Goal: Task Accomplishment & Management: Complete application form

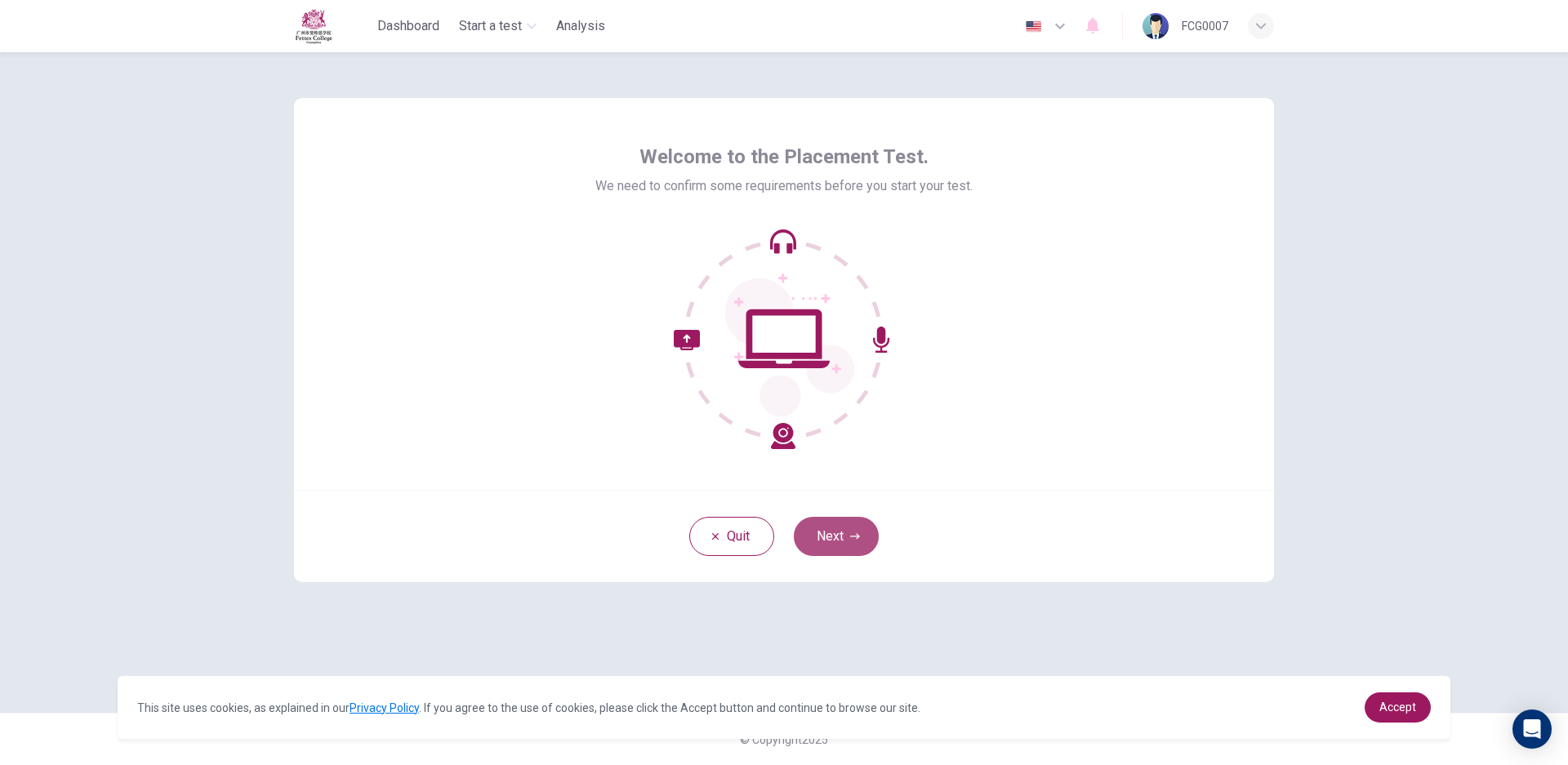
click at [827, 520] on button "Next" at bounding box center [835, 536] width 85 height 39
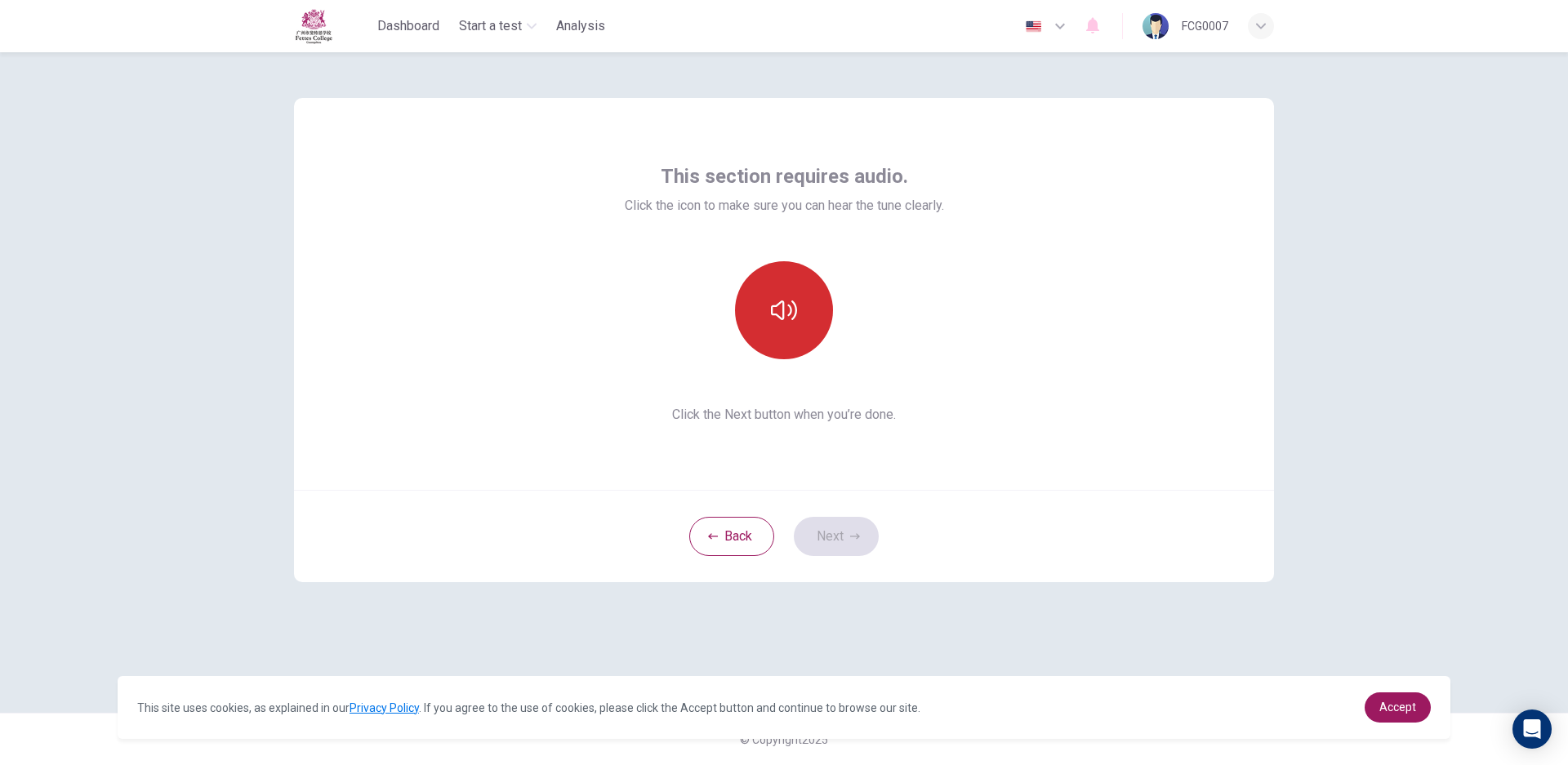
click at [805, 305] on button "button" at bounding box center [784, 310] width 98 height 98
click at [824, 520] on button "Next" at bounding box center [835, 536] width 85 height 39
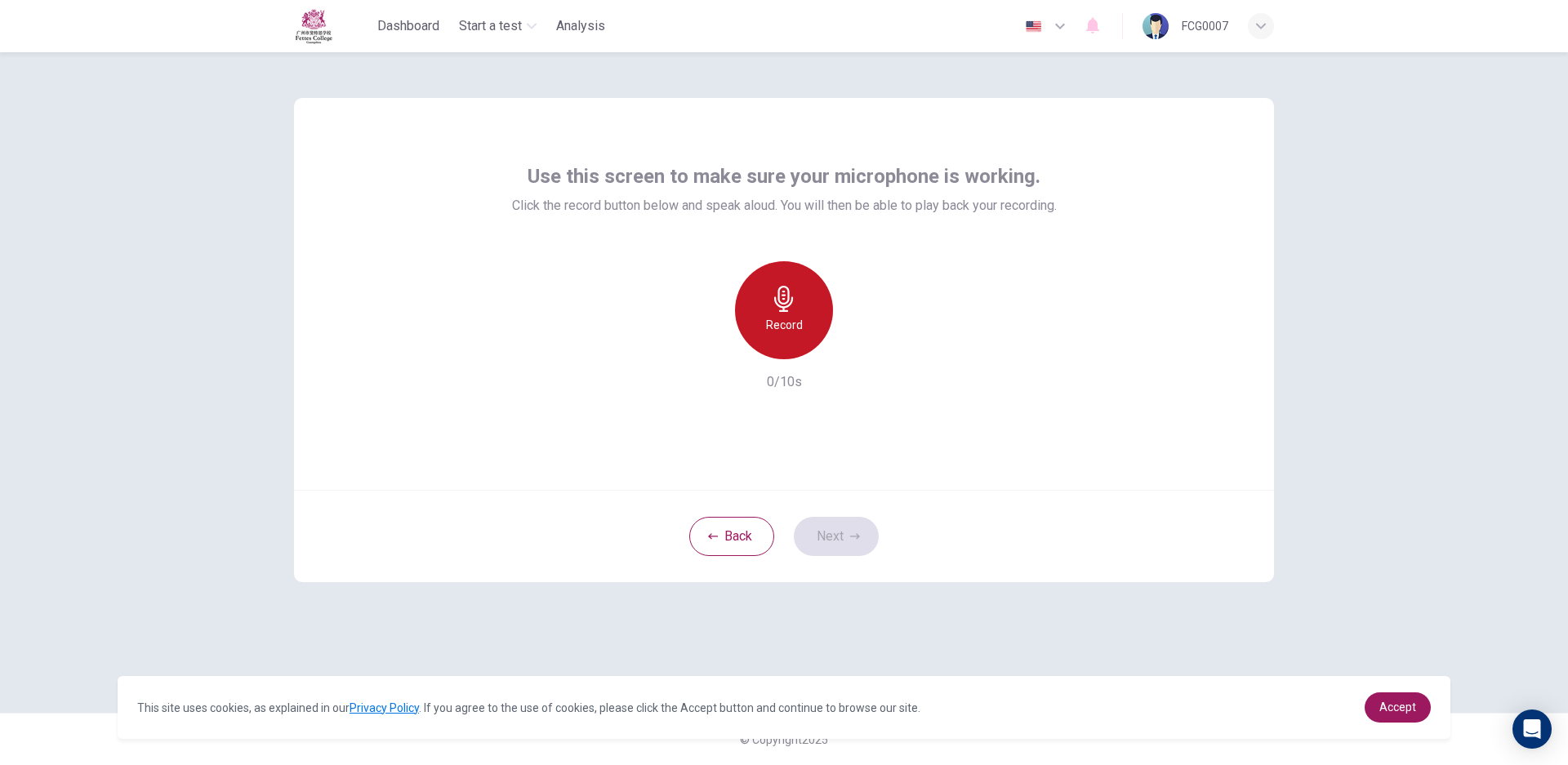
click at [803, 314] on div "Record" at bounding box center [784, 310] width 98 height 98
click at [784, 298] on icon "button" at bounding box center [784, 298] width 19 height 26
click at [846, 546] on button "Next" at bounding box center [835, 536] width 85 height 39
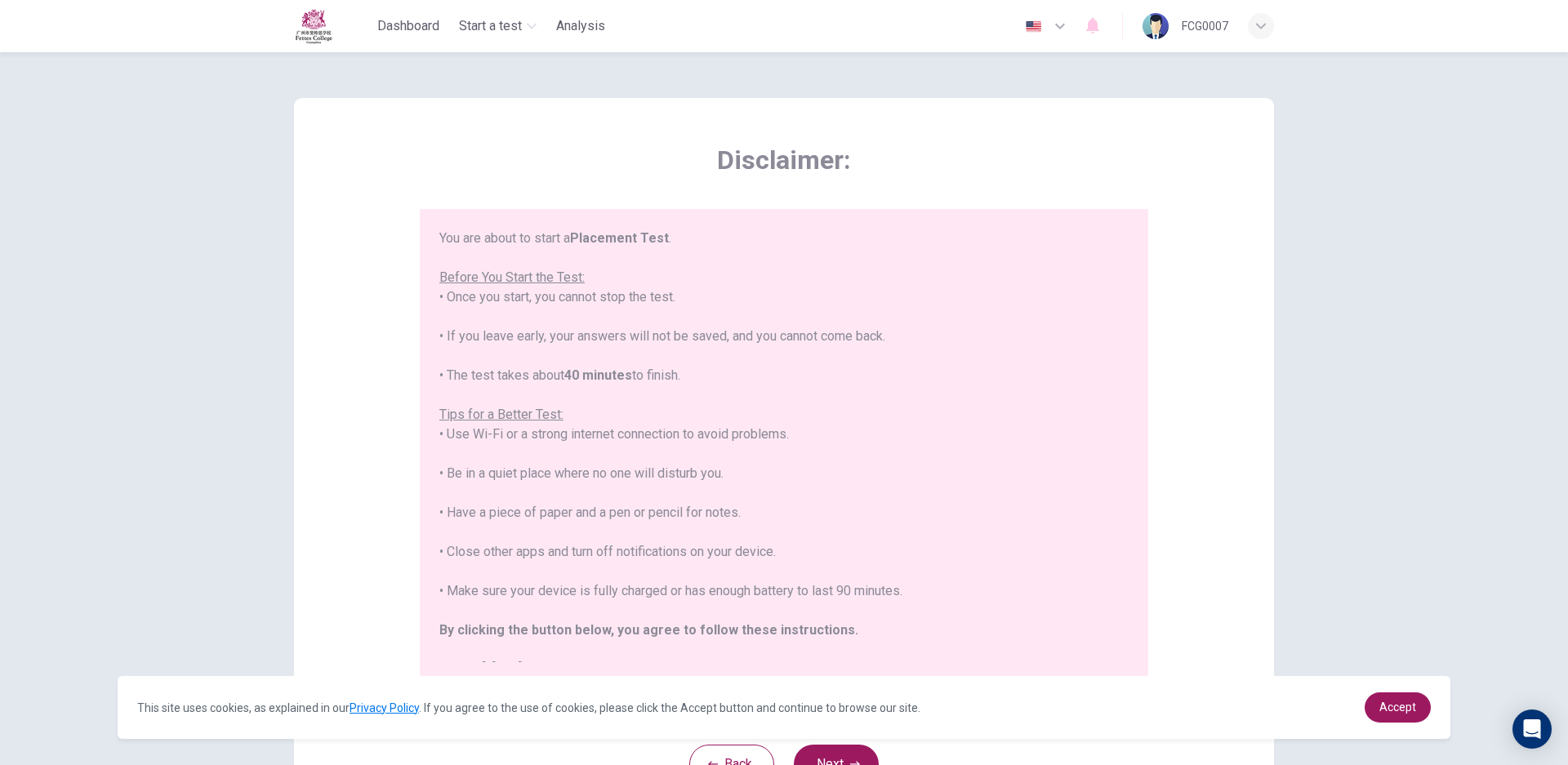
drag, startPoint x: 1118, startPoint y: 409, endPoint x: 1146, endPoint y: 241, distance: 170.3
click at [1146, 241] on div "You are about to start a Placement Test . Before You Start the Test: • Once you…" at bounding box center [784, 445] width 728 height 472
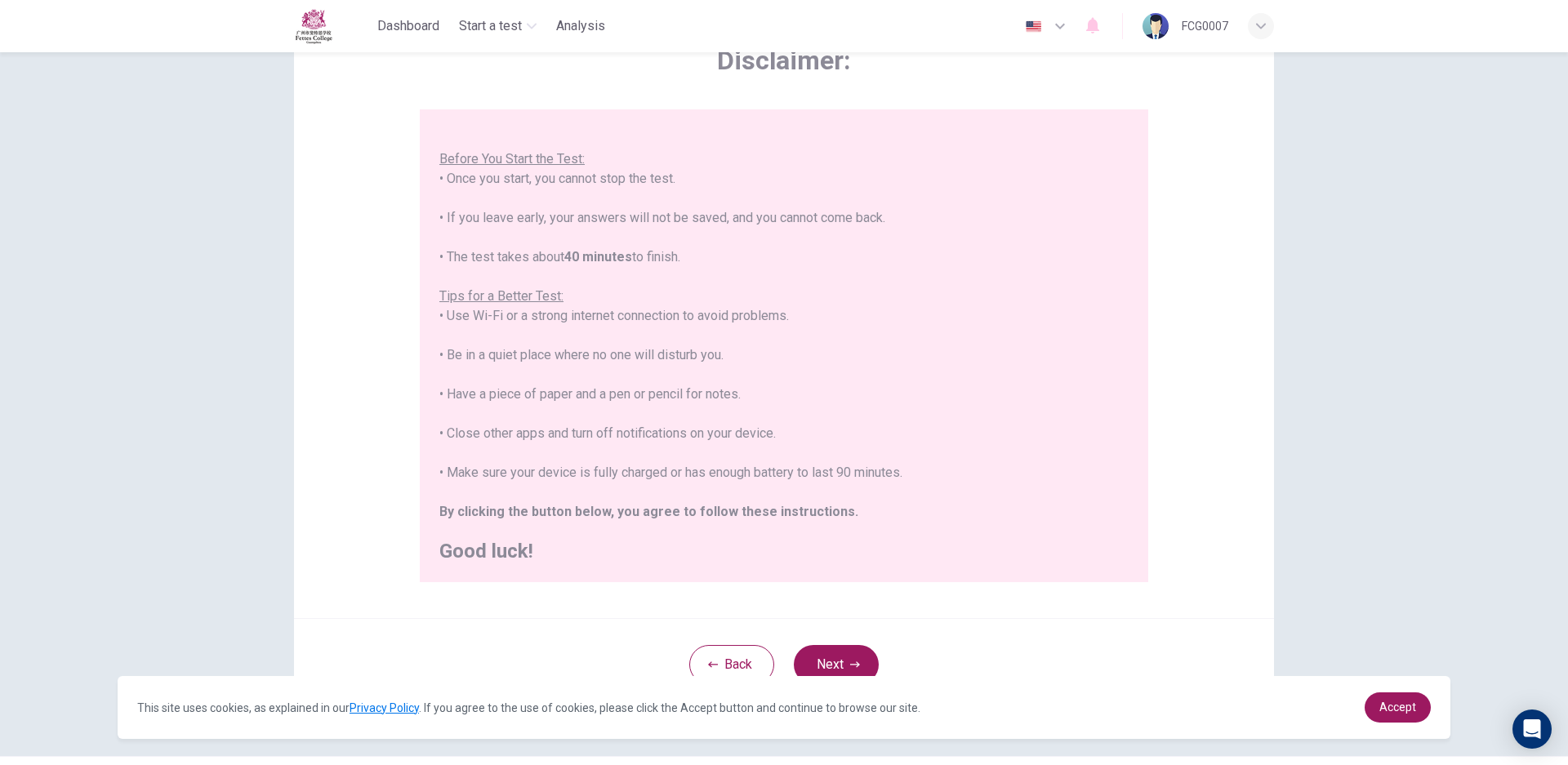
scroll to position [106, 0]
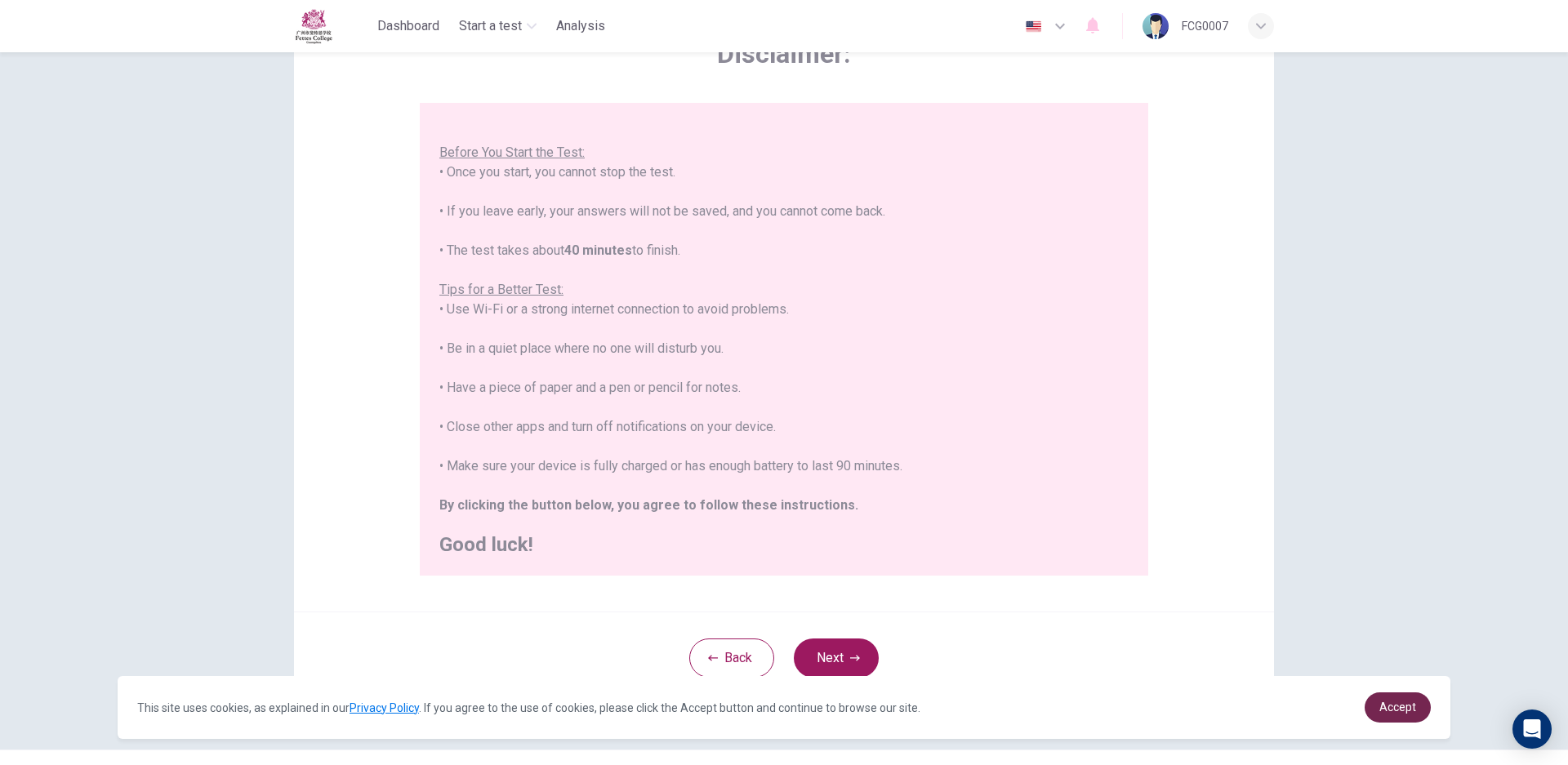
drag, startPoint x: 1370, startPoint y: 694, endPoint x: 1397, endPoint y: 703, distance: 28.5
click at [1372, 694] on div "Accept" at bounding box center [1397, 707] width 66 height 30
click at [744, 659] on button "Back" at bounding box center [731, 658] width 85 height 39
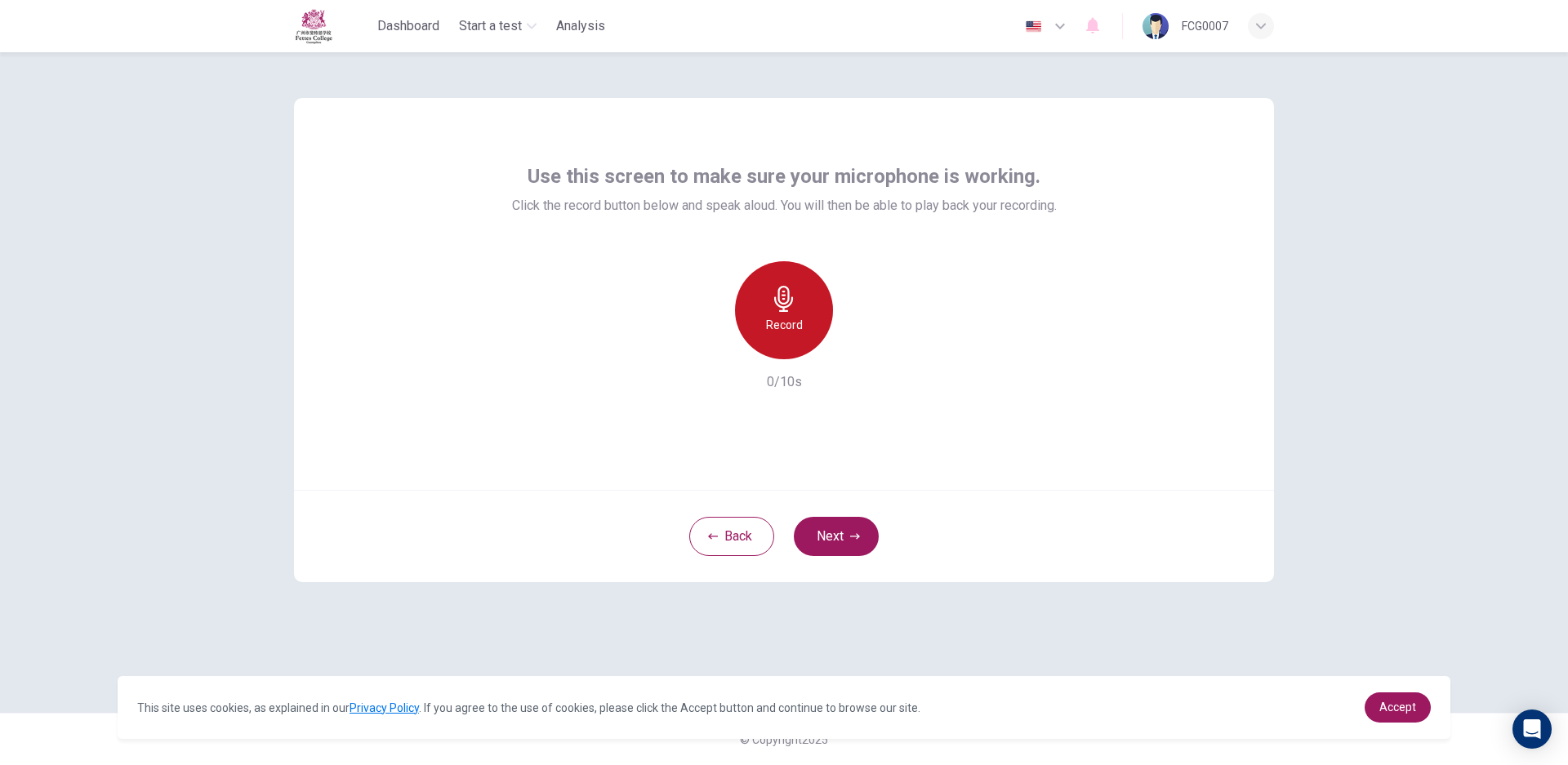
click at [778, 309] on icon "button" at bounding box center [784, 298] width 26 height 26
click at [852, 337] on icon "button" at bounding box center [859, 346] width 16 height 16
click at [855, 337] on icon "button" at bounding box center [859, 346] width 16 height 16
click at [840, 518] on button "Next" at bounding box center [835, 536] width 85 height 39
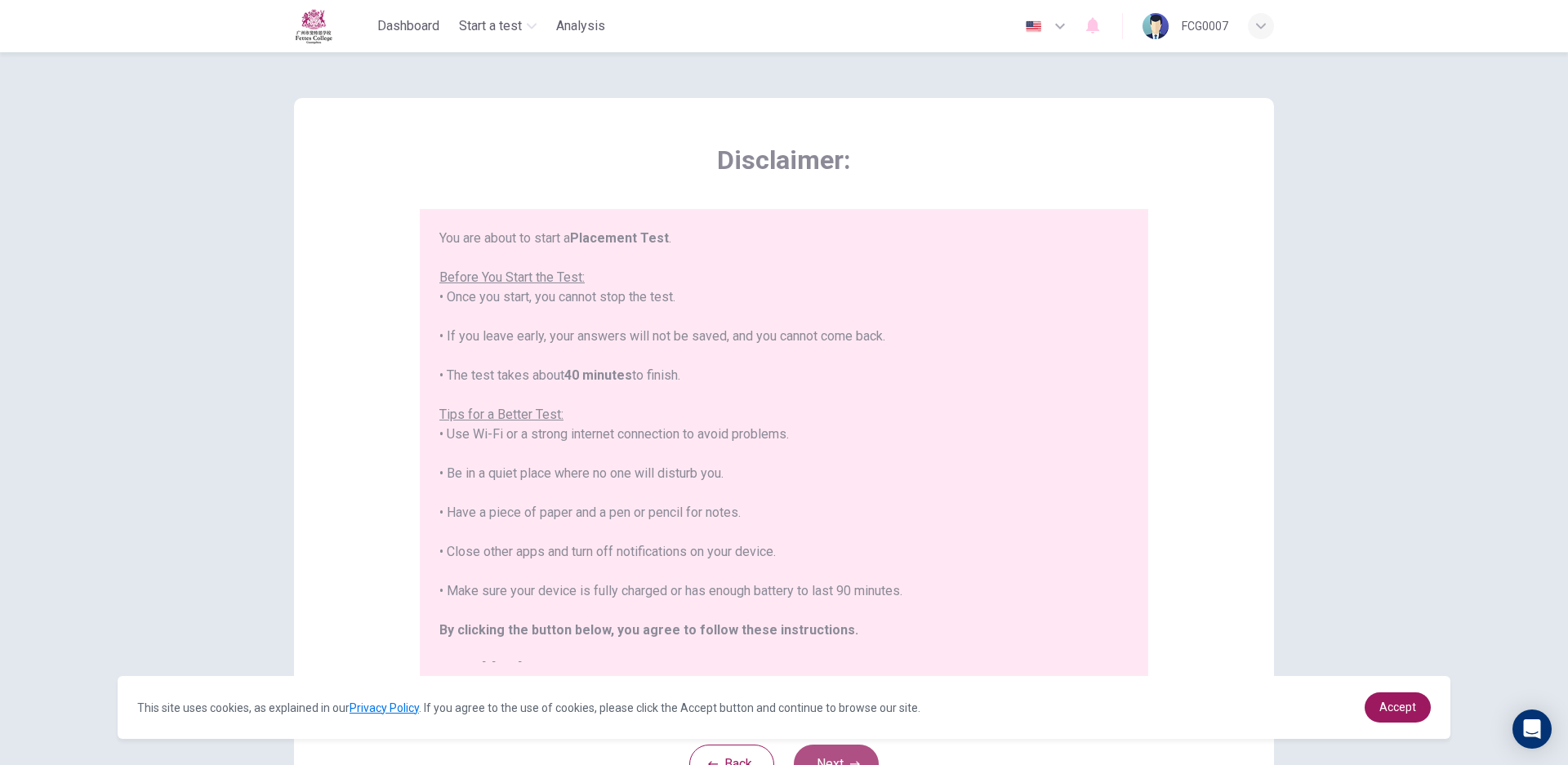
click at [841, 758] on button "Next" at bounding box center [835, 763] width 85 height 39
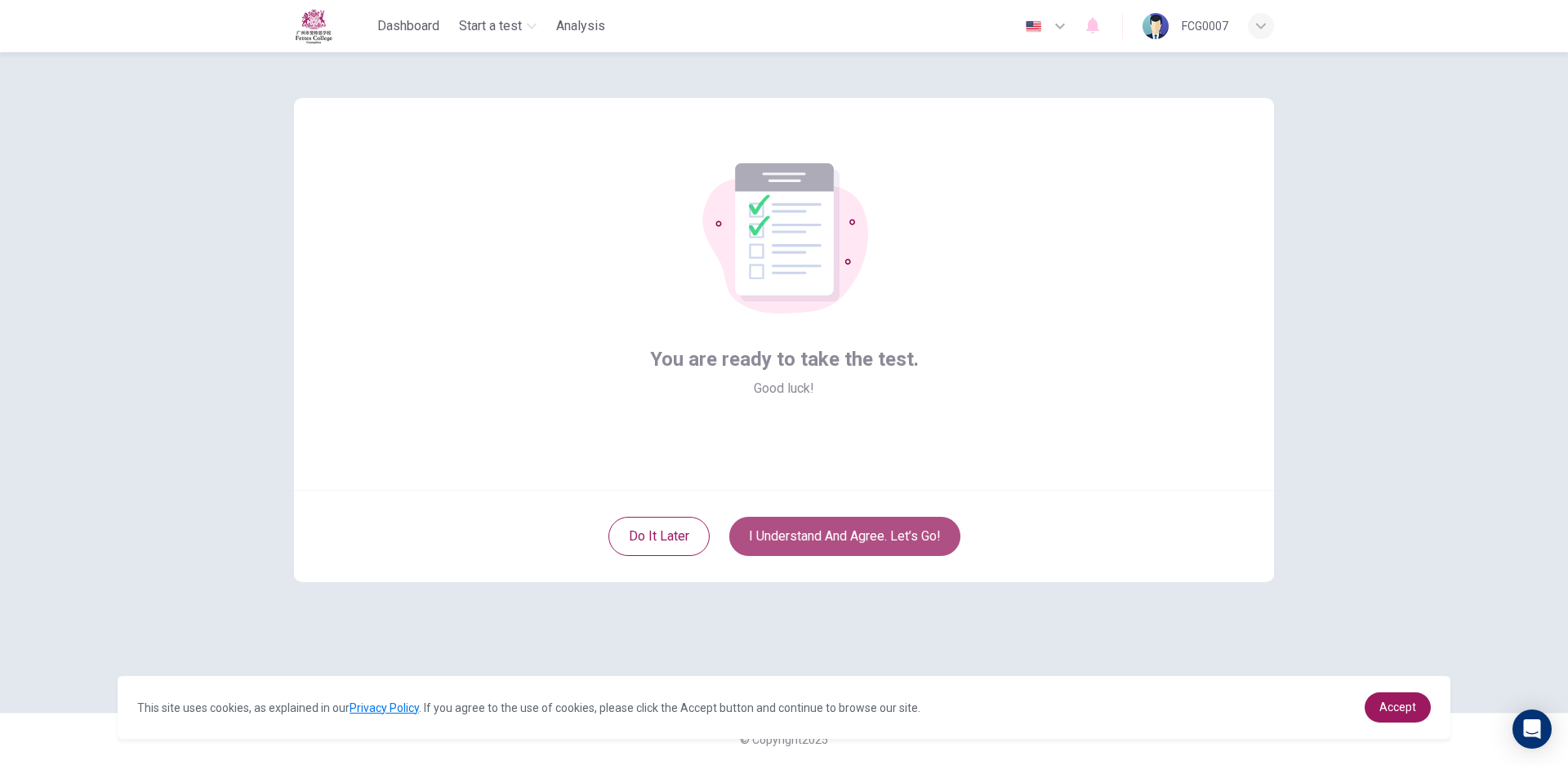
click at [802, 534] on button "I understand and agree. Let’s go!" at bounding box center [845, 536] width 231 height 39
click at [859, 538] on button "I understand and agree. Let’s go!" at bounding box center [845, 536] width 231 height 39
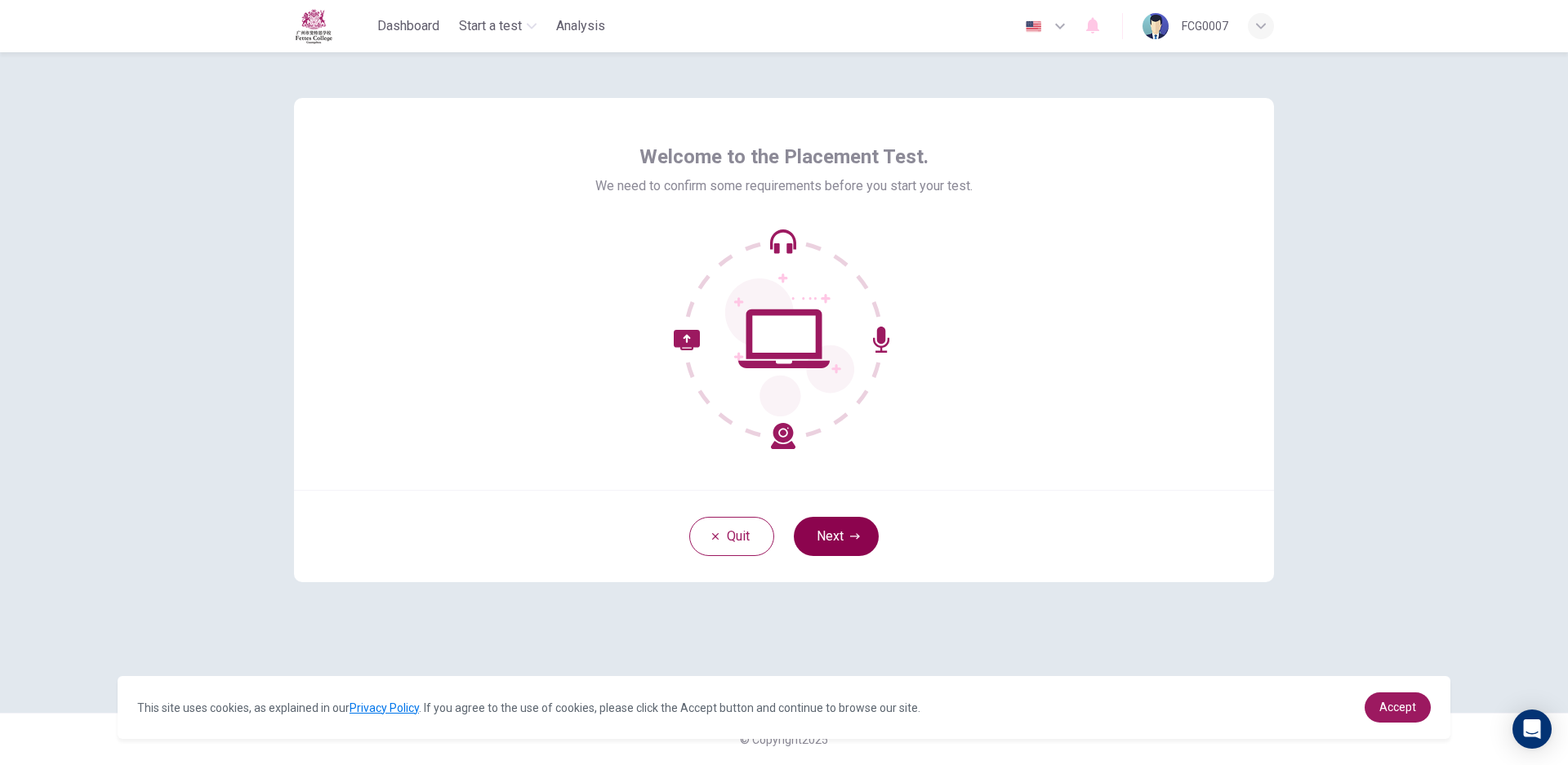
click at [848, 538] on button "Next" at bounding box center [835, 536] width 85 height 39
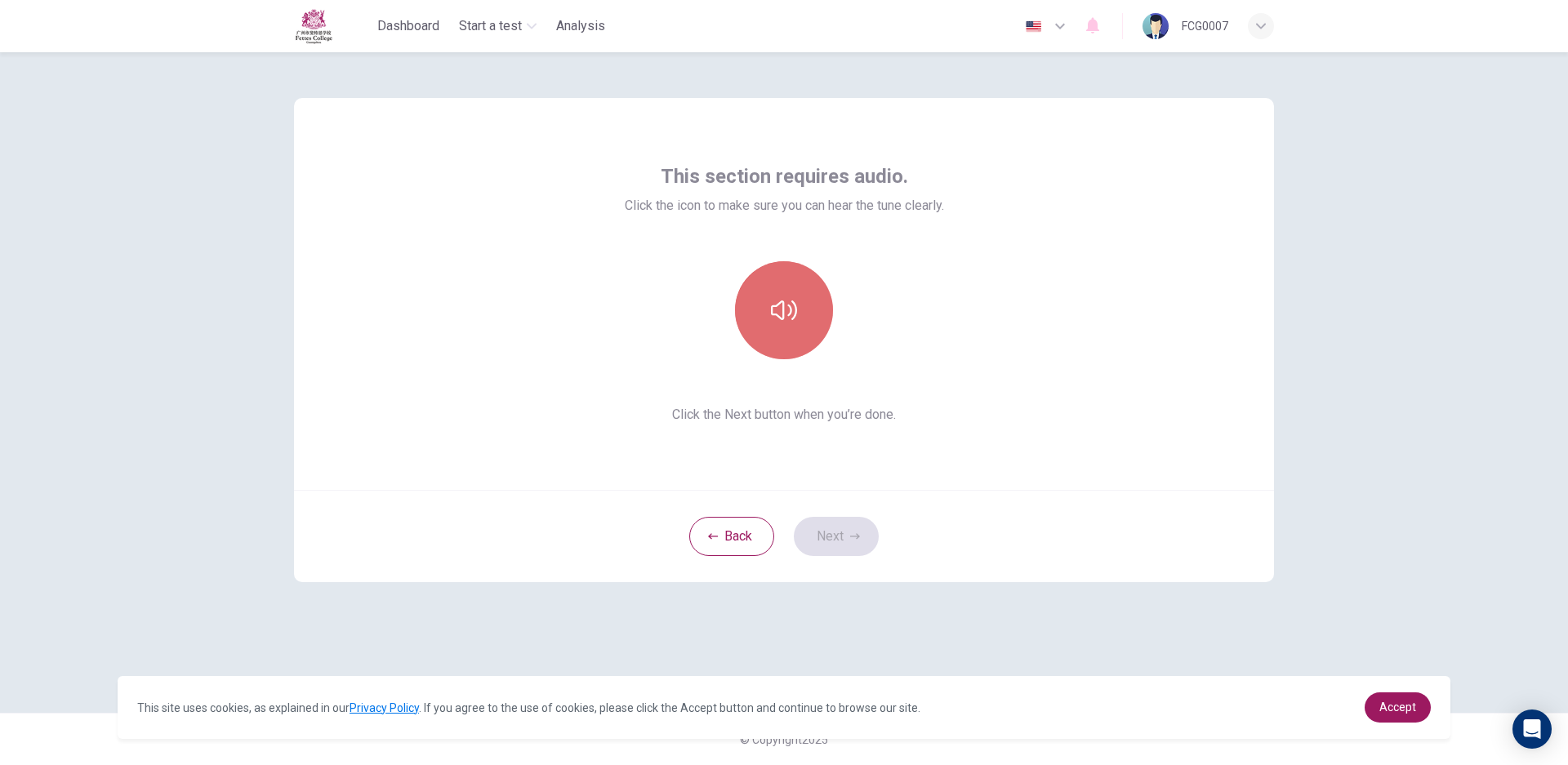
click at [767, 289] on button "button" at bounding box center [784, 310] width 98 height 98
click at [838, 526] on button "Next" at bounding box center [835, 536] width 85 height 39
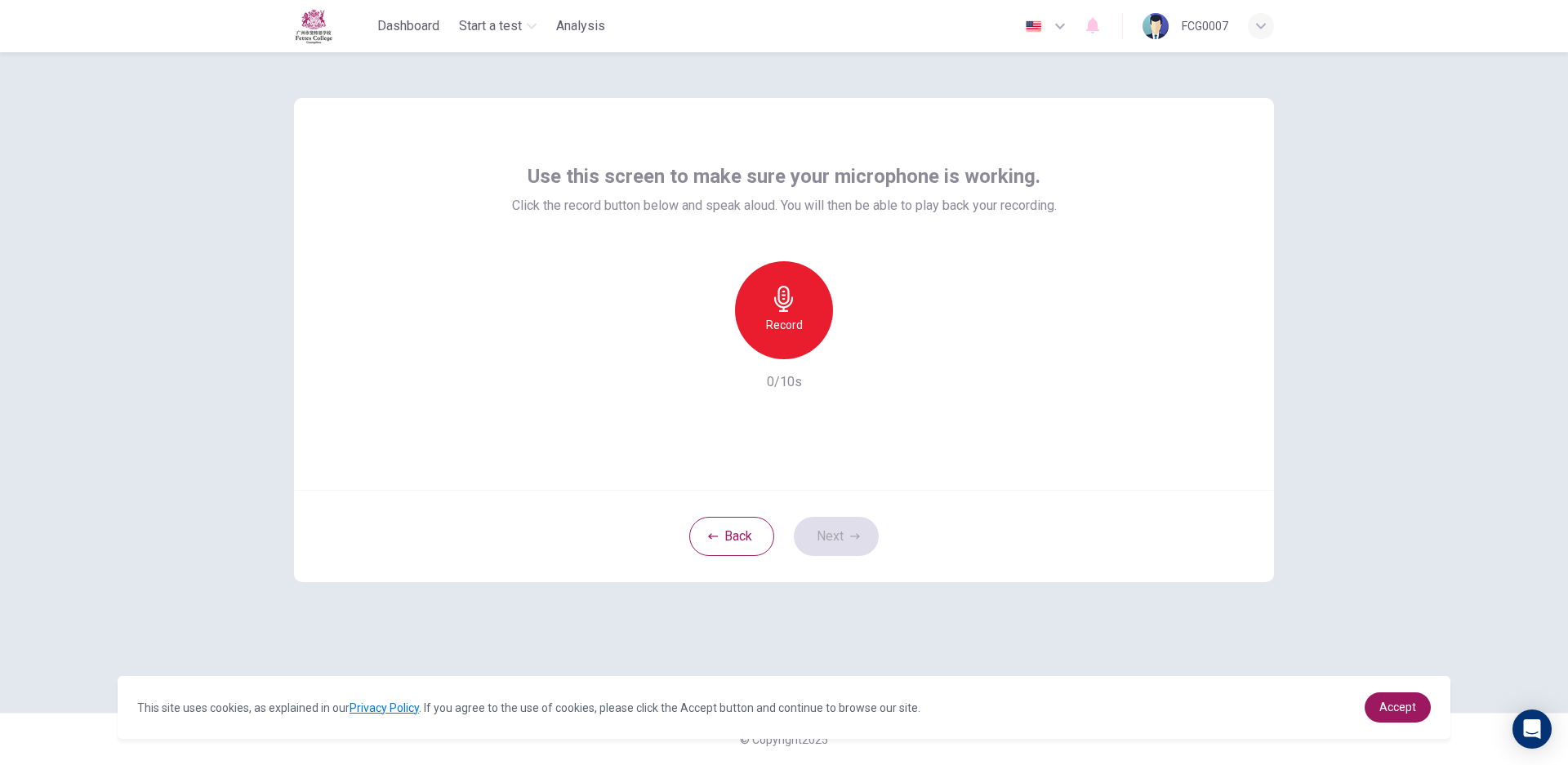
click at [788, 316] on h6 "Record" at bounding box center [784, 325] width 36 height 20
click at [779, 318] on h6 "Stop" at bounding box center [784, 325] width 25 height 20
click at [856, 536] on icon "button" at bounding box center [855, 536] width 10 height 5
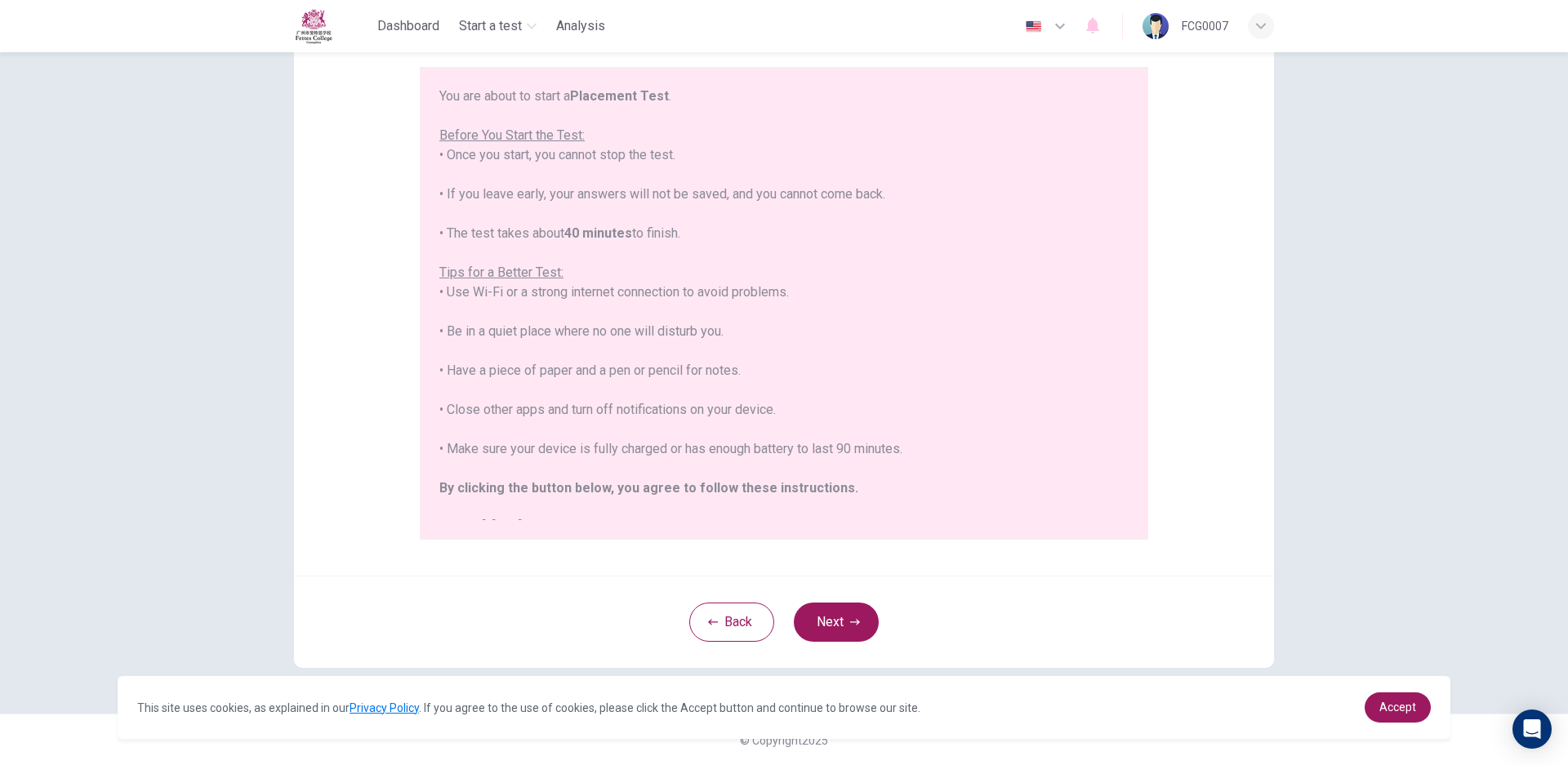
scroll to position [143, 0]
click at [860, 619] on button "Next" at bounding box center [835, 620] width 85 height 39
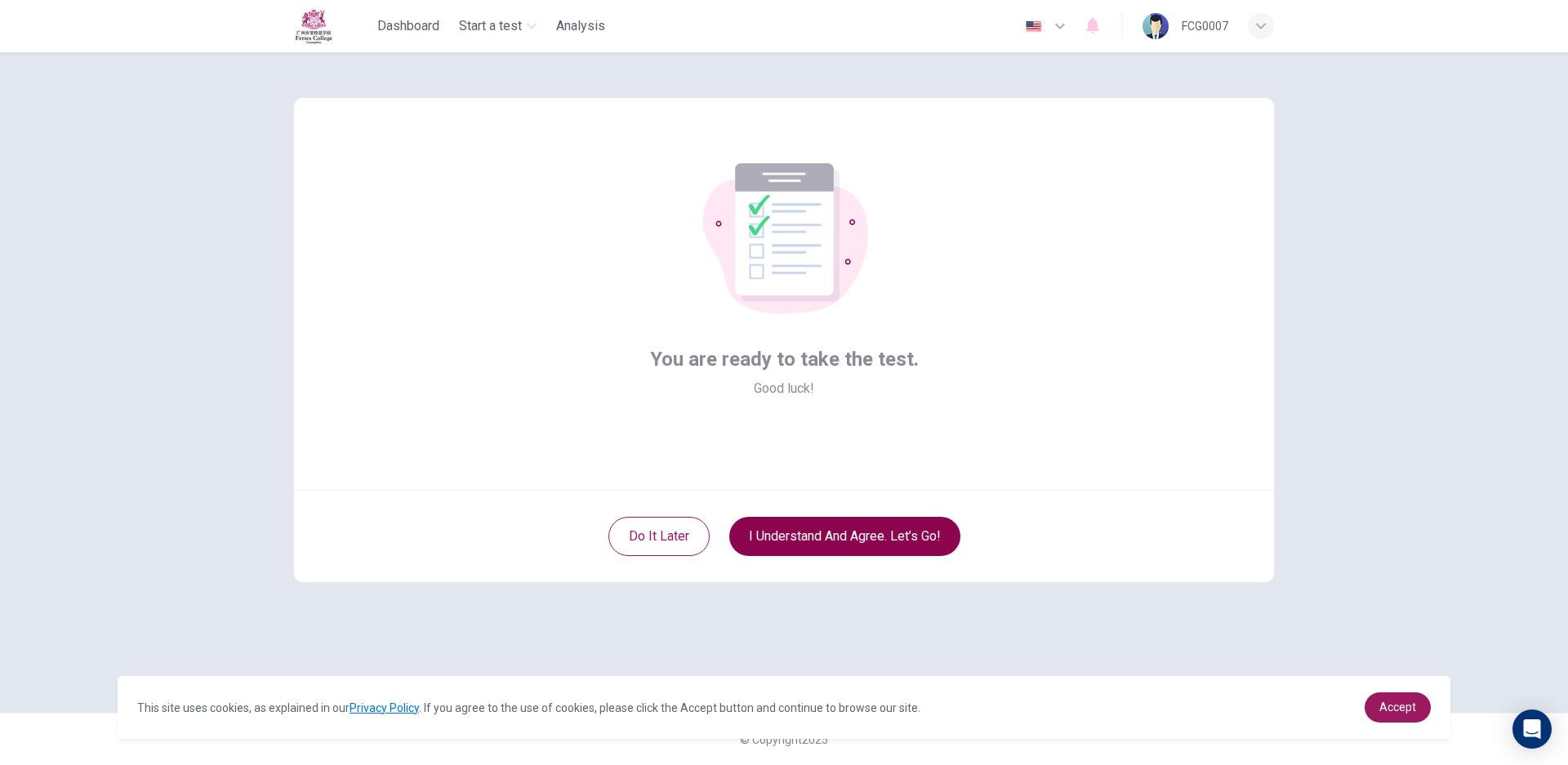
scroll to position [0, 0]
click at [854, 538] on button "I understand and agree. Let’s go!" at bounding box center [845, 536] width 231 height 39
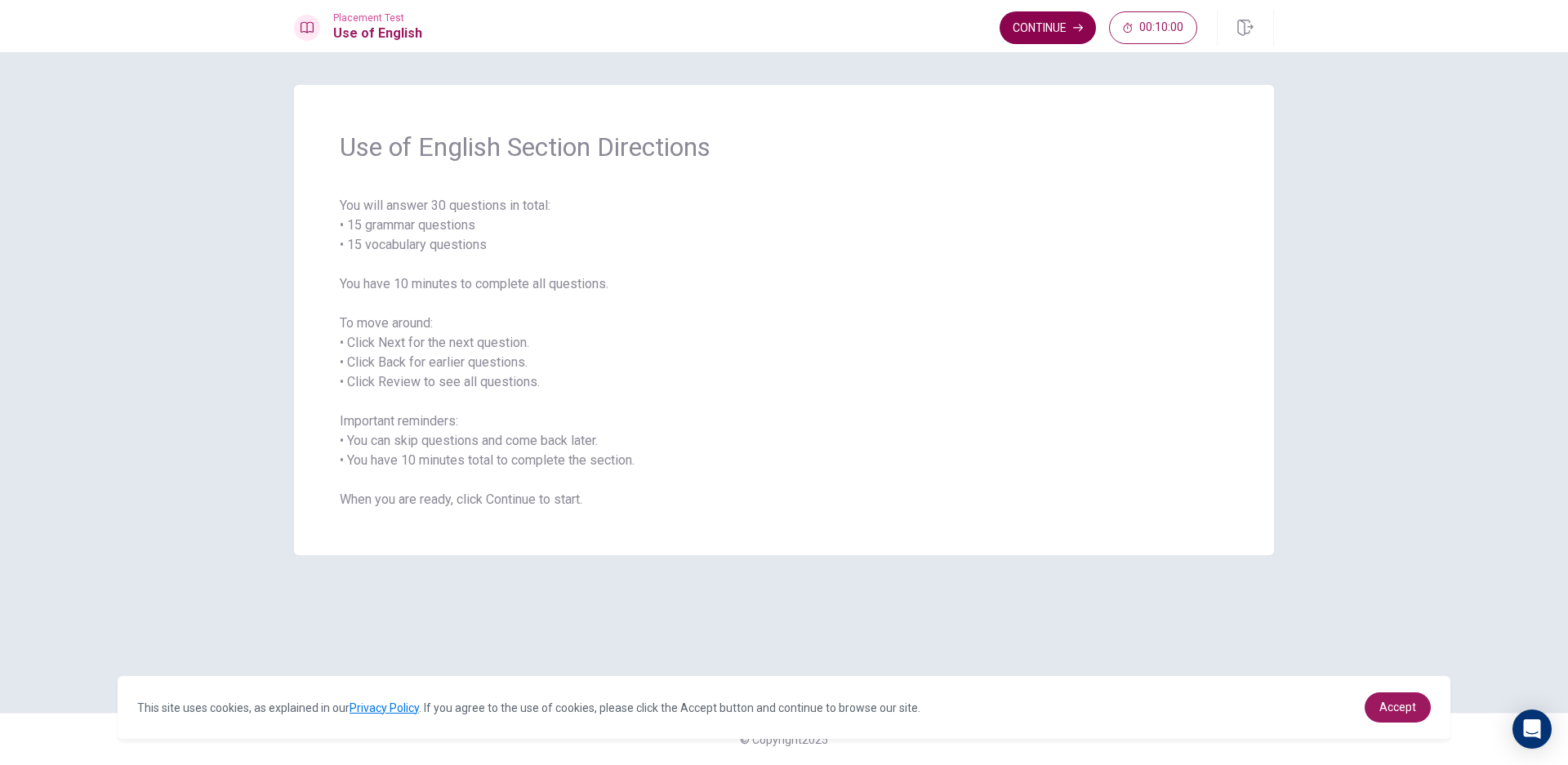
click at [1062, 31] on button "Continue" at bounding box center [1047, 28] width 96 height 33
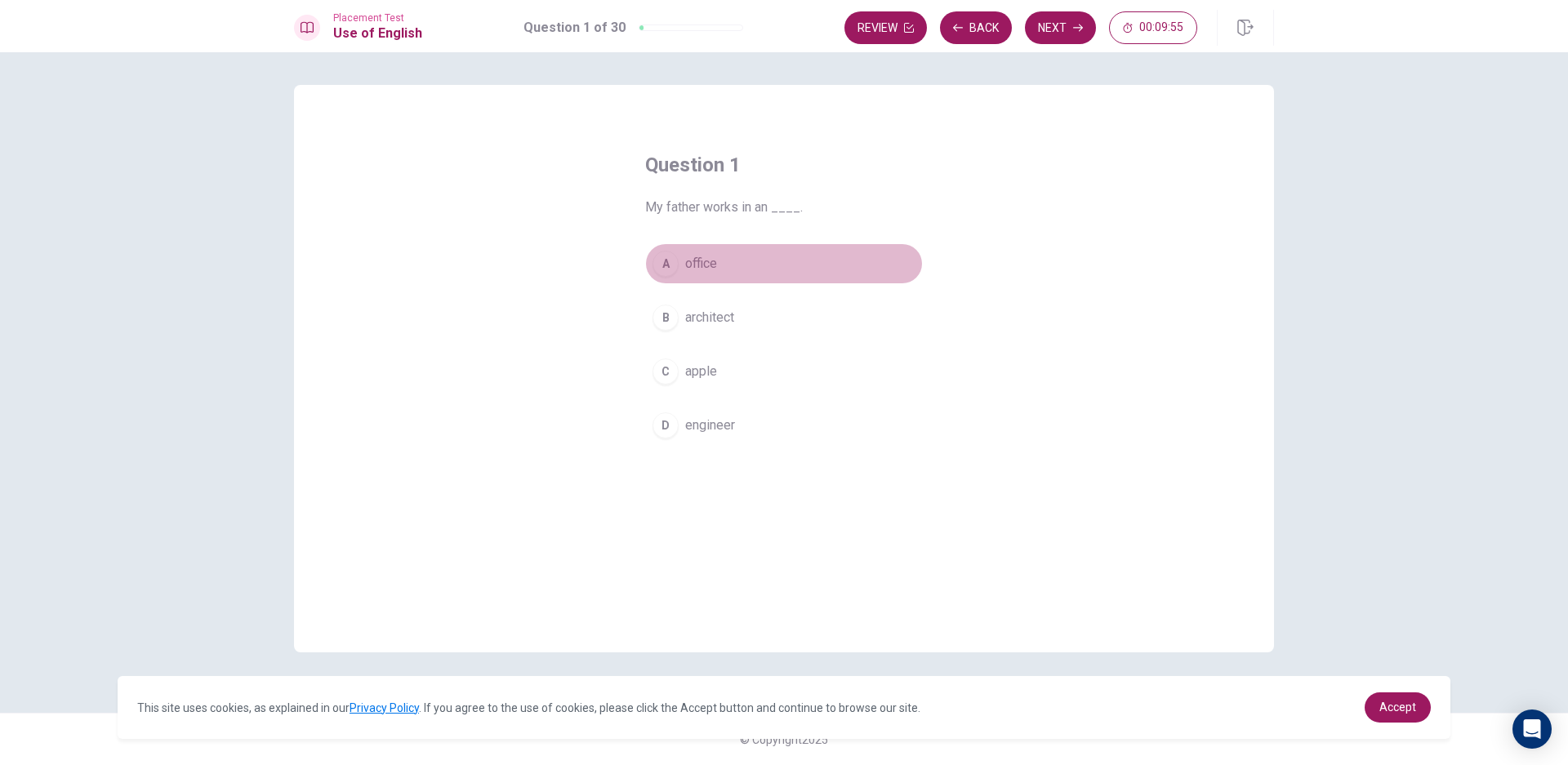
click at [647, 264] on button "A office" at bounding box center [784, 263] width 278 height 41
click at [667, 264] on div "A" at bounding box center [665, 263] width 26 height 26
click at [1059, 28] on button "Next" at bounding box center [1060, 28] width 71 height 33
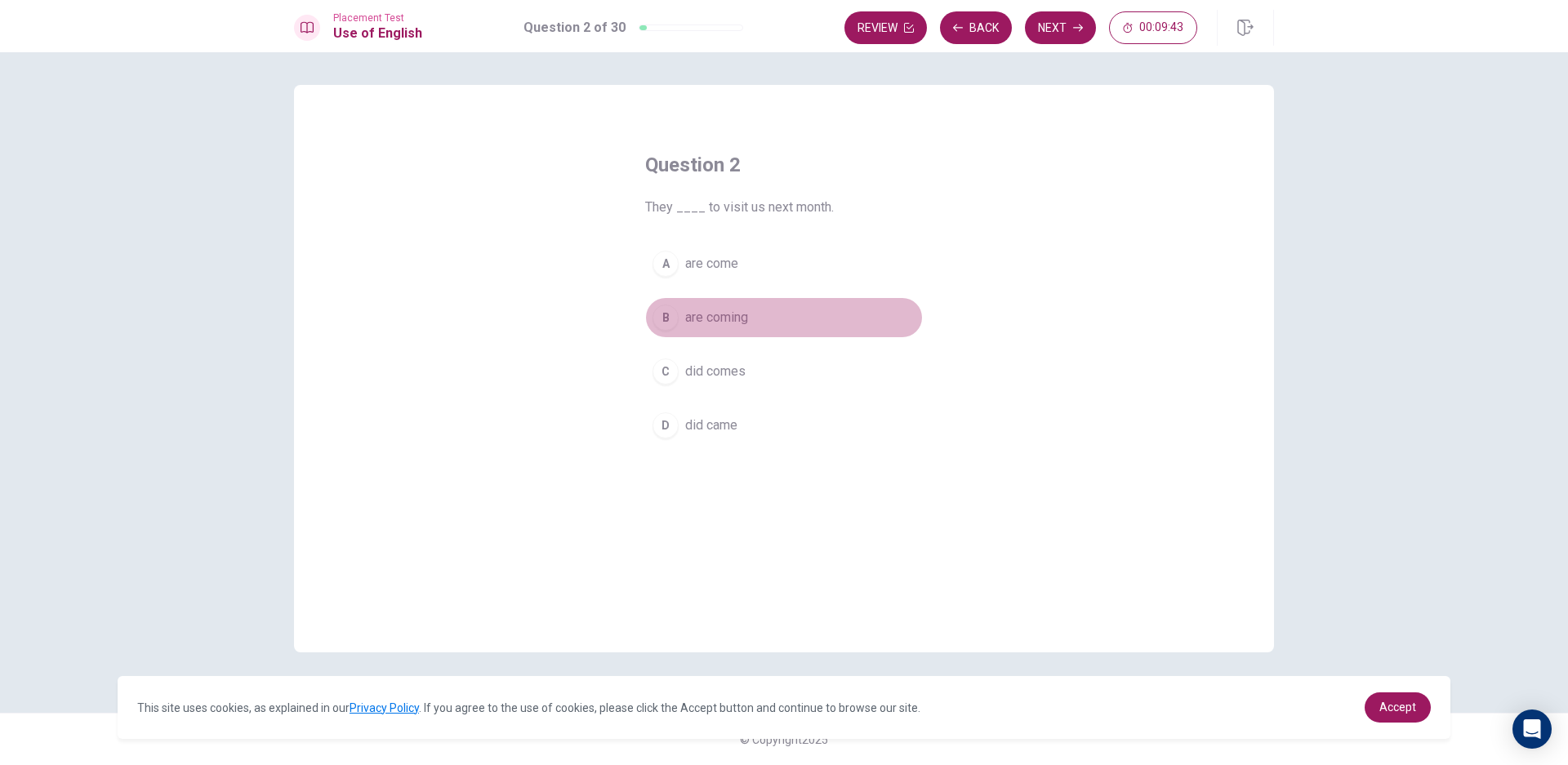
click at [713, 326] on span "are coming" at bounding box center [716, 317] width 63 height 20
click at [1052, 32] on button "Next" at bounding box center [1060, 28] width 71 height 33
click at [711, 260] on span "don’t" at bounding box center [699, 264] width 27 height 20
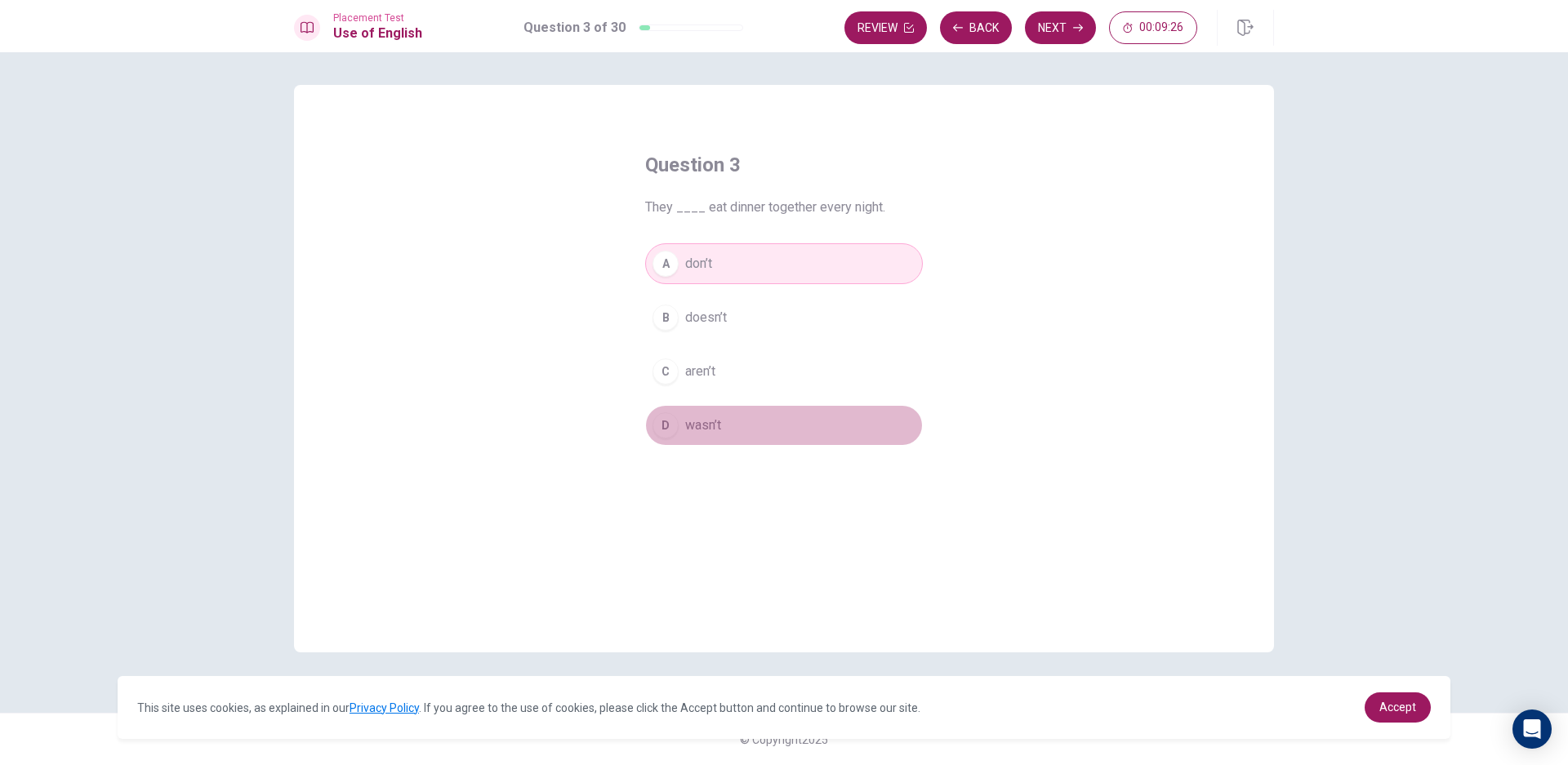
click at [724, 440] on button "D wasn’t" at bounding box center [784, 425] width 278 height 41
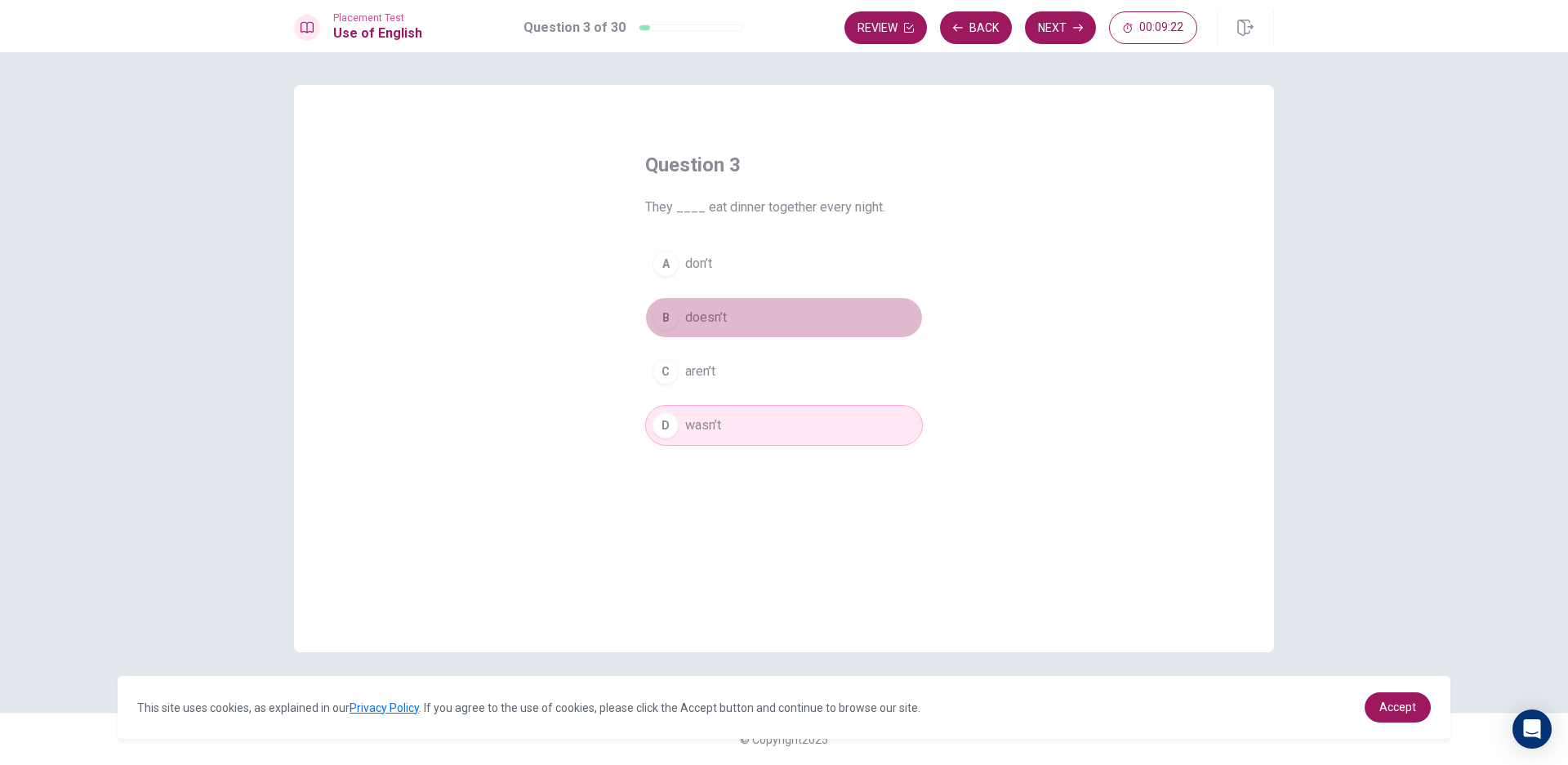
click at [705, 307] on span "doesn’t" at bounding box center [706, 317] width 42 height 20
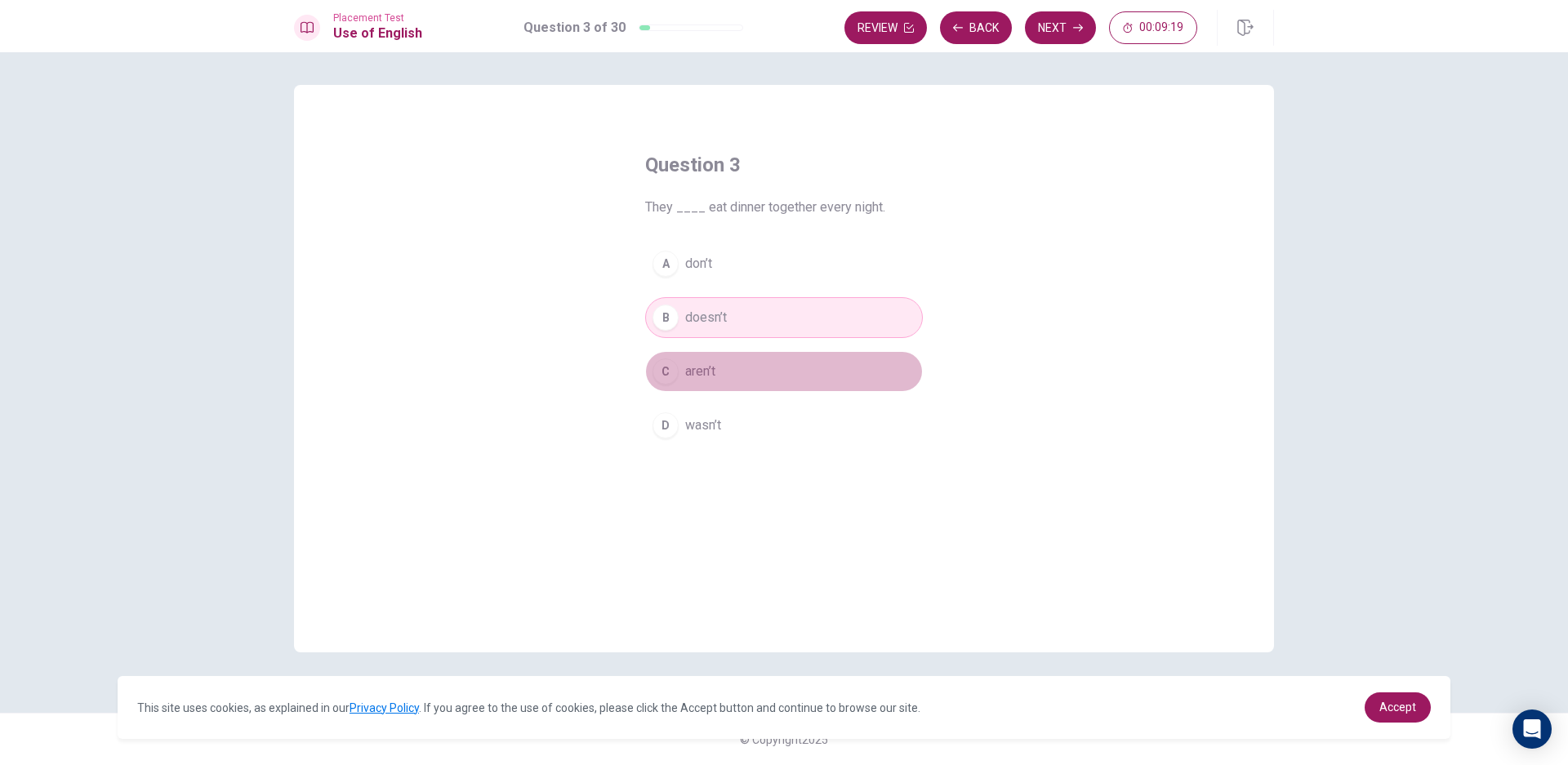
click at [735, 378] on button "C aren’t" at bounding box center [784, 371] width 278 height 41
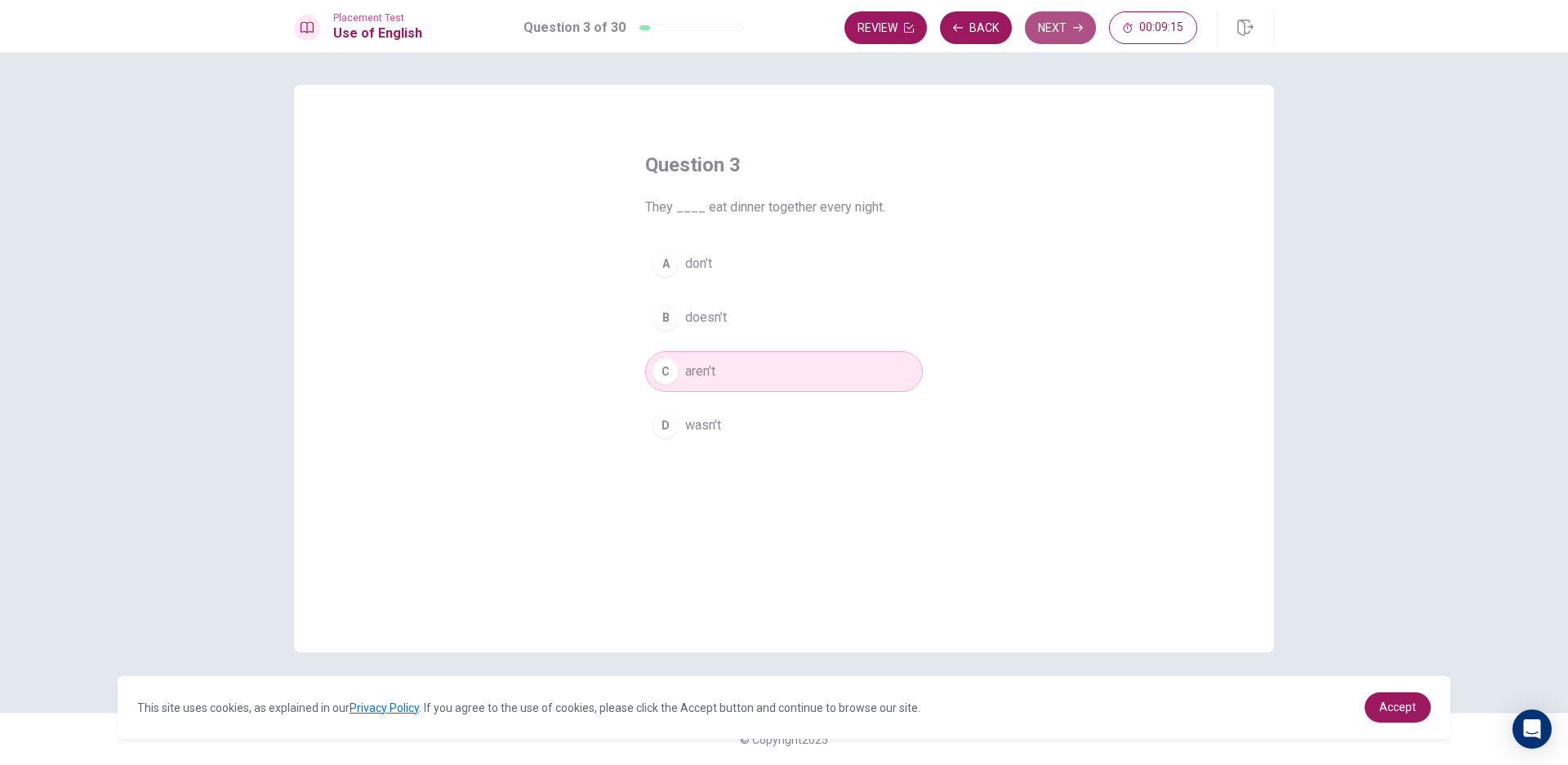
click at [1067, 28] on button "Next" at bounding box center [1060, 28] width 71 height 33
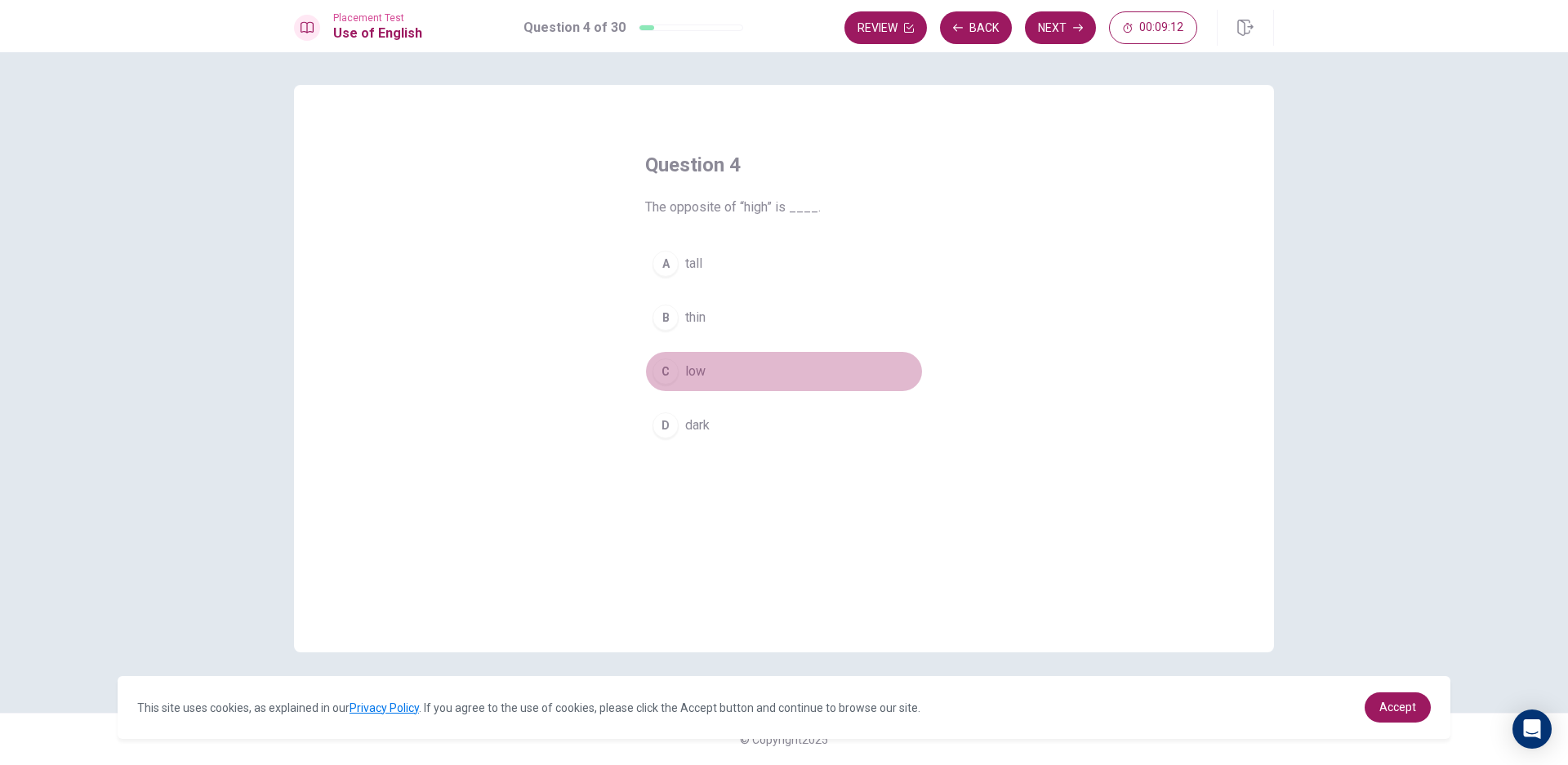
click at [708, 372] on button "C low" at bounding box center [784, 371] width 278 height 41
click at [1053, 37] on button "Next" at bounding box center [1060, 28] width 71 height 33
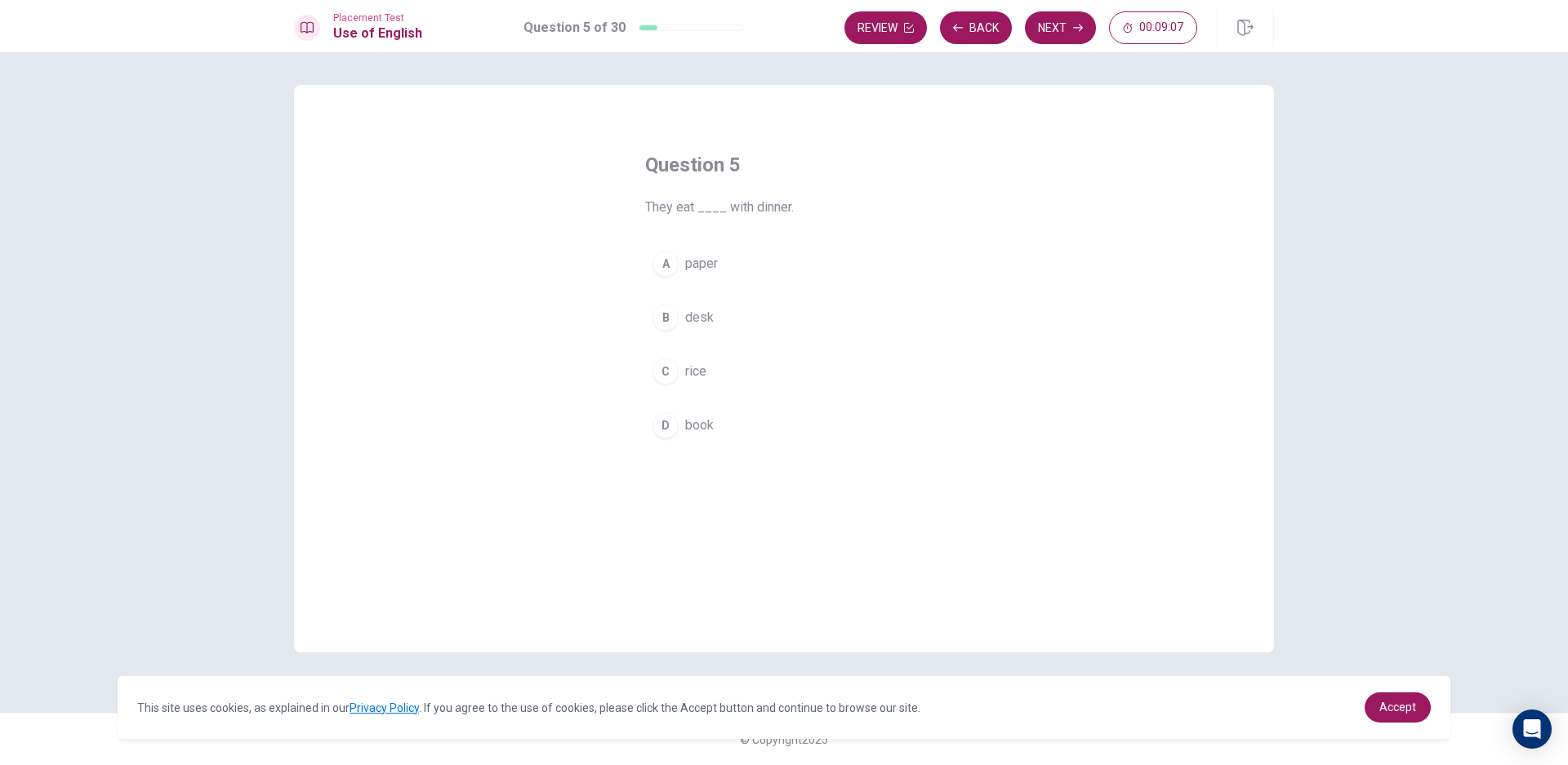
click at [710, 377] on button "C rice" at bounding box center [784, 371] width 278 height 41
click at [1087, 22] on button "Next" at bounding box center [1060, 28] width 71 height 33
click at [728, 323] on button "B play" at bounding box center [784, 317] width 278 height 41
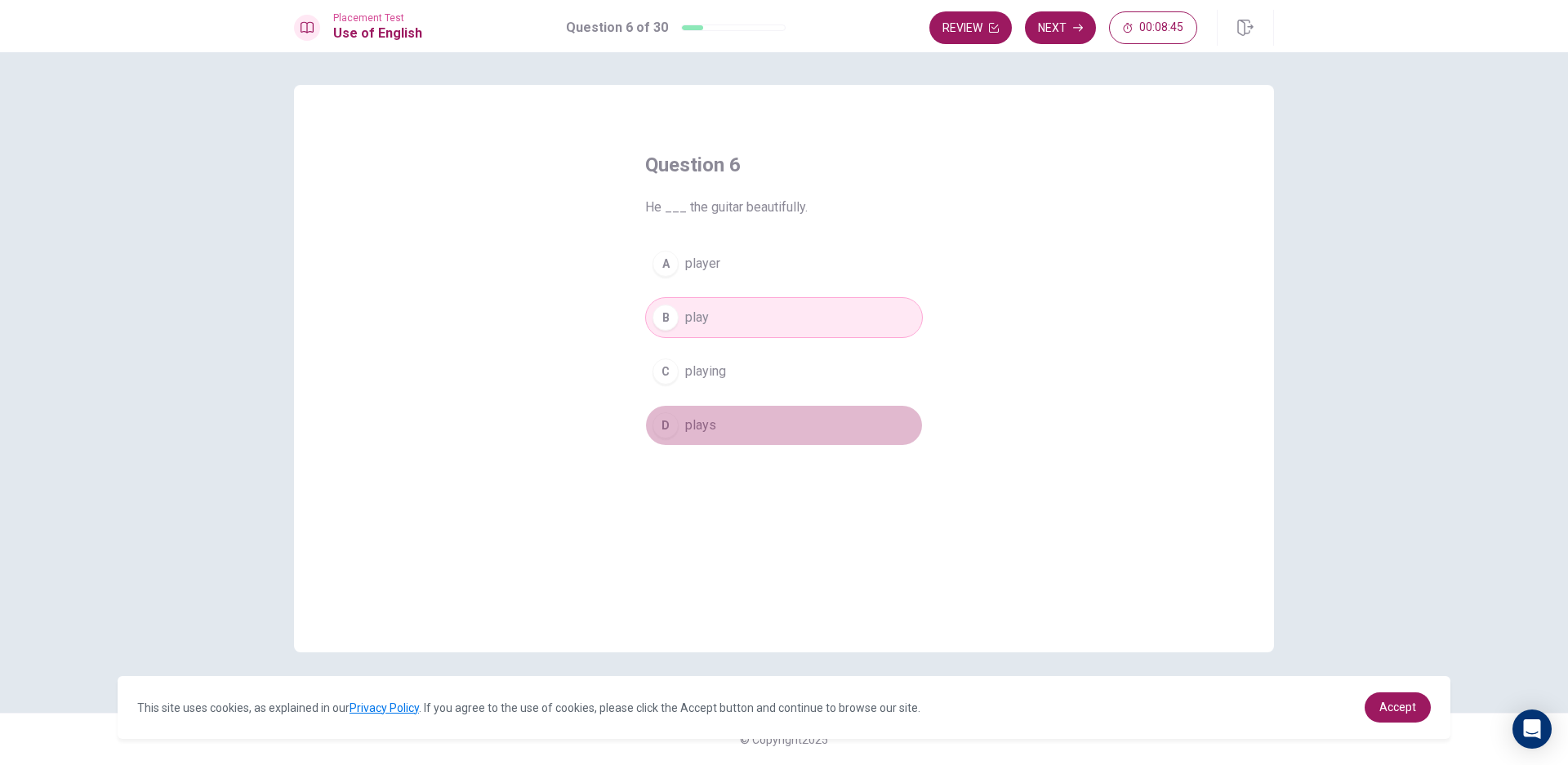
click at [824, 430] on button "D plays" at bounding box center [784, 425] width 278 height 41
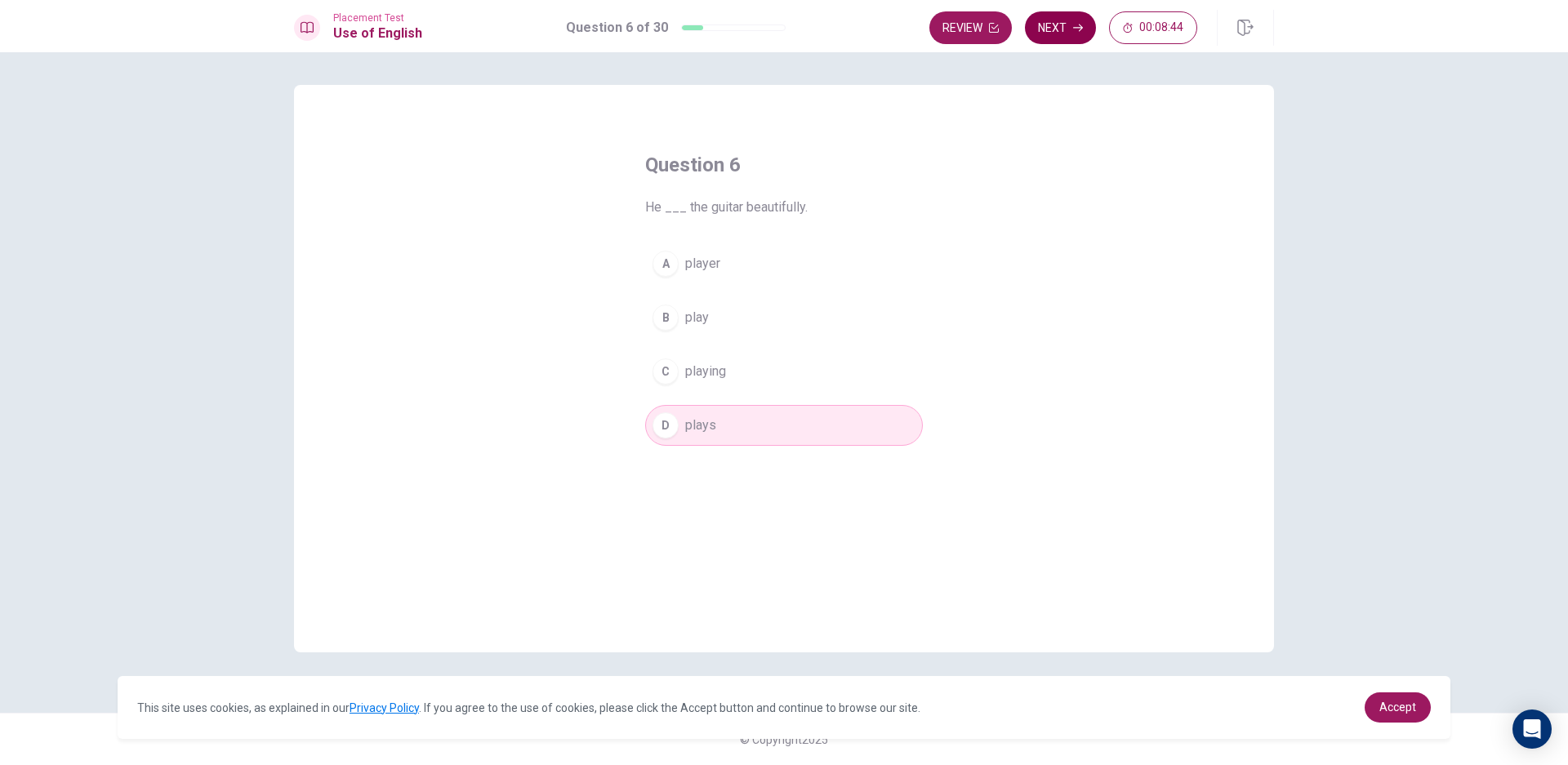
click at [1064, 34] on button "Next" at bounding box center [1060, 28] width 71 height 33
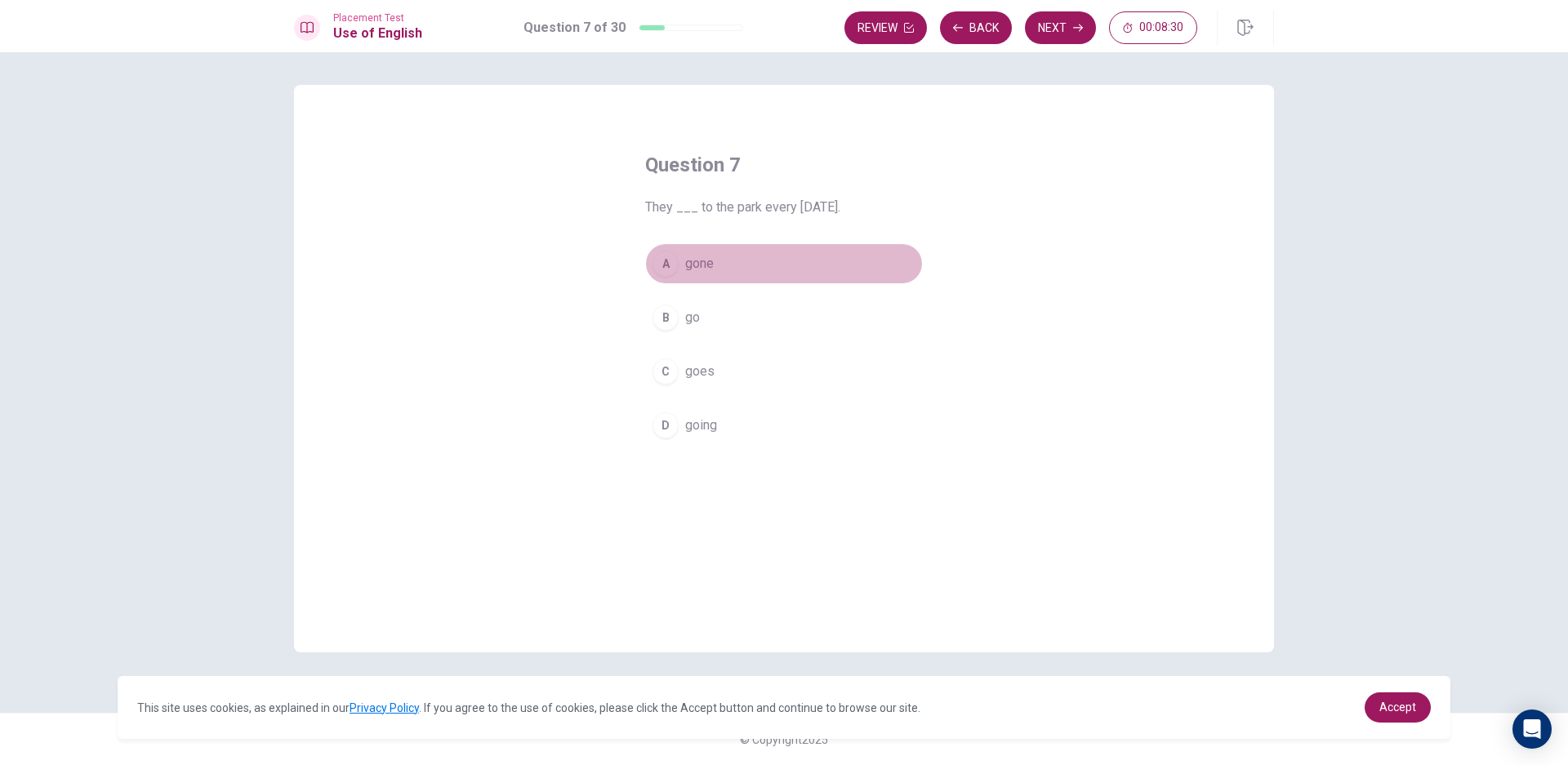
click at [751, 270] on button "A gone" at bounding box center [784, 263] width 278 height 41
click at [754, 375] on button "C goes" at bounding box center [784, 371] width 278 height 41
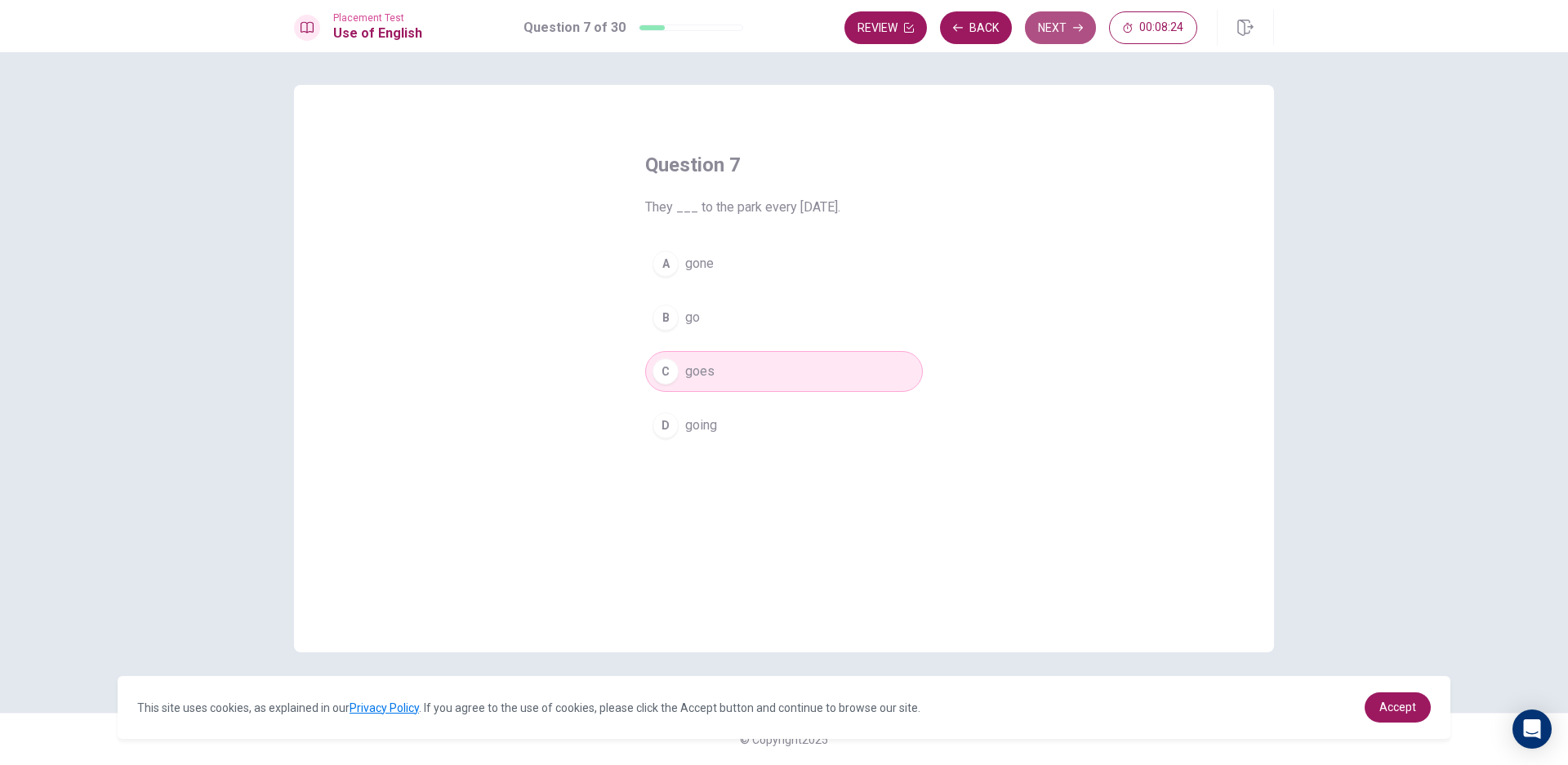
click at [1051, 25] on button "Next" at bounding box center [1060, 28] width 71 height 33
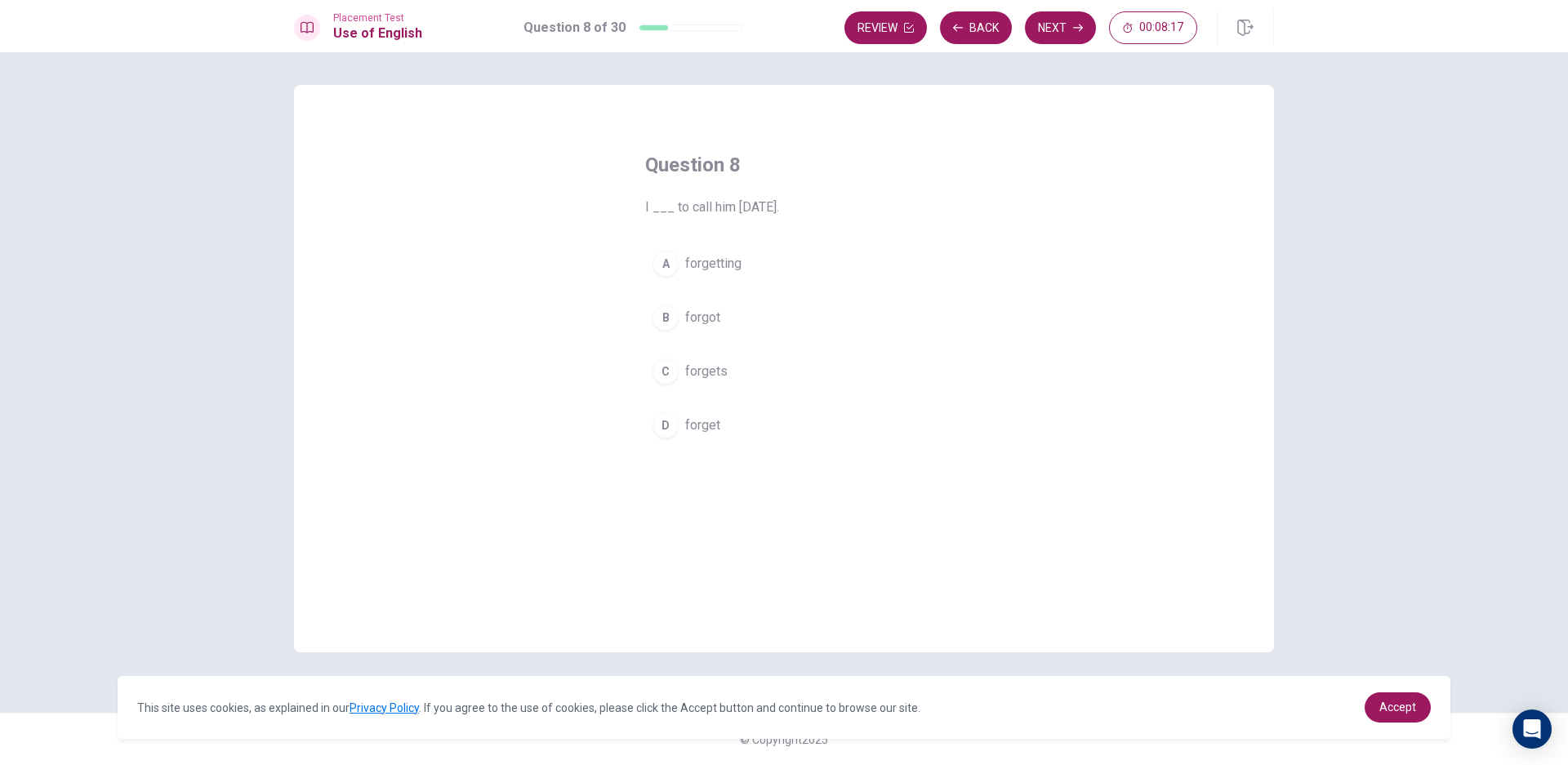
drag, startPoint x: 743, startPoint y: 337, endPoint x: 717, endPoint y: 304, distance: 42.0
click at [743, 334] on div "A forgetting B forgot C forgets D forget" at bounding box center [784, 344] width 278 height 203
drag, startPoint x: 717, startPoint y: 304, endPoint x: 672, endPoint y: 316, distance: 46.6
click at [711, 304] on button "B forgot" at bounding box center [784, 317] width 278 height 41
click at [1087, 22] on button "Next" at bounding box center [1060, 28] width 71 height 33
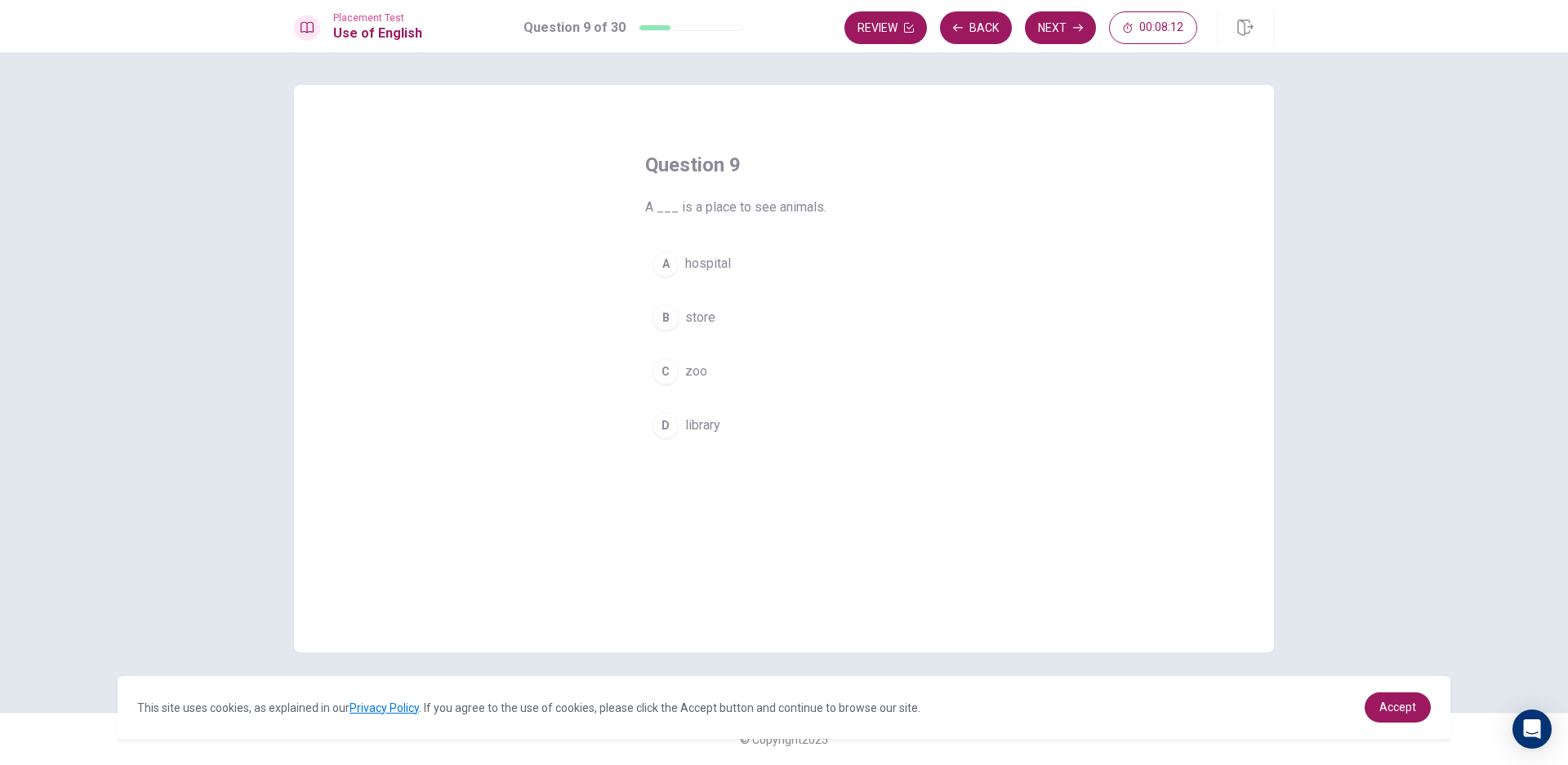
click at [735, 389] on button "C zoo" at bounding box center [784, 371] width 278 height 41
click at [1067, 27] on button "Next" at bounding box center [1060, 28] width 71 height 33
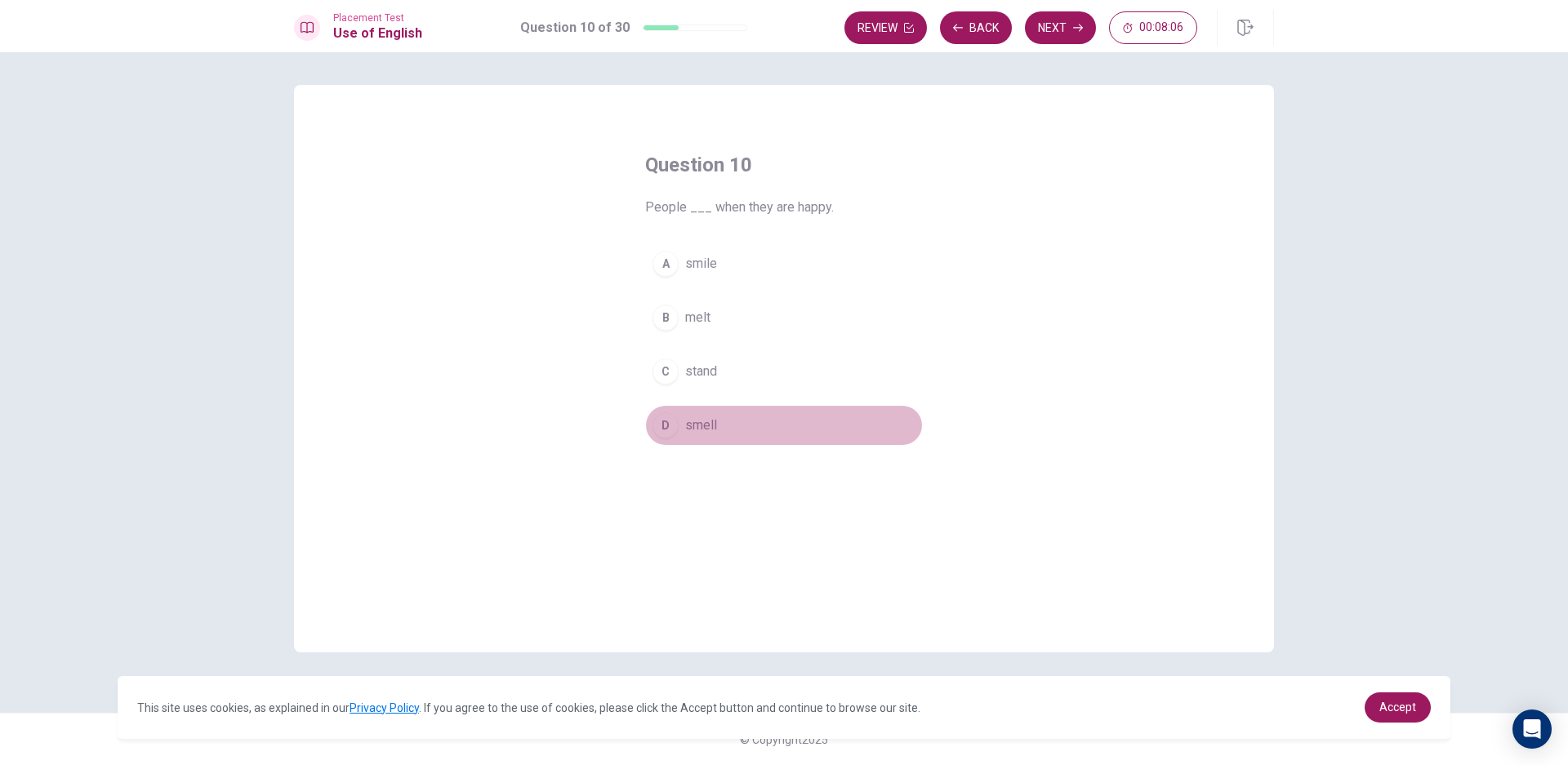
click at [696, 428] on span "smell" at bounding box center [701, 426] width 32 height 20
click at [711, 272] on span "smile" at bounding box center [701, 264] width 32 height 20
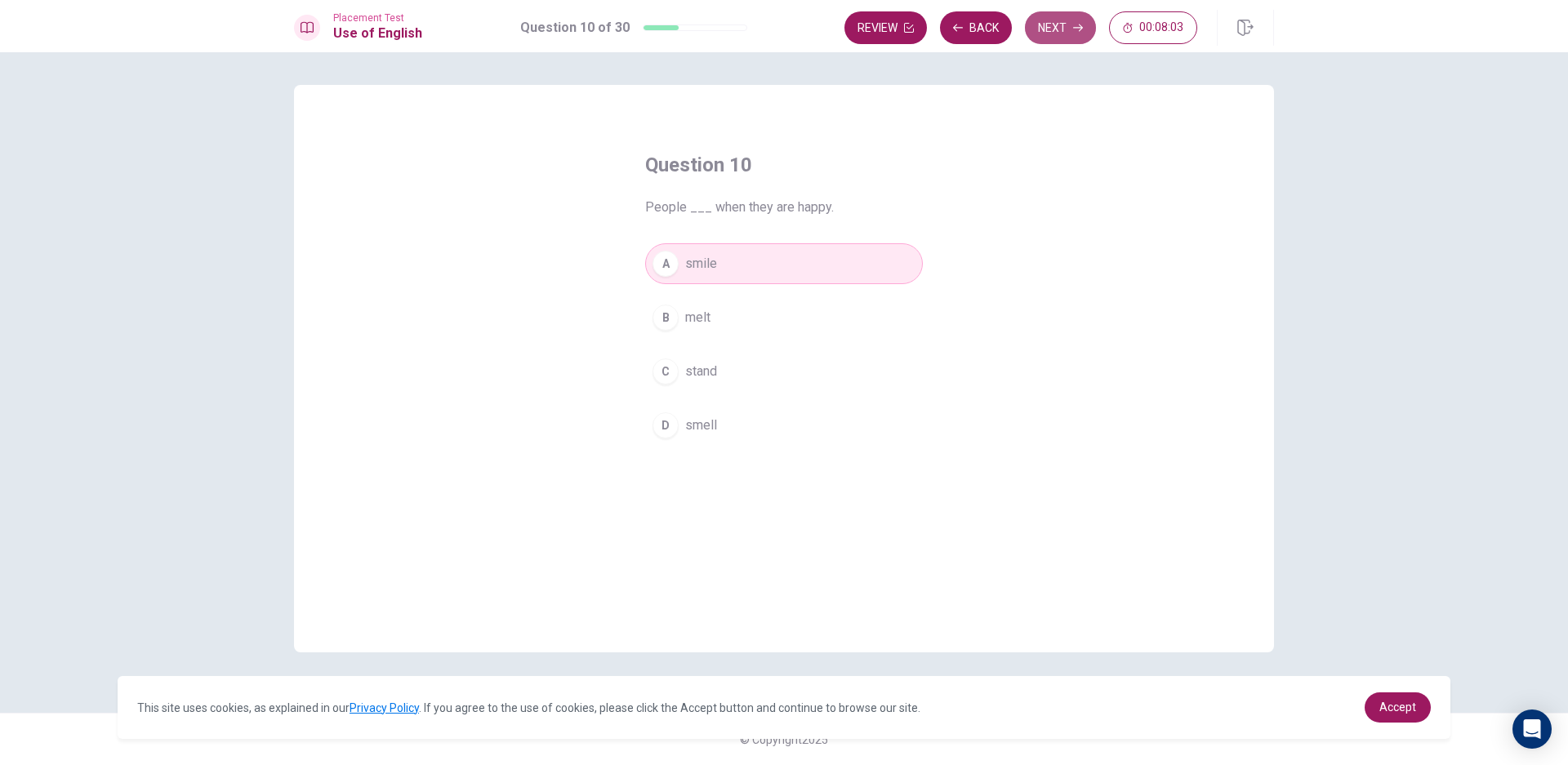
click at [1071, 28] on button "Next" at bounding box center [1060, 28] width 71 height 33
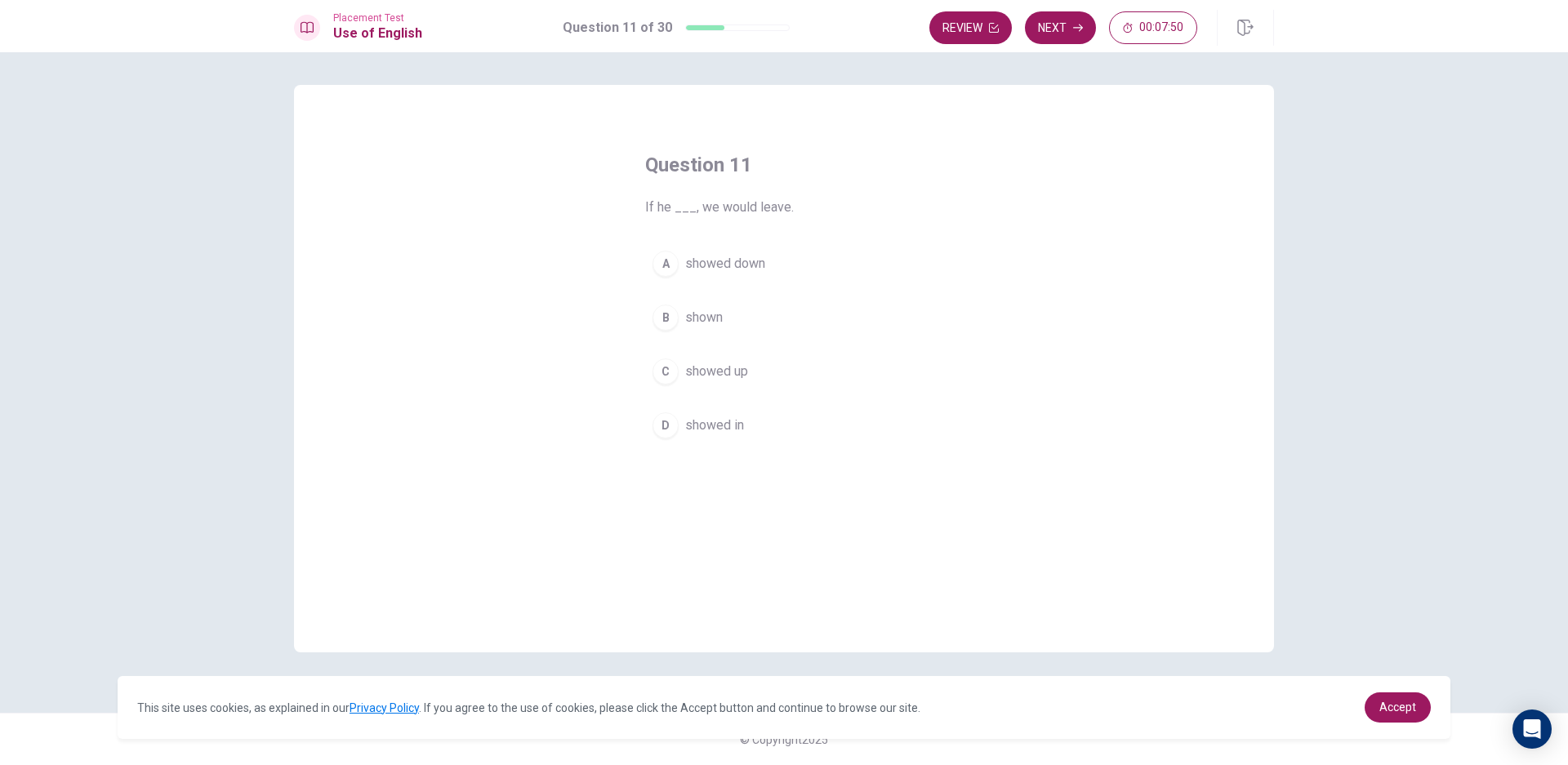
click at [692, 250] on button "A showed down" at bounding box center [784, 263] width 278 height 41
click at [1068, 25] on button "Next" at bounding box center [1060, 28] width 71 height 33
click at [677, 436] on button "D an" at bounding box center [784, 425] width 278 height 41
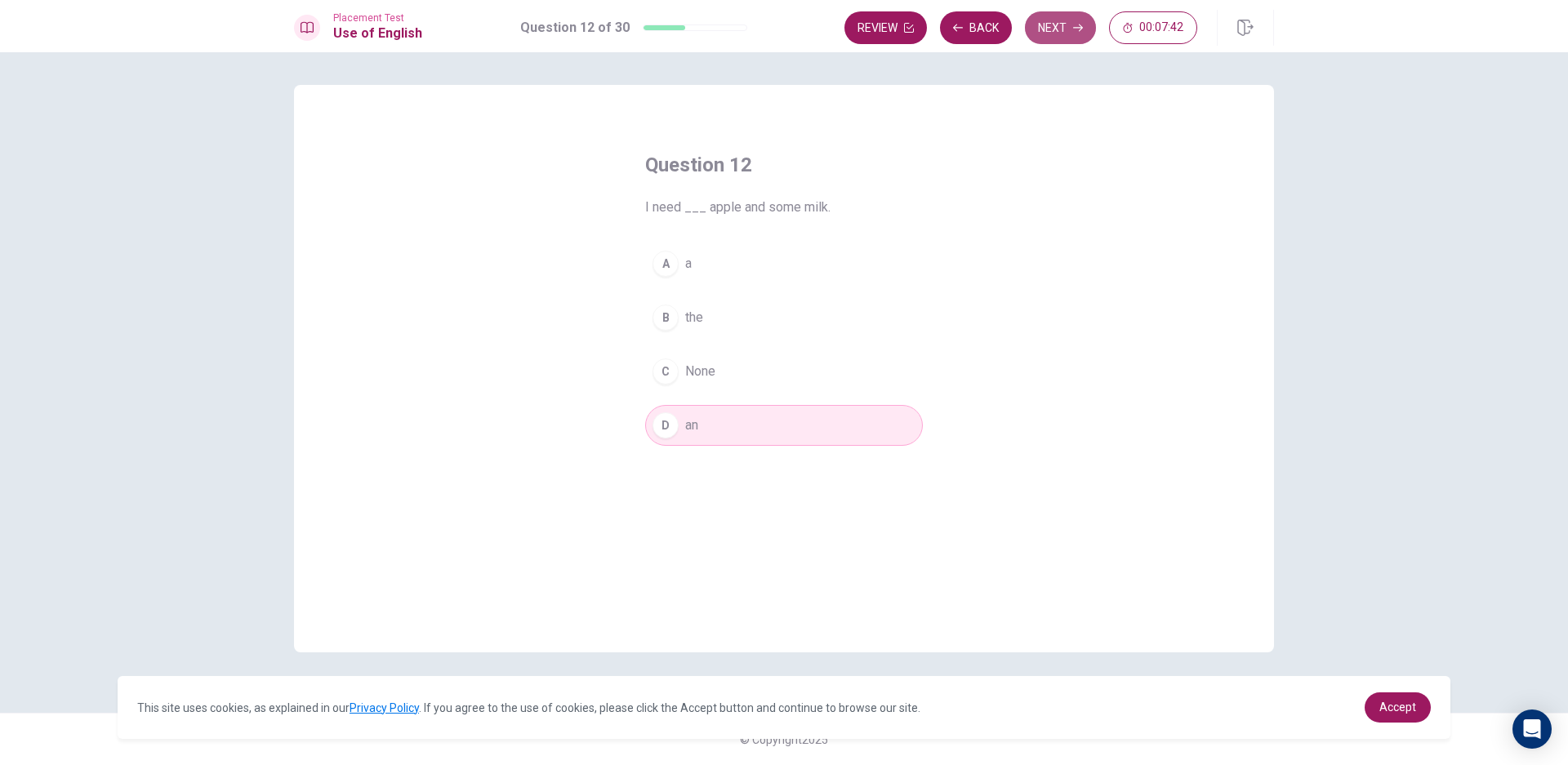
click at [1067, 28] on button "Next" at bounding box center [1060, 28] width 71 height 33
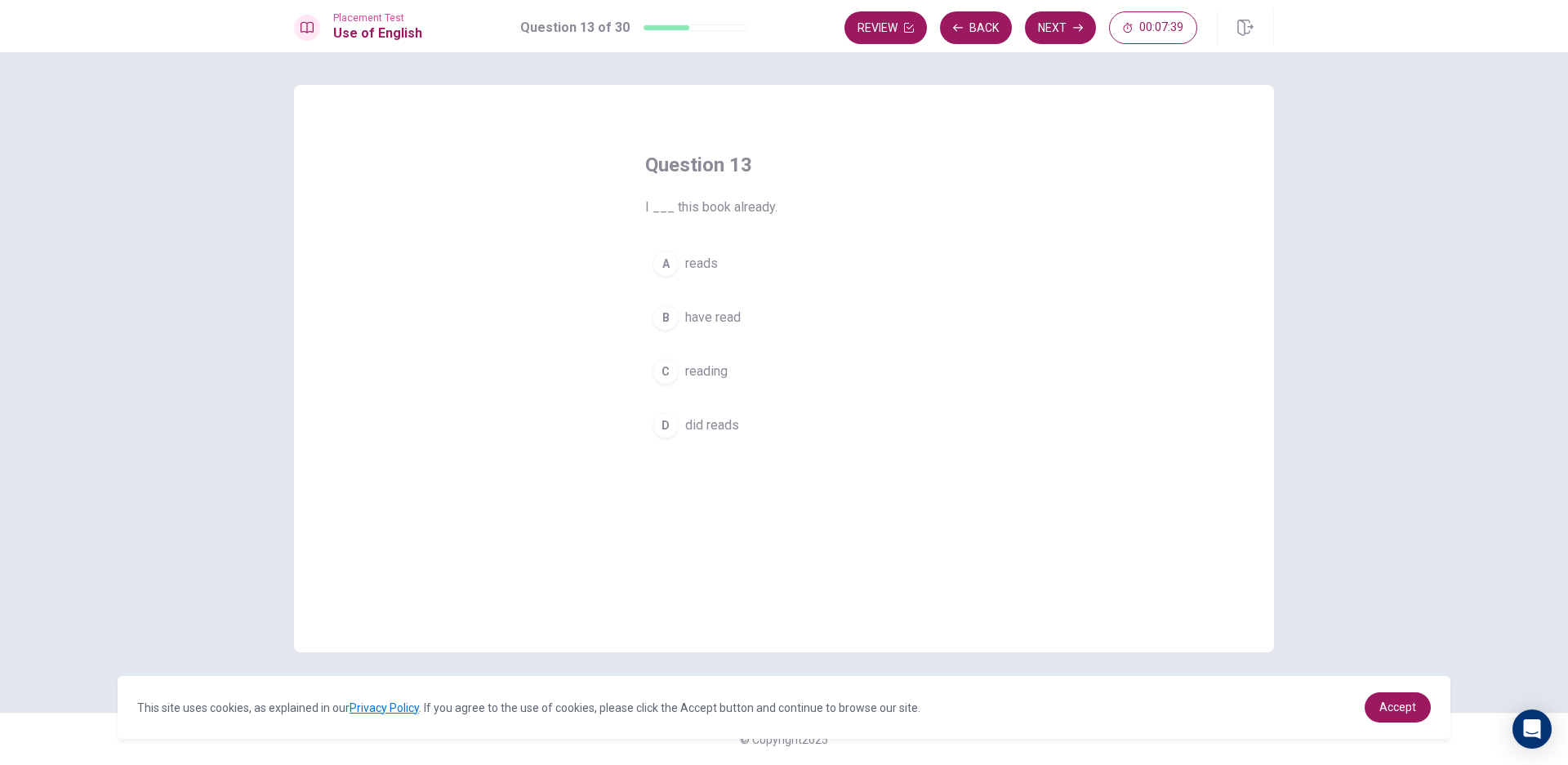
click at [745, 322] on button "B have read" at bounding box center [784, 317] width 278 height 41
click at [1026, 25] on button "Next" at bounding box center [1060, 28] width 71 height 33
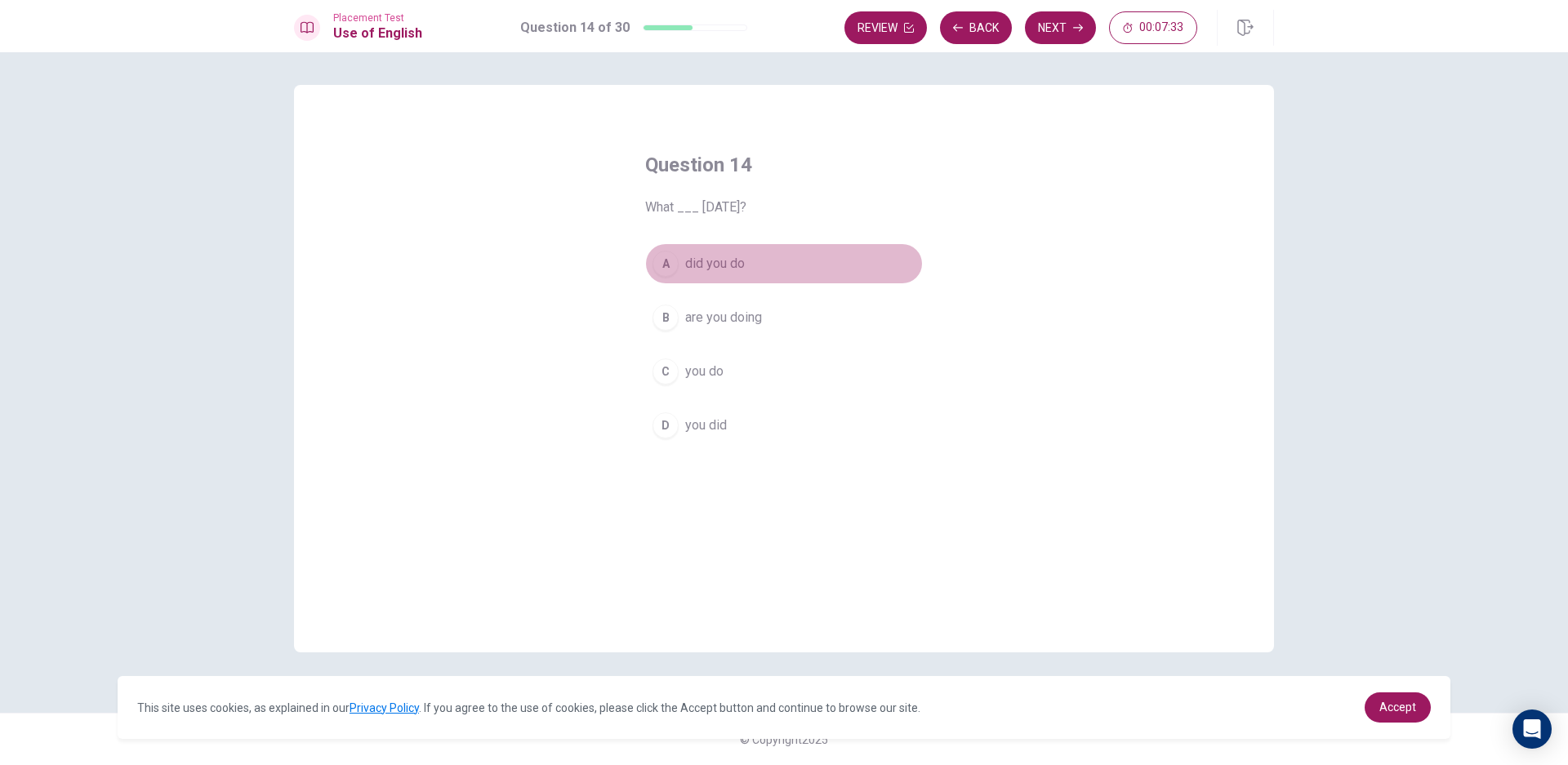
click at [759, 276] on button "A did you do" at bounding box center [784, 263] width 278 height 41
click at [1059, 17] on button "Next" at bounding box center [1060, 28] width 71 height 33
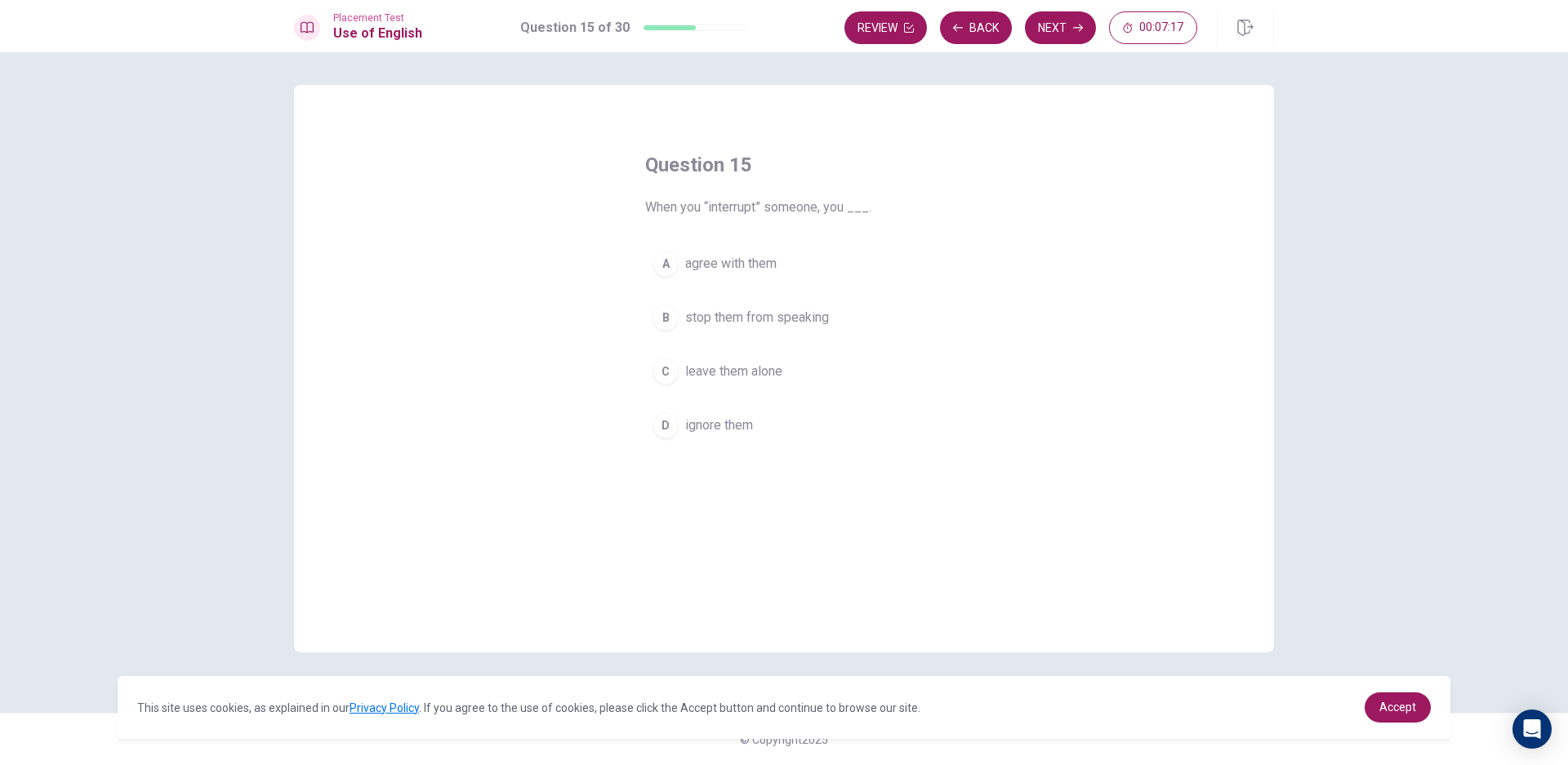
click at [748, 248] on button "A agree with them" at bounding box center [784, 263] width 278 height 41
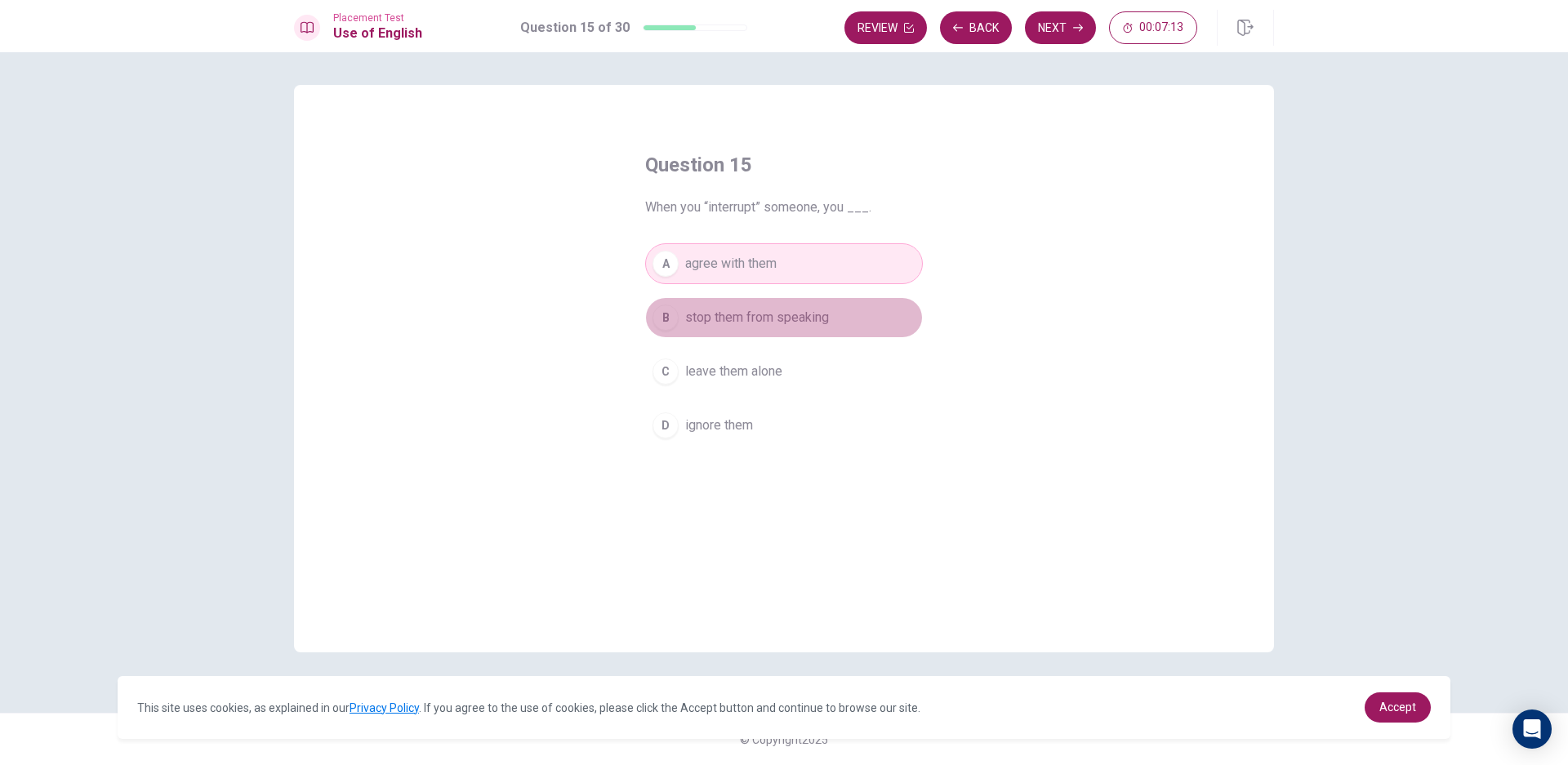
click at [816, 324] on span "stop them from speaking" at bounding box center [757, 317] width 144 height 20
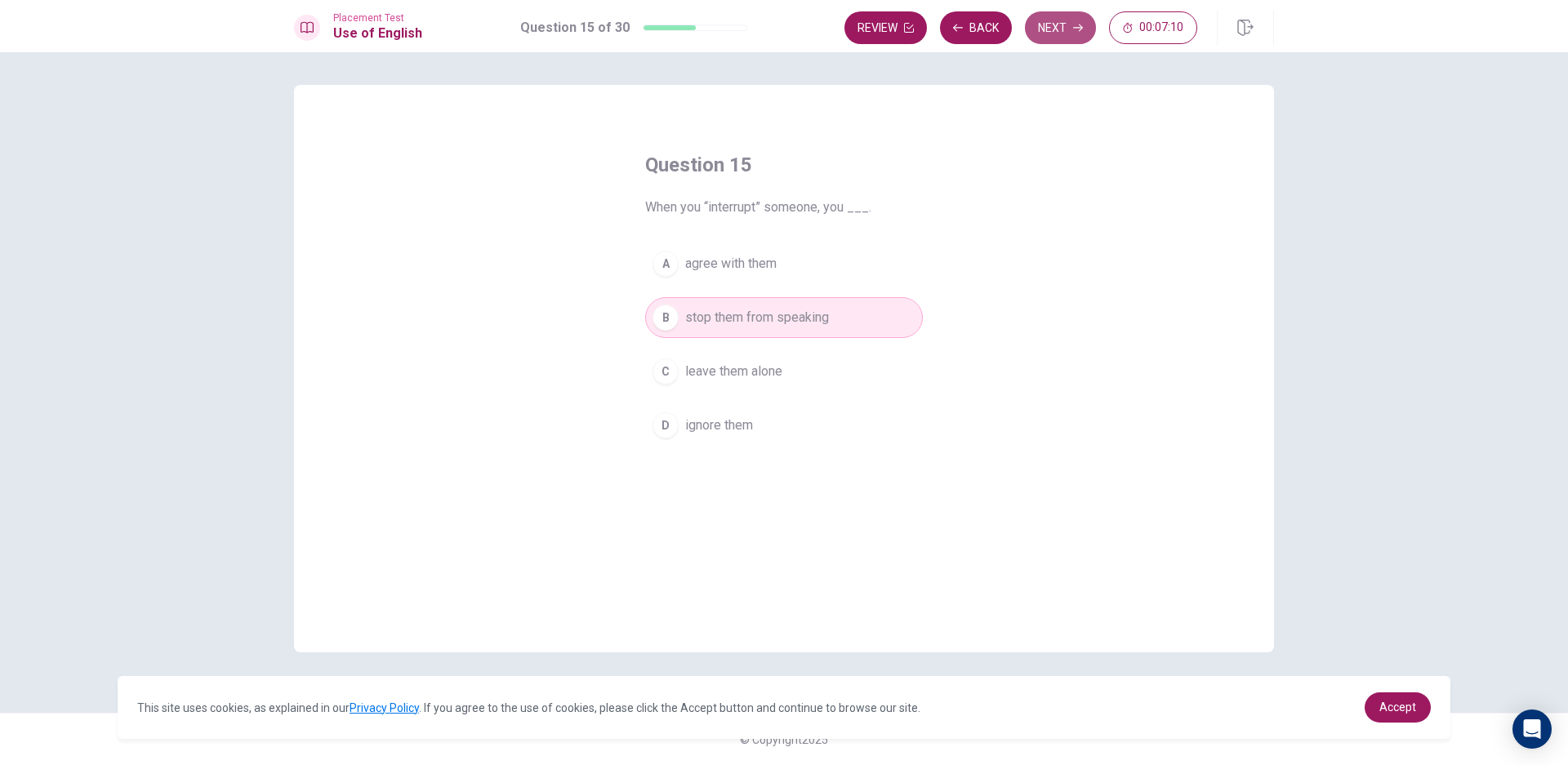
click at [1073, 36] on button "Next" at bounding box center [1060, 28] width 71 height 33
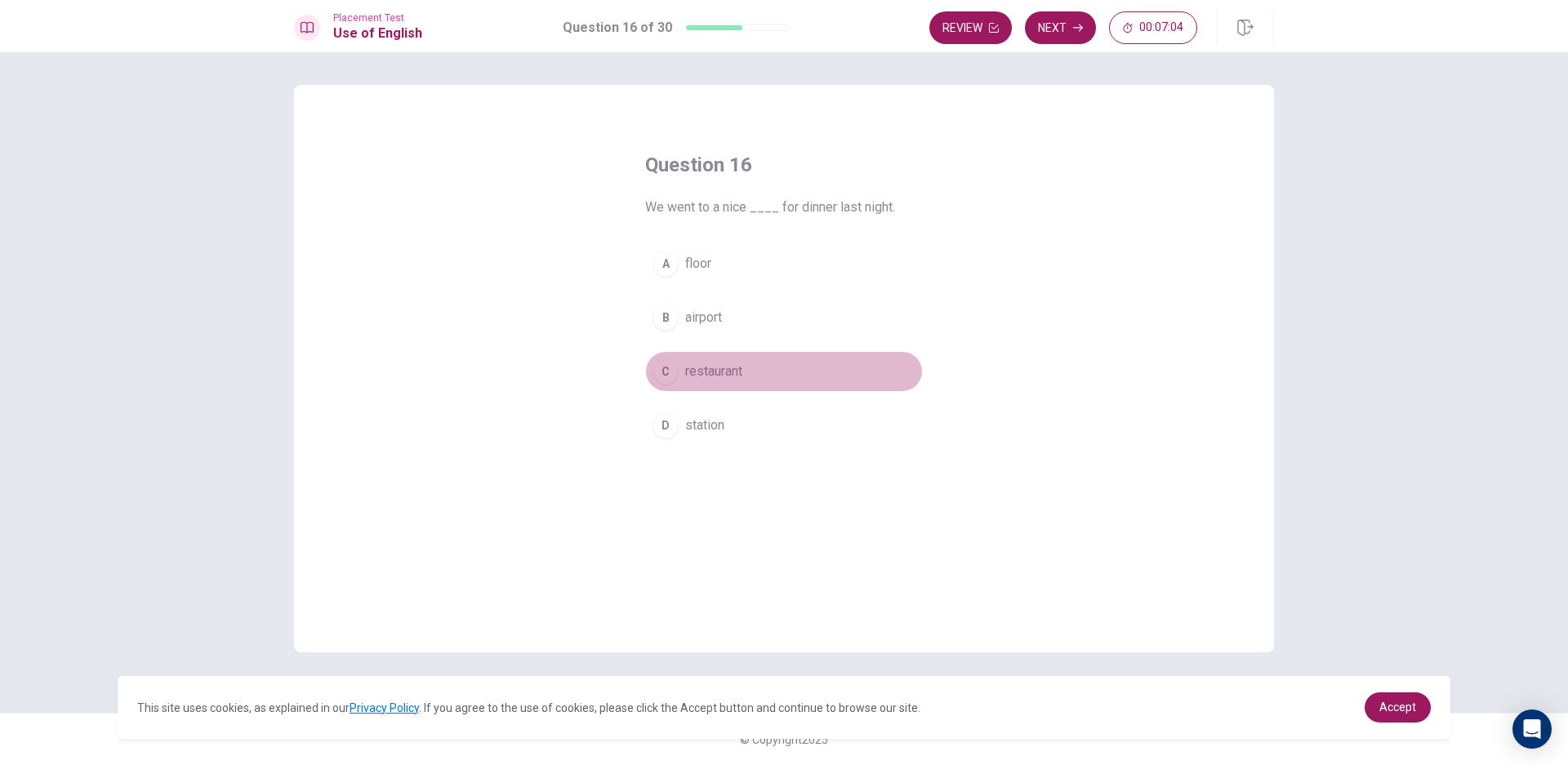
click at [731, 374] on span "restaurant" at bounding box center [713, 371] width 57 height 20
click at [1085, 35] on button "Next" at bounding box center [1060, 28] width 71 height 33
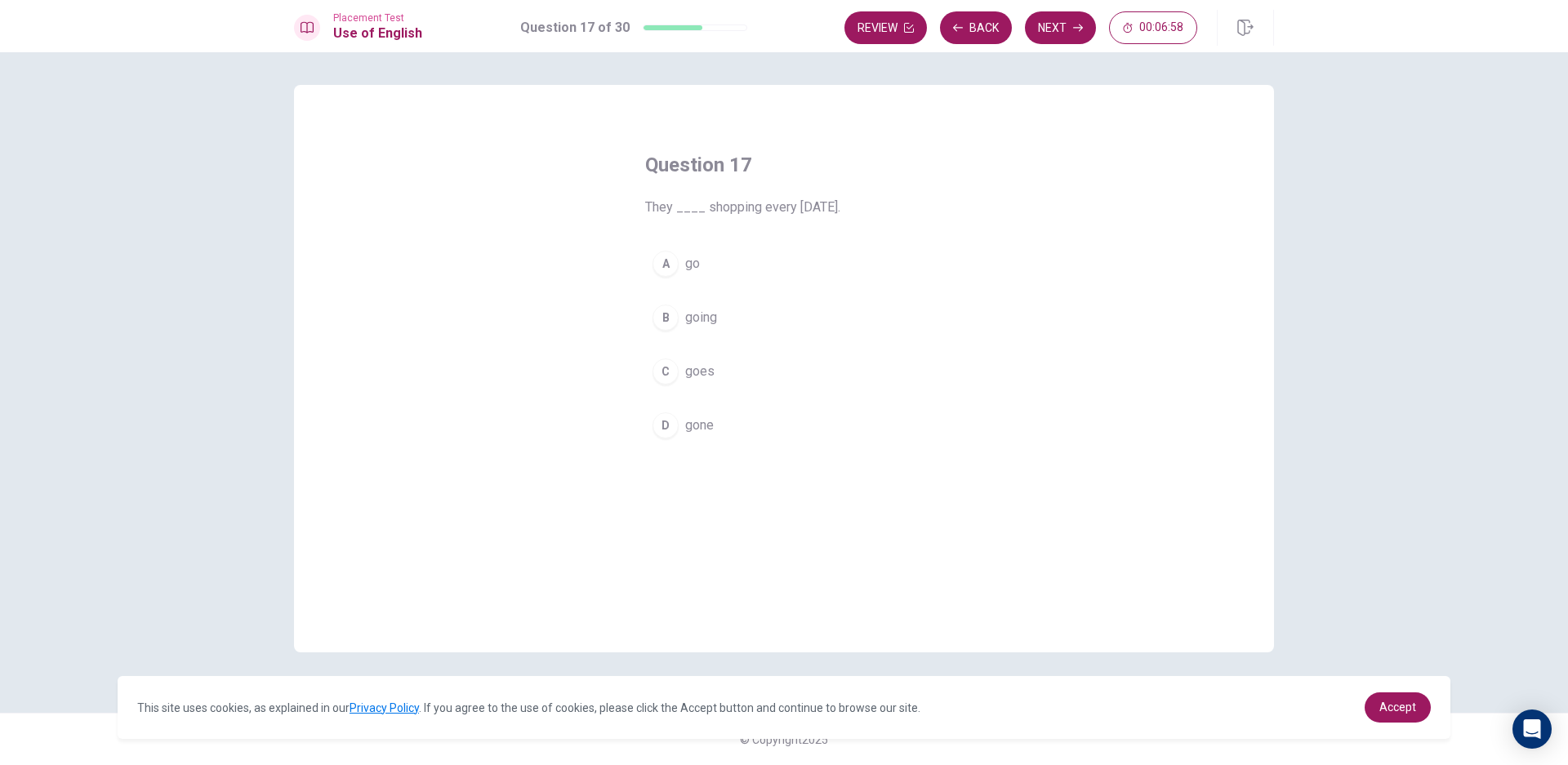
click at [713, 317] on span "going" at bounding box center [701, 317] width 32 height 20
click at [724, 260] on button "A go" at bounding box center [784, 263] width 278 height 41
click at [1068, 26] on button "Next" at bounding box center [1060, 28] width 71 height 33
click at [719, 387] on span "has be" at bounding box center [704, 391] width 38 height 20
click at [793, 437] on button "D is been" at bounding box center [784, 445] width 278 height 41
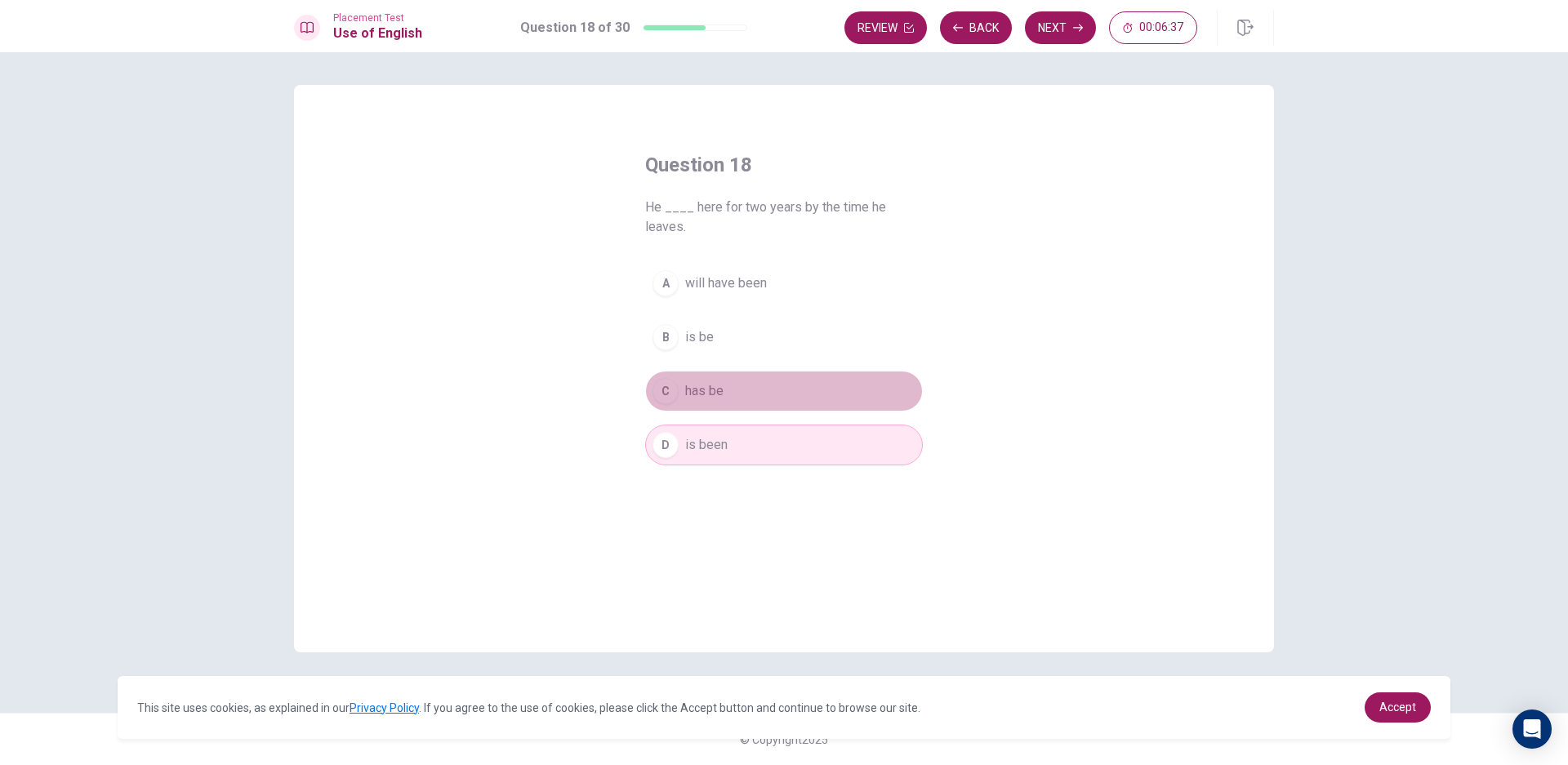
click at [800, 407] on button "C has be" at bounding box center [784, 390] width 278 height 41
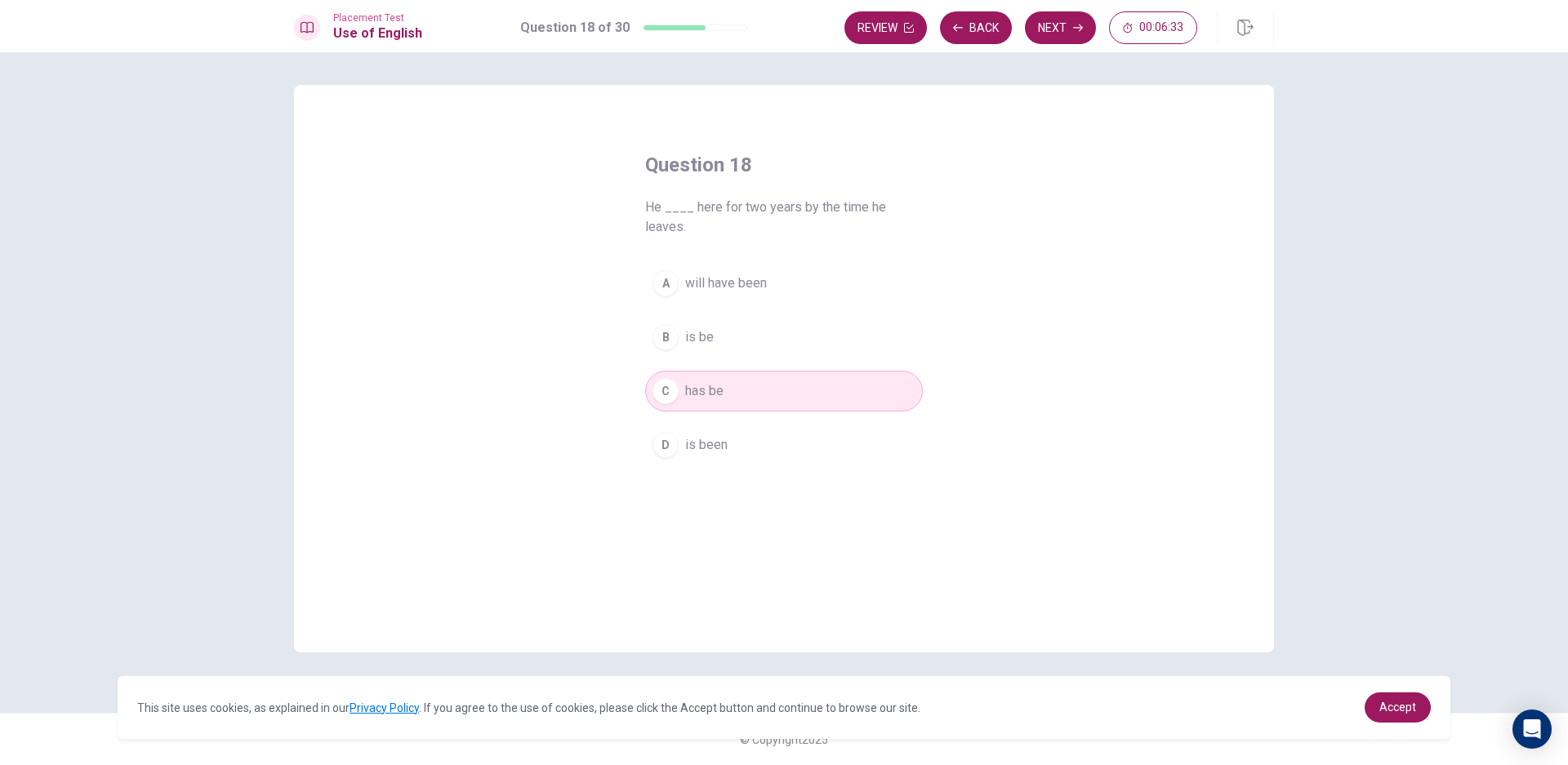
click at [835, 447] on button "D is been" at bounding box center [784, 445] width 278 height 41
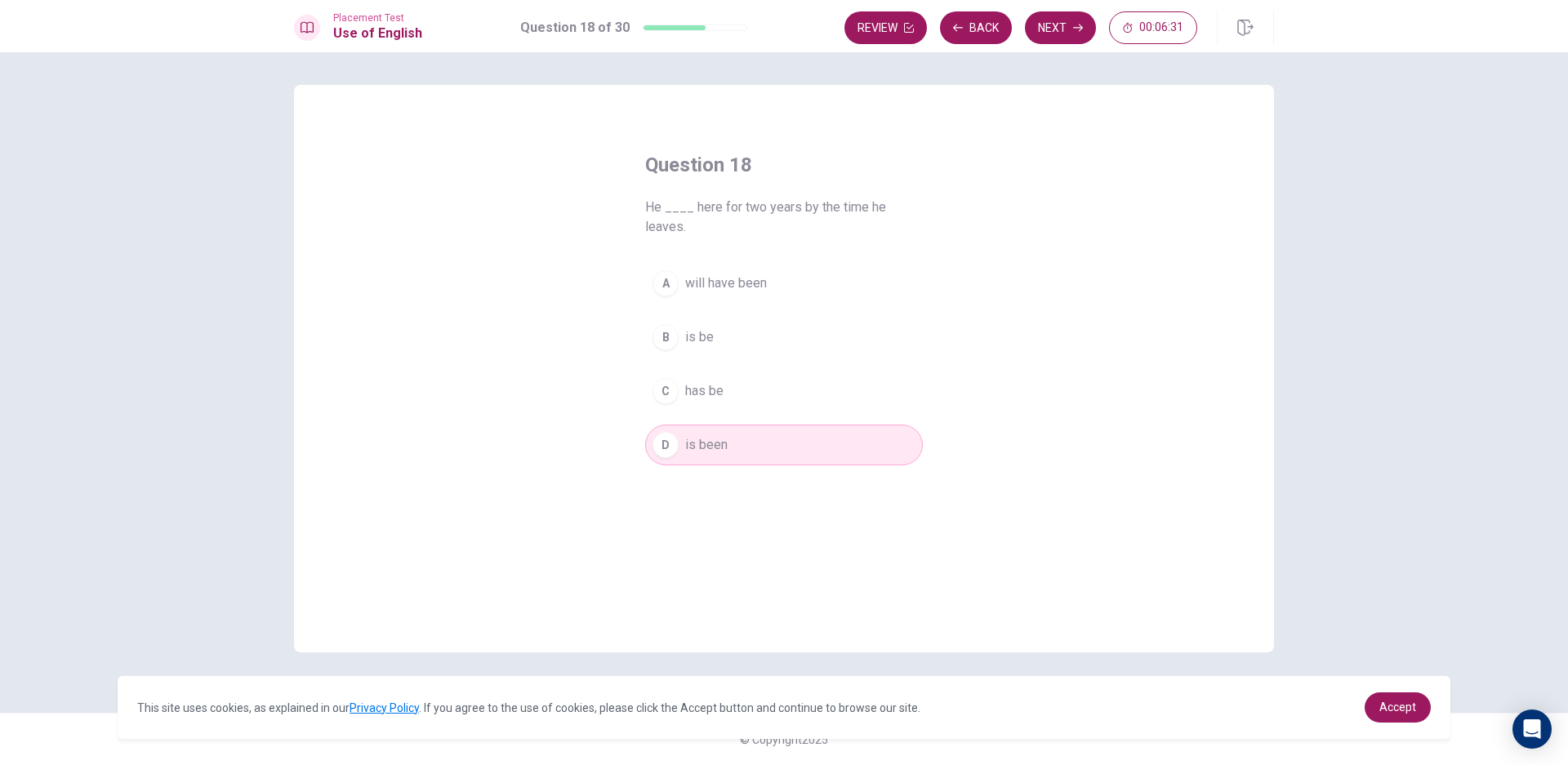
click at [1074, 3] on div "Placement Test Use of English Question 18 of 30 Review Back Next 00:06:31" at bounding box center [784, 25] width 1568 height 52
click at [1063, 20] on button "Next" at bounding box center [1060, 28] width 71 height 33
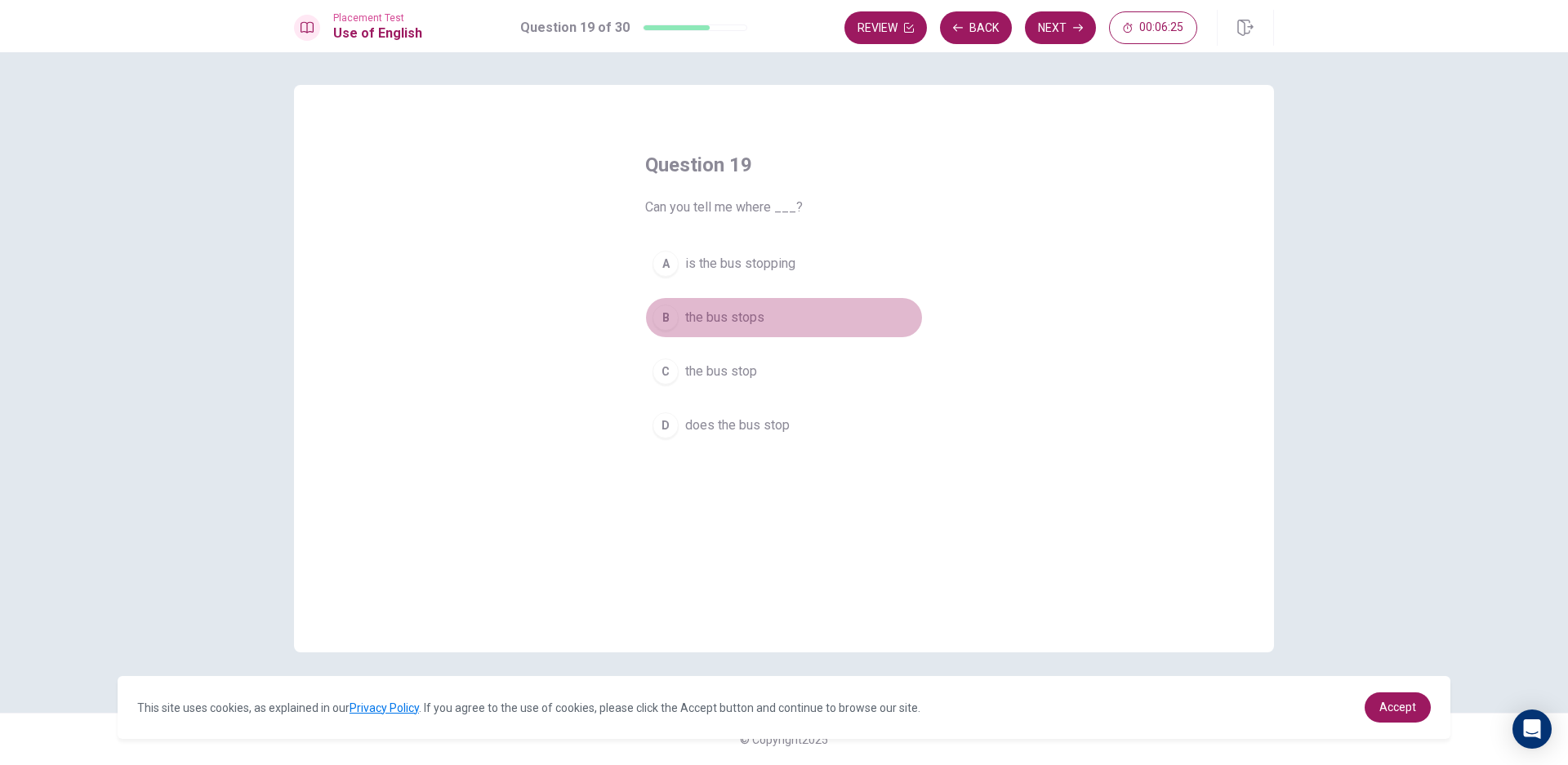
click at [768, 308] on button "B the bus stops" at bounding box center [784, 317] width 278 height 41
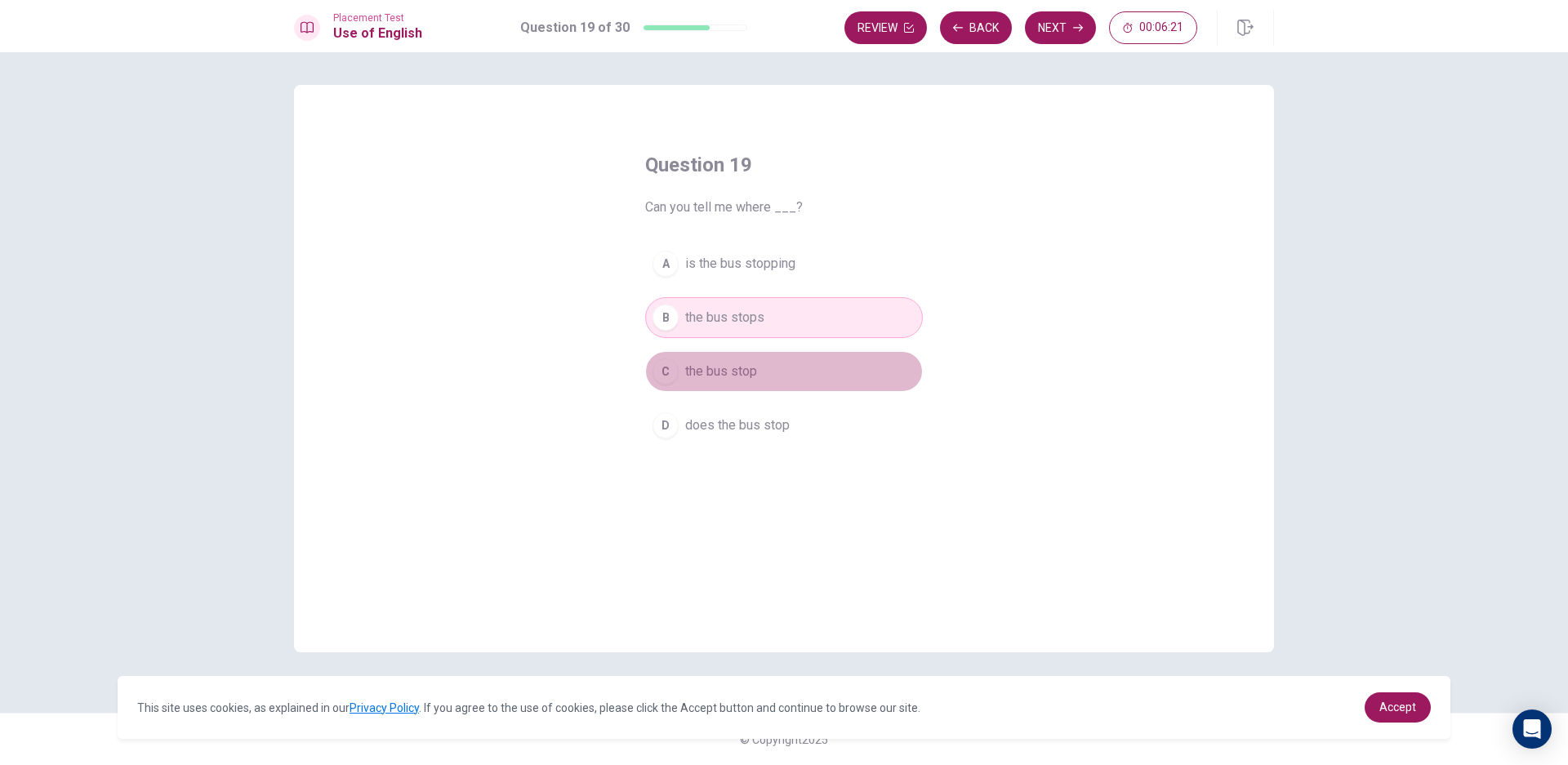
click at [776, 370] on button "C the bus stop" at bounding box center [784, 371] width 278 height 41
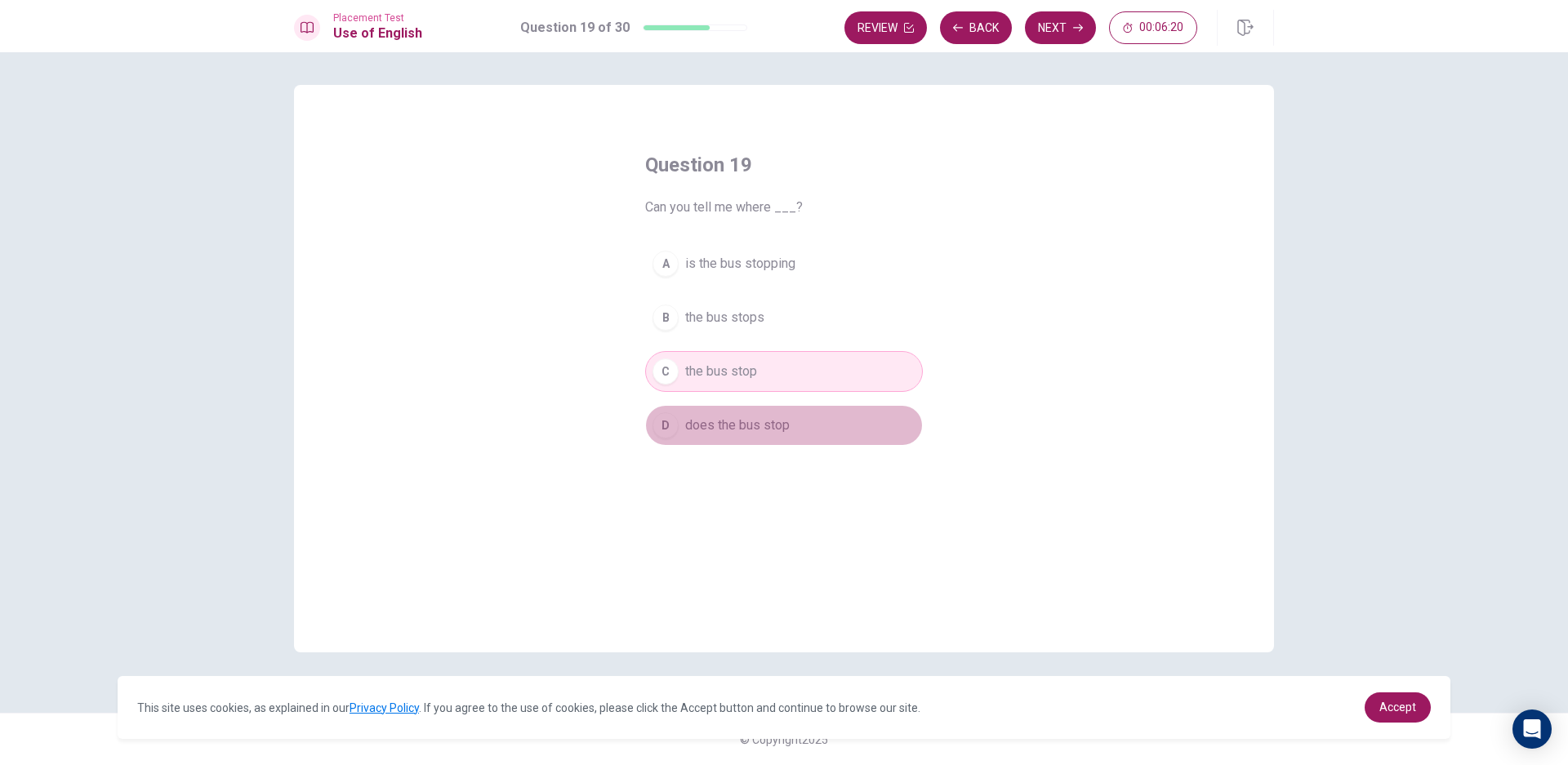
click at [778, 418] on span "does the bus stop" at bounding box center [737, 426] width 105 height 20
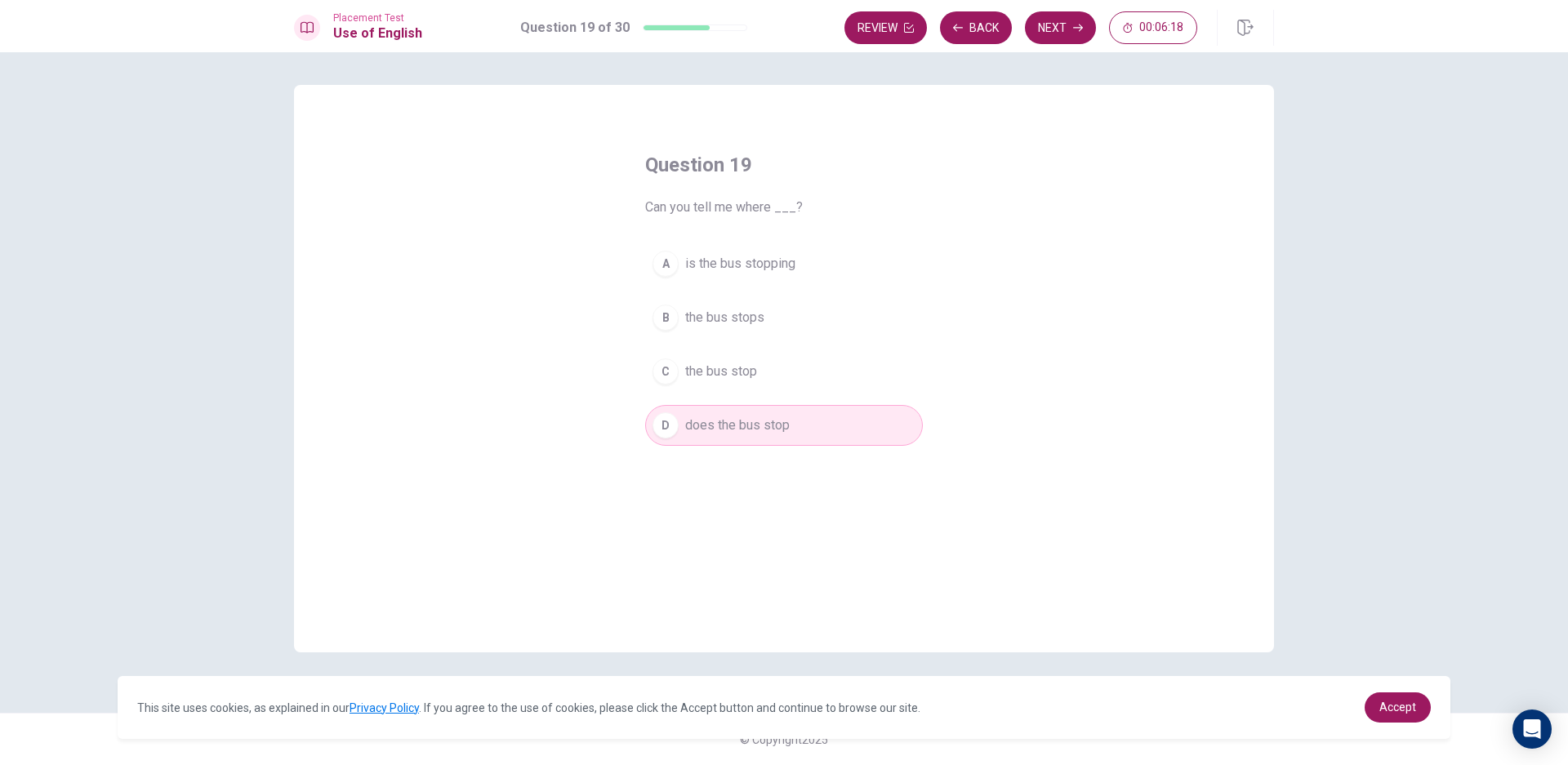
click at [813, 397] on div "A is the bus stopping B the bus stops C the bus stop D does the bus stop" at bounding box center [784, 344] width 278 height 203
click at [1057, 27] on button "Next" at bounding box center [1060, 28] width 71 height 33
click at [719, 258] on button "A thick" at bounding box center [784, 263] width 278 height 41
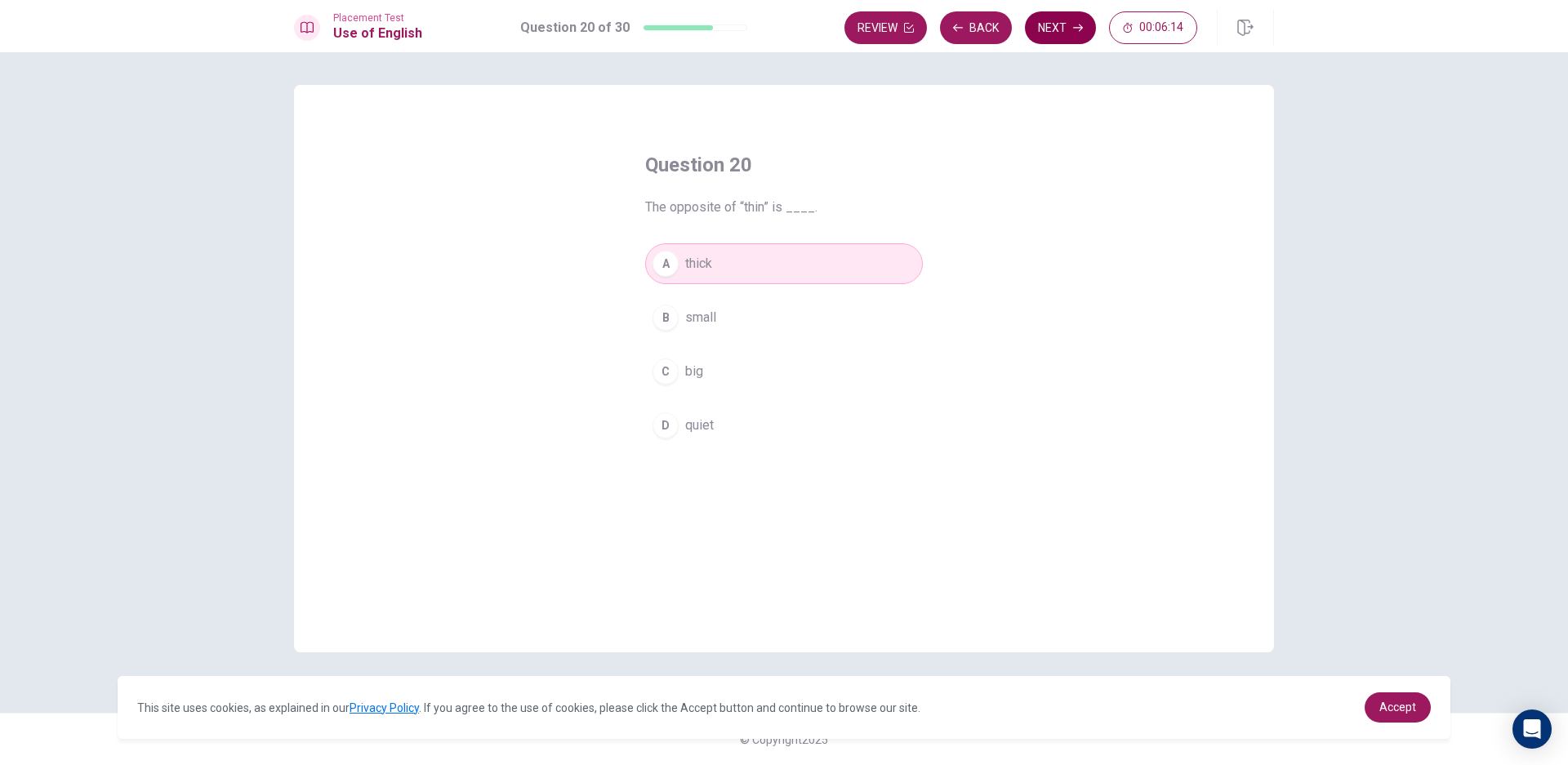
click at [1064, 21] on button "Next" at bounding box center [1060, 28] width 71 height 33
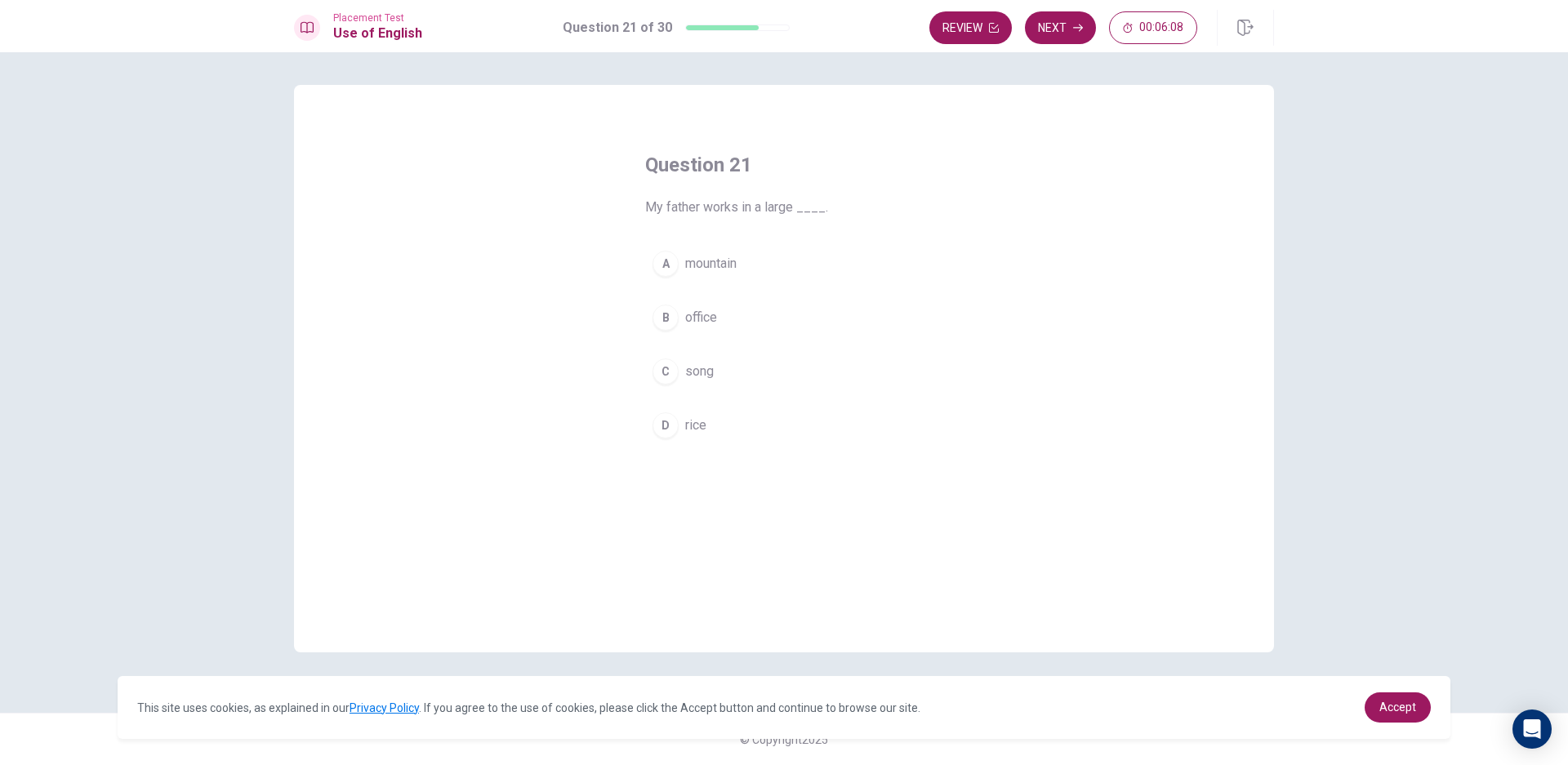
click at [727, 325] on button "B office" at bounding box center [784, 317] width 278 height 41
click at [1079, 35] on button "Next" at bounding box center [1060, 28] width 71 height 33
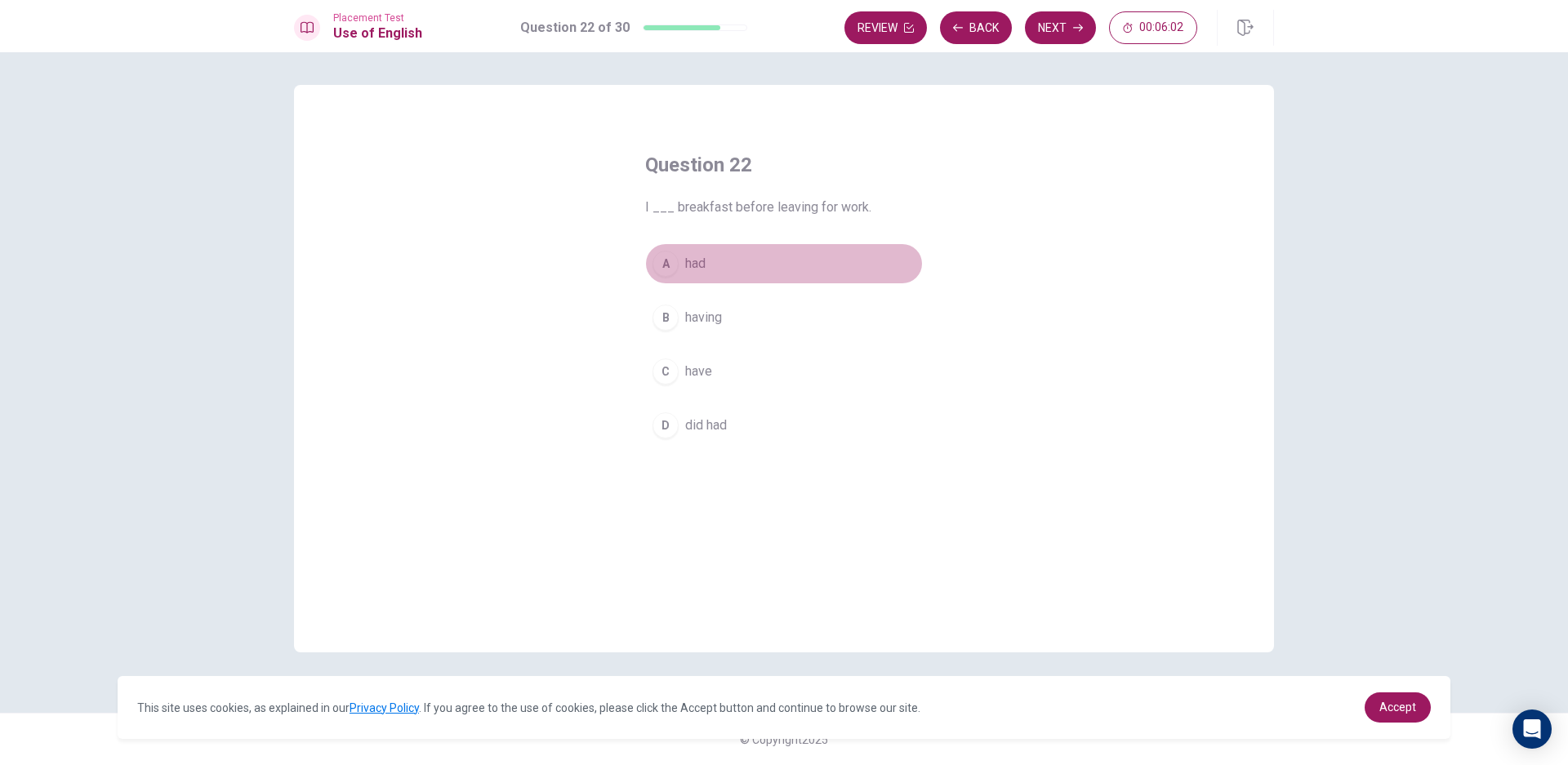
click at [703, 257] on span "had" at bounding box center [695, 264] width 20 height 20
click at [1071, 35] on button "Next" at bounding box center [1060, 28] width 71 height 33
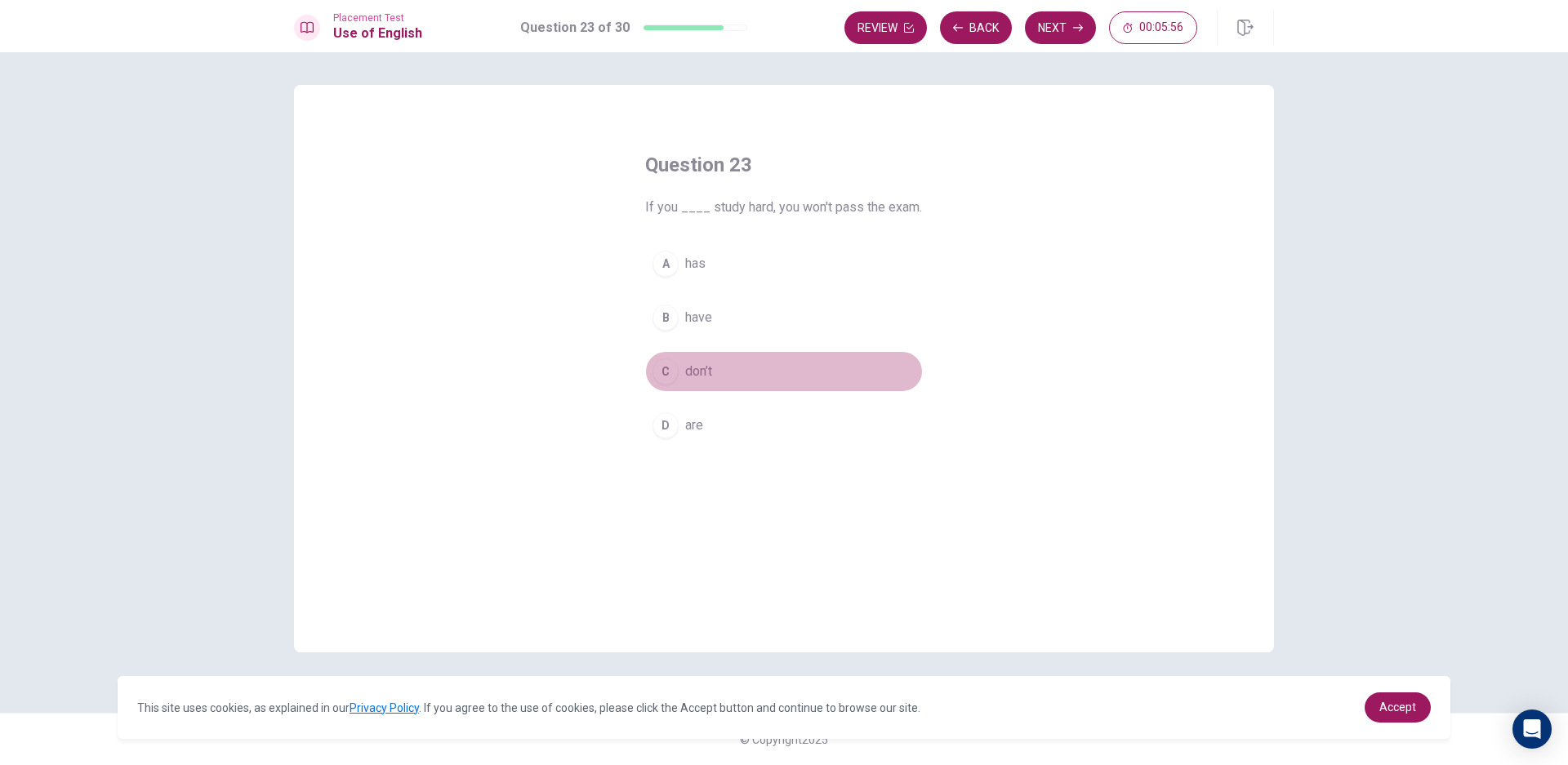
click at [688, 375] on span "don’t" at bounding box center [699, 371] width 27 height 20
click at [1068, 29] on button "Next" at bounding box center [1060, 28] width 71 height 33
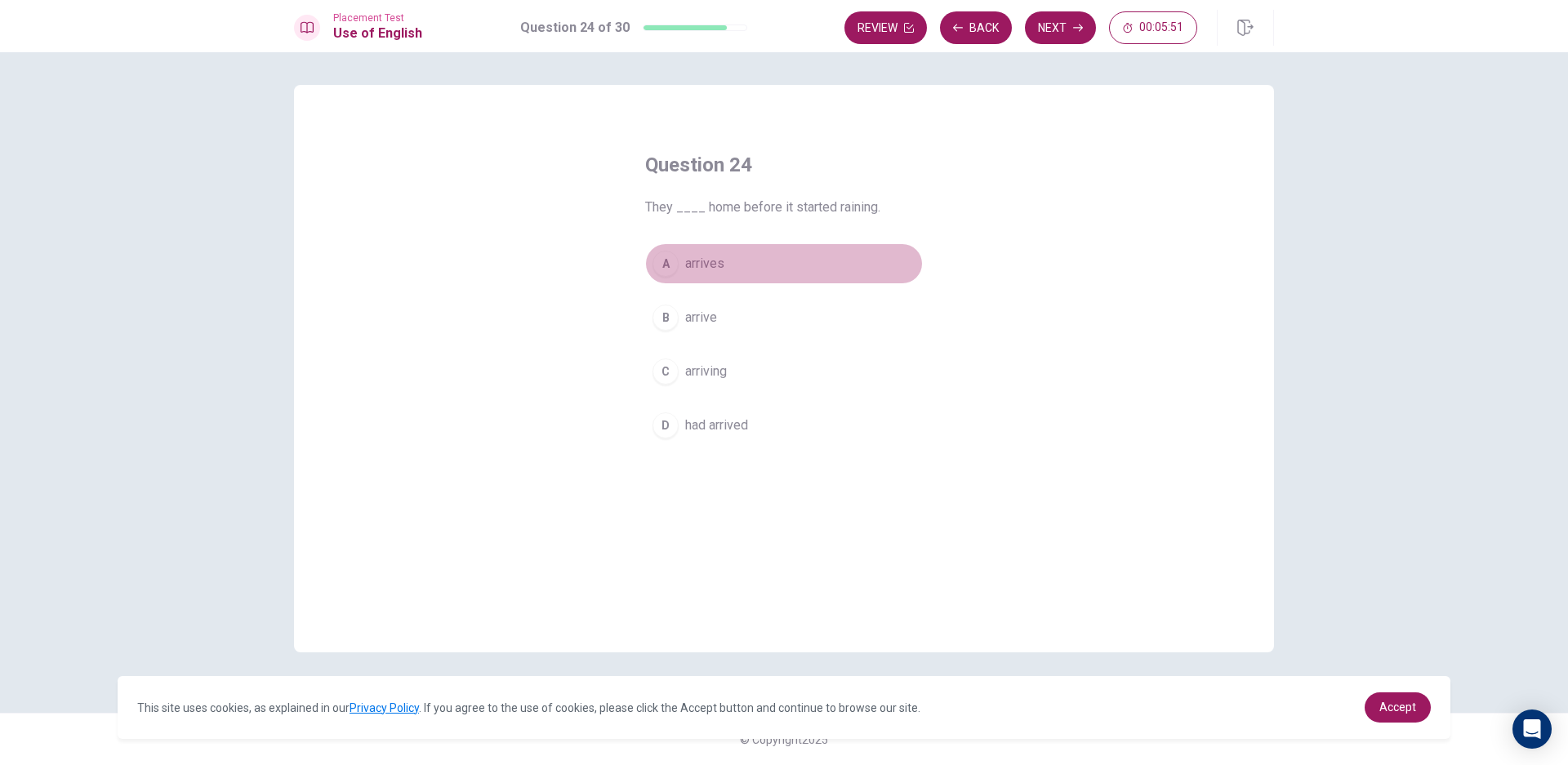
click at [727, 274] on button "A arrives" at bounding box center [784, 263] width 278 height 41
click at [1074, 36] on button "Next" at bounding box center [1060, 28] width 71 height 33
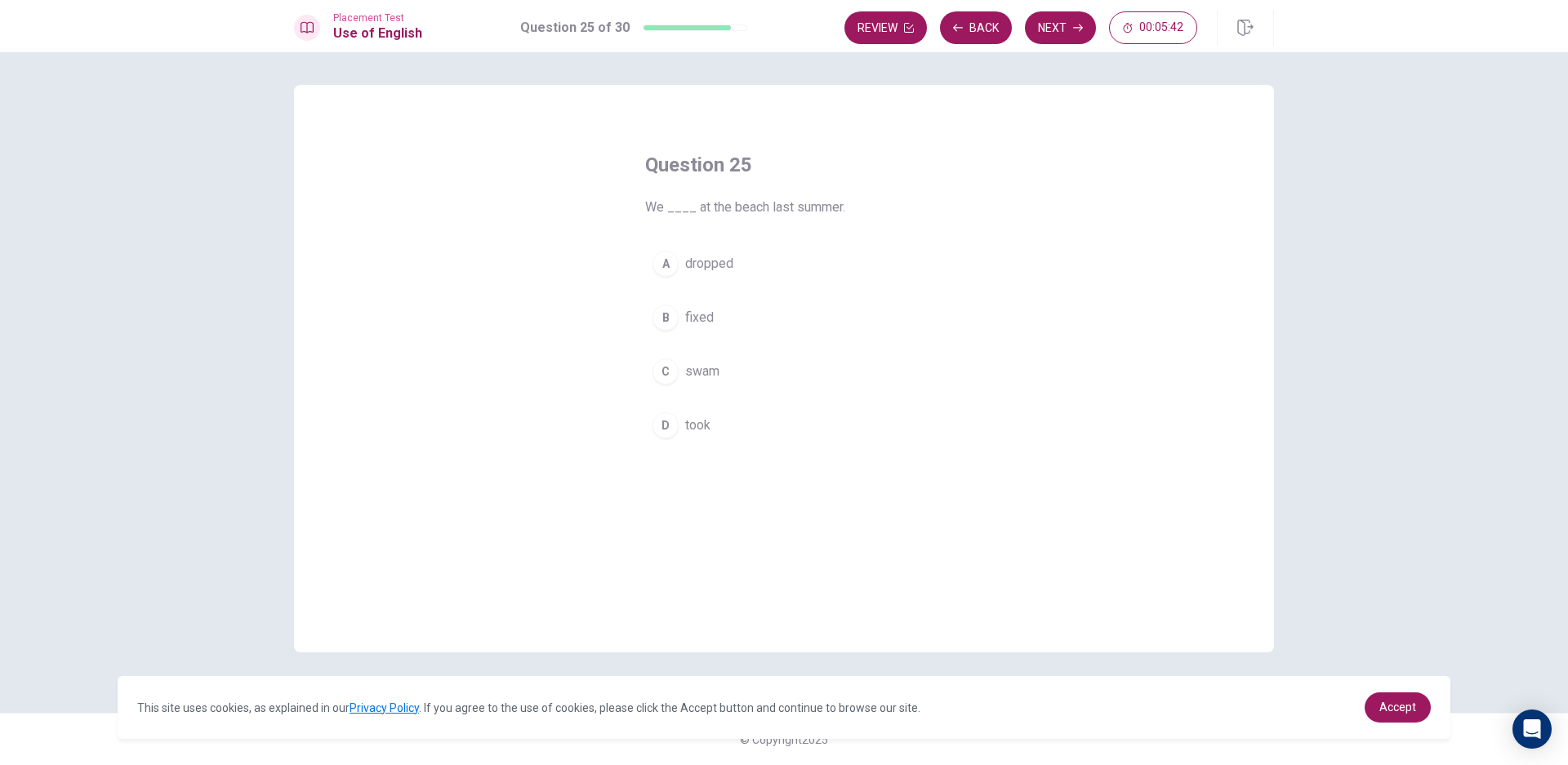
click at [705, 377] on span "swam" at bounding box center [703, 371] width 35 height 20
click at [1064, 22] on button "Next" at bounding box center [1060, 28] width 71 height 33
drag, startPoint x: 765, startPoint y: 258, endPoint x: 771, endPoint y: 271, distance: 14.3
click at [766, 258] on span "normal or expected" at bounding box center [740, 264] width 110 height 20
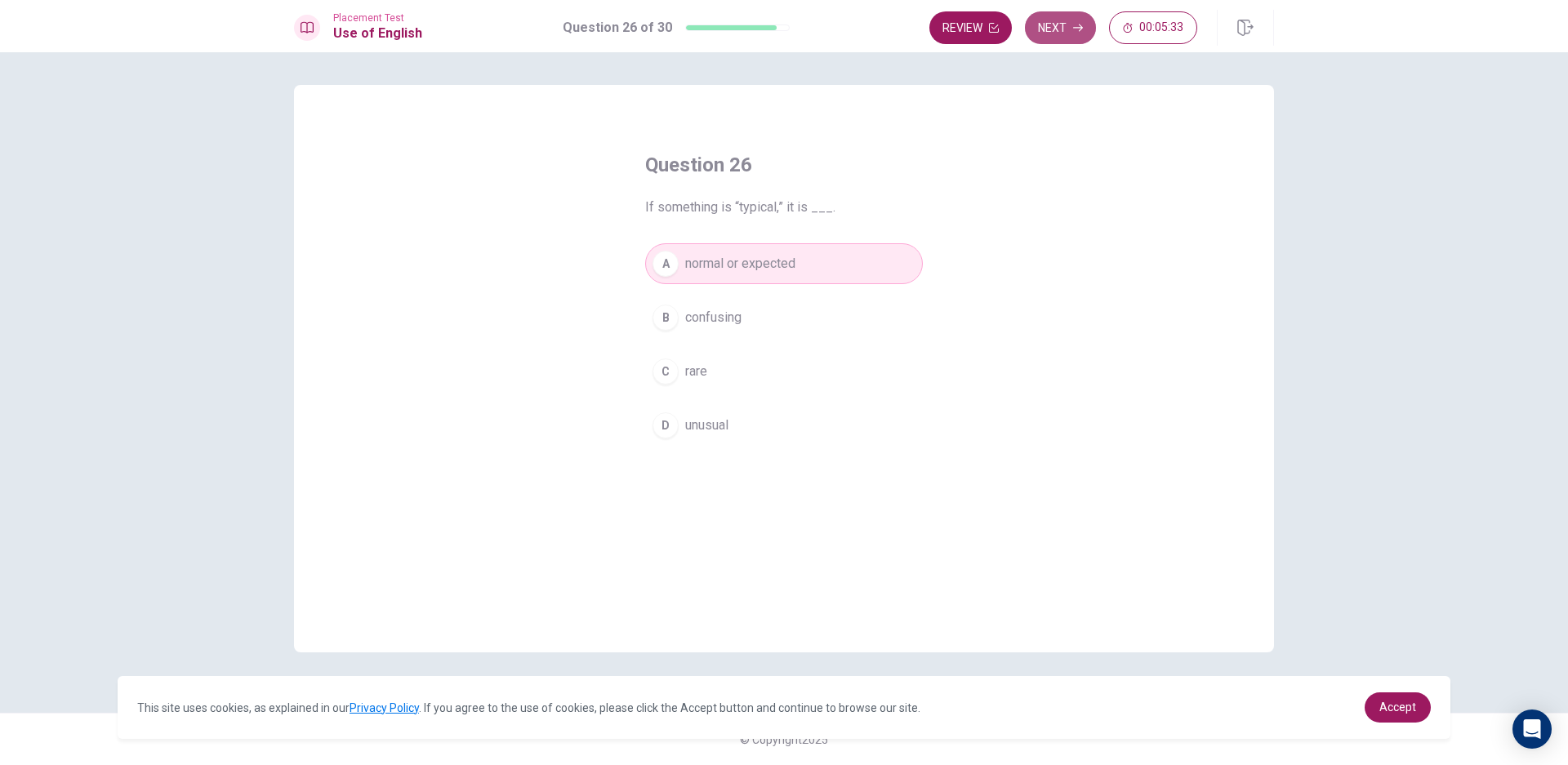
click at [1087, 18] on button "Next" at bounding box center [1060, 28] width 71 height 33
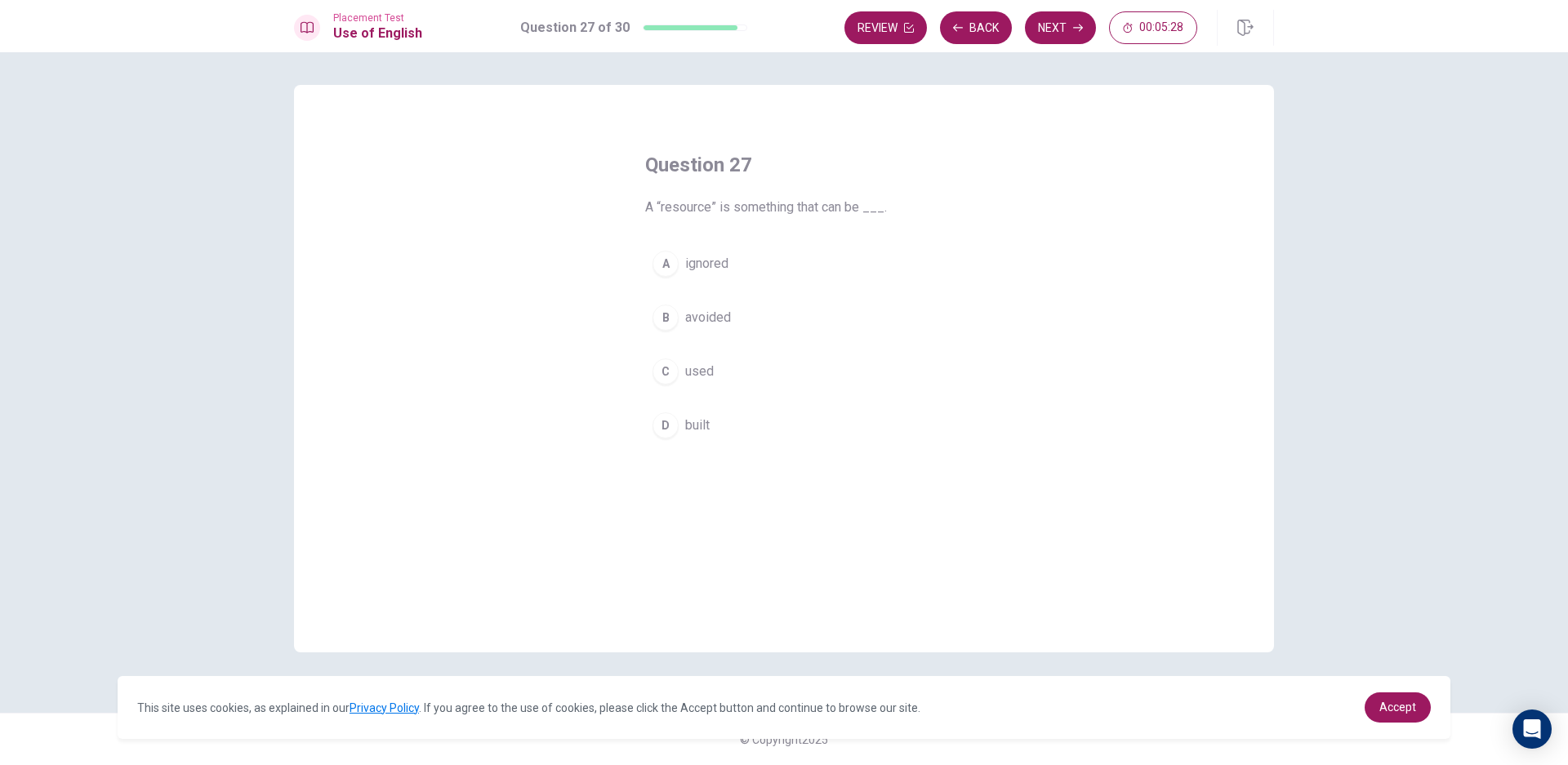
click at [712, 367] on span "used" at bounding box center [699, 371] width 28 height 20
click at [1086, 28] on button "Next" at bounding box center [1060, 28] width 71 height 33
click at [727, 322] on span "incorrect" at bounding box center [710, 317] width 50 height 20
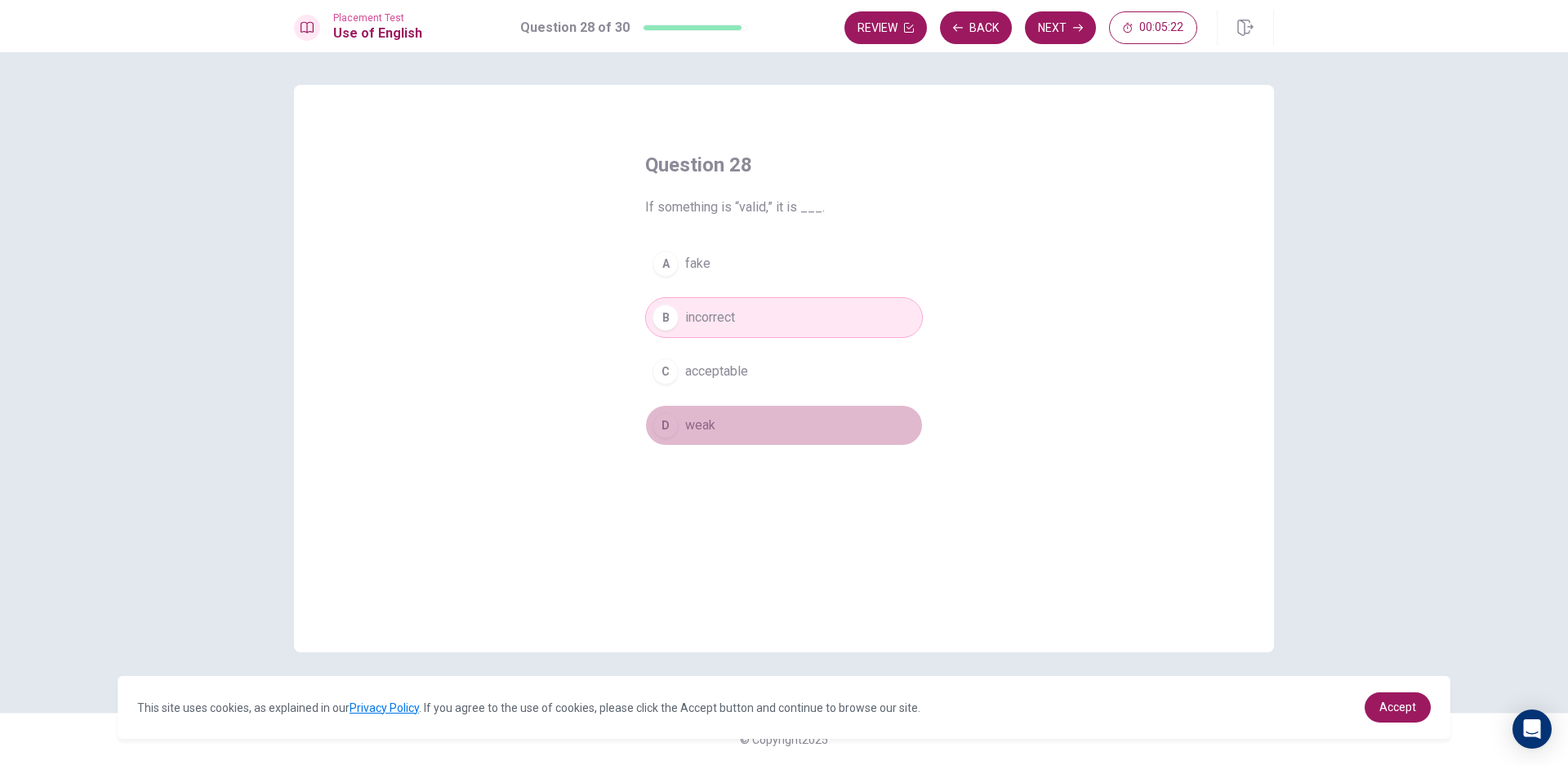
click at [734, 417] on button "D weak" at bounding box center [784, 425] width 278 height 41
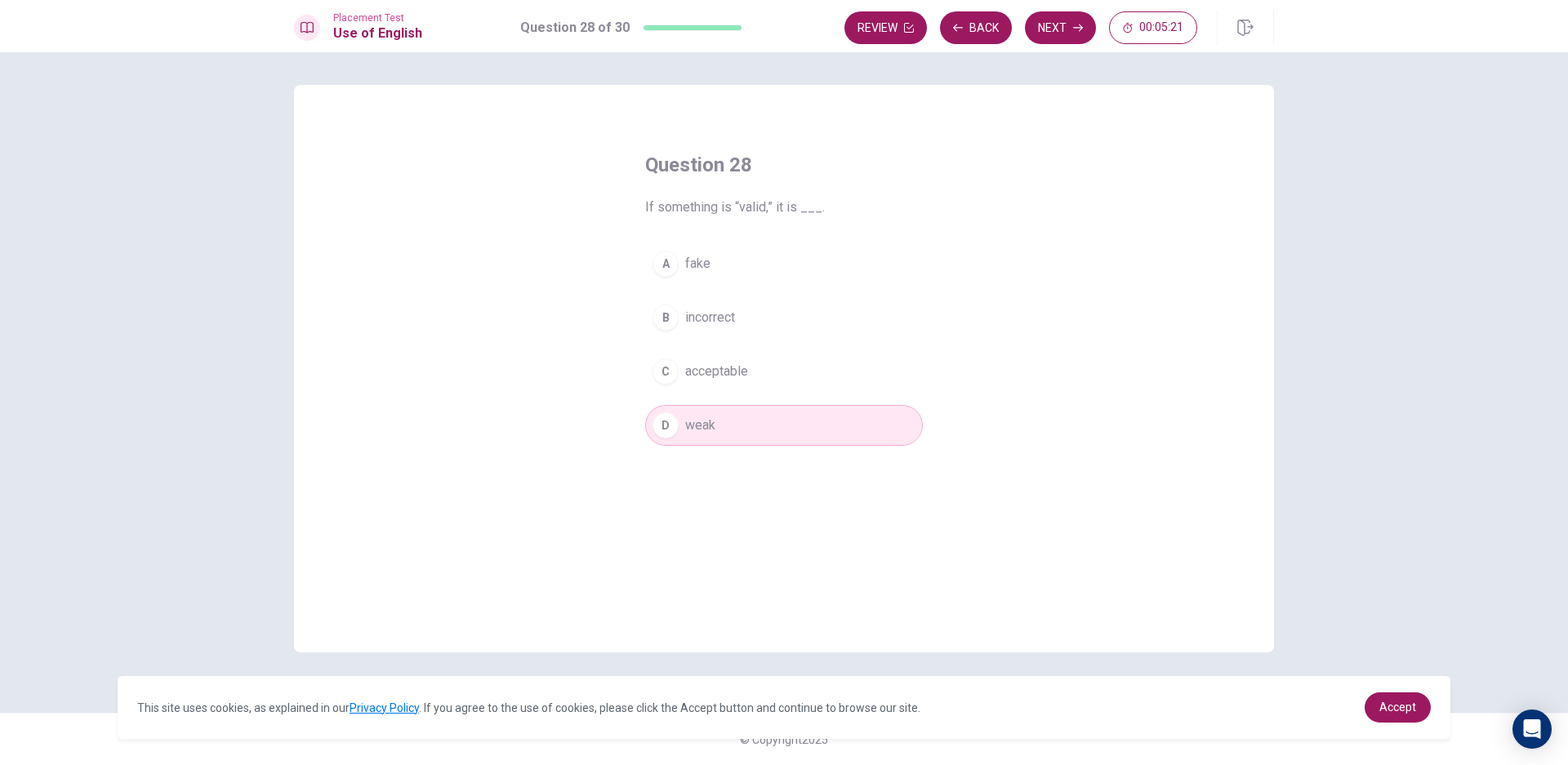
click at [743, 312] on button "B incorrect" at bounding box center [784, 317] width 278 height 41
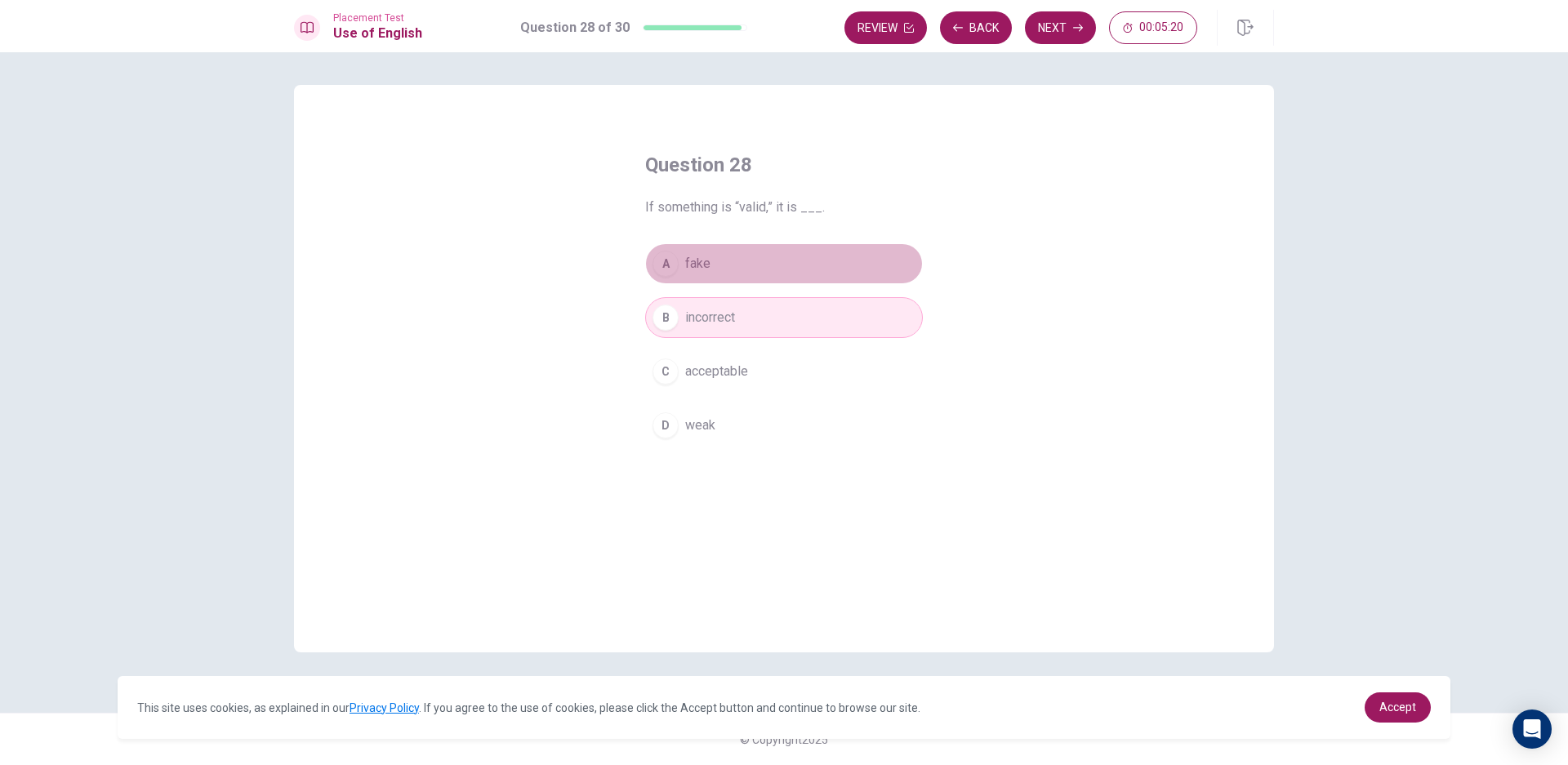
click at [759, 264] on button "A fake" at bounding box center [784, 263] width 278 height 41
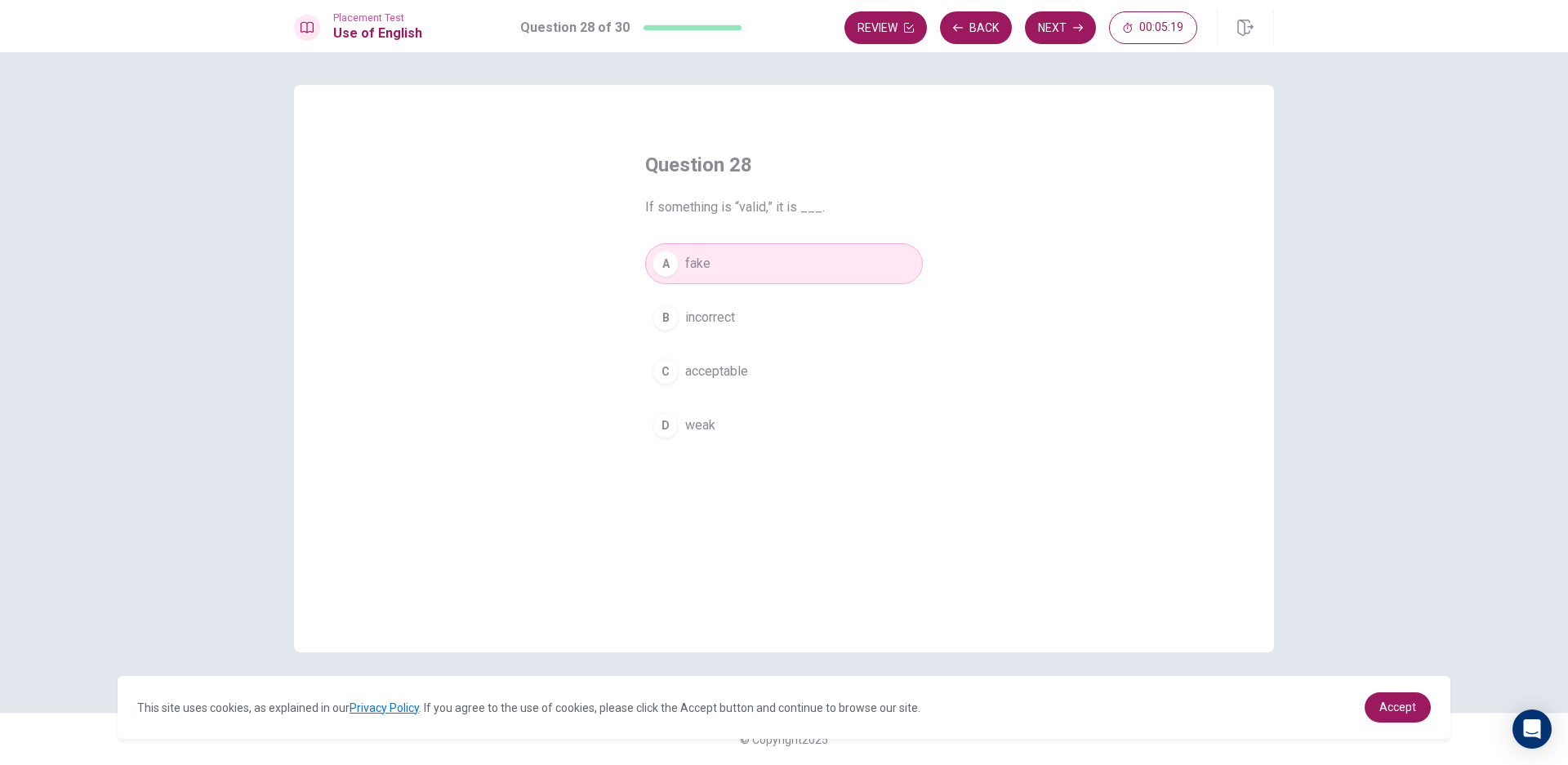
click at [751, 296] on div "A fake B incorrect C acceptable D weak" at bounding box center [784, 344] width 278 height 203
drag, startPoint x: 747, startPoint y: 310, endPoint x: 926, endPoint y: 143, distance: 244.8
click at [752, 305] on button "B incorrect" at bounding box center [784, 317] width 278 height 41
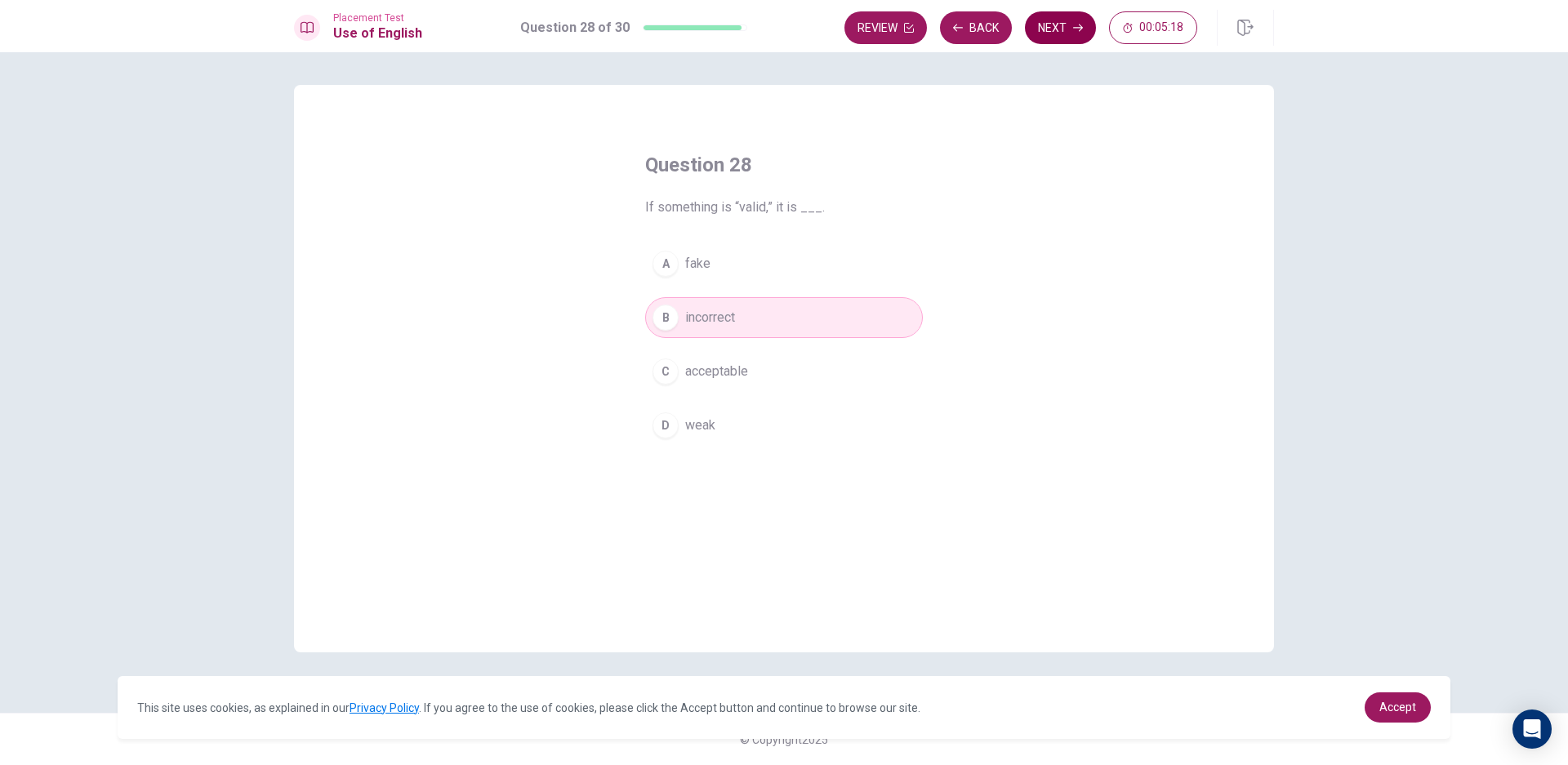
click at [1078, 27] on icon "button" at bounding box center [1077, 27] width 10 height 10
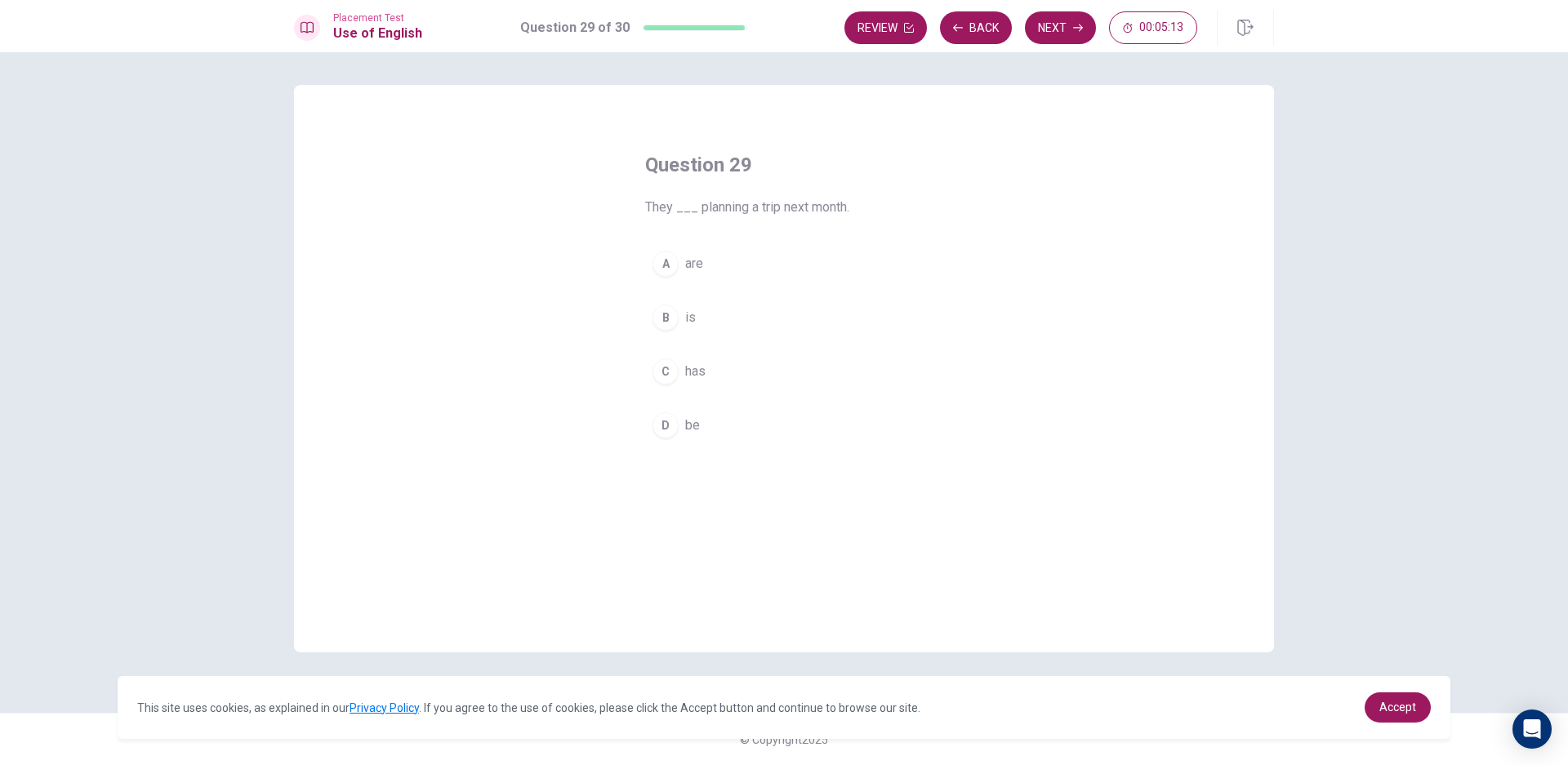
click at [694, 371] on span "has" at bounding box center [695, 371] width 20 height 20
click at [711, 258] on button "A are" at bounding box center [784, 263] width 278 height 41
click at [1047, 15] on button "Next" at bounding box center [1060, 28] width 71 height 33
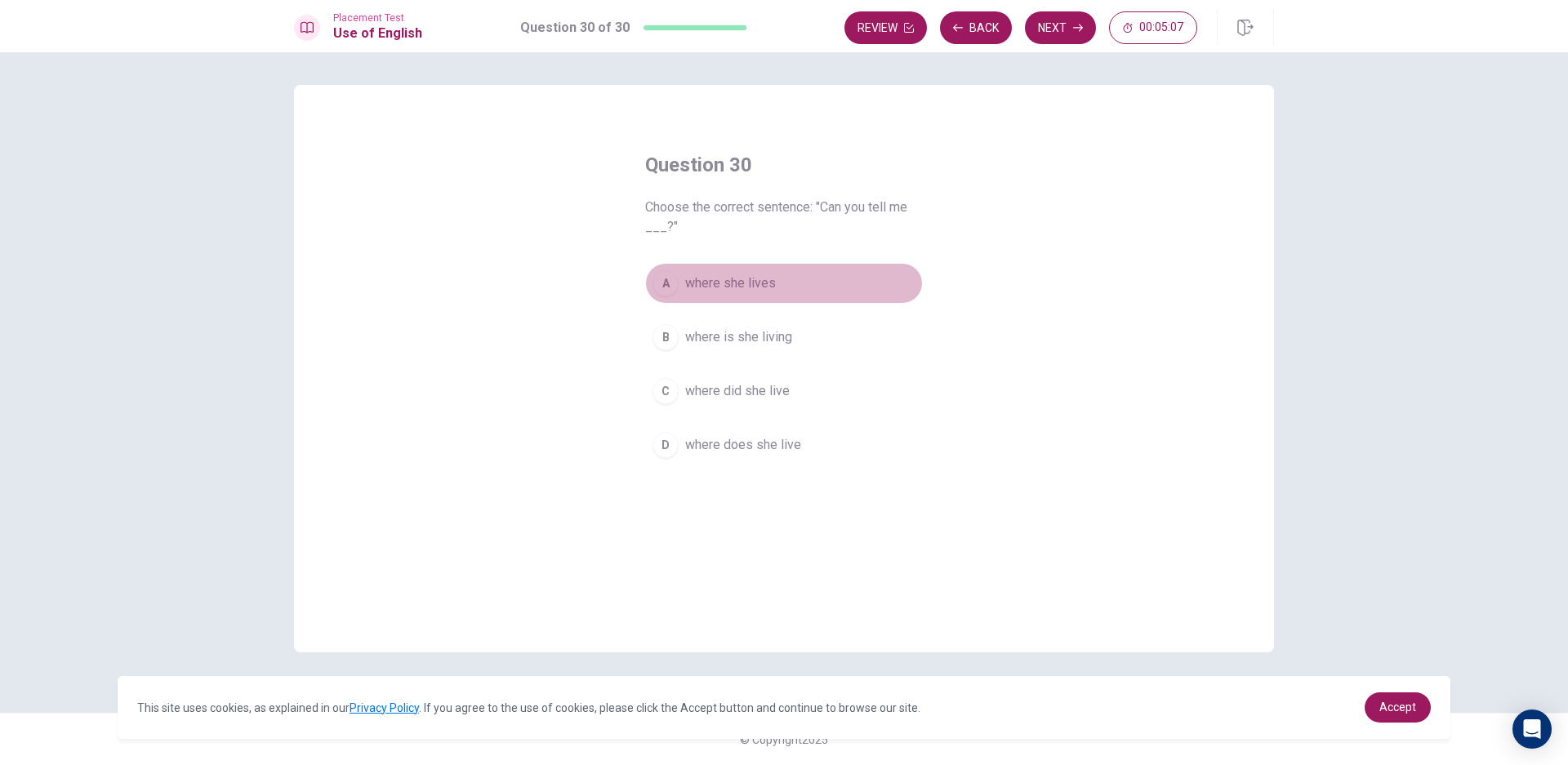
click at [751, 282] on span "where she lives" at bounding box center [731, 284] width 91 height 20
click at [1053, 36] on button "Next" at bounding box center [1060, 28] width 71 height 33
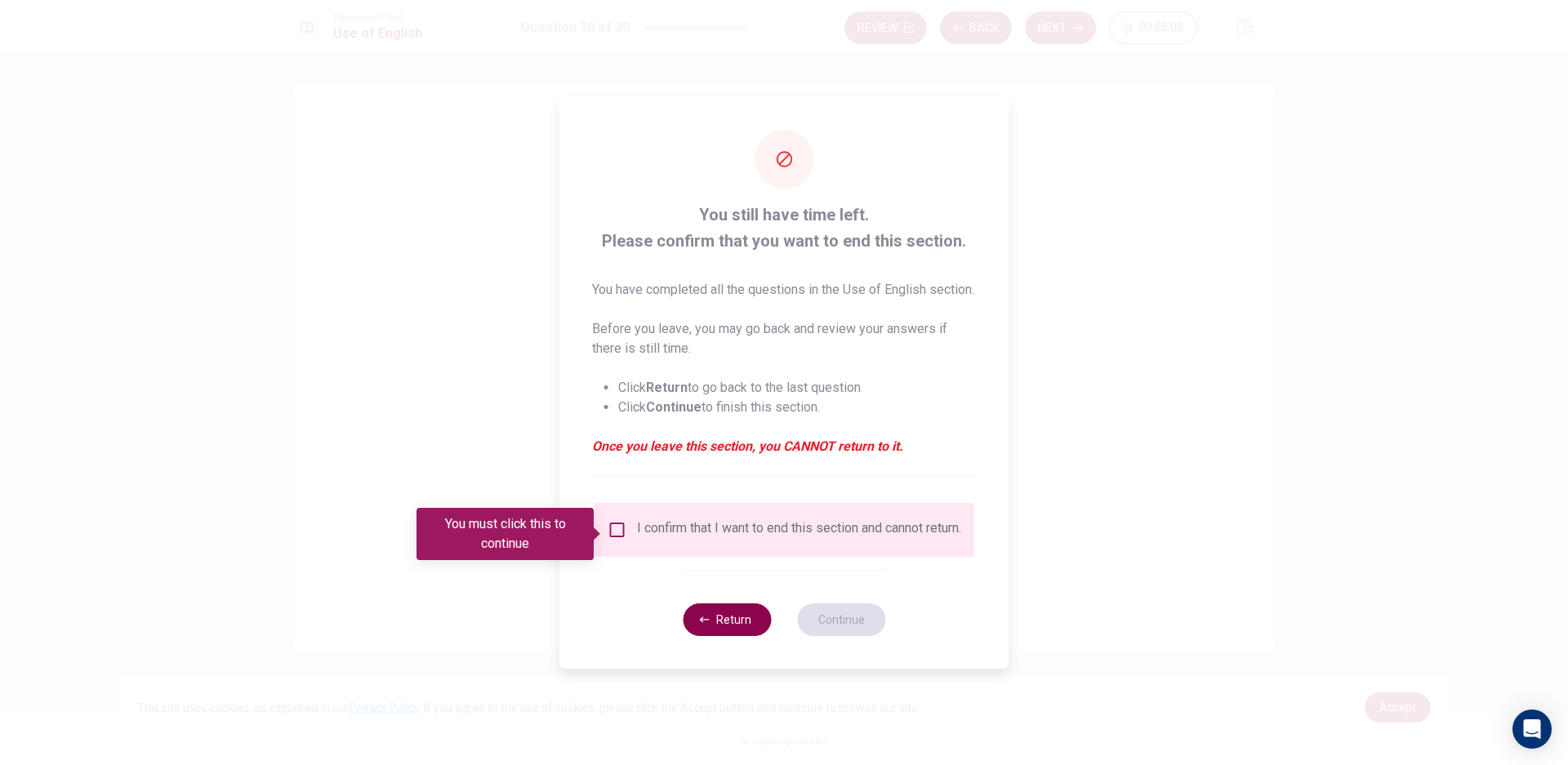
click at [737, 636] on button "Return" at bounding box center [726, 619] width 88 height 33
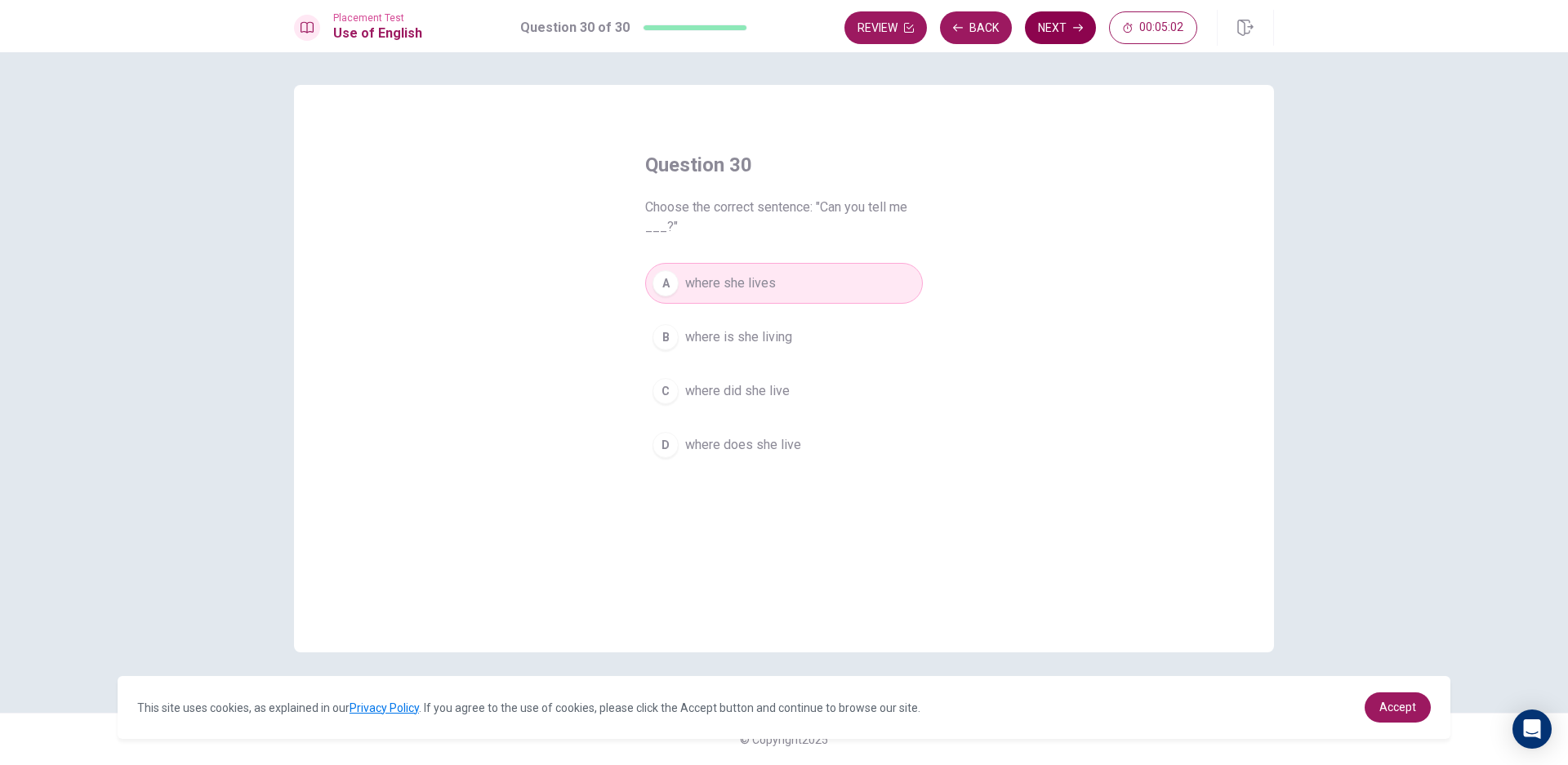
click at [1053, 31] on button "Next" at bounding box center [1060, 28] width 71 height 33
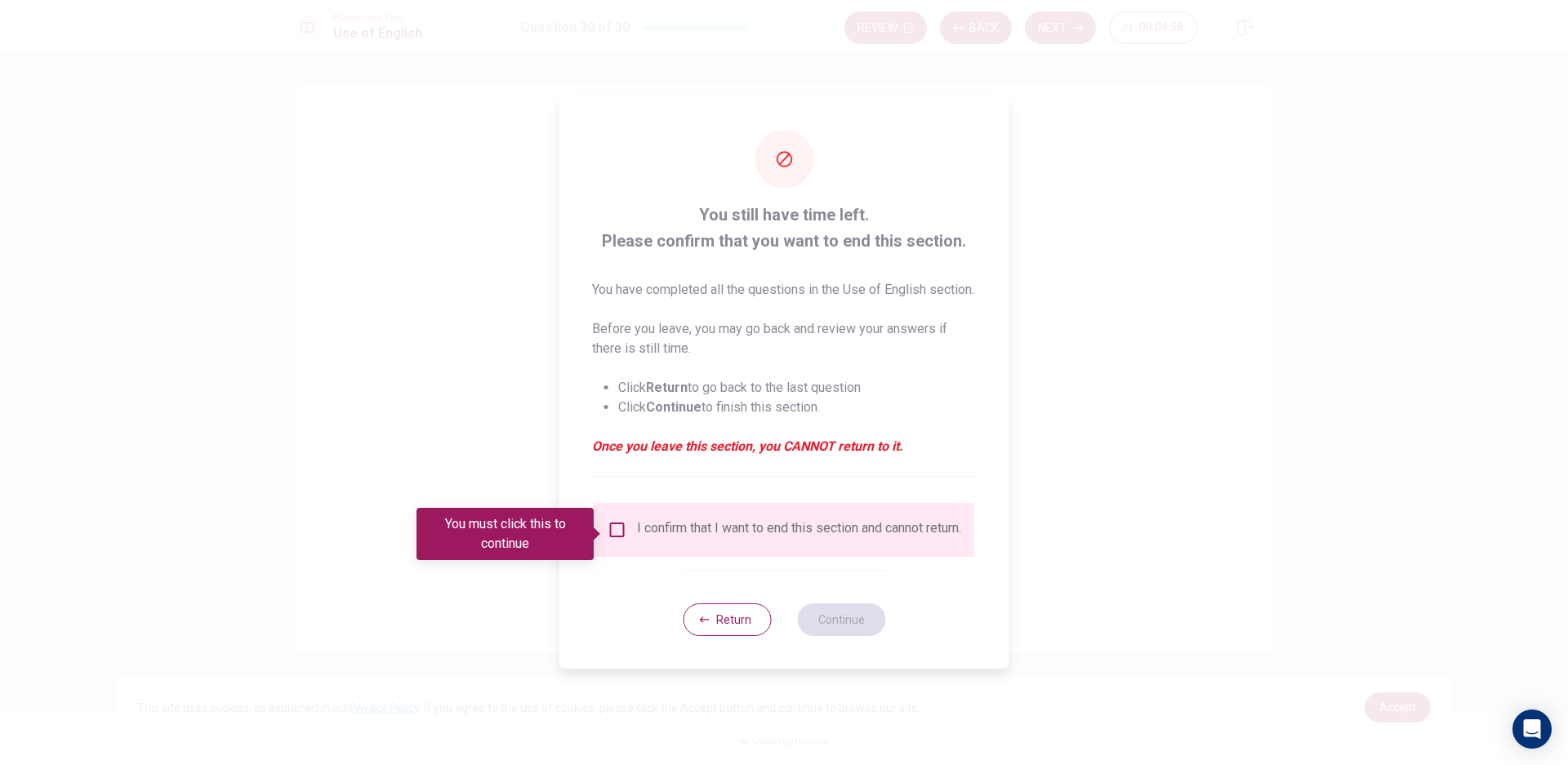
click at [694, 524] on div "I confirm that I want to end this section and cannot return." at bounding box center [799, 530] width 324 height 20
click at [613, 539] on input "You must click this to continue" at bounding box center [618, 530] width 20 height 20
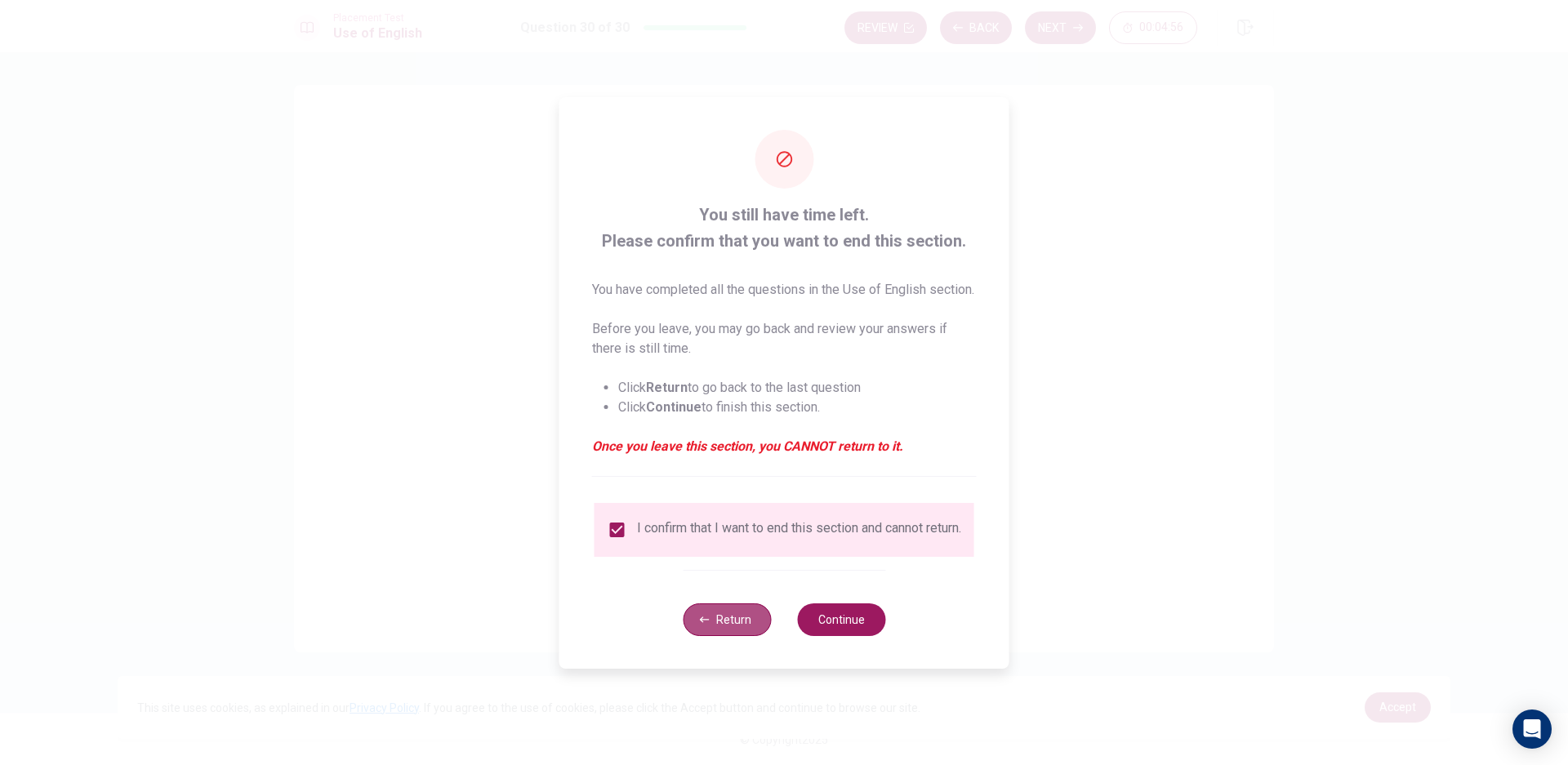
click at [758, 636] on button "Return" at bounding box center [726, 619] width 88 height 33
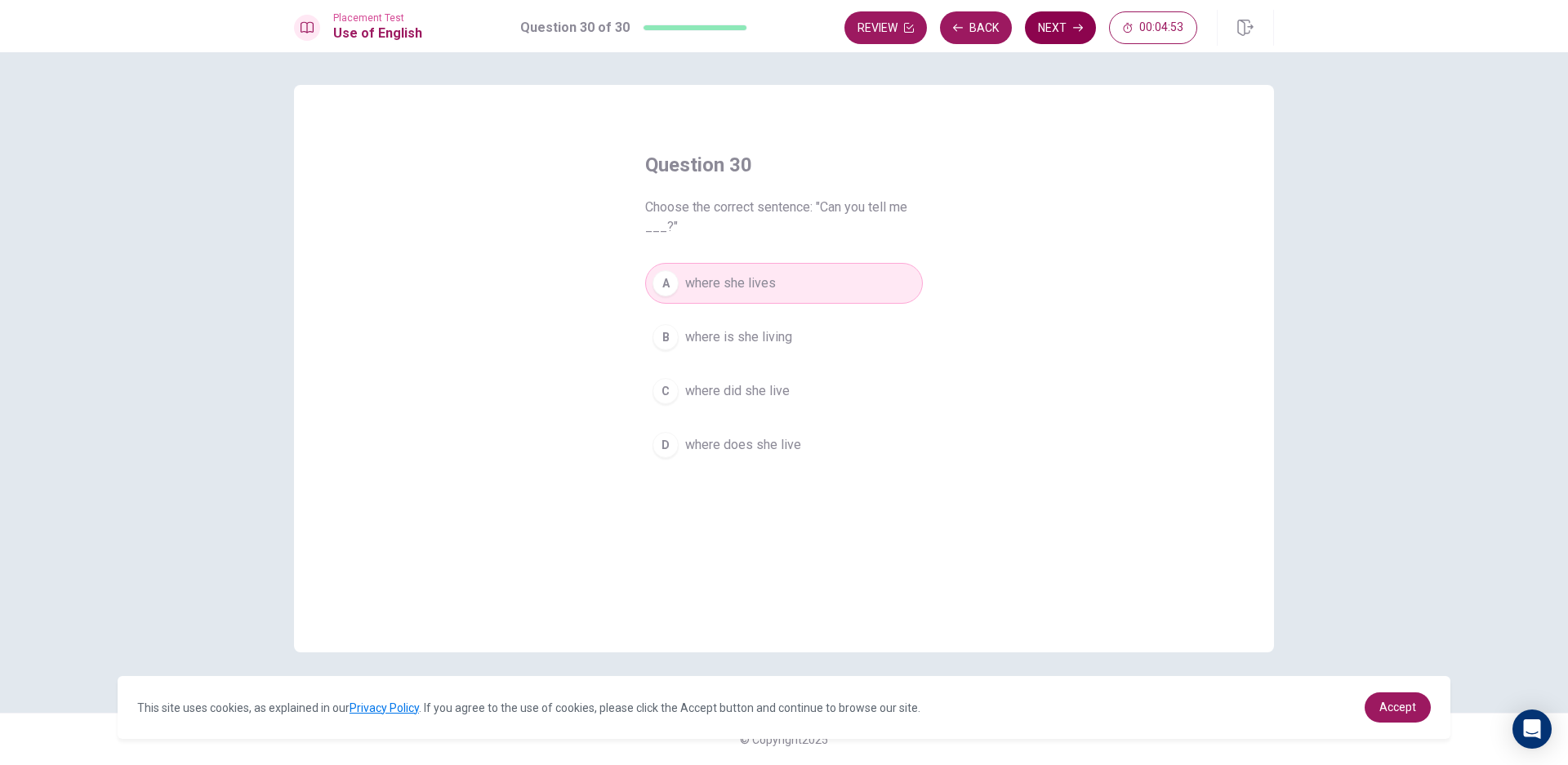
click at [1028, 25] on button "Next" at bounding box center [1060, 28] width 71 height 33
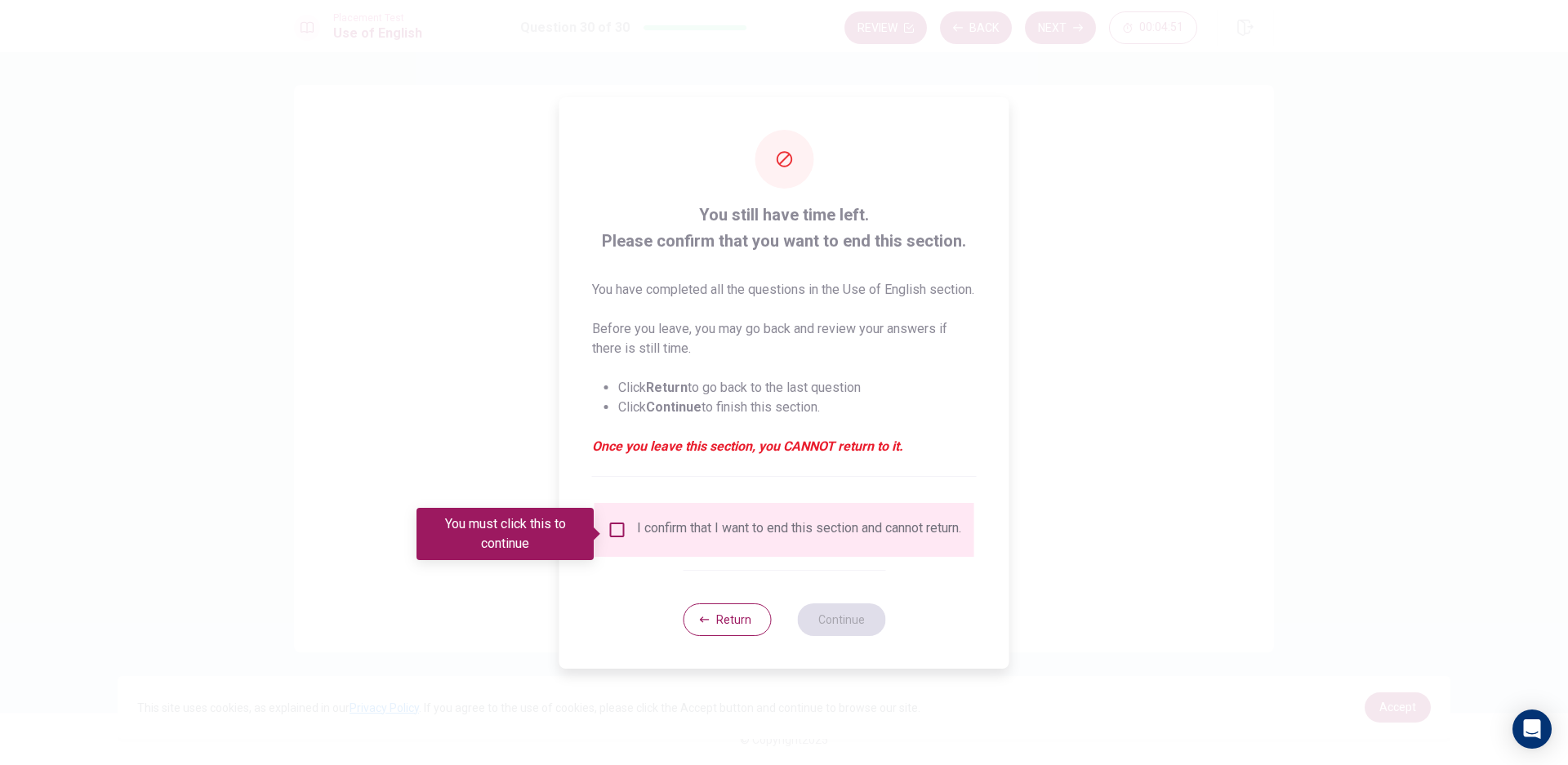
click at [678, 535] on div "I confirm that I want to end this section and cannot return." at bounding box center [799, 530] width 324 height 20
click at [619, 534] on input "You must click this to continue" at bounding box center [618, 530] width 20 height 20
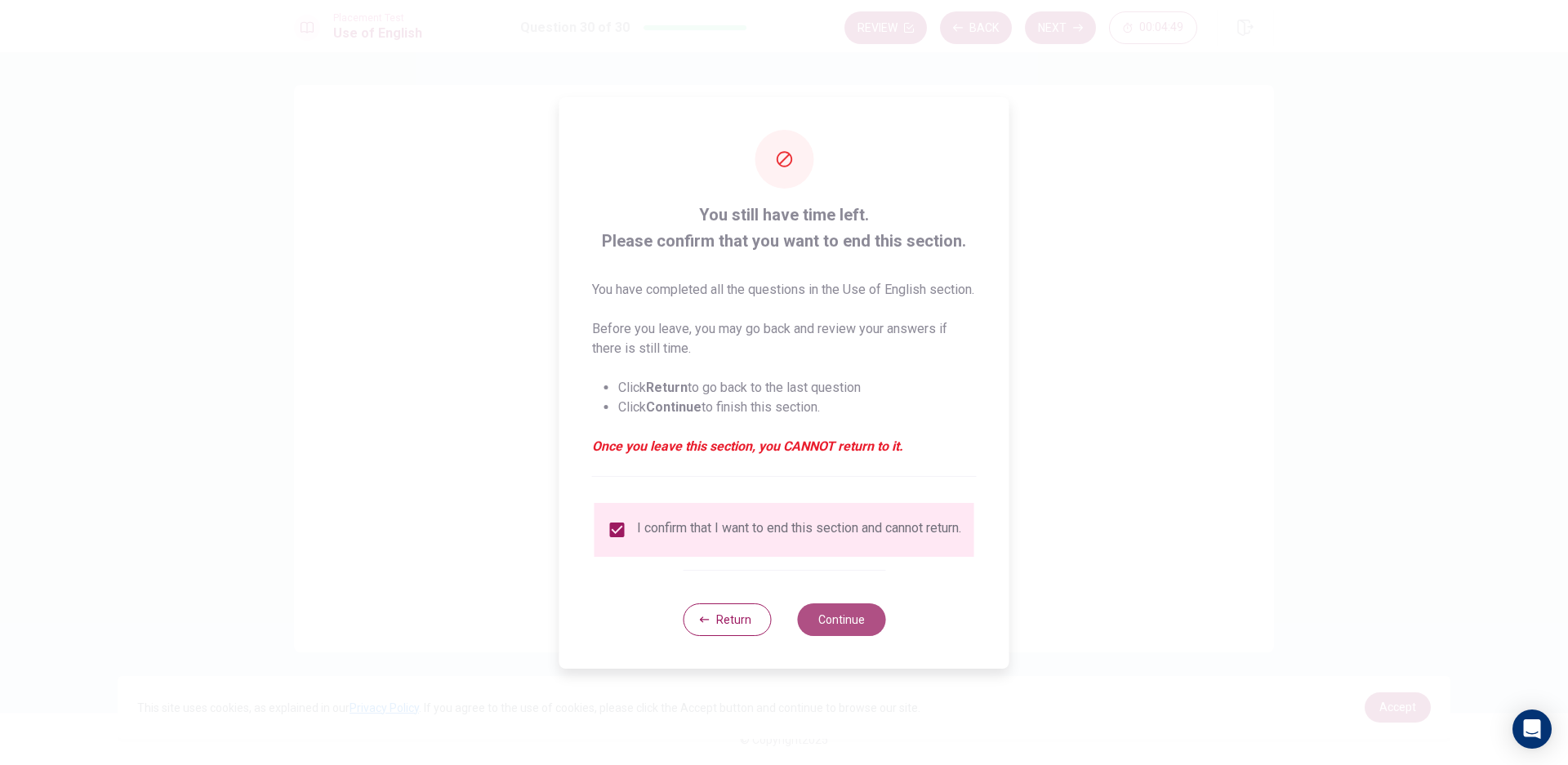
click at [839, 630] on button "Continue" at bounding box center [841, 619] width 88 height 33
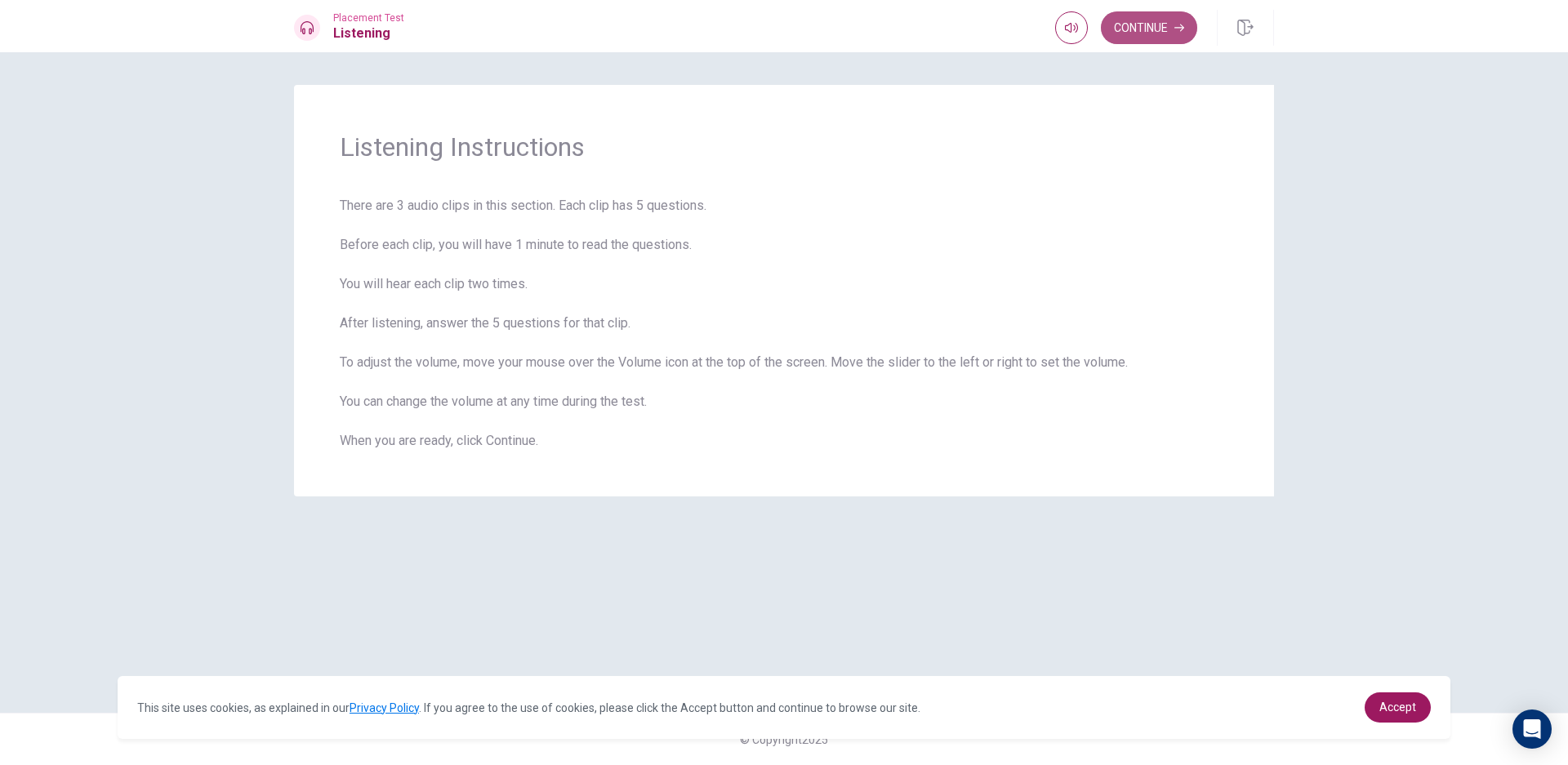
click at [1173, 35] on button "Continue" at bounding box center [1148, 28] width 96 height 33
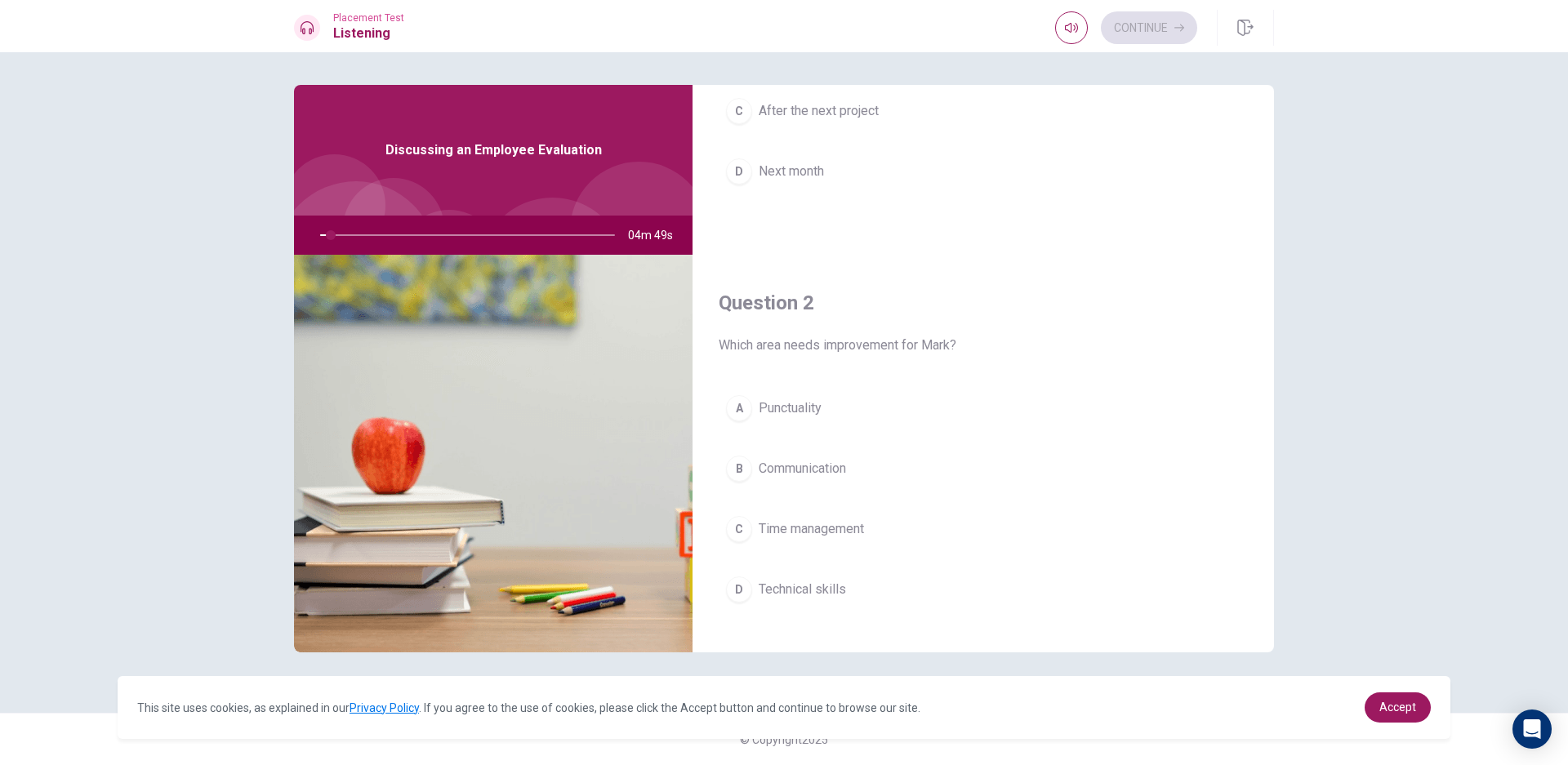
scroll to position [255, 0]
click at [347, 235] on div at bounding box center [464, 235] width 328 height 39
drag, startPoint x: 335, startPoint y: 233, endPoint x: 370, endPoint y: 233, distance: 35.0
click at [370, 233] on div at bounding box center [464, 235] width 328 height 39
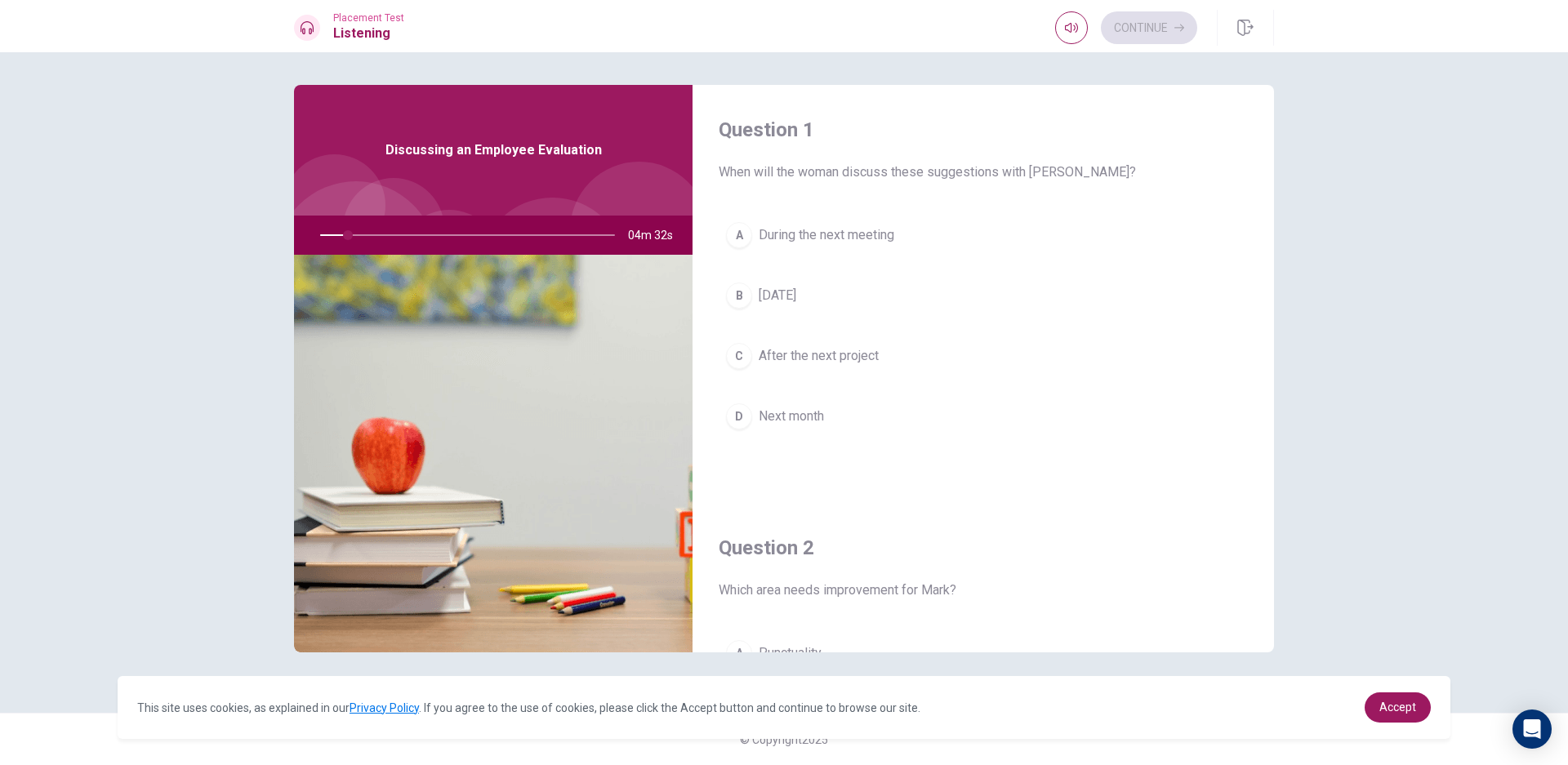
scroll to position [0, 0]
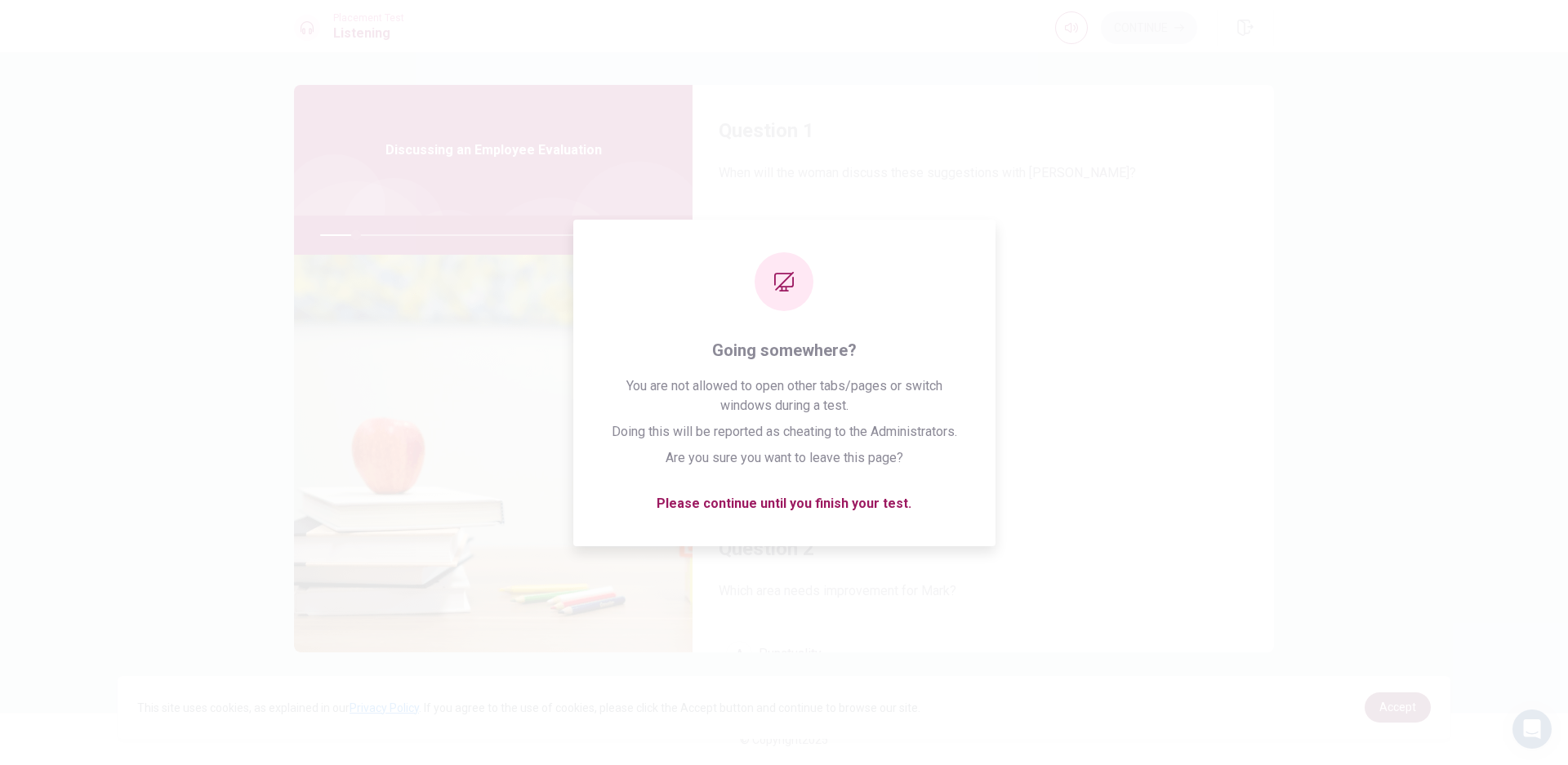
click at [1411, 710] on span "Accept" at bounding box center [1397, 707] width 36 height 13
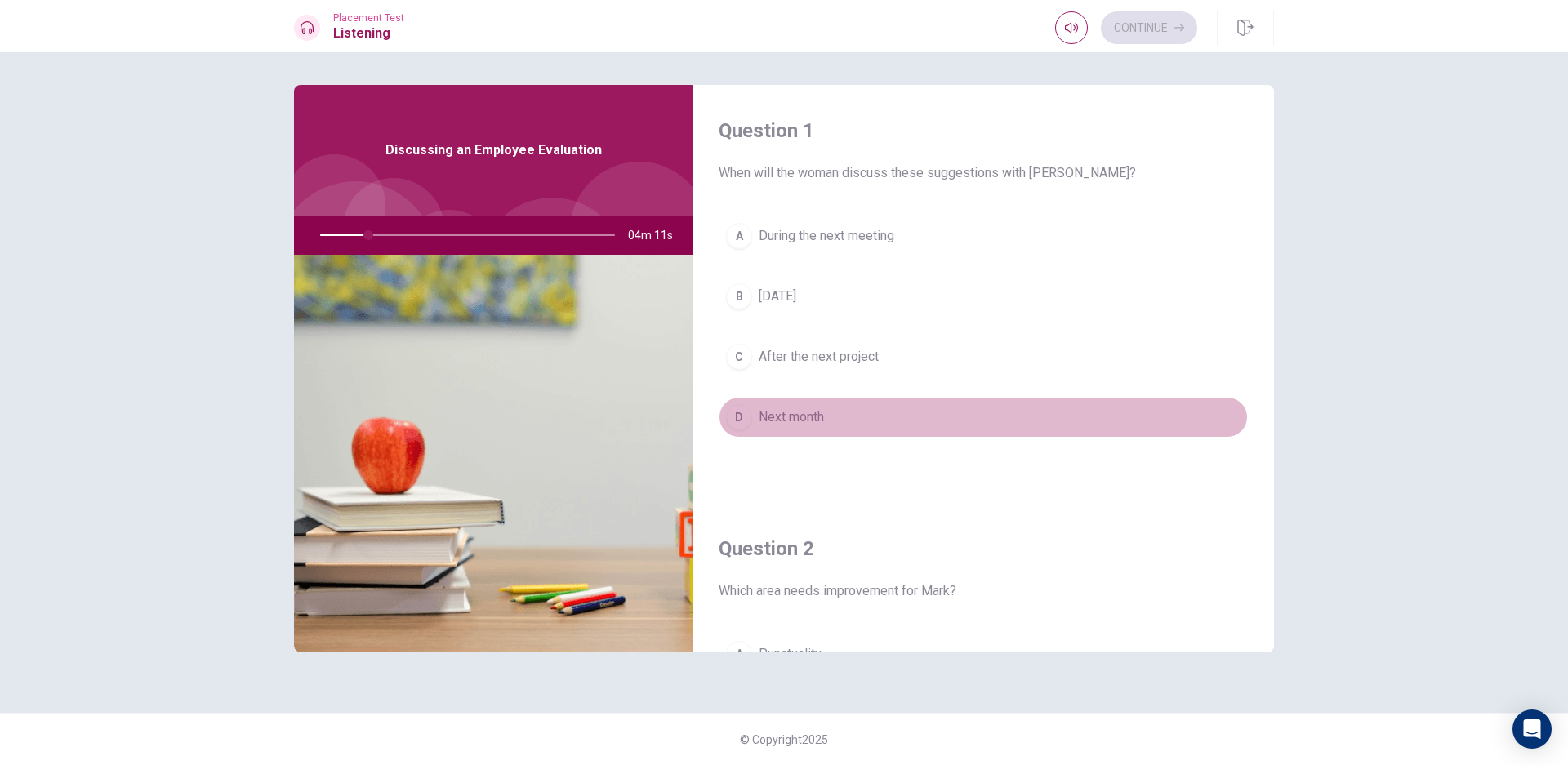
click at [1040, 409] on button "D Next month" at bounding box center [983, 417] width 529 height 41
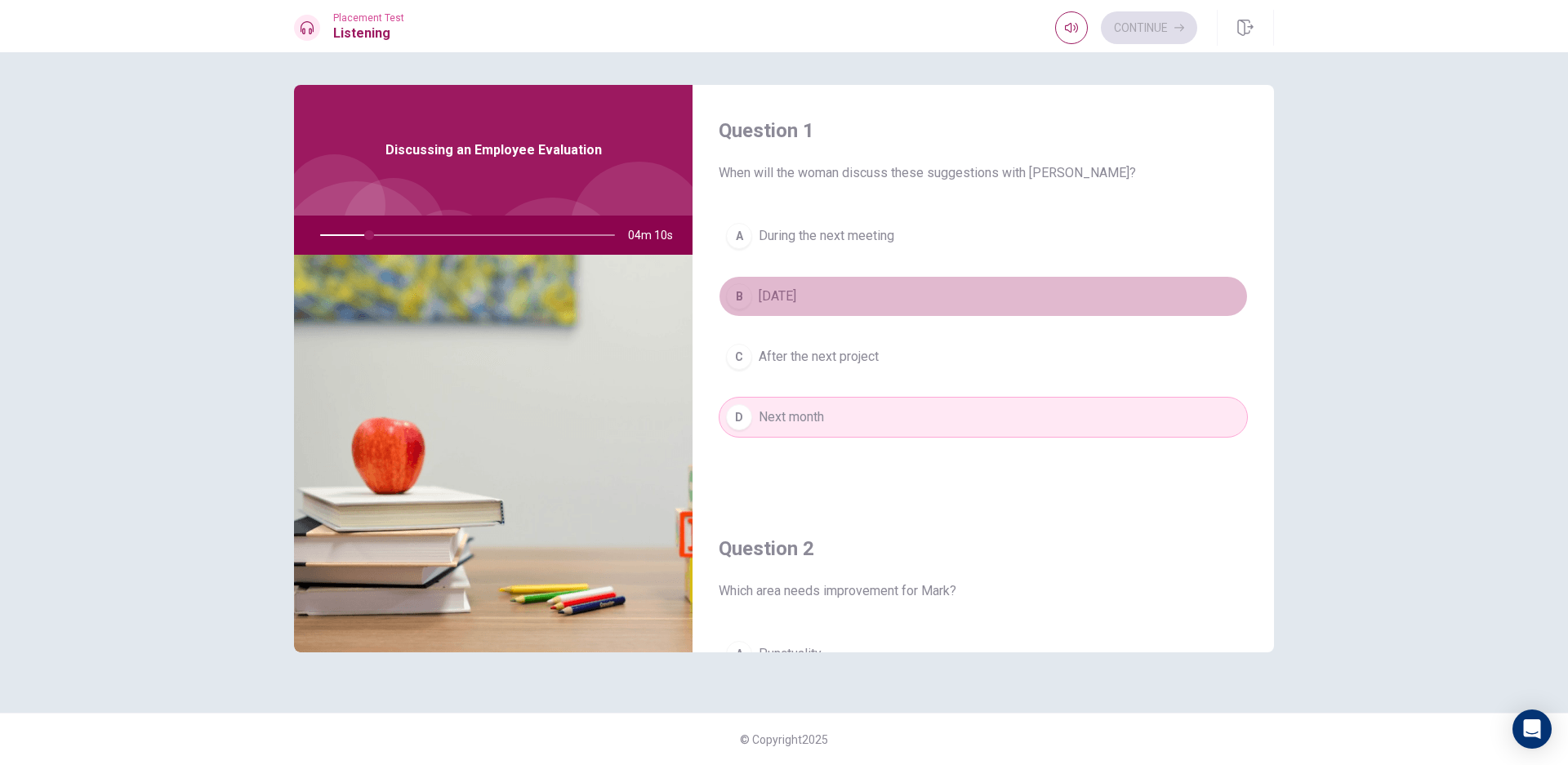
click at [992, 287] on button "B [DATE]" at bounding box center [983, 296] width 529 height 41
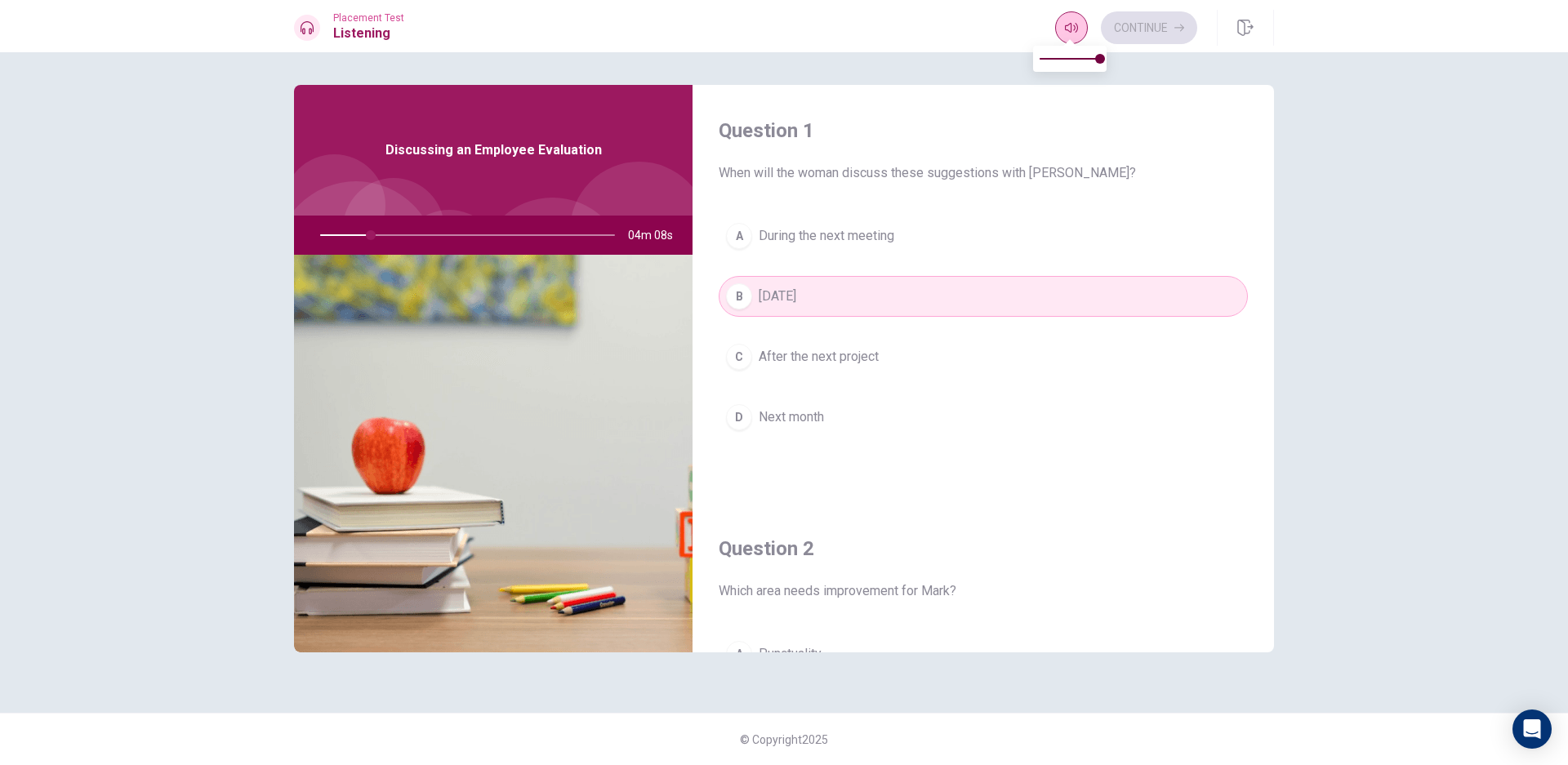
click at [1067, 31] on icon "button" at bounding box center [1071, 27] width 13 height 10
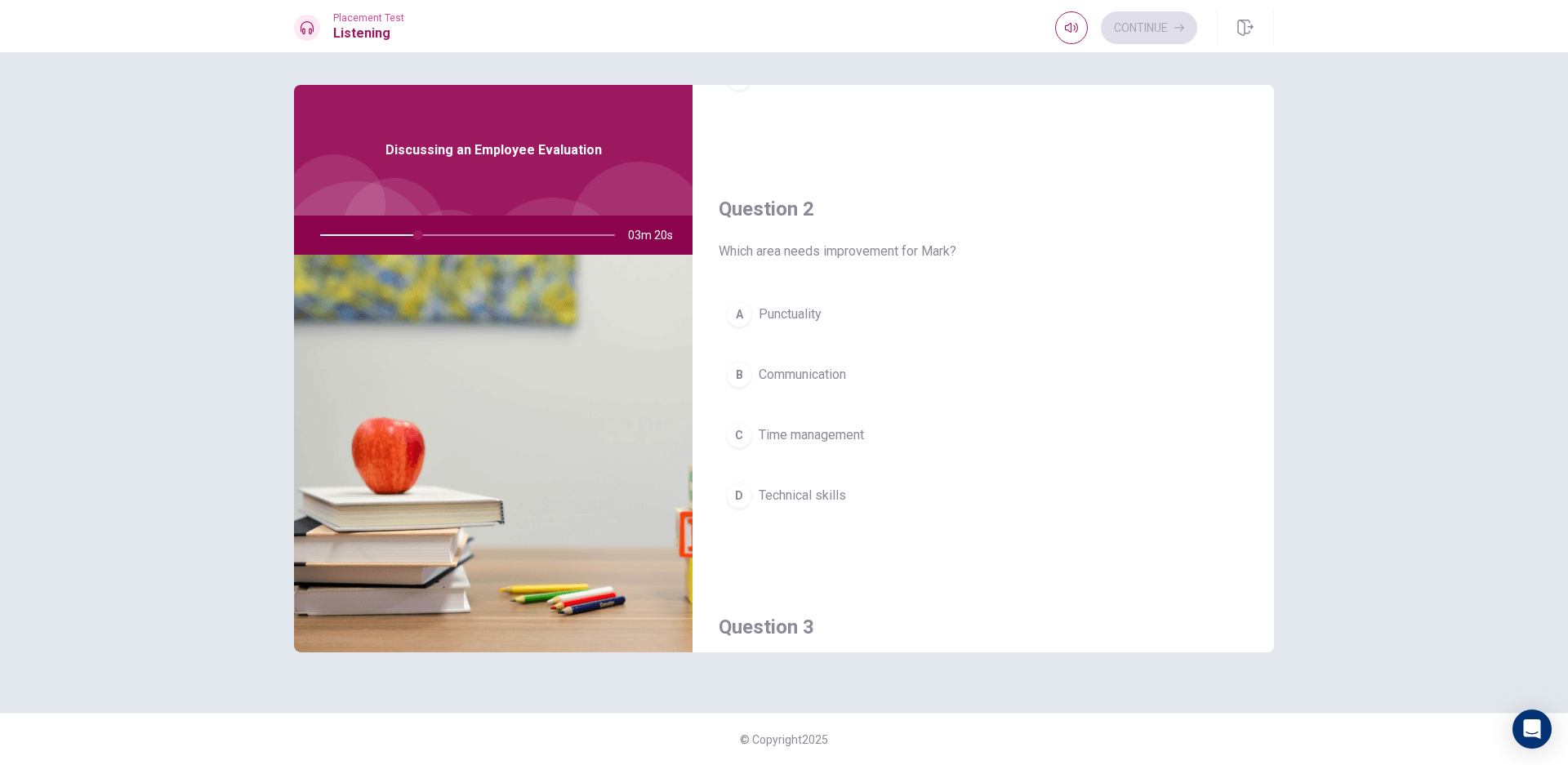
scroll to position [340, 0]
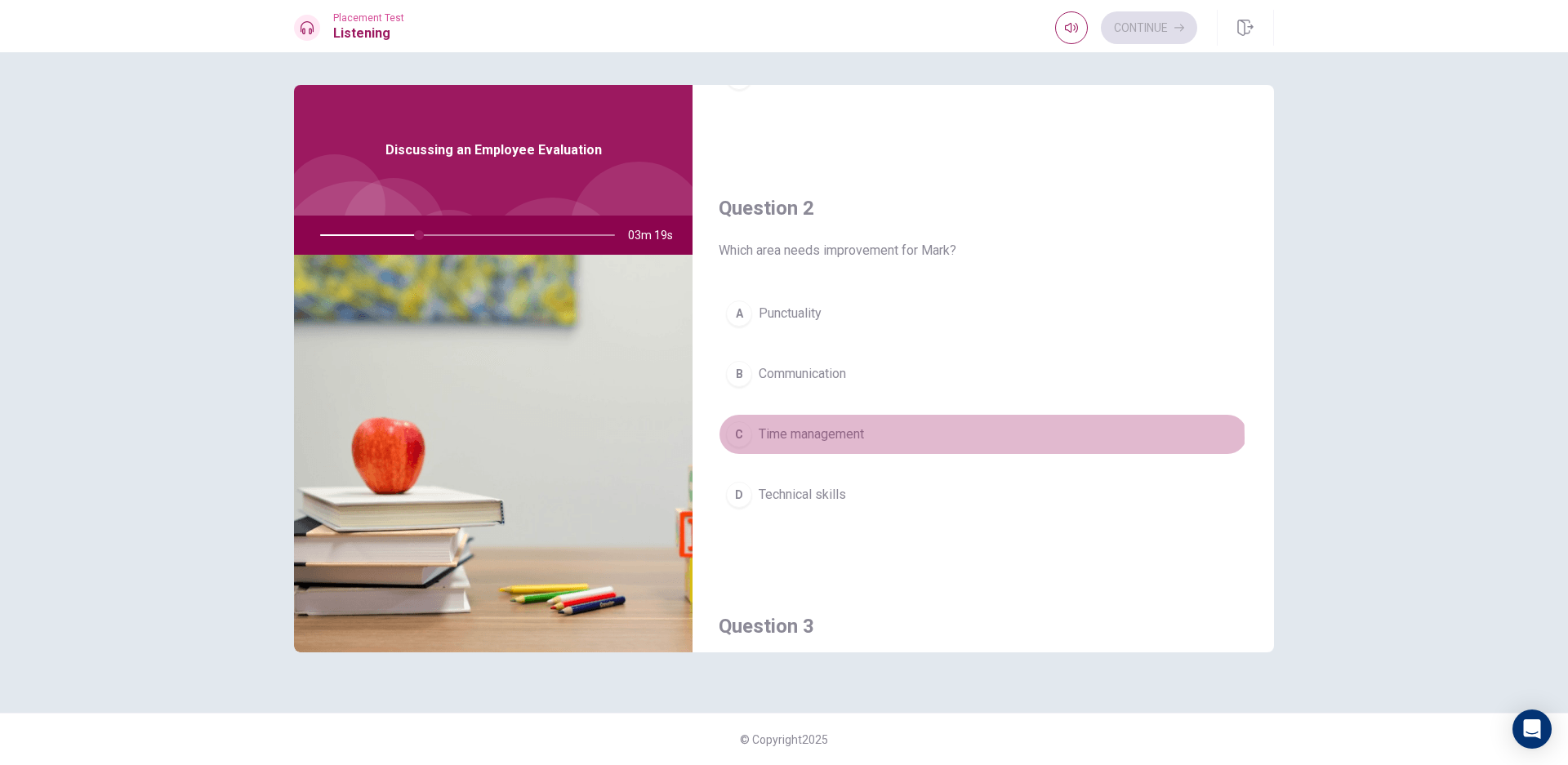
click at [917, 438] on button "C Time management" at bounding box center [983, 434] width 529 height 41
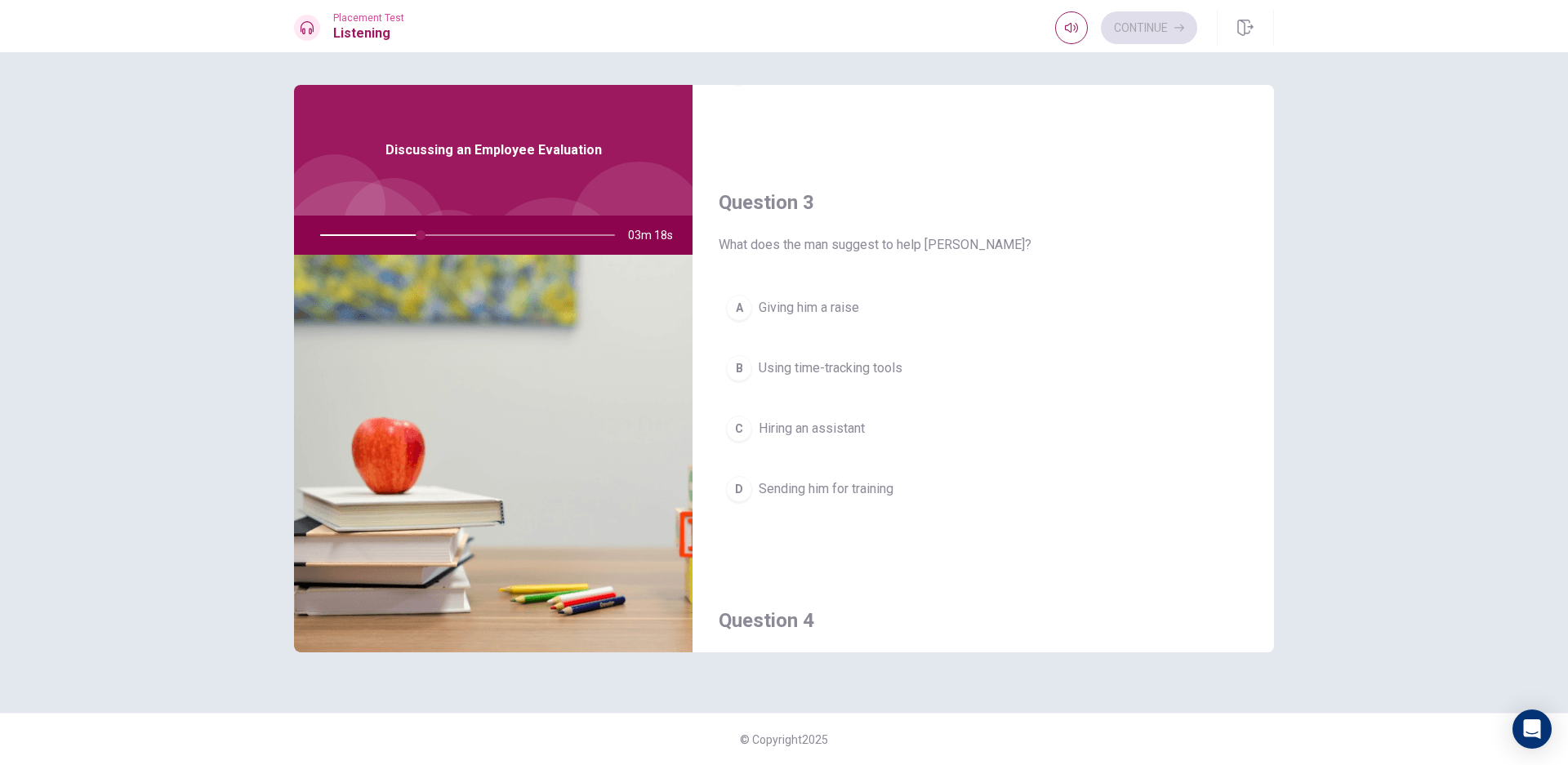
scroll to position [766, 0]
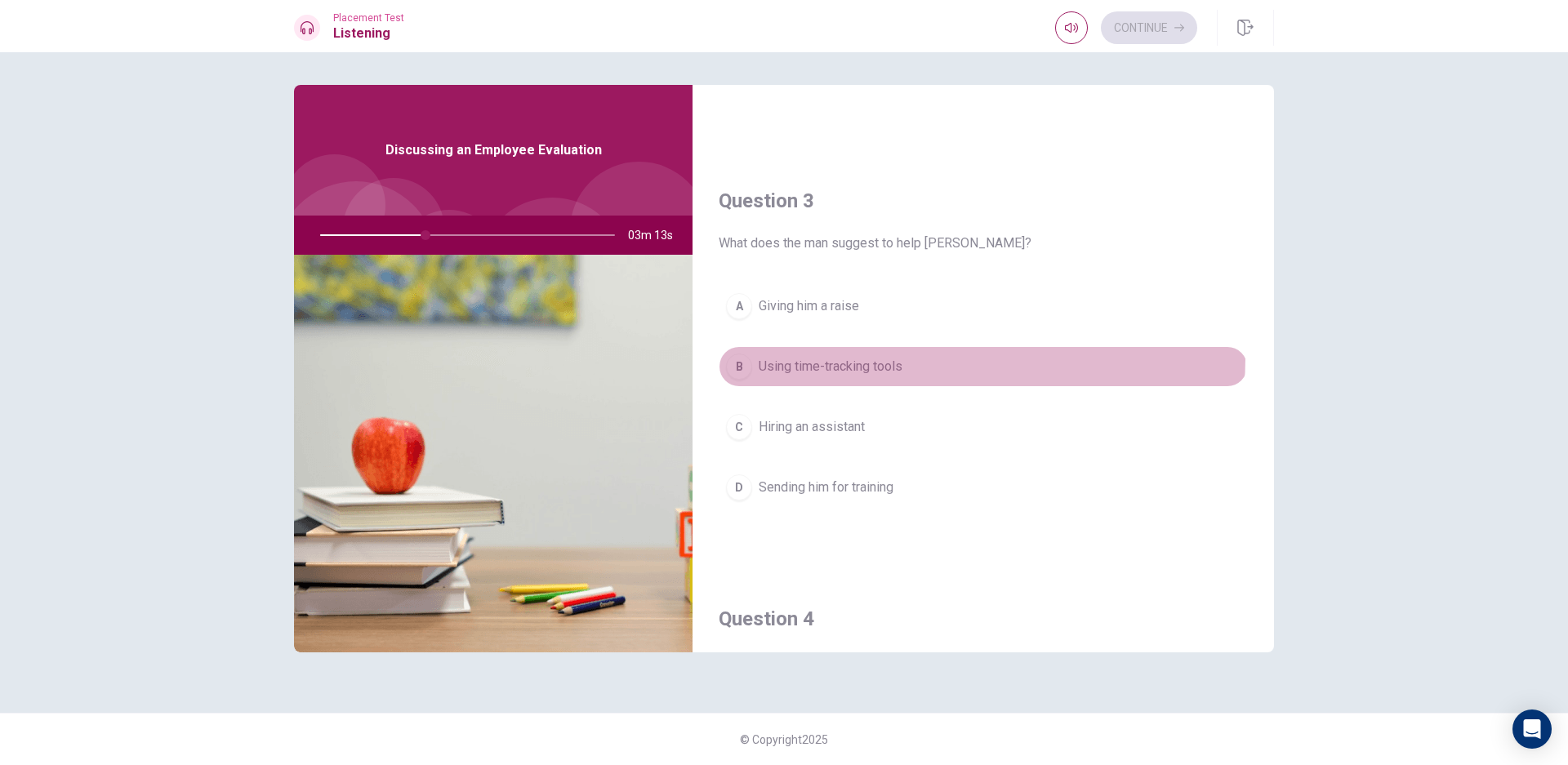
click at [942, 357] on button "B Using time-tracking tools" at bounding box center [983, 366] width 529 height 41
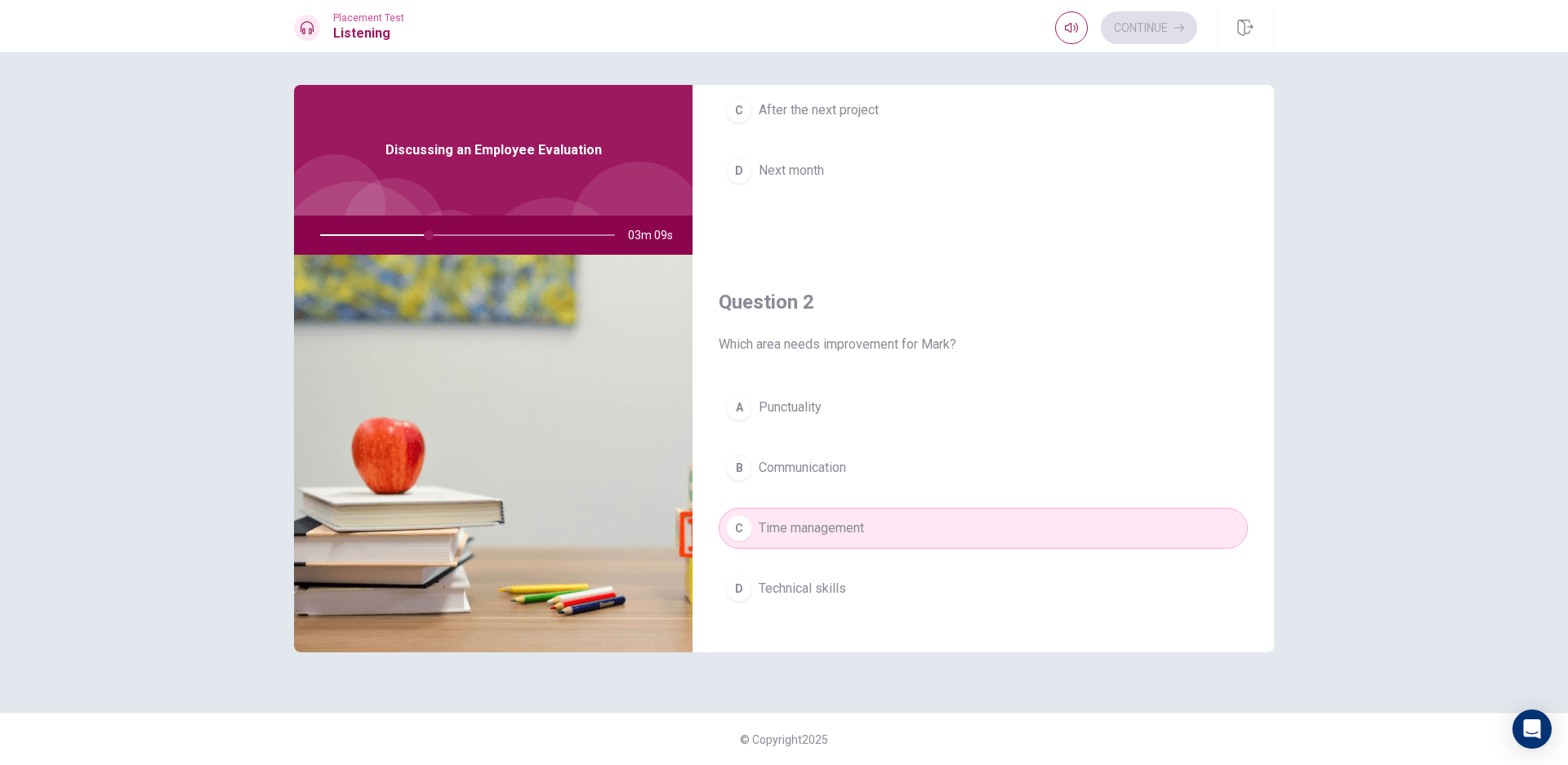
scroll to position [0, 0]
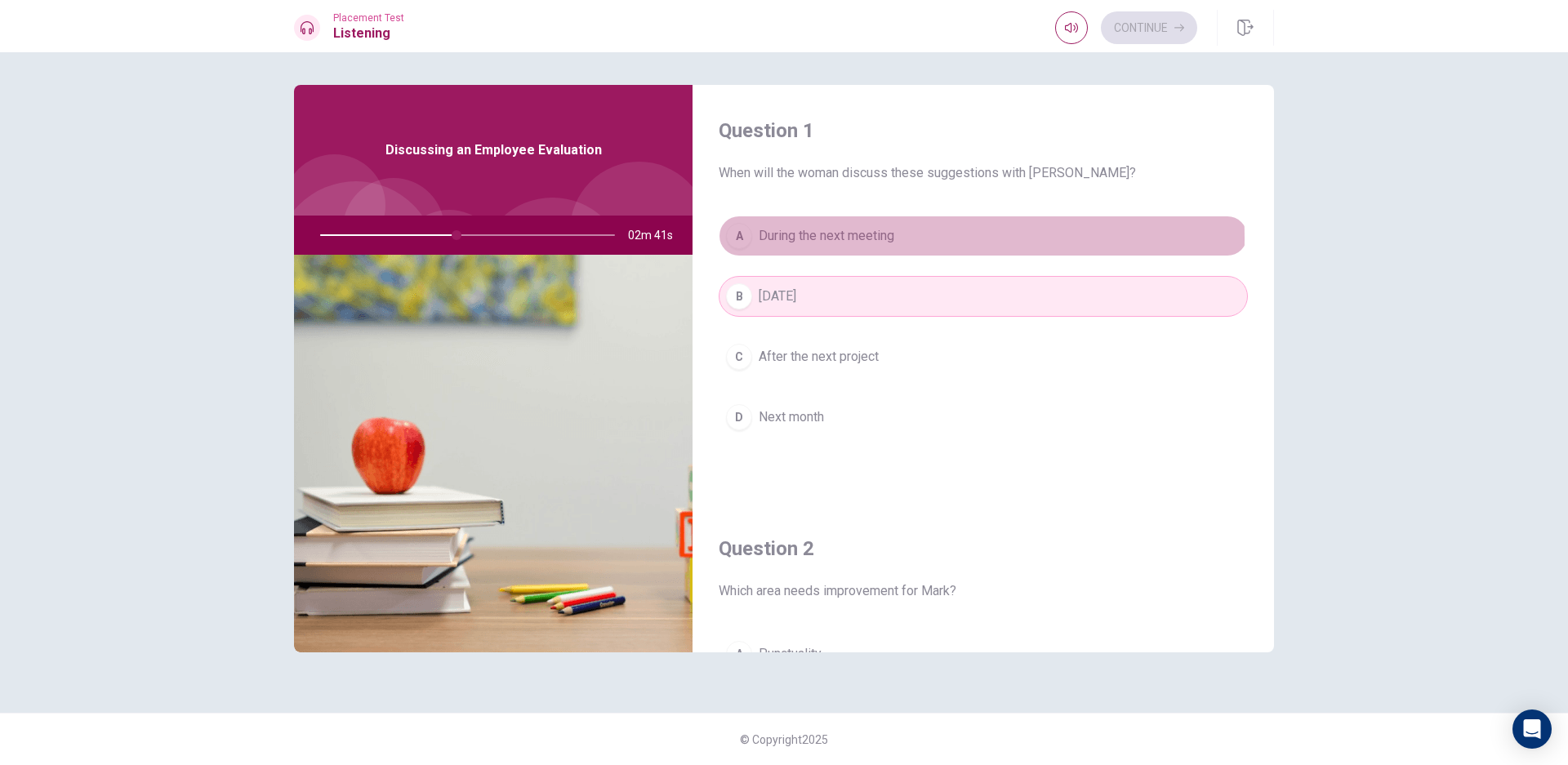
click at [834, 238] on span "During the next meeting" at bounding box center [826, 237] width 136 height 20
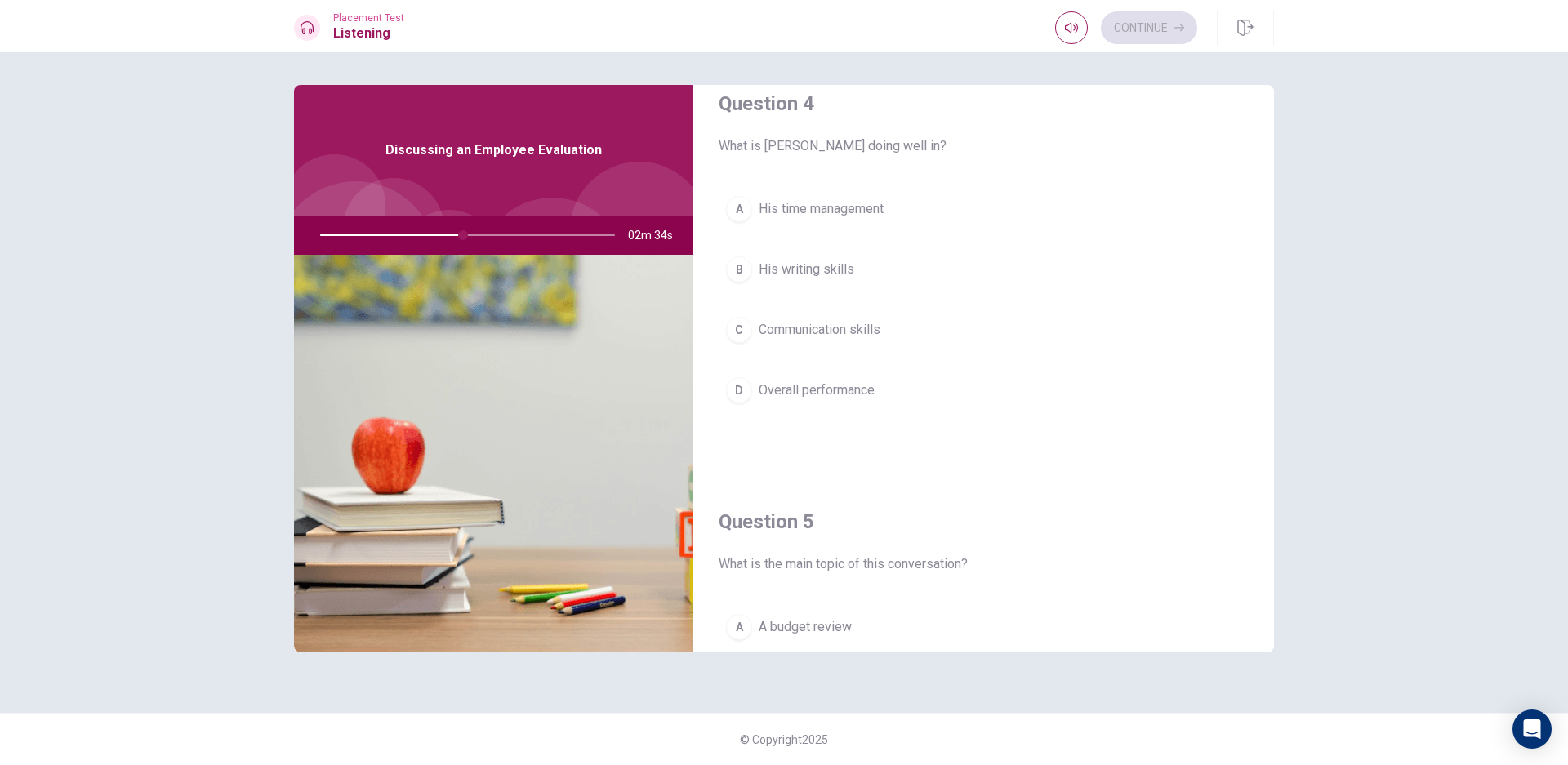
scroll to position [1266, 0]
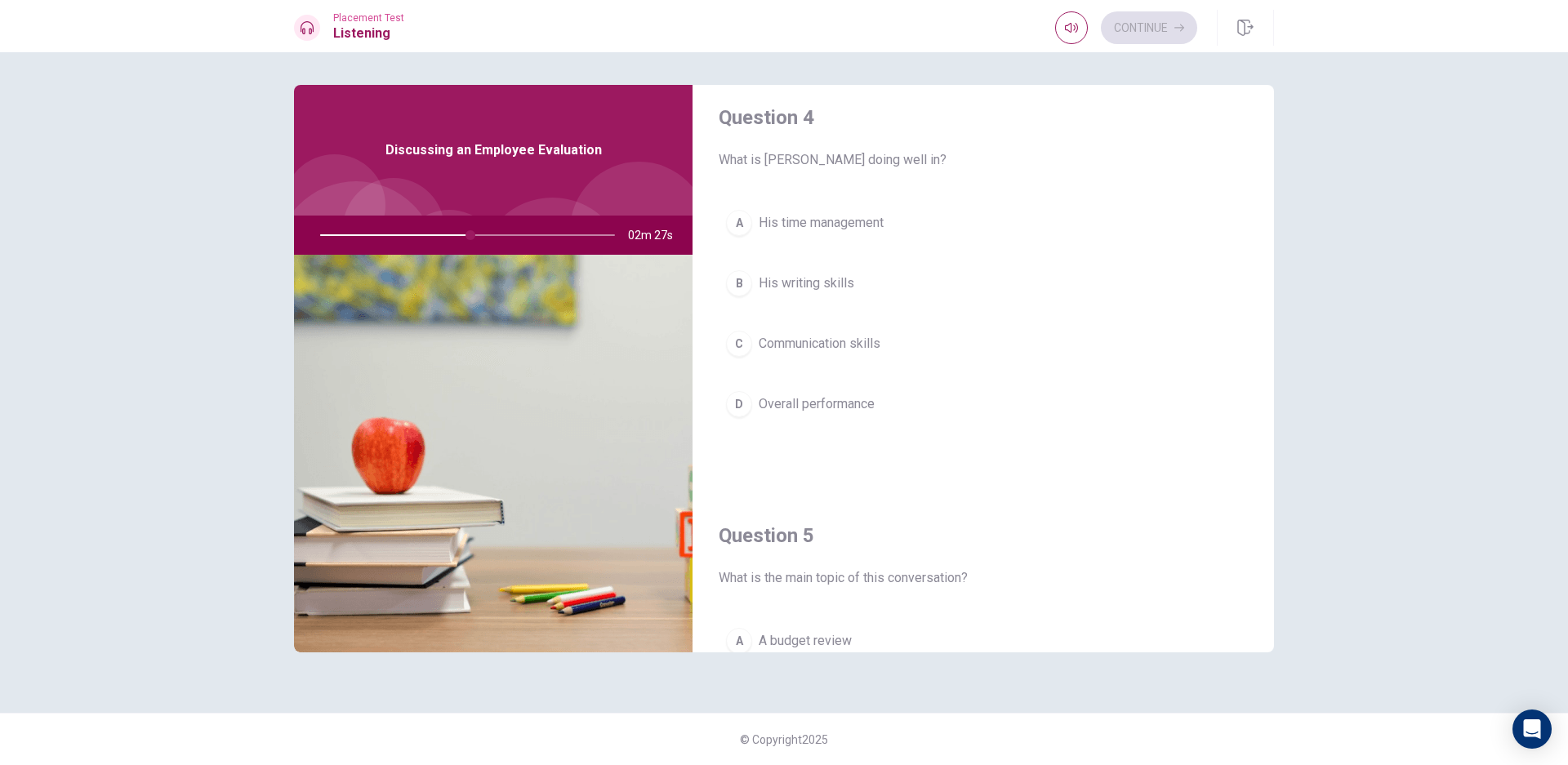
click at [843, 408] on span "Overall performance" at bounding box center [816, 404] width 116 height 20
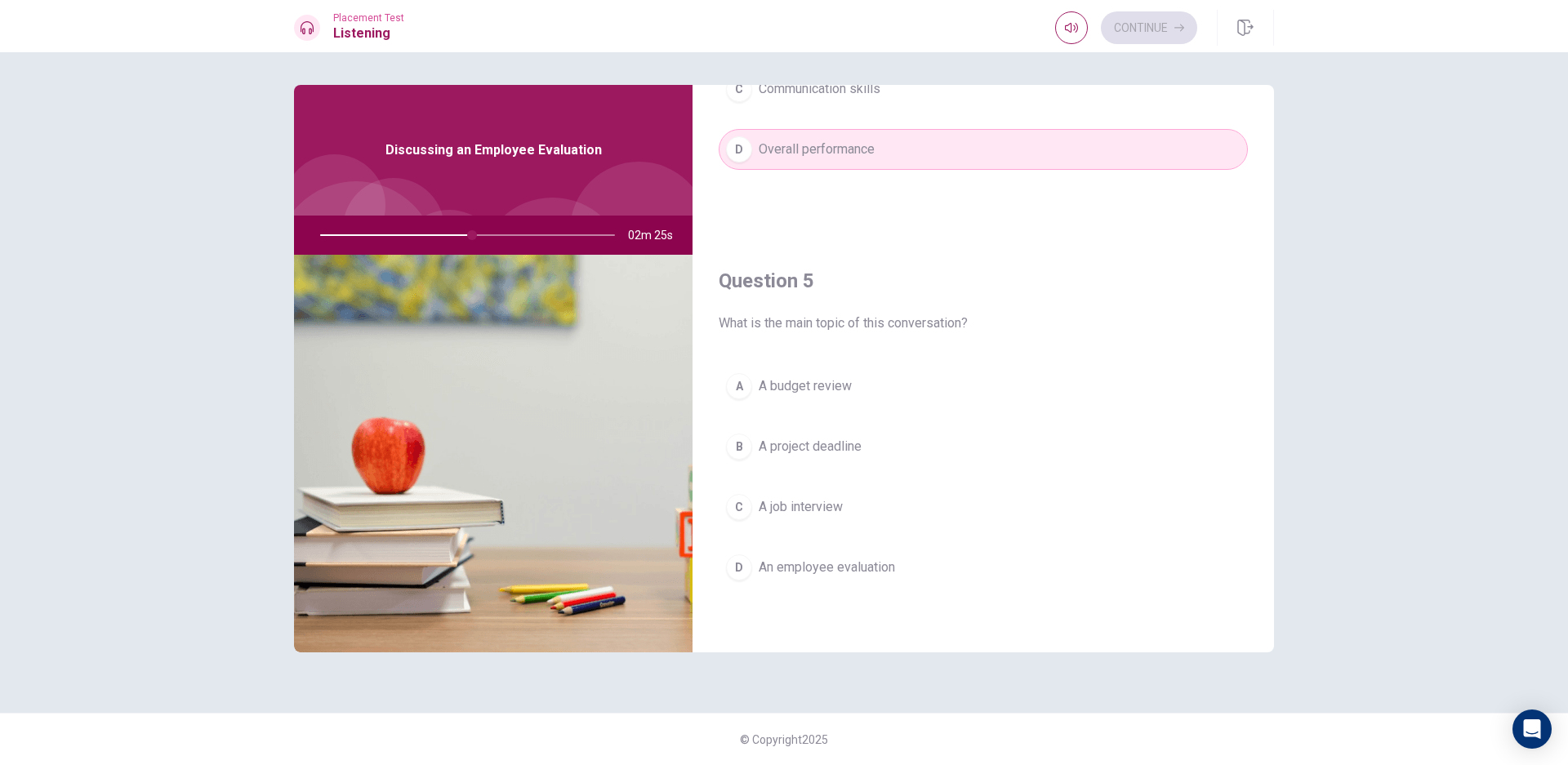
scroll to position [1522, 0]
click at [852, 552] on button "D An employee evaluation" at bounding box center [983, 566] width 529 height 41
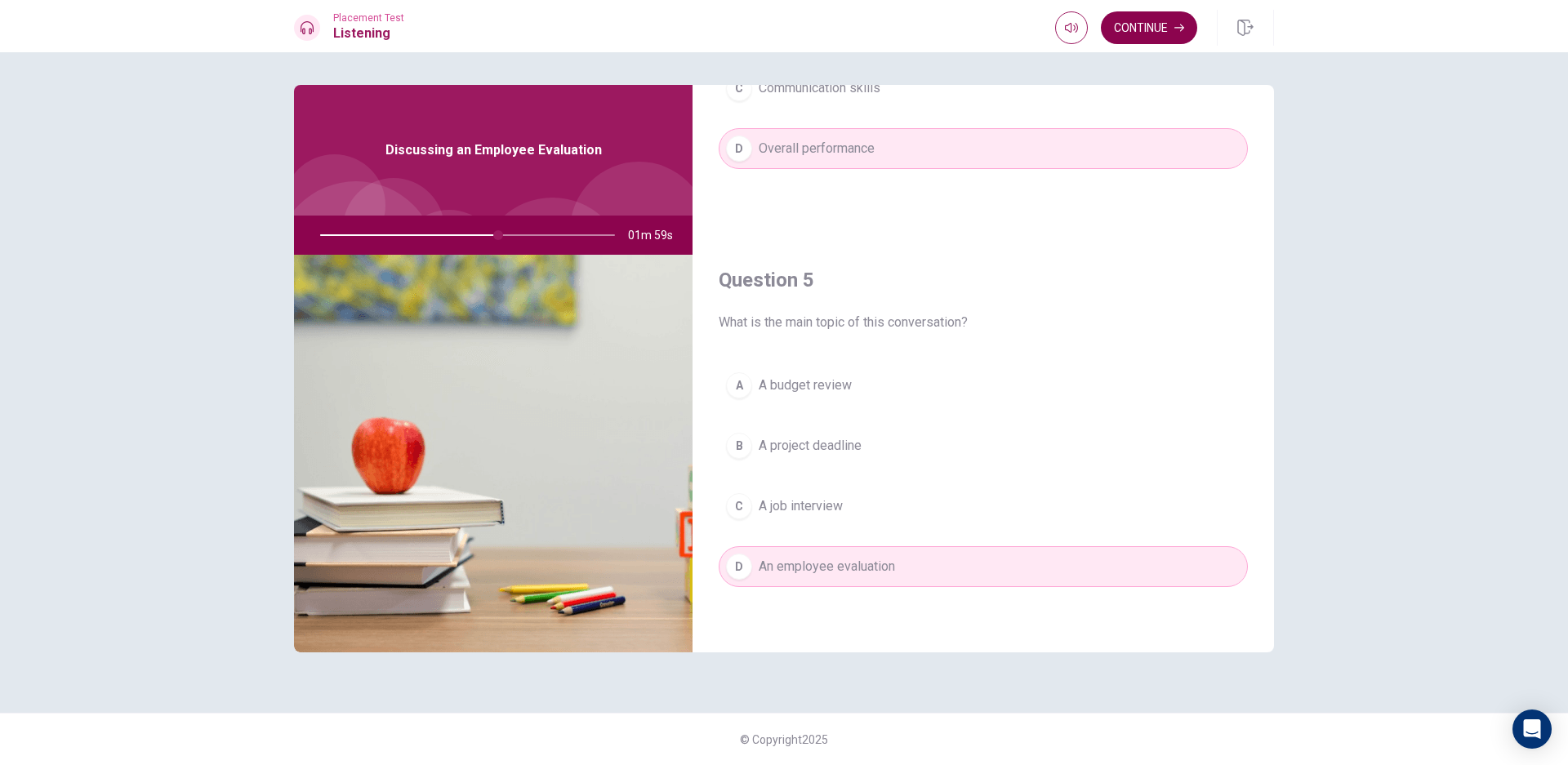
click at [1154, 28] on button "Continue" at bounding box center [1148, 28] width 96 height 33
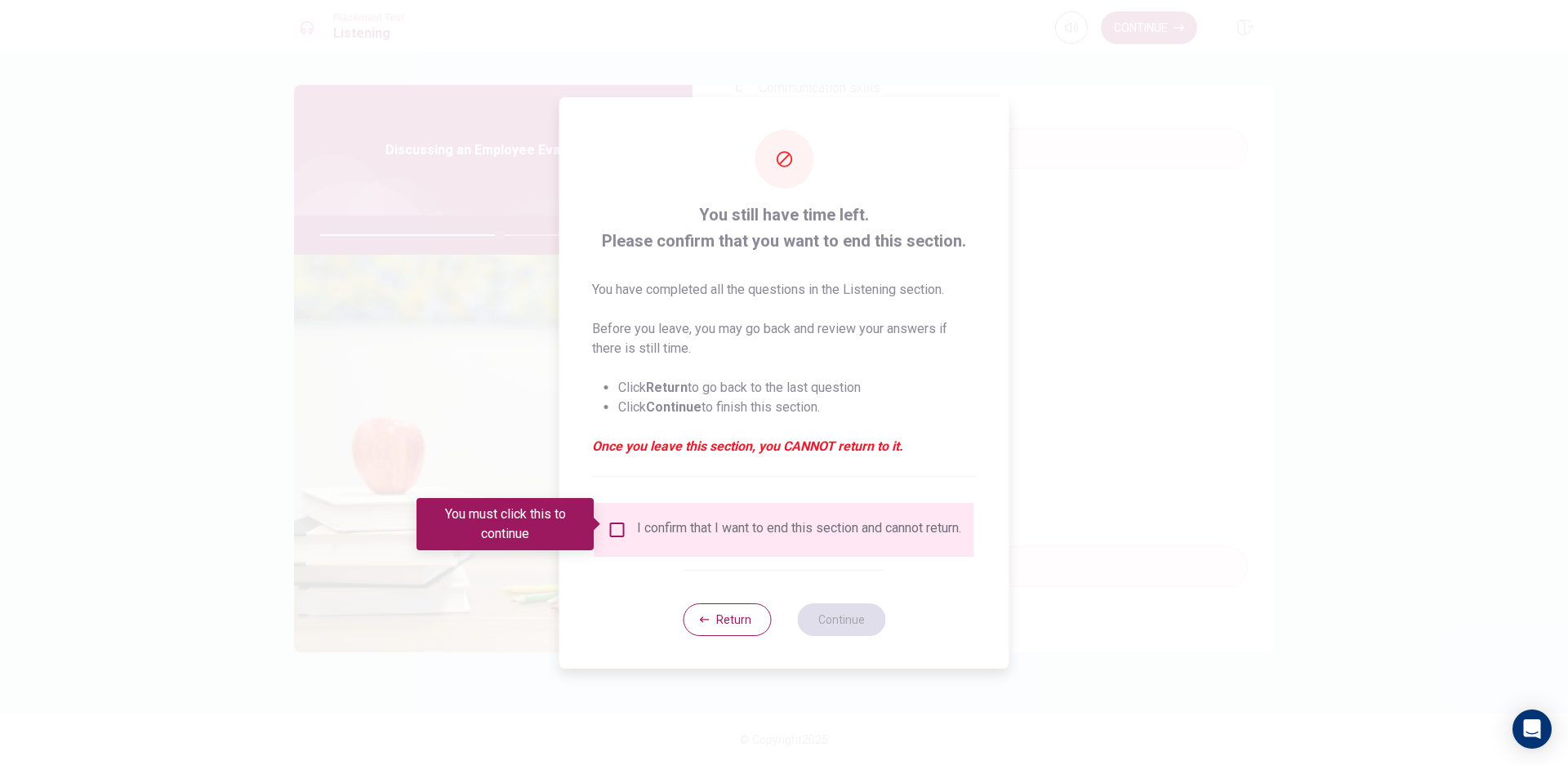
click at [658, 539] on div "I confirm that I want to end this section and cannot return." at bounding box center [799, 530] width 324 height 20
click at [637, 521] on div "I confirm that I want to end this section and cannot return." at bounding box center [799, 530] width 324 height 20
click at [616, 521] on input "You must click this to continue" at bounding box center [618, 530] width 20 height 20
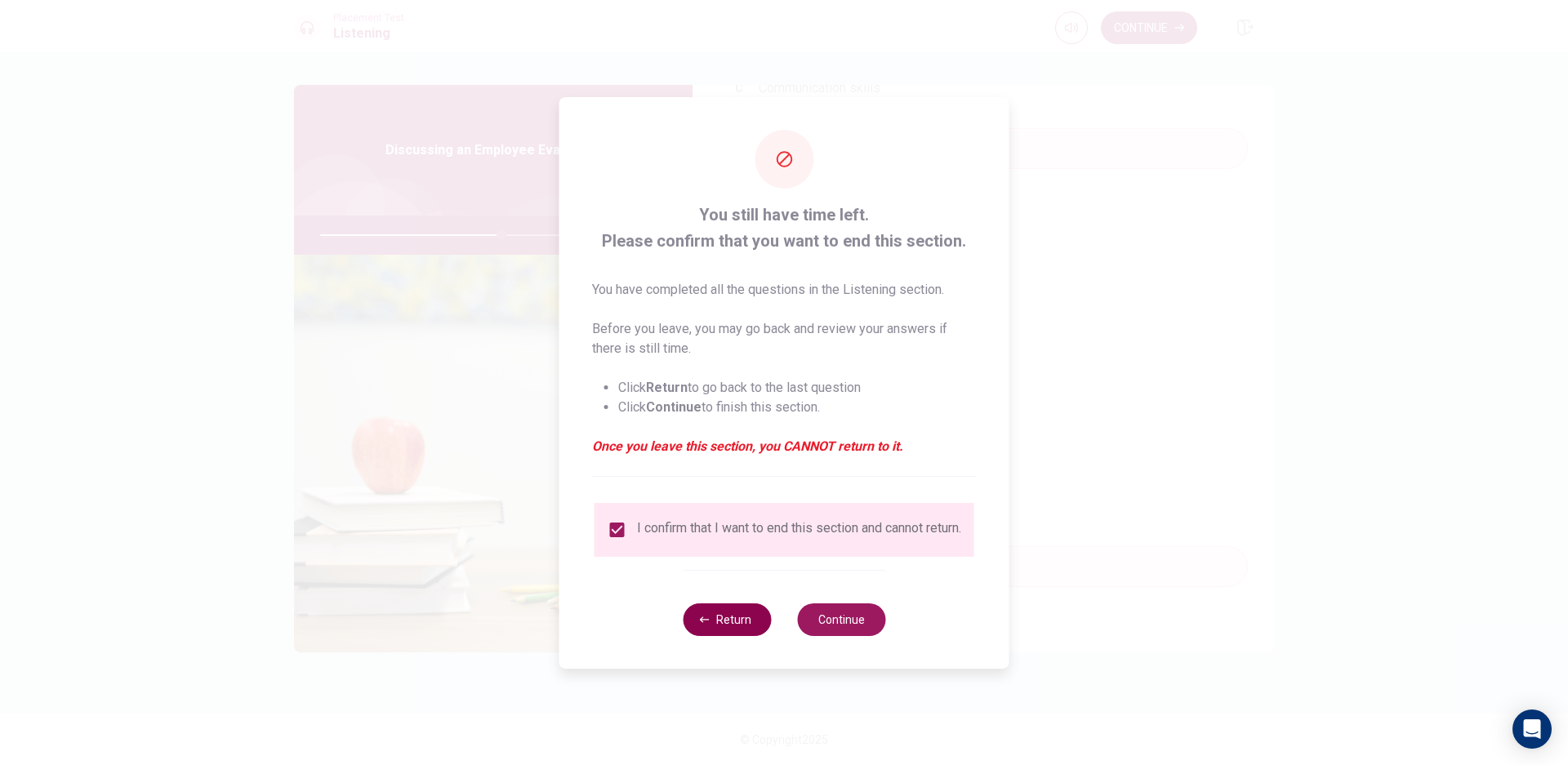
click at [751, 617] on button "Return" at bounding box center [726, 619] width 88 height 33
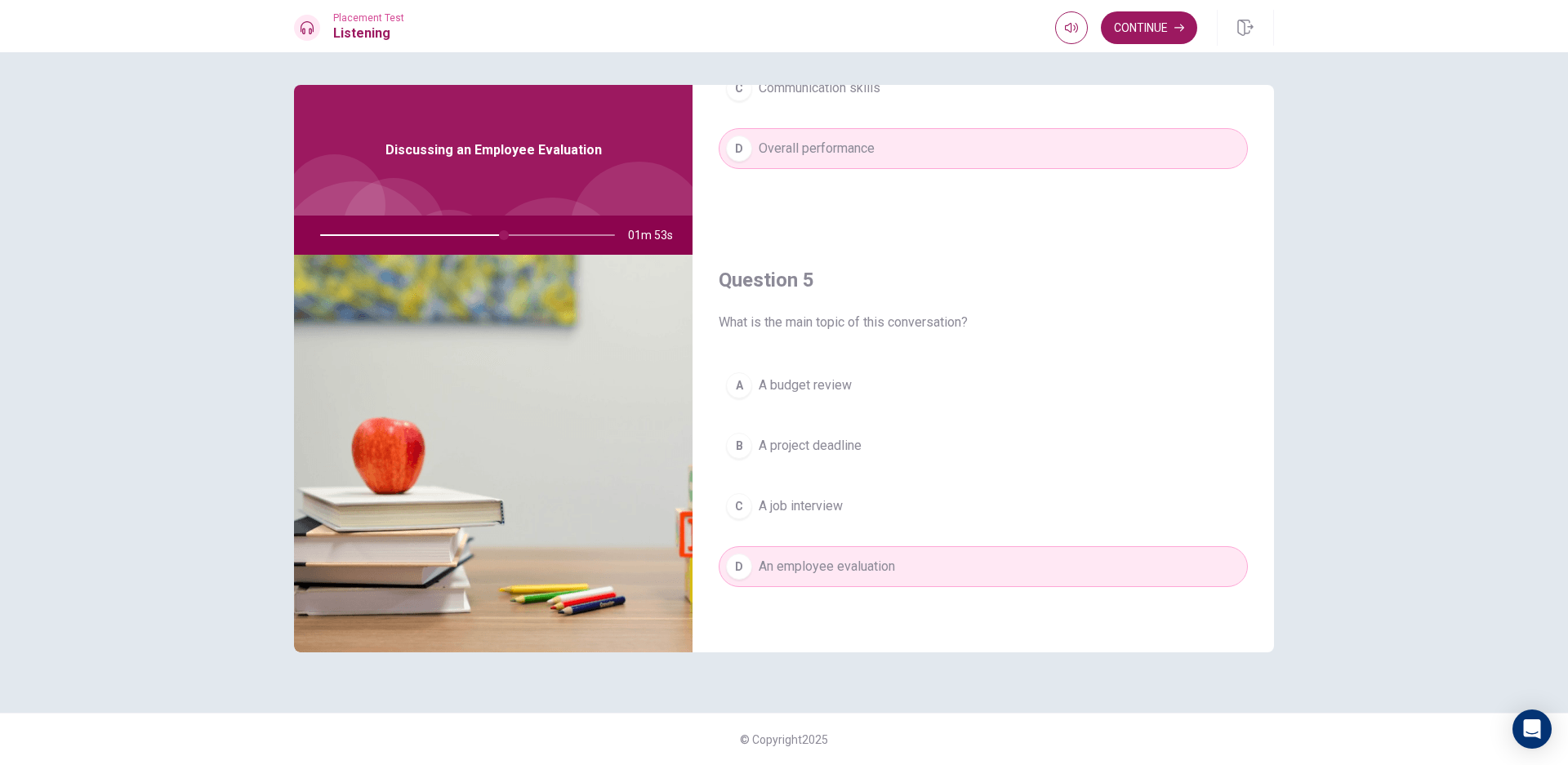
drag, startPoint x: 494, startPoint y: 232, endPoint x: 665, endPoint y: 232, distance: 171.0
click at [646, 245] on div "01m 53s" at bounding box center [493, 235] width 399 height 39
click at [1140, 13] on button "Continue" at bounding box center [1148, 28] width 96 height 33
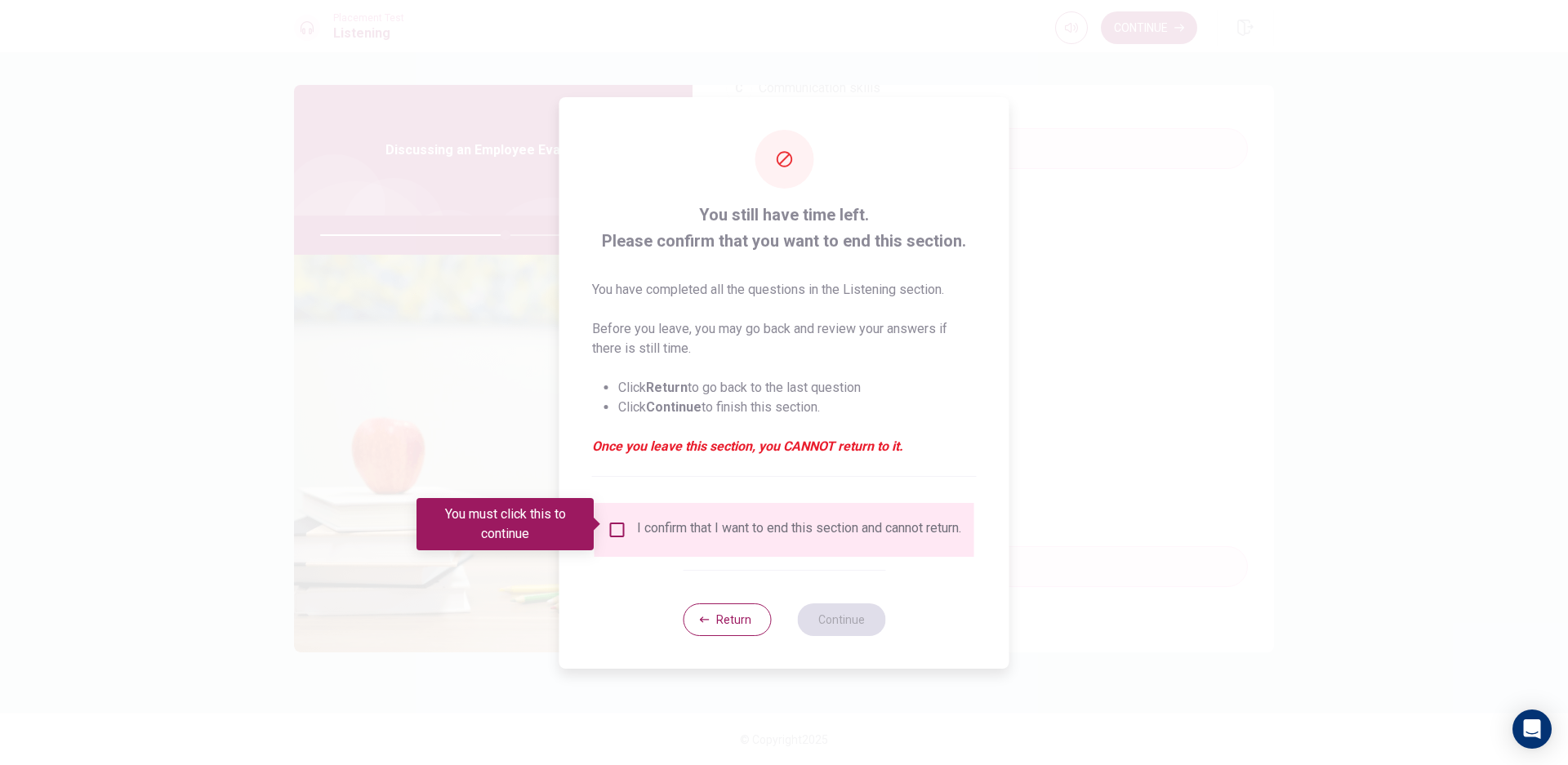
click at [718, 539] on div "I confirm that I want to end this section and cannot return." at bounding box center [799, 530] width 324 height 20
click at [620, 521] on input "You must click this to continue" at bounding box center [618, 530] width 20 height 20
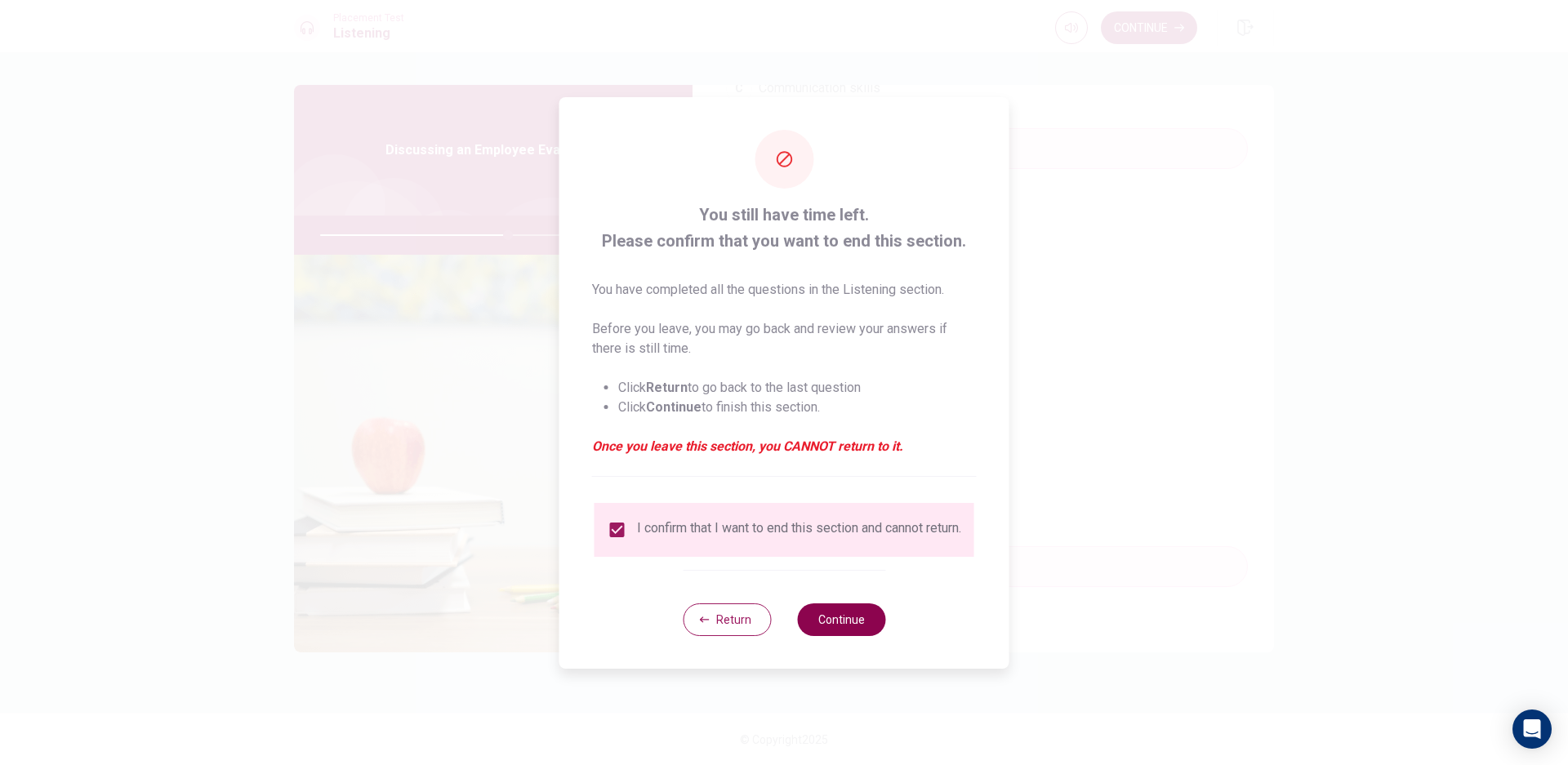
drag, startPoint x: 889, startPoint y: 636, endPoint x: 869, endPoint y: 629, distance: 21.2
click at [888, 636] on div "You still have time left. Please confirm that you want to end this section. You…" at bounding box center [784, 383] width 450 height 571
click at [869, 629] on button "Continue" at bounding box center [841, 619] width 88 height 33
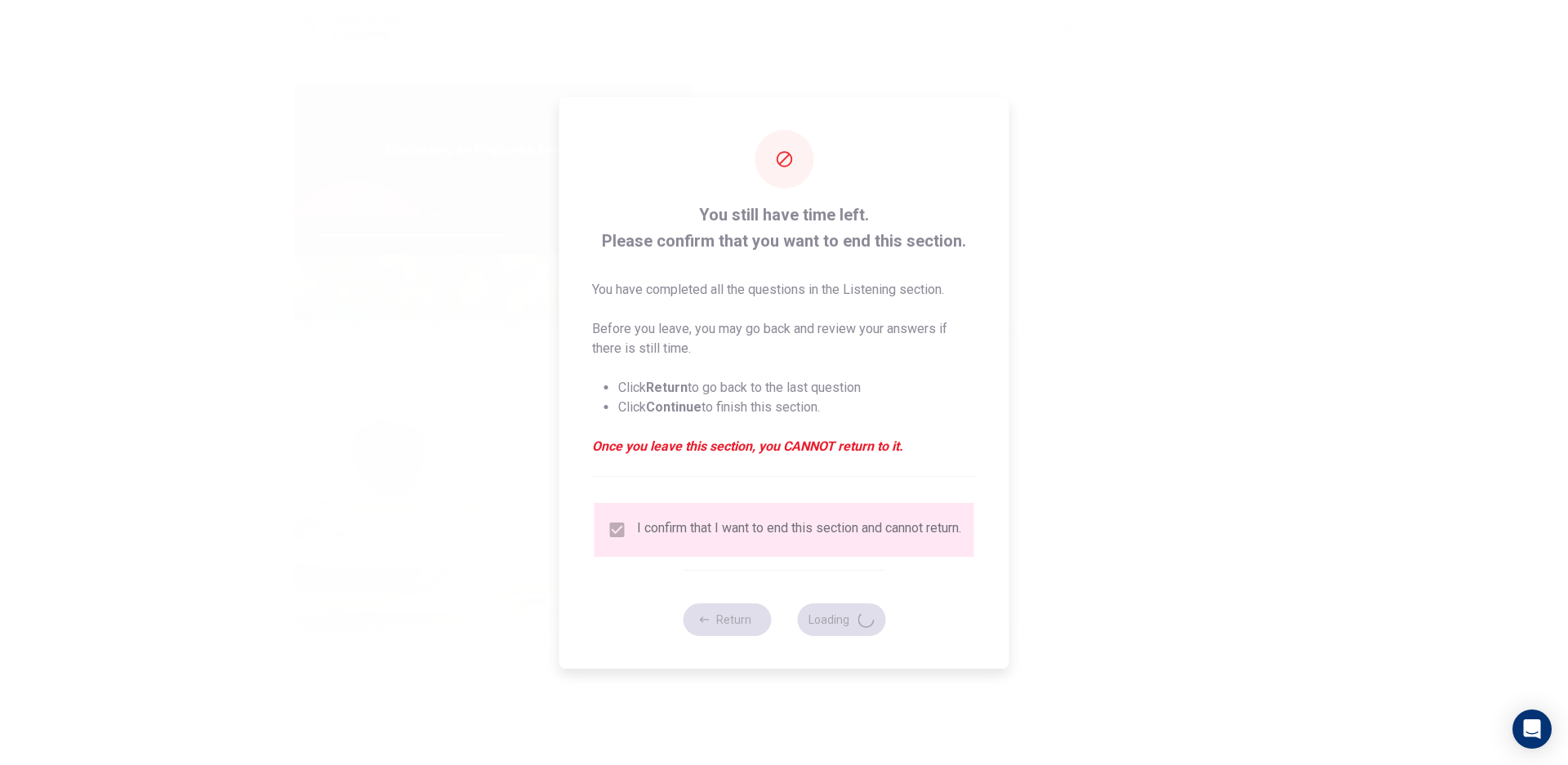
type input "64"
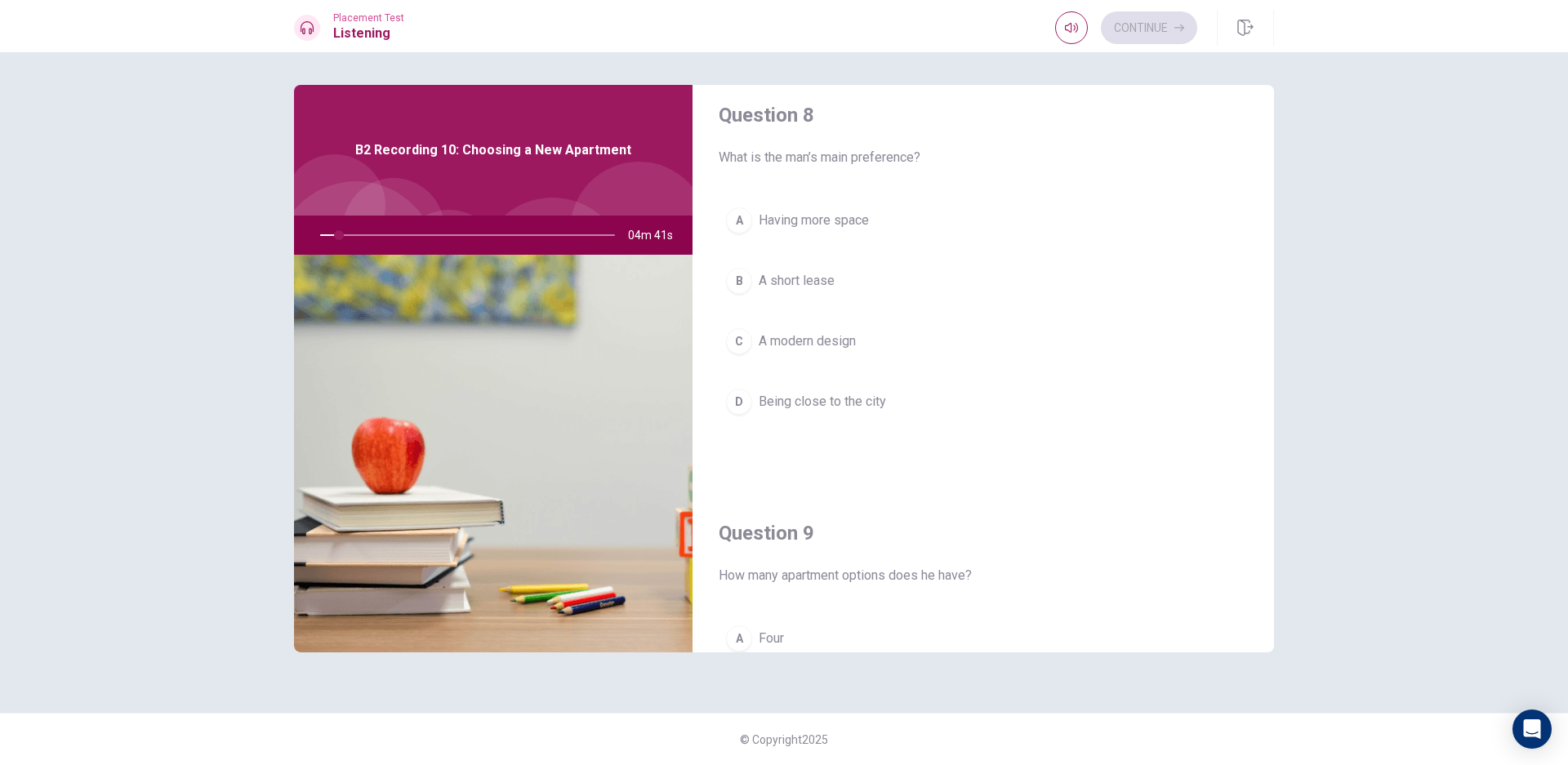
scroll to position [851, 0]
drag, startPoint x: 846, startPoint y: 253, endPoint x: 762, endPoint y: 277, distance: 87.4
click at [762, 277] on div "A Having more space B A short lease C A modern design D Being close to the city" at bounding box center [983, 328] width 529 height 255
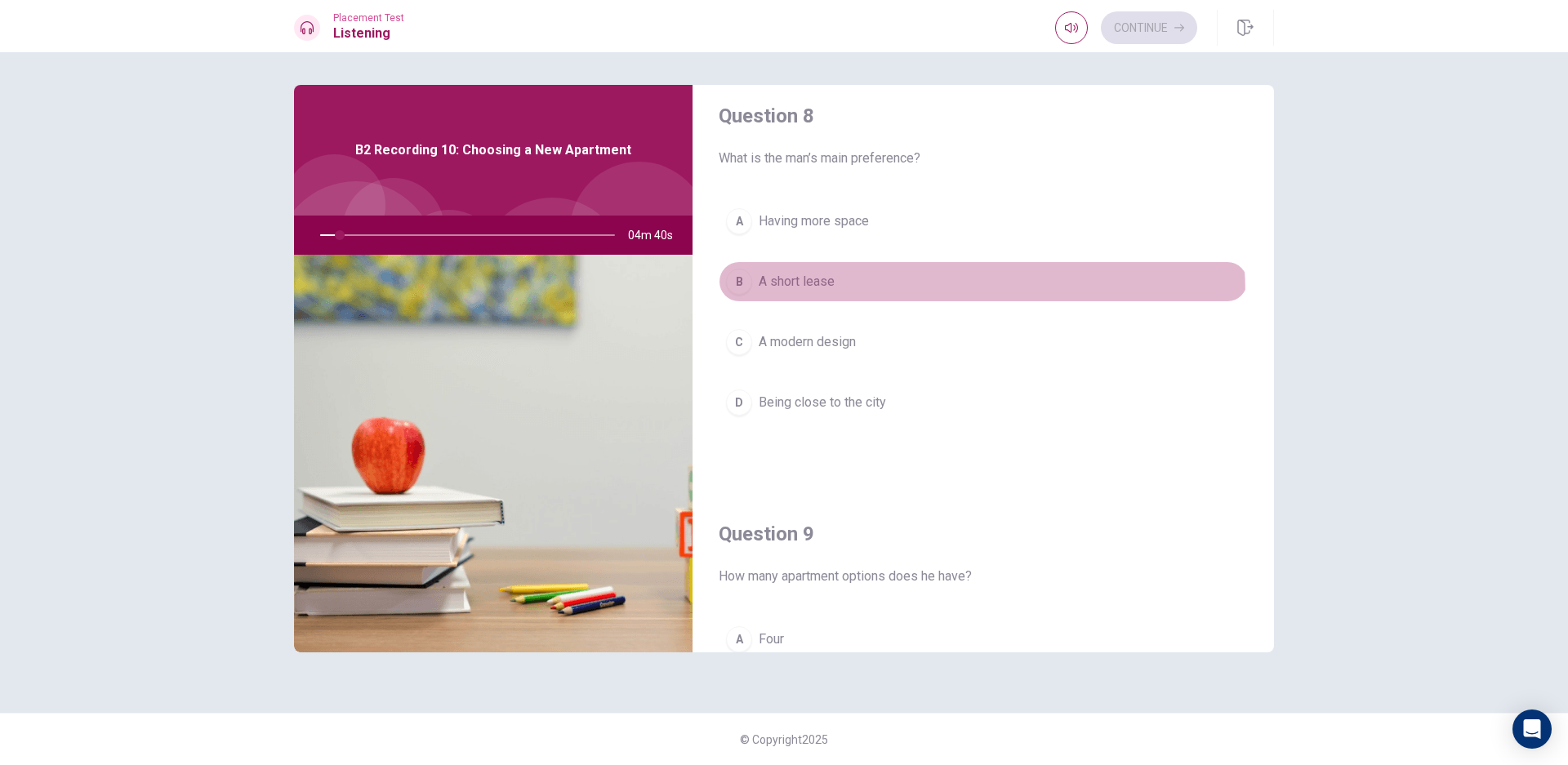
drag, startPoint x: 855, startPoint y: 295, endPoint x: 755, endPoint y: 280, distance: 101.1
click at [755, 280] on button "B A short lease" at bounding box center [983, 281] width 529 height 41
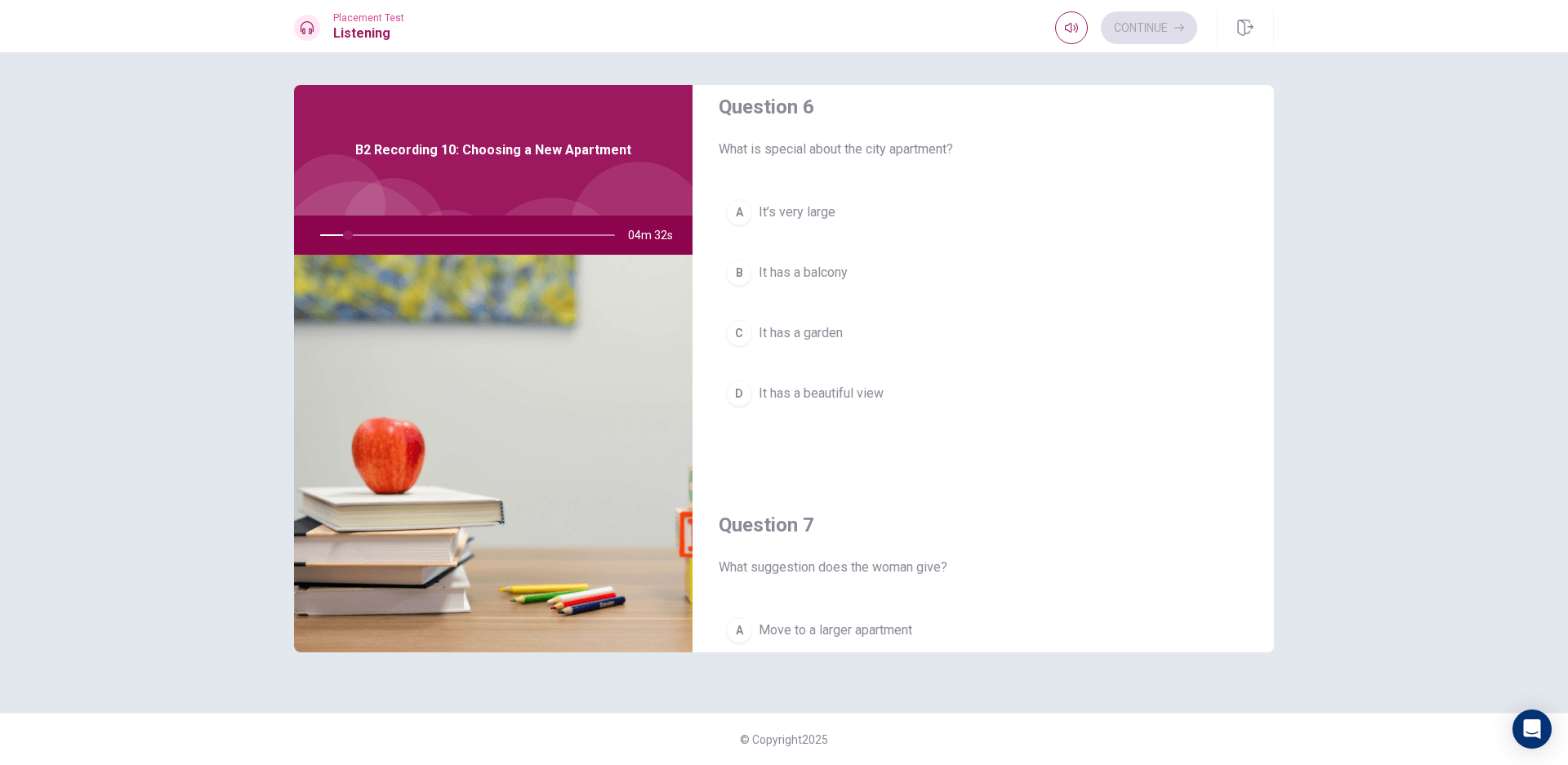
scroll to position [0, 0]
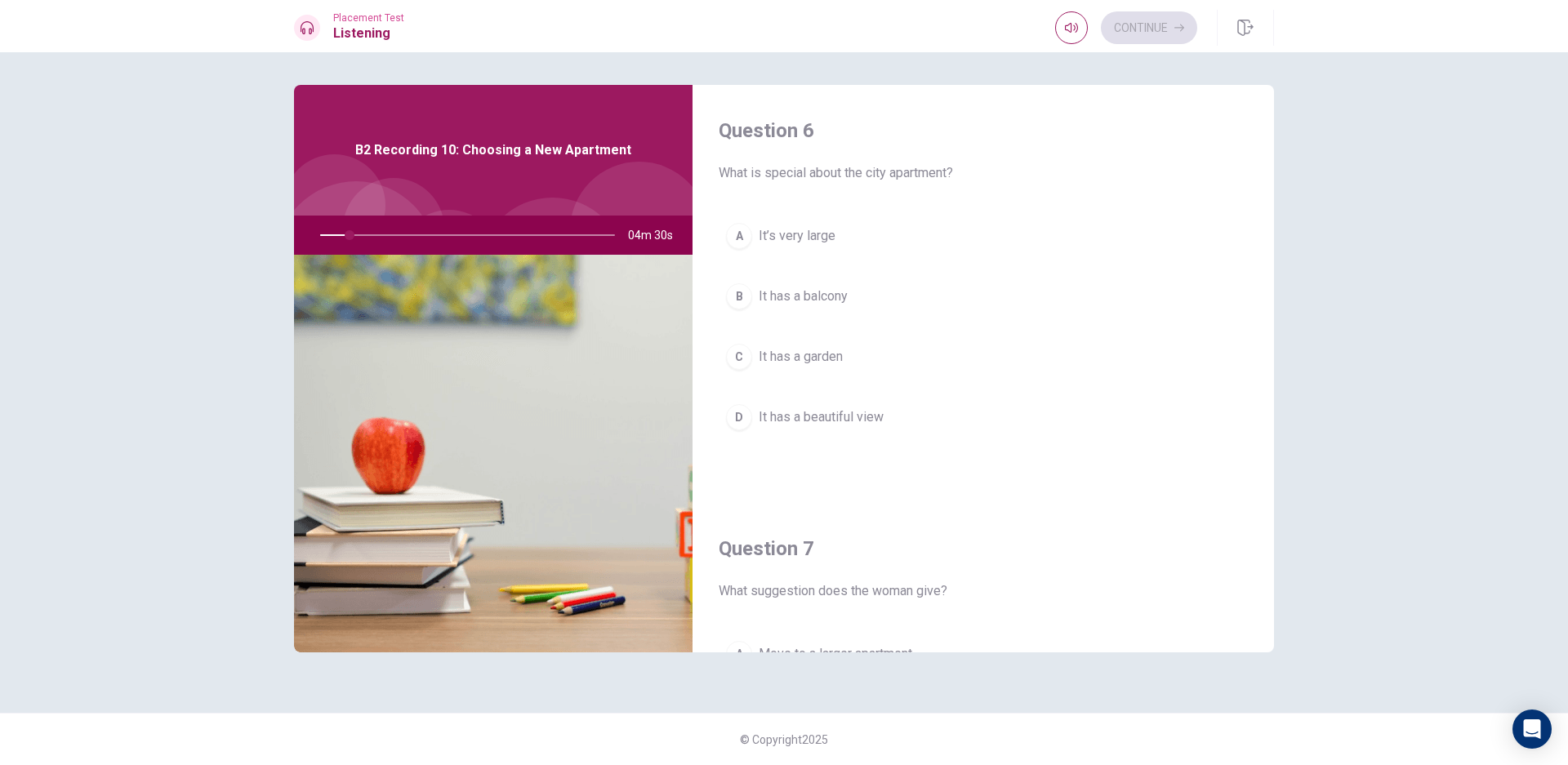
type input "10"
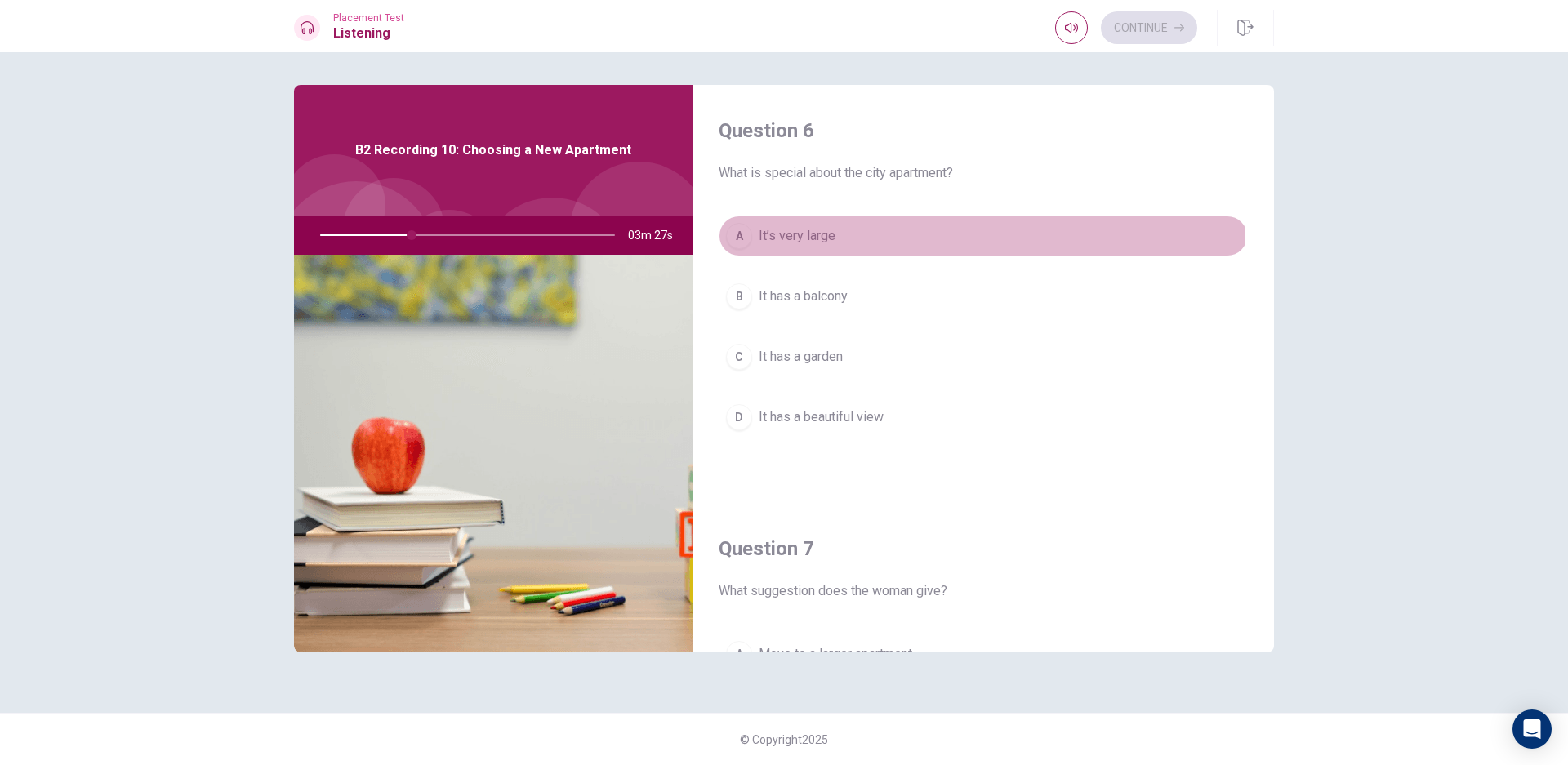
click at [861, 226] on button "A It’s very large" at bounding box center [983, 236] width 529 height 41
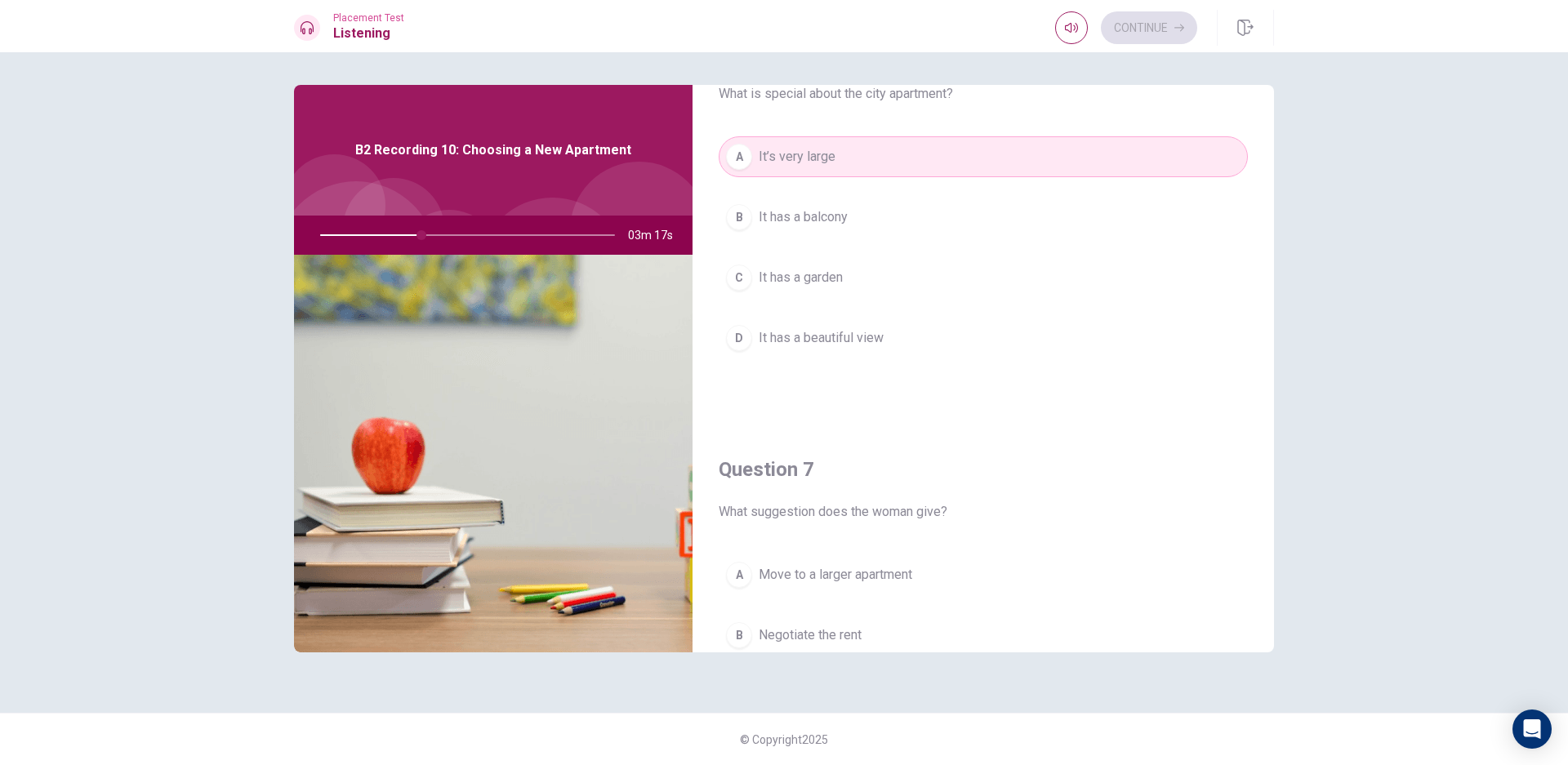
scroll to position [85, 0]
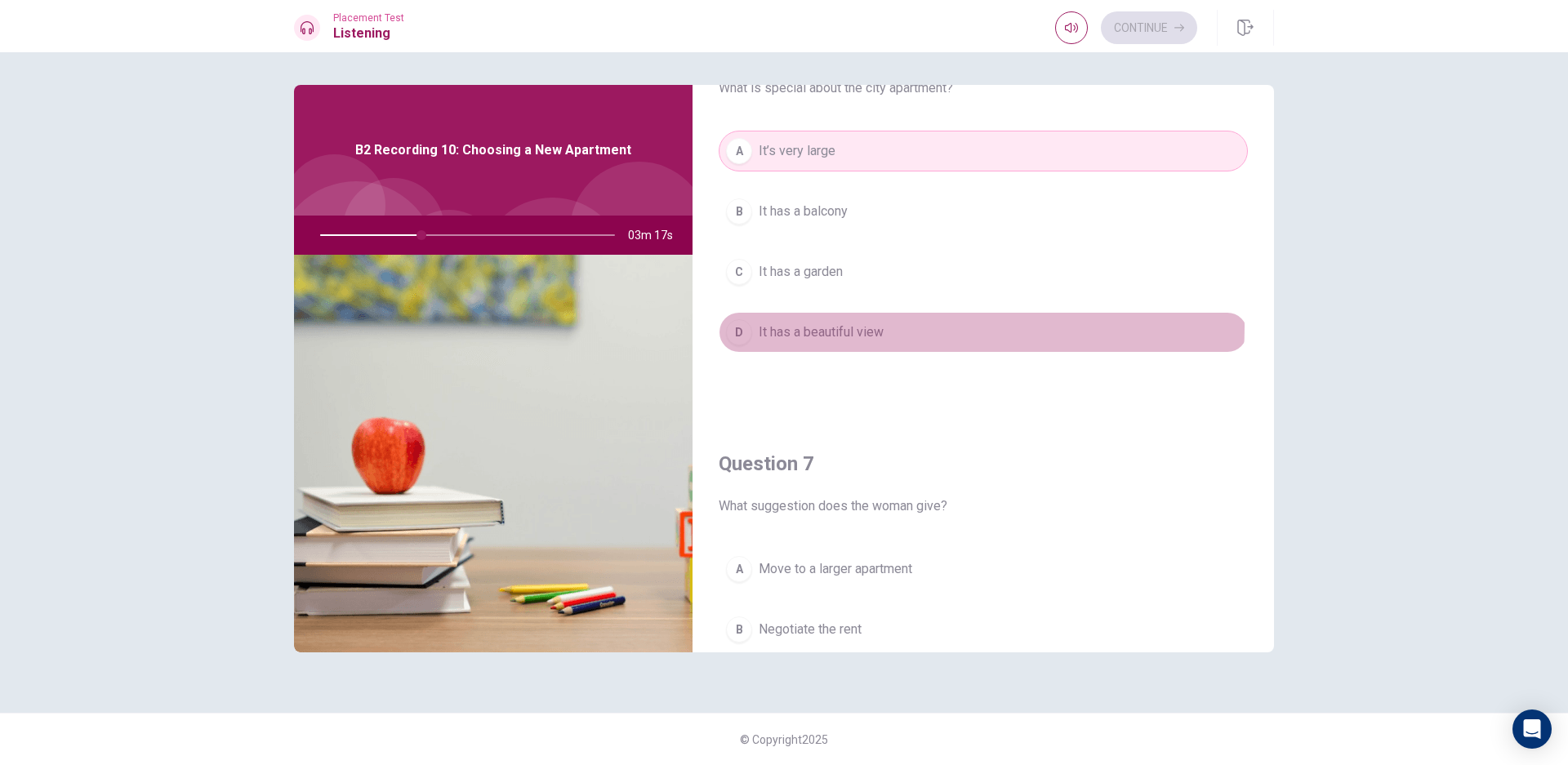
click at [907, 327] on button "D It has a beautiful view" at bounding box center [983, 332] width 529 height 41
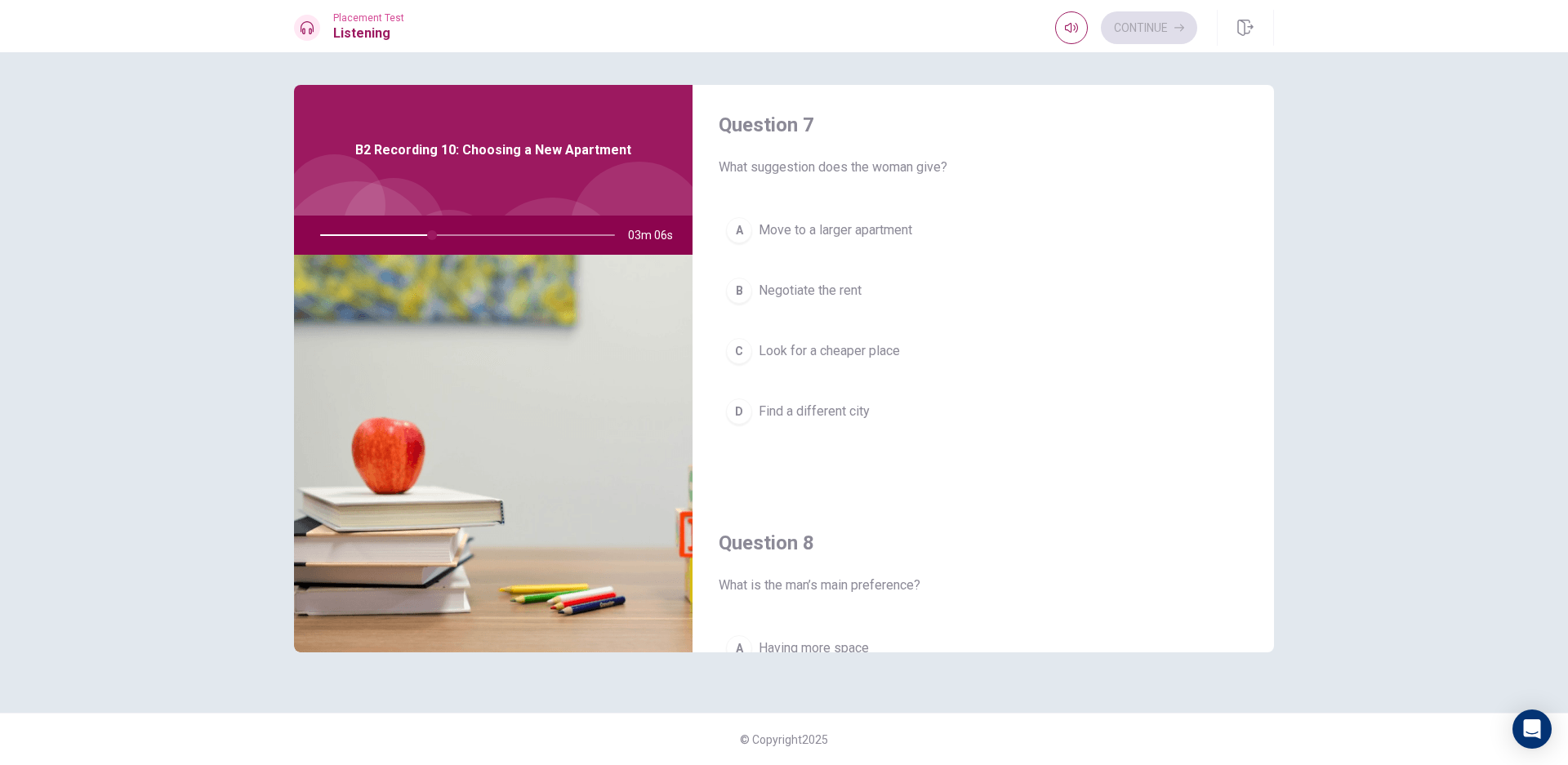
scroll to position [425, 0]
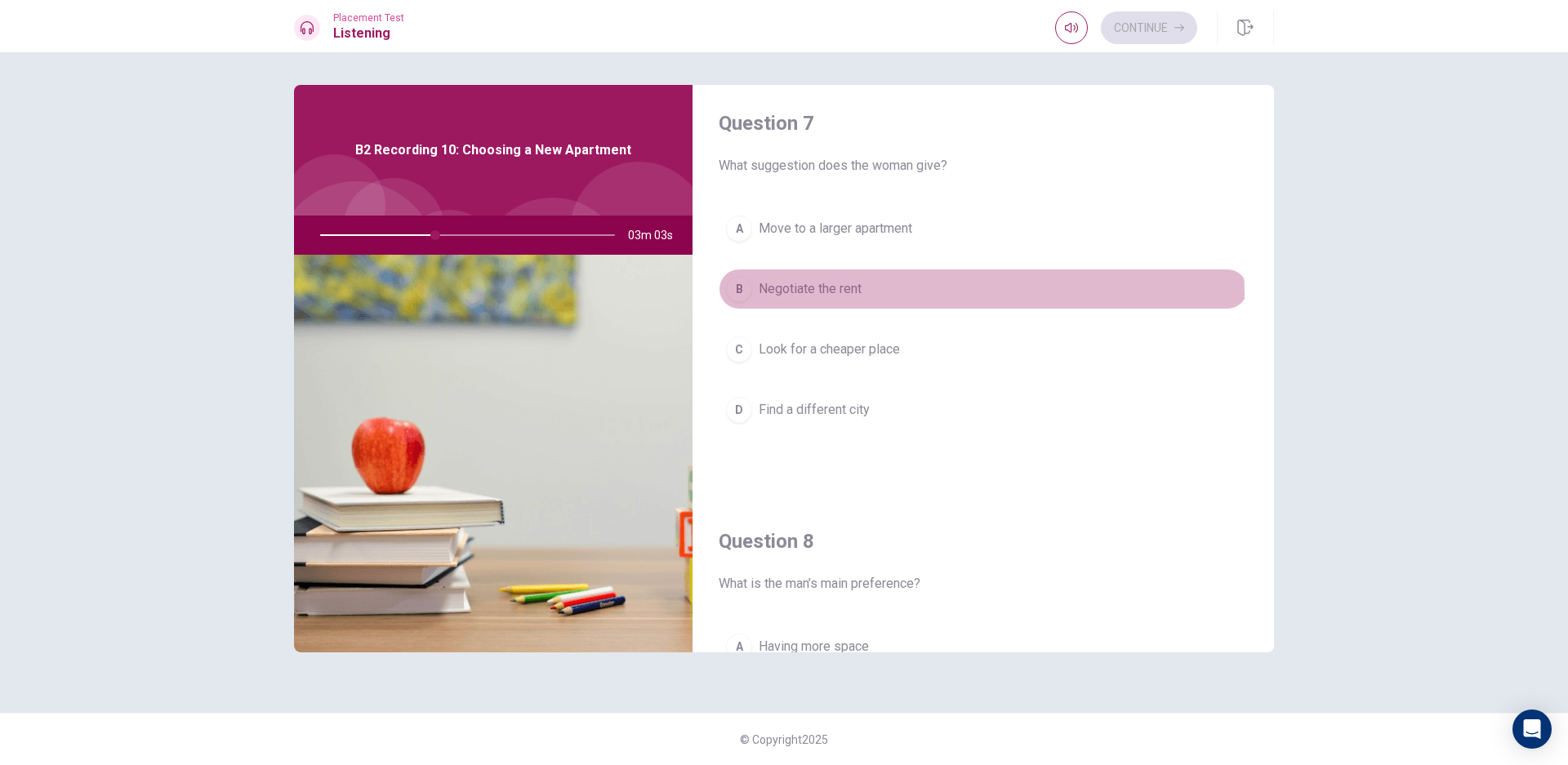
click at [837, 297] on span "Negotiate the rent" at bounding box center [810, 289] width 103 height 20
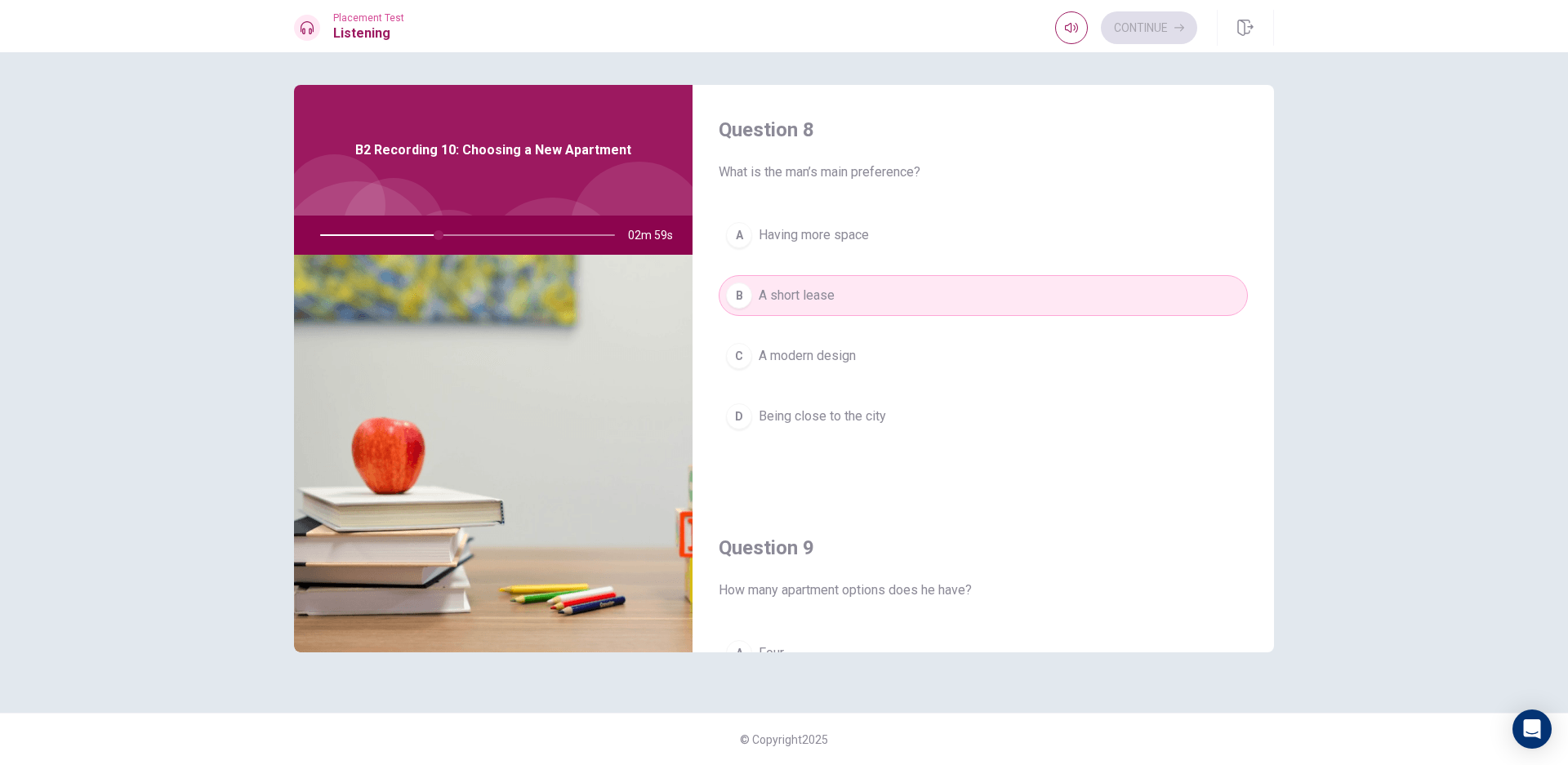
scroll to position [851, 0]
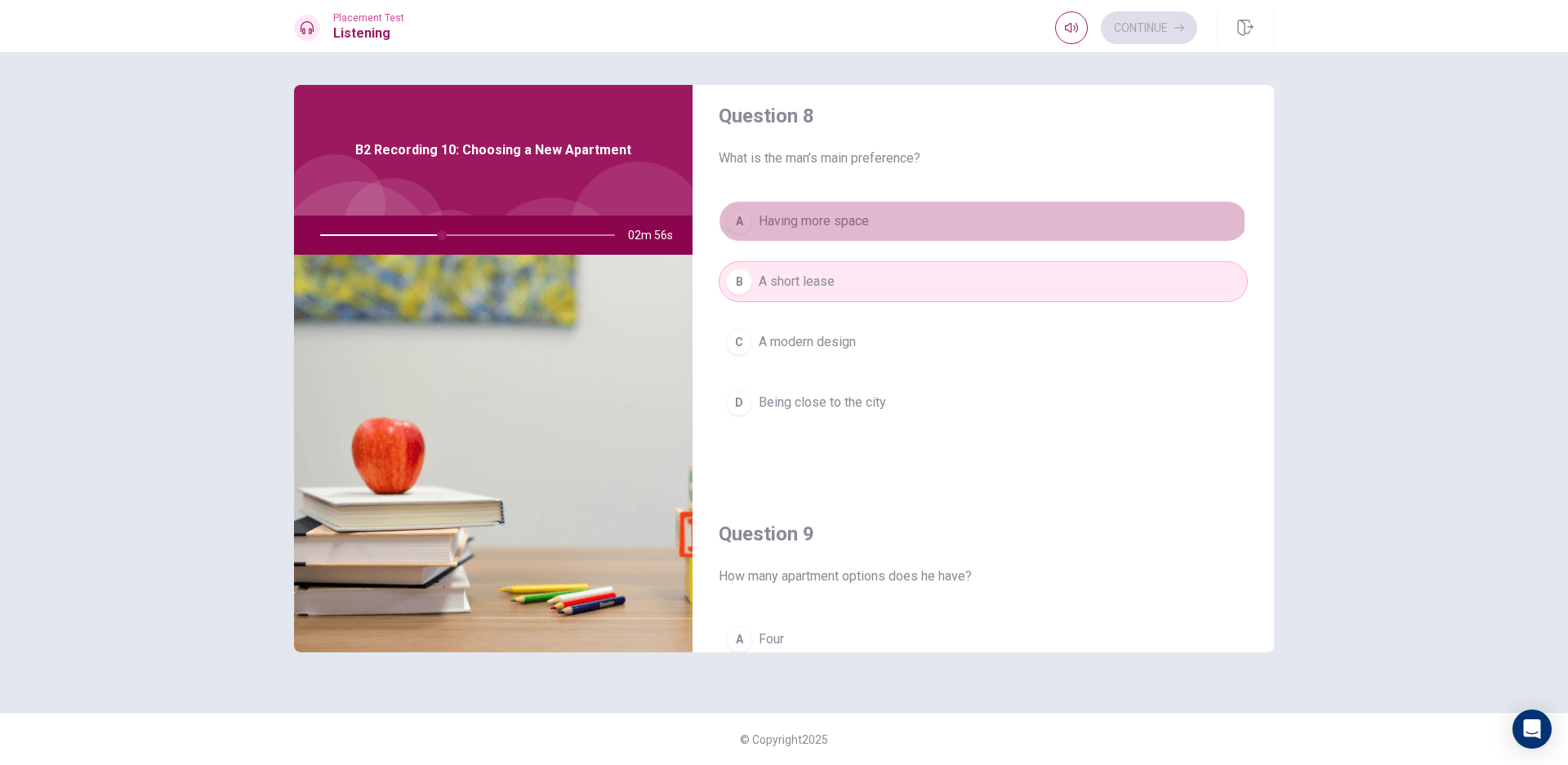
click at [864, 226] on span "Having more space" at bounding box center [814, 221] width 110 height 20
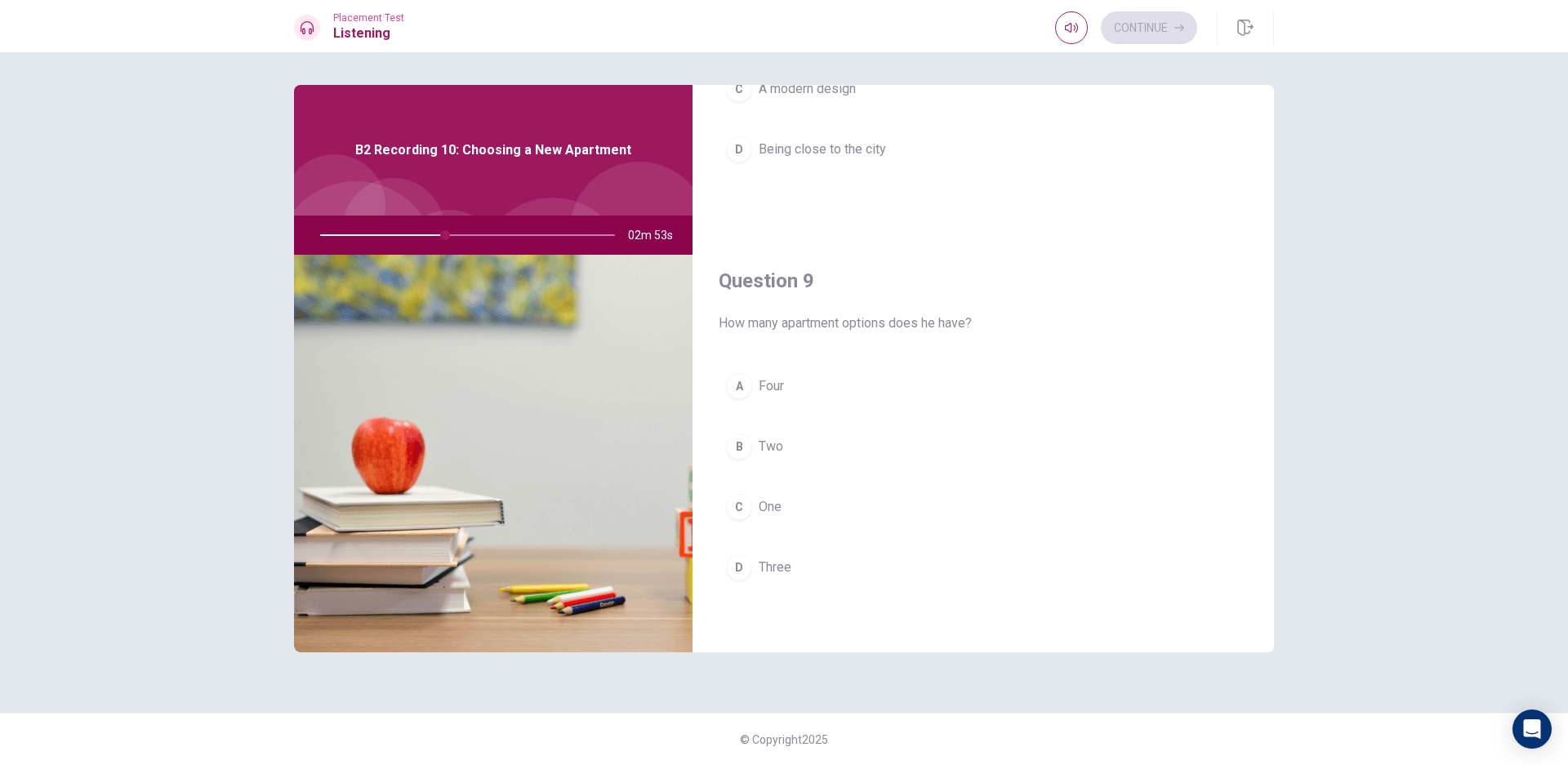
scroll to position [1106, 0]
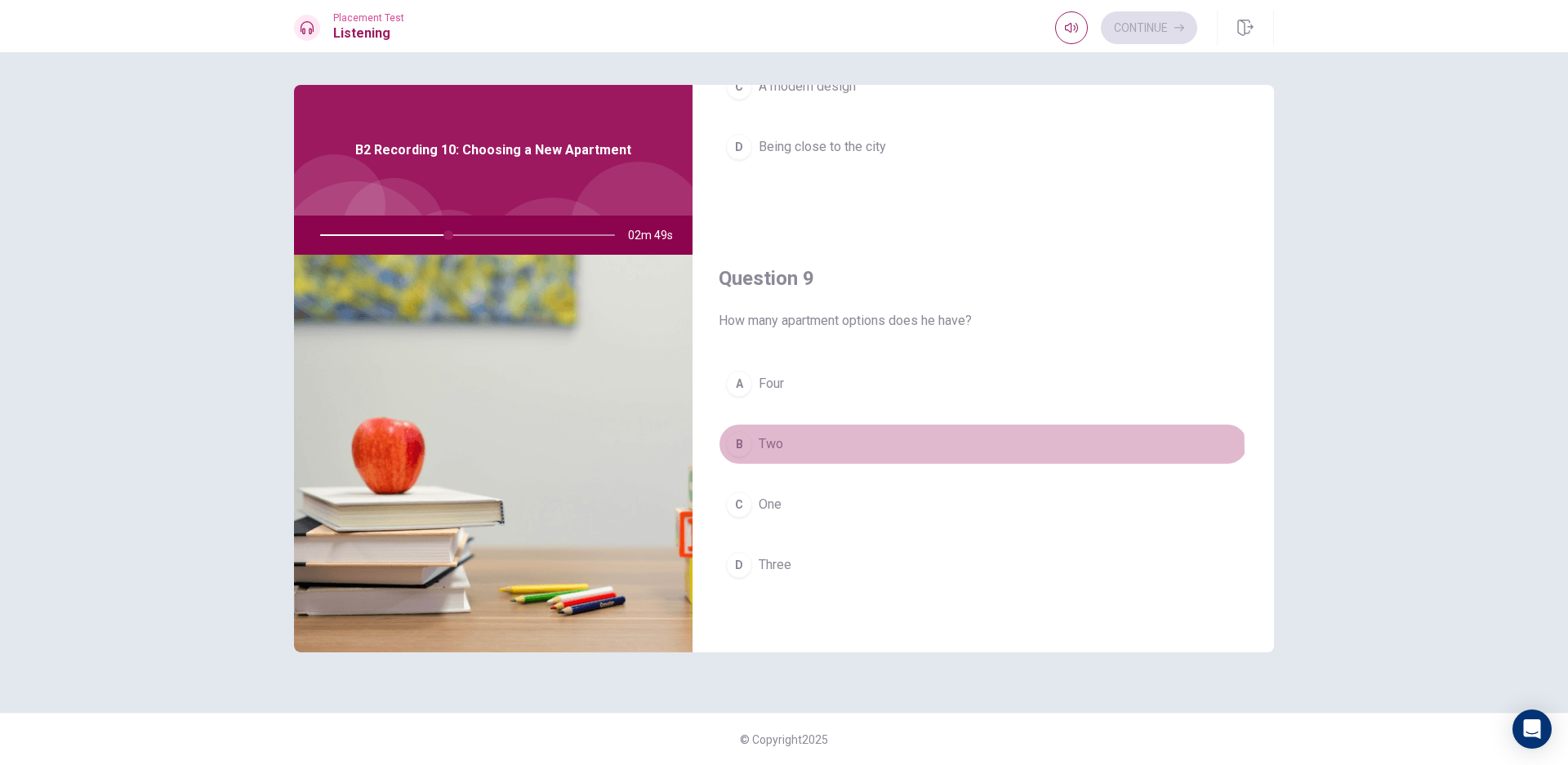
click at [804, 451] on button "B Two" at bounding box center [983, 444] width 529 height 41
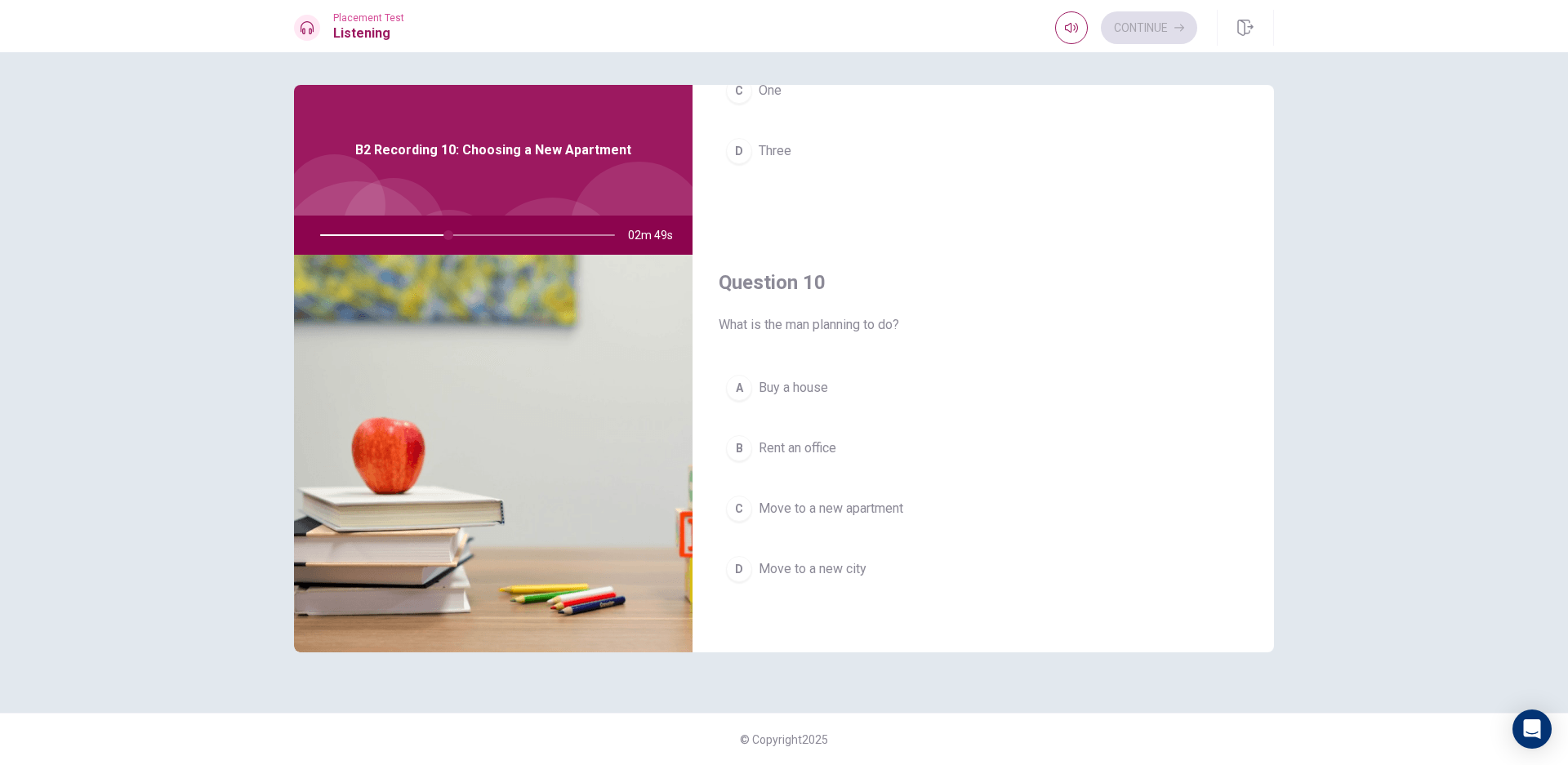
scroll to position [1522, 0]
click at [869, 520] on button "C Move to a new apartment" at bounding box center [983, 506] width 529 height 41
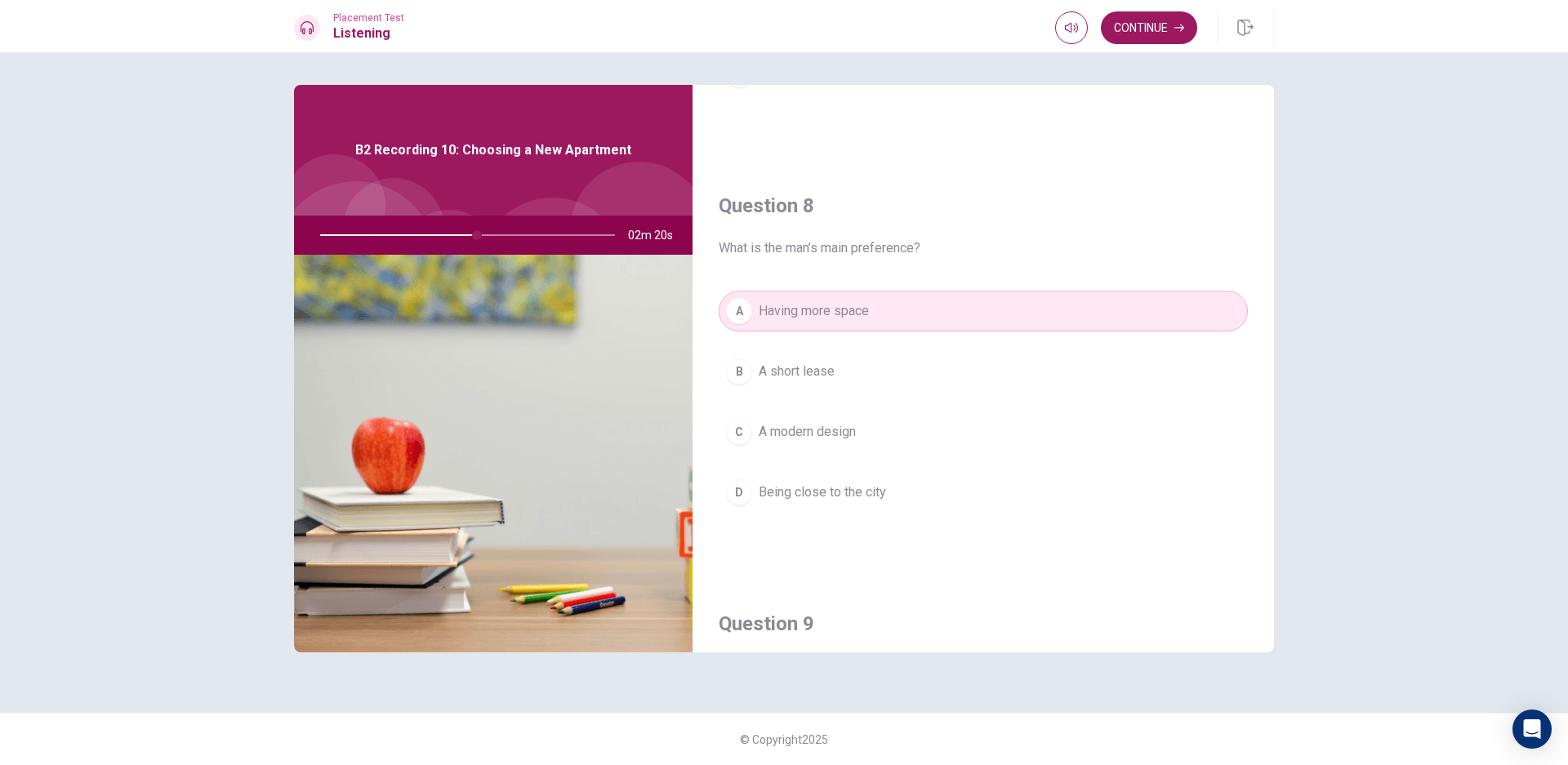
scroll to position [756, 0]
click at [1162, 28] on button "Continue" at bounding box center [1148, 28] width 96 height 33
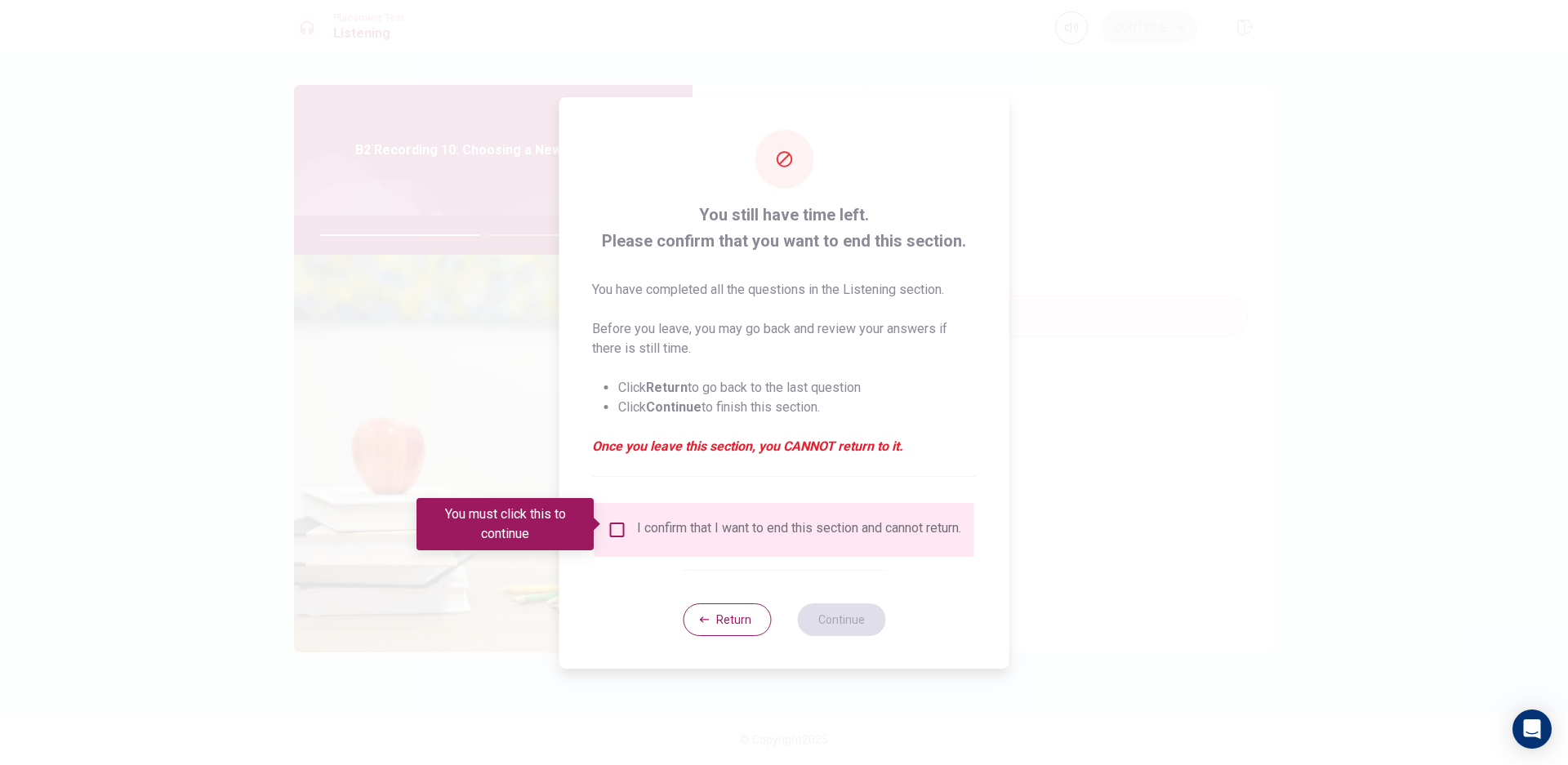
click at [766, 521] on div "I confirm that I want to end this section and cannot return." at bounding box center [799, 530] width 324 height 20
click at [622, 534] on div "I confirm that I want to end this section and cannot return." at bounding box center [784, 530] width 353 height 20
click at [618, 508] on div "I confirm that I want to end this section and cannot return." at bounding box center [784, 529] width 379 height 54
click at [616, 525] on input "You must click this to continue" at bounding box center [618, 530] width 20 height 20
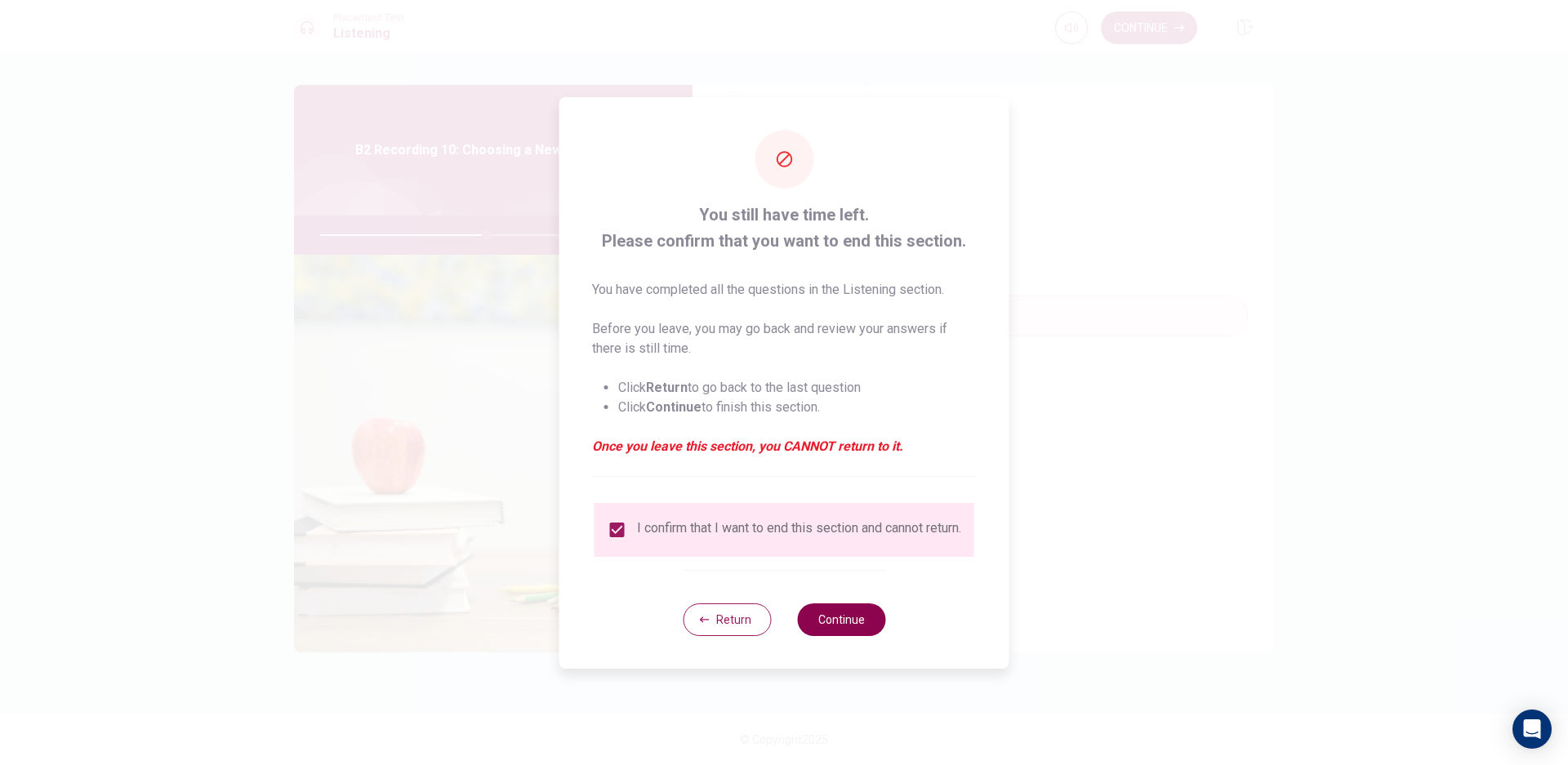
click at [844, 618] on button "Continue" at bounding box center [841, 619] width 88 height 33
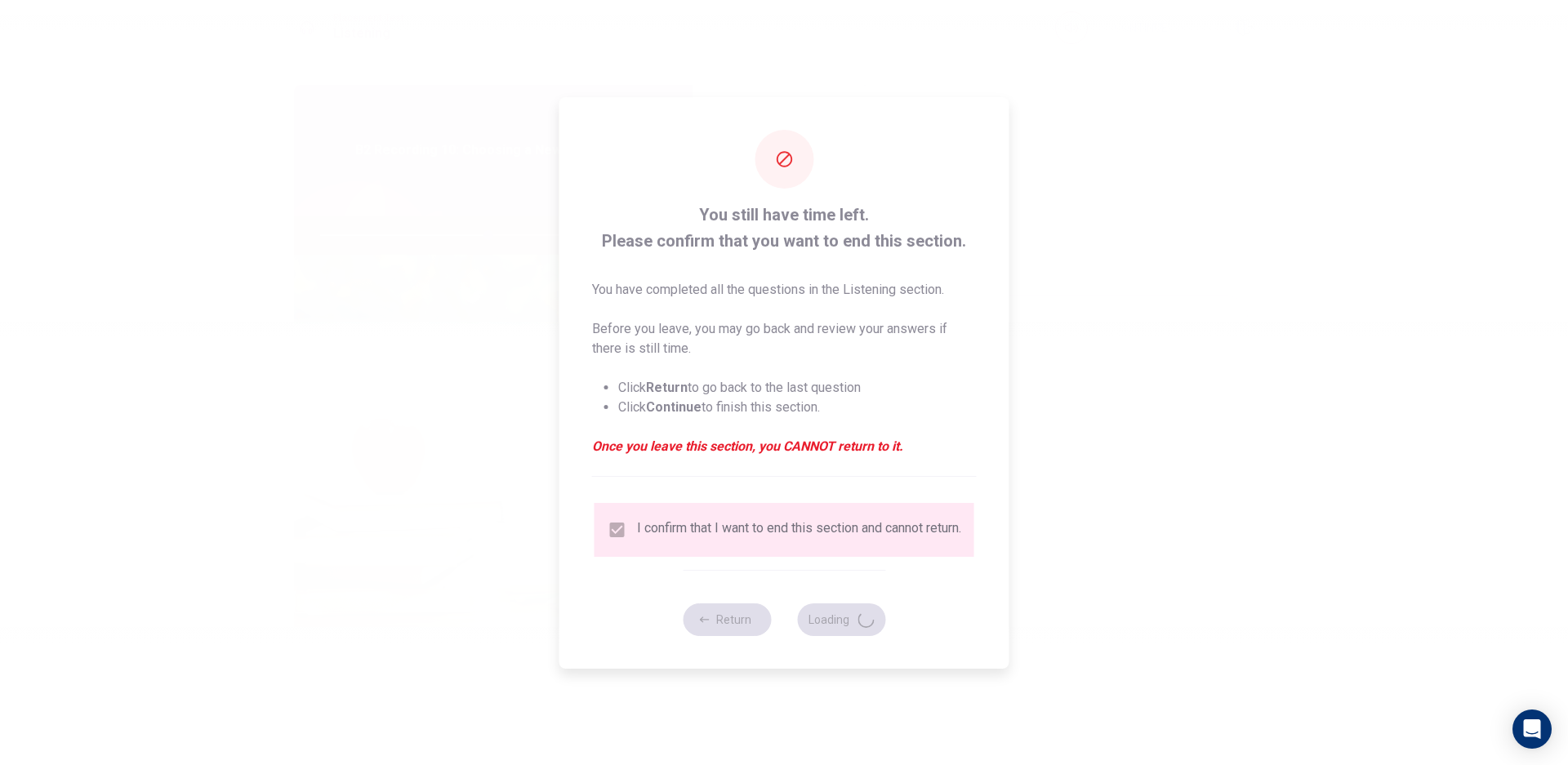
type input "57"
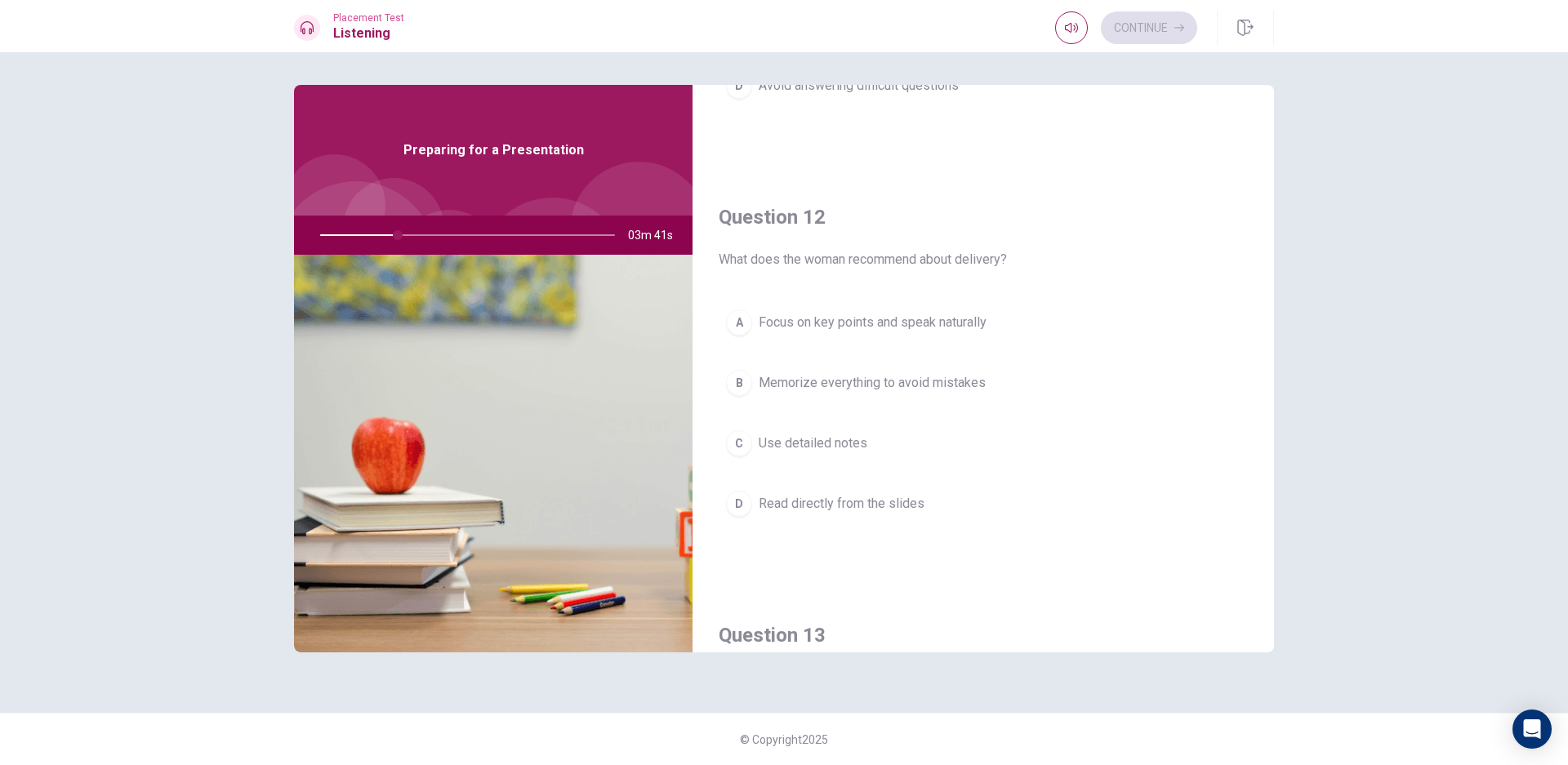
scroll to position [330, 0]
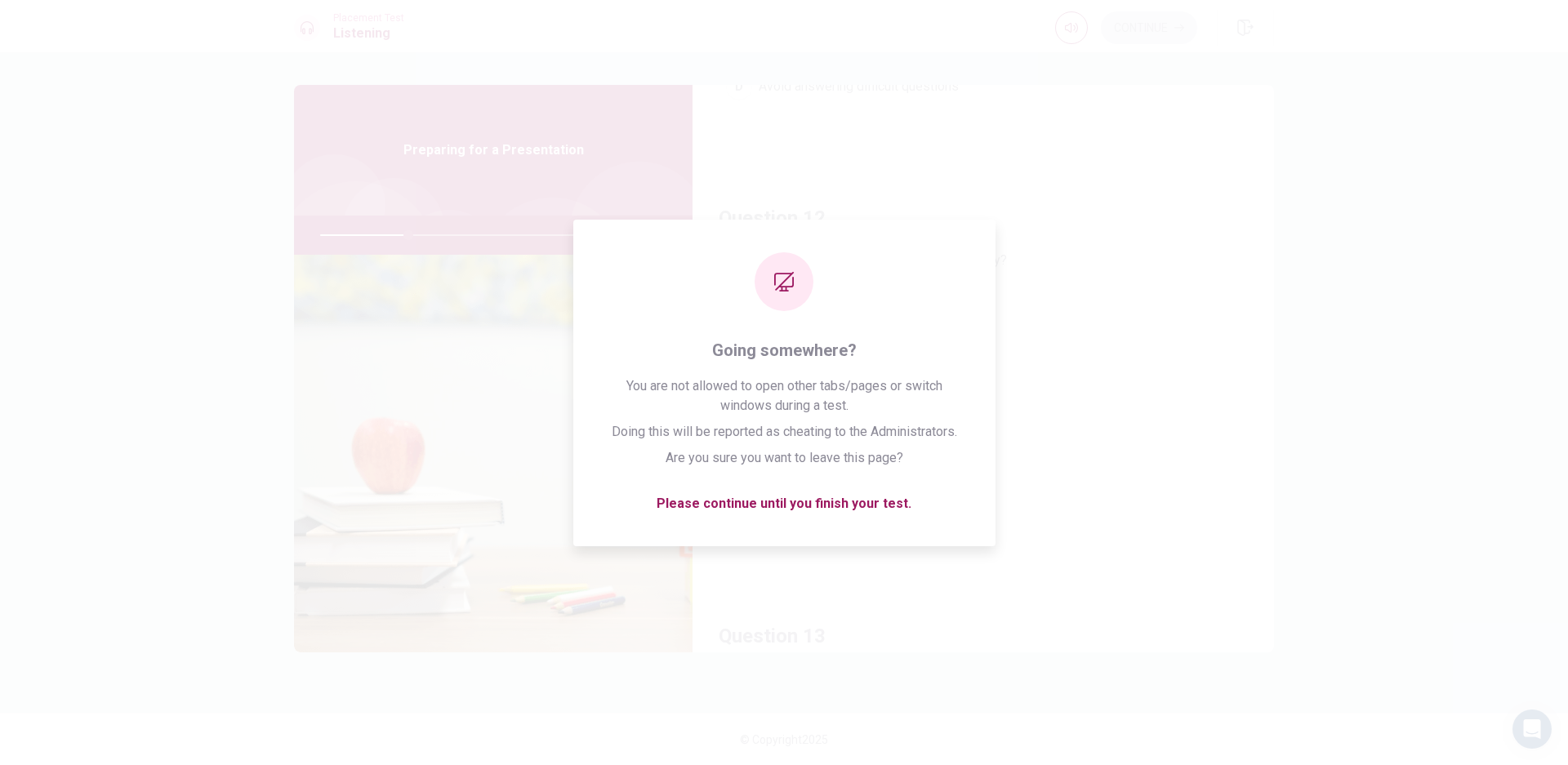
click at [1217, 569] on div "Question 12 What does the woman recommend about delivery? A Focus on key points…" at bounding box center [983, 380] width 582 height 418
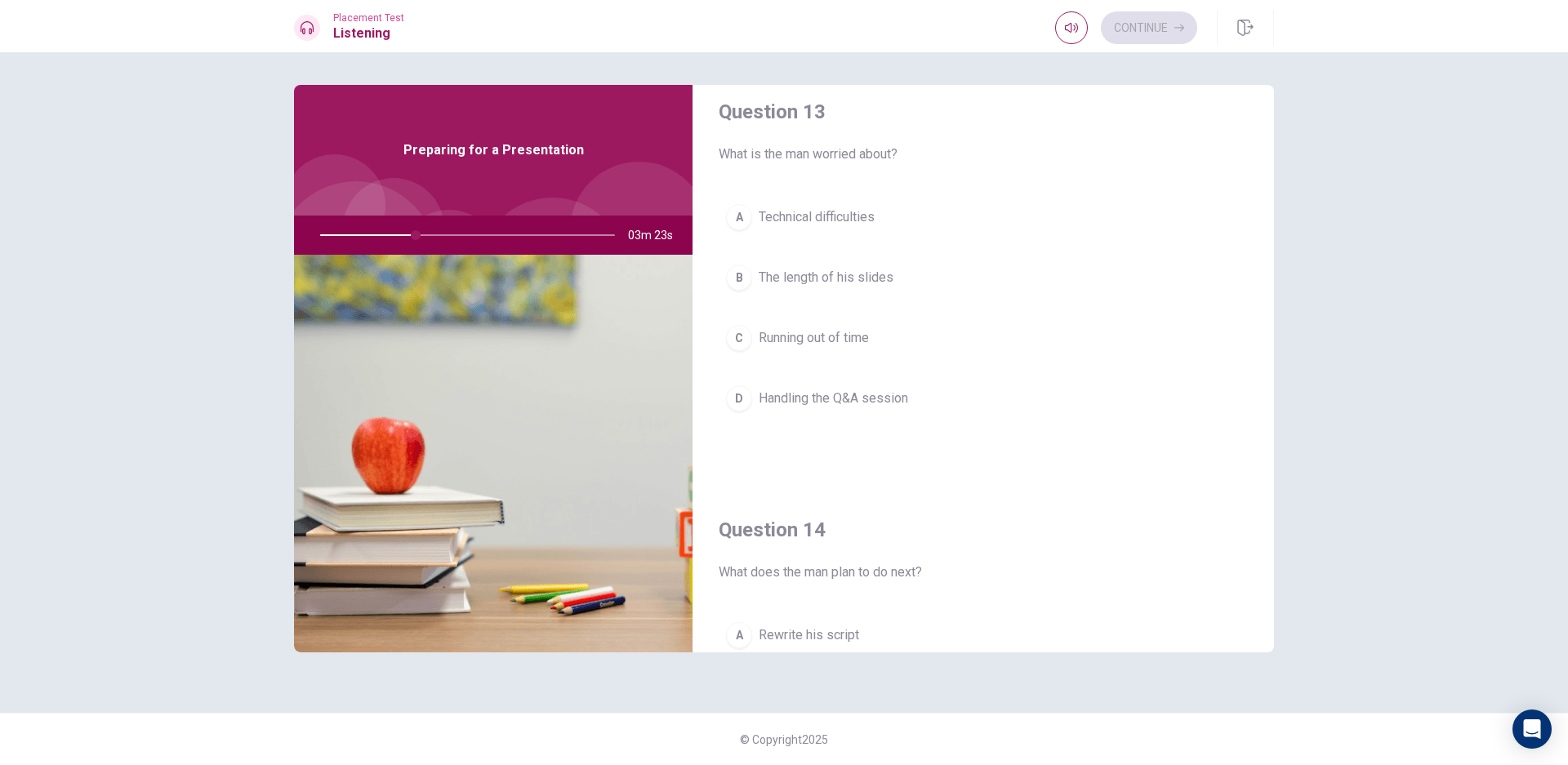
scroll to position [766, 0]
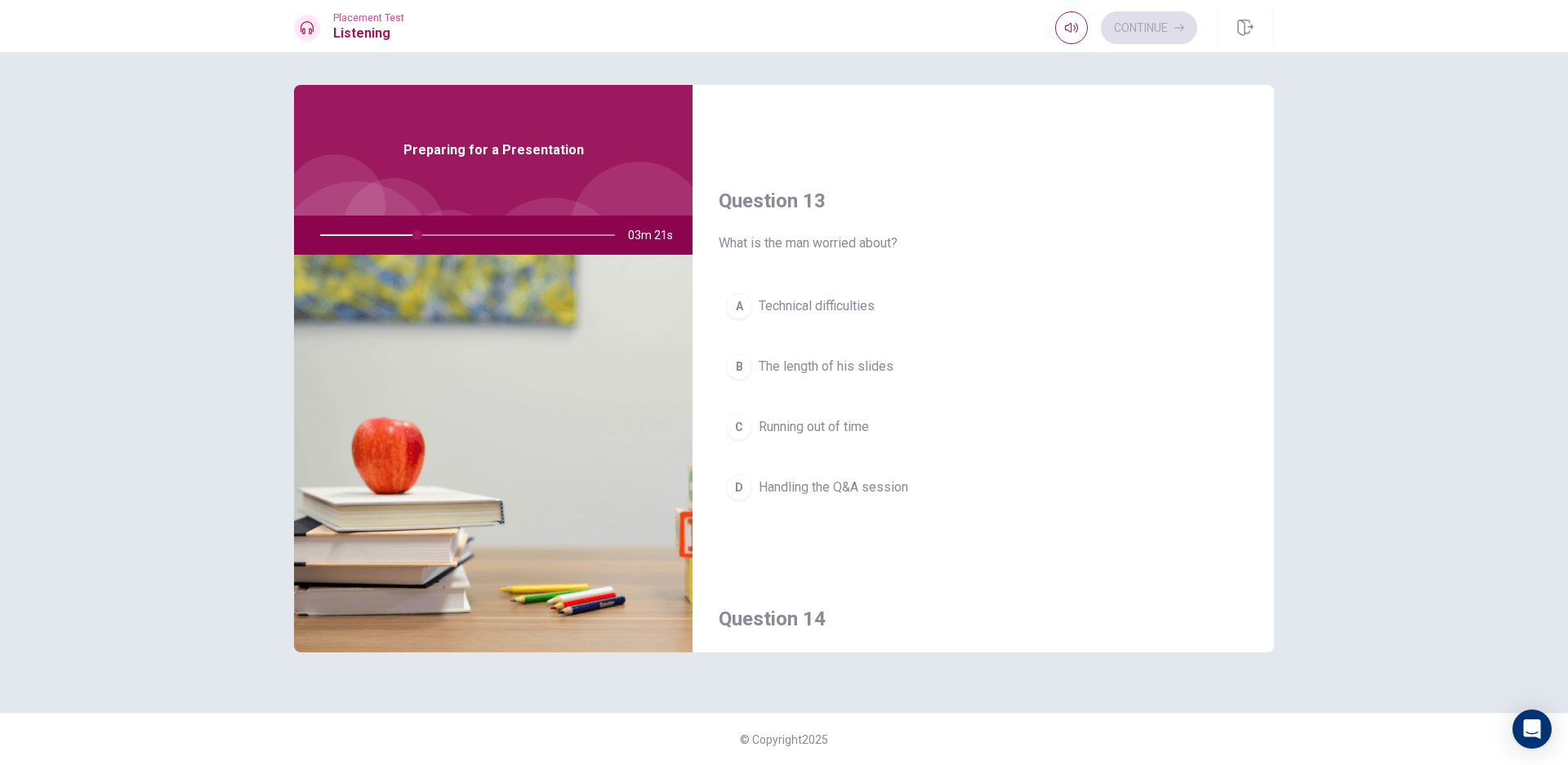
click at [855, 523] on div "A Technical difficulties B The length of his slides C Running out of time D Han…" at bounding box center [983, 413] width 529 height 255
click at [870, 492] on span "Handling the Q&A session" at bounding box center [834, 488] width 149 height 20
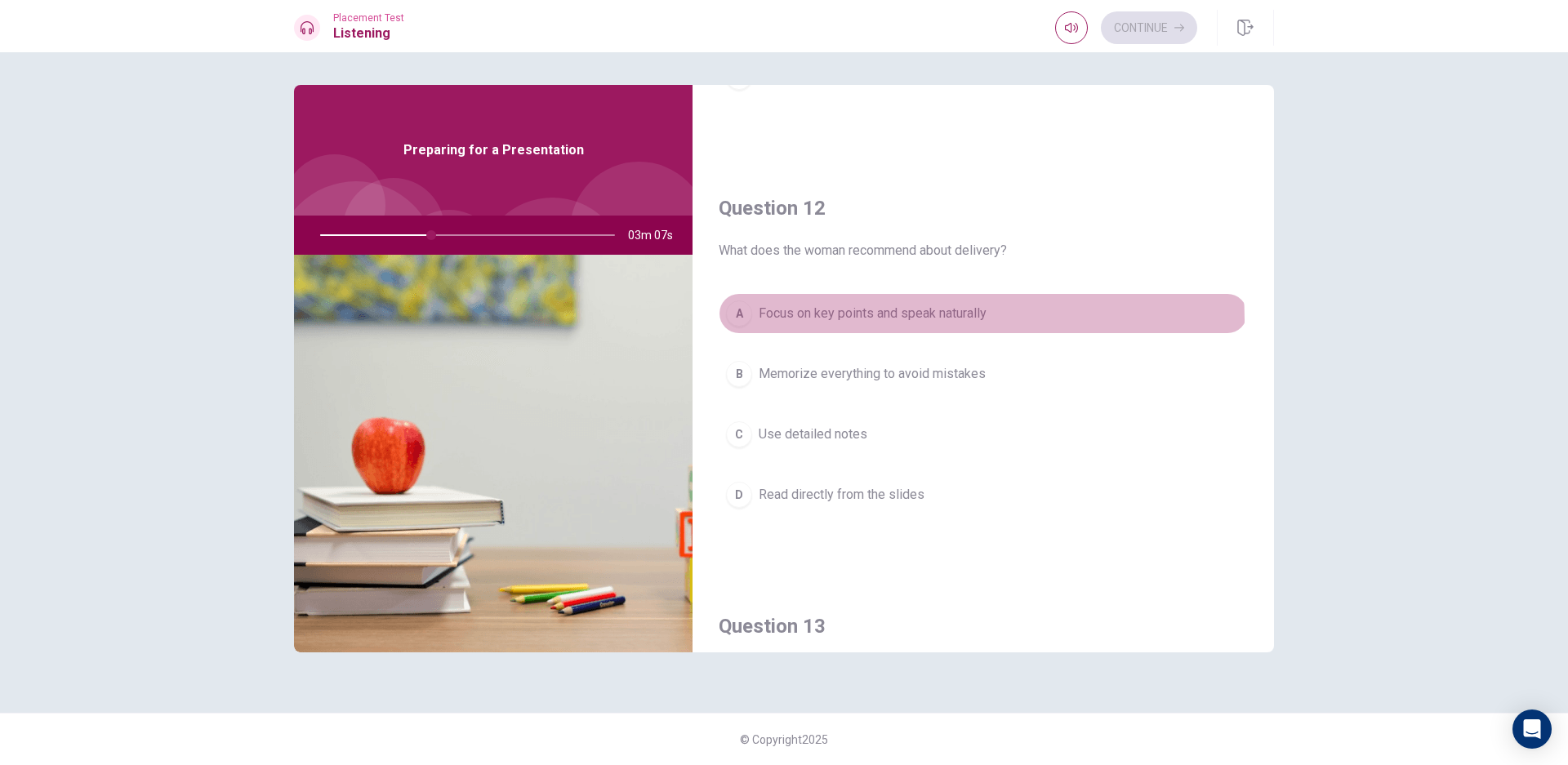
click at [935, 320] on span "Focus on key points and speak naturally" at bounding box center [873, 314] width 228 height 20
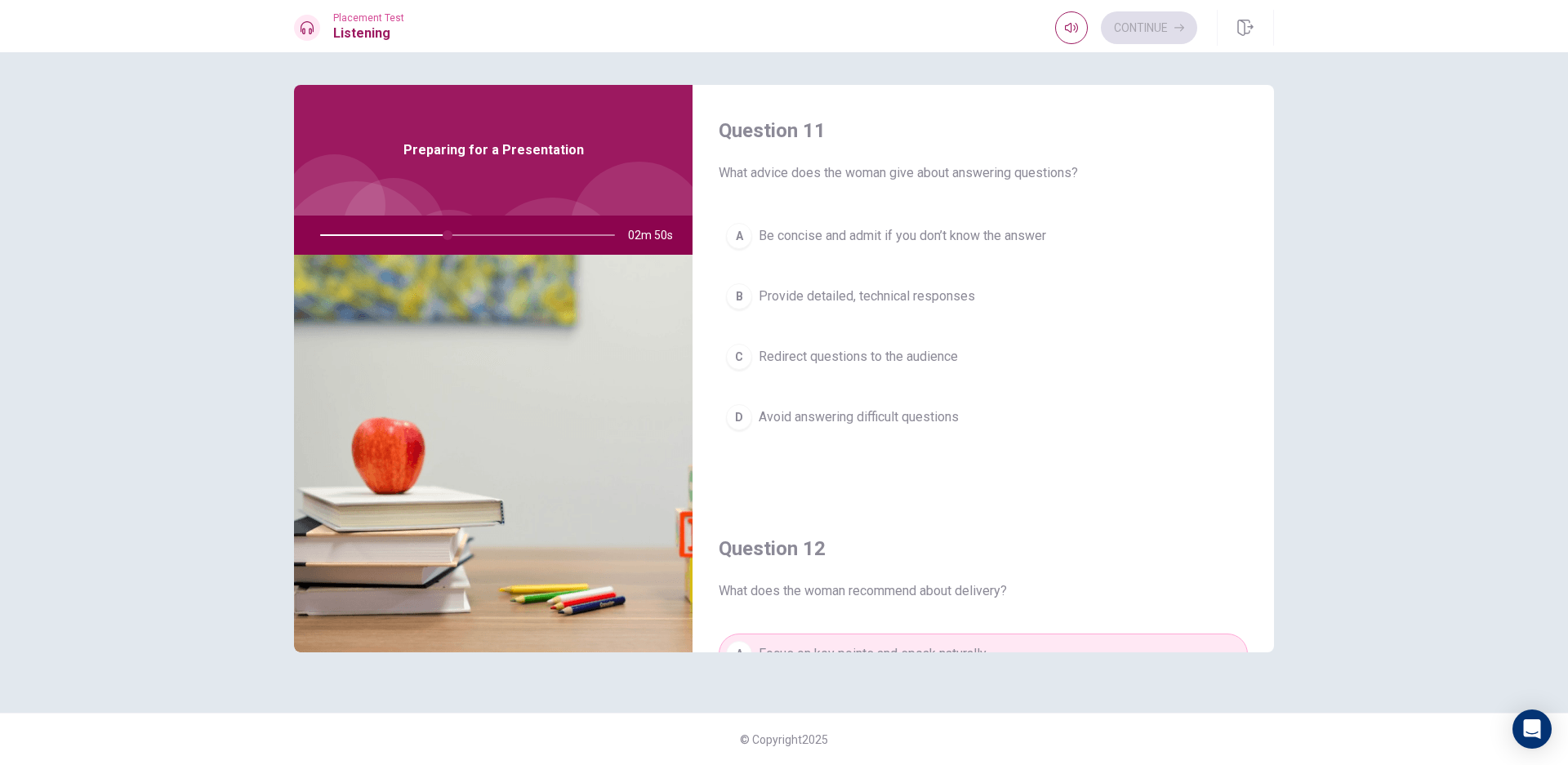
scroll to position [85, 0]
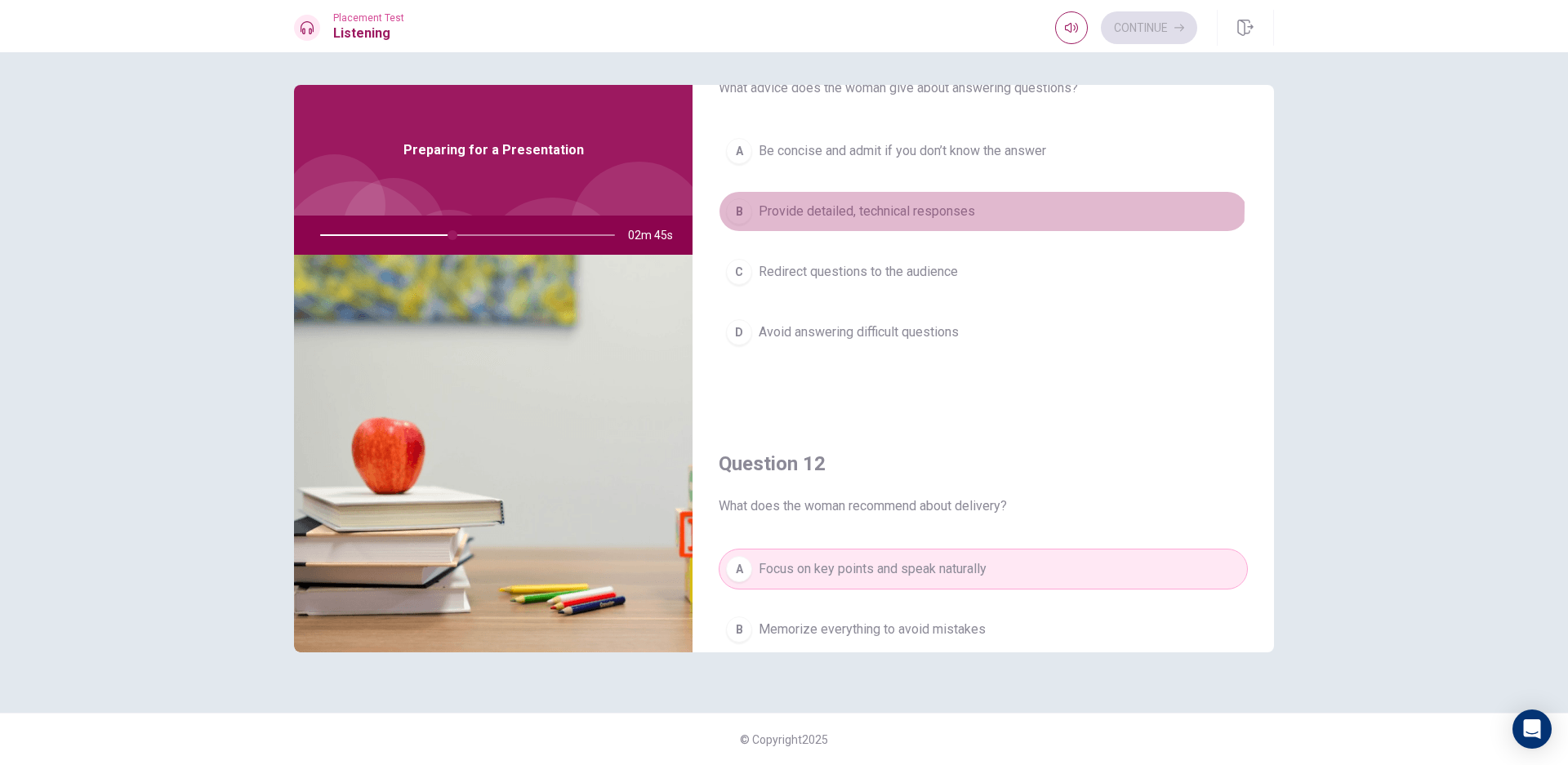
click at [905, 207] on span "Provide detailed, technical responses" at bounding box center [867, 212] width 217 height 20
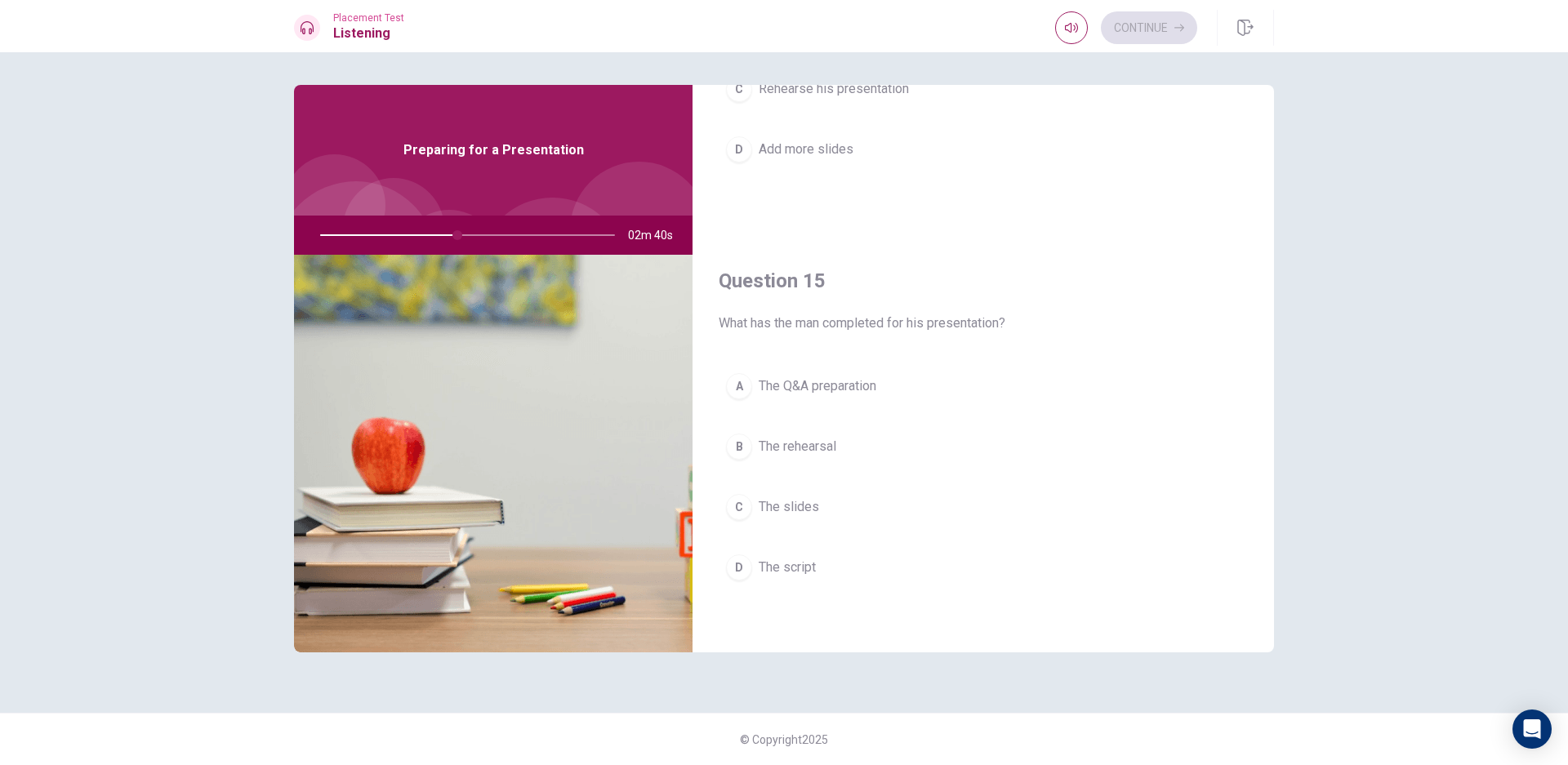
scroll to position [1522, 0]
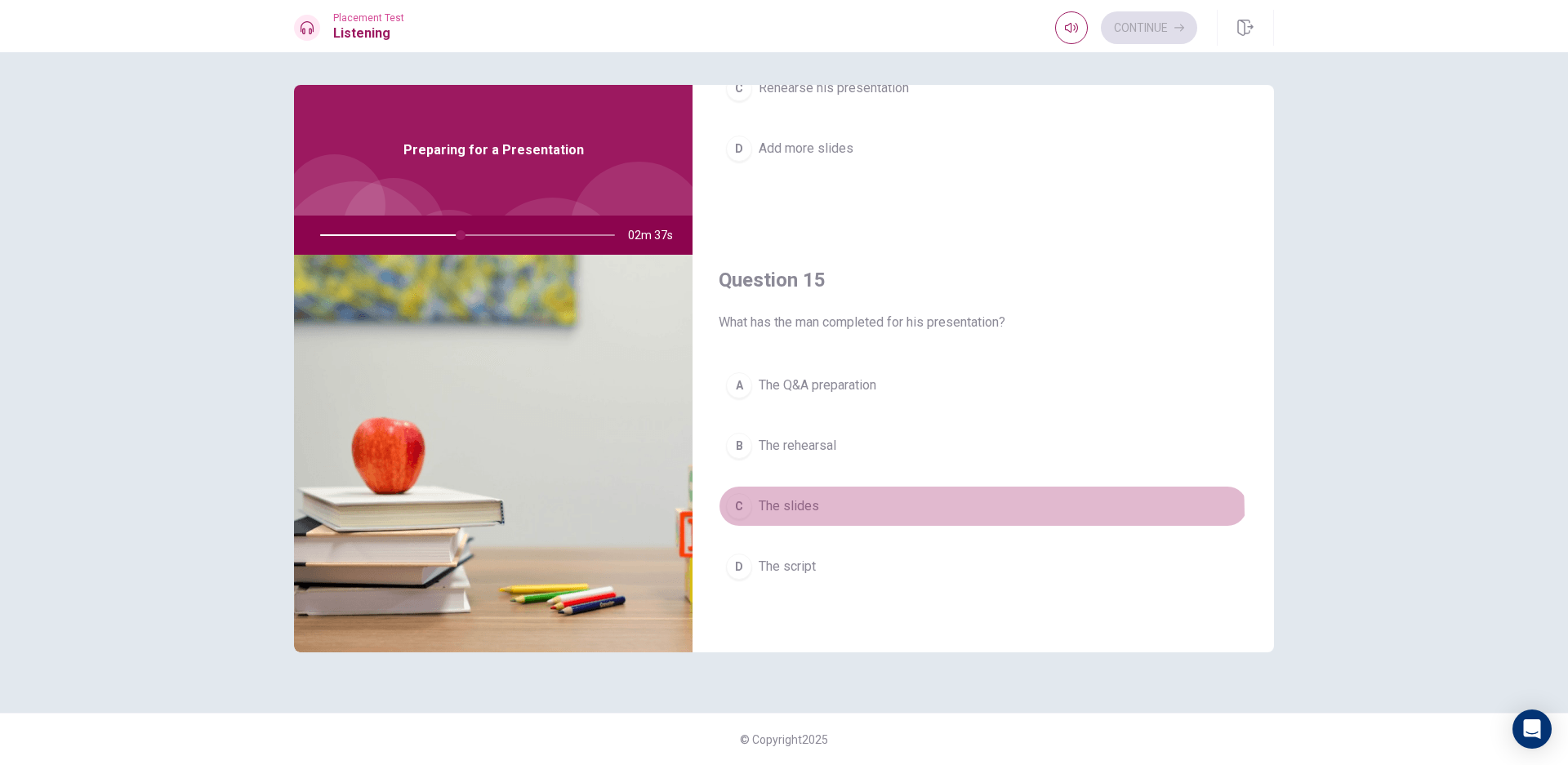
click at [842, 515] on button "C The slides" at bounding box center [983, 506] width 529 height 41
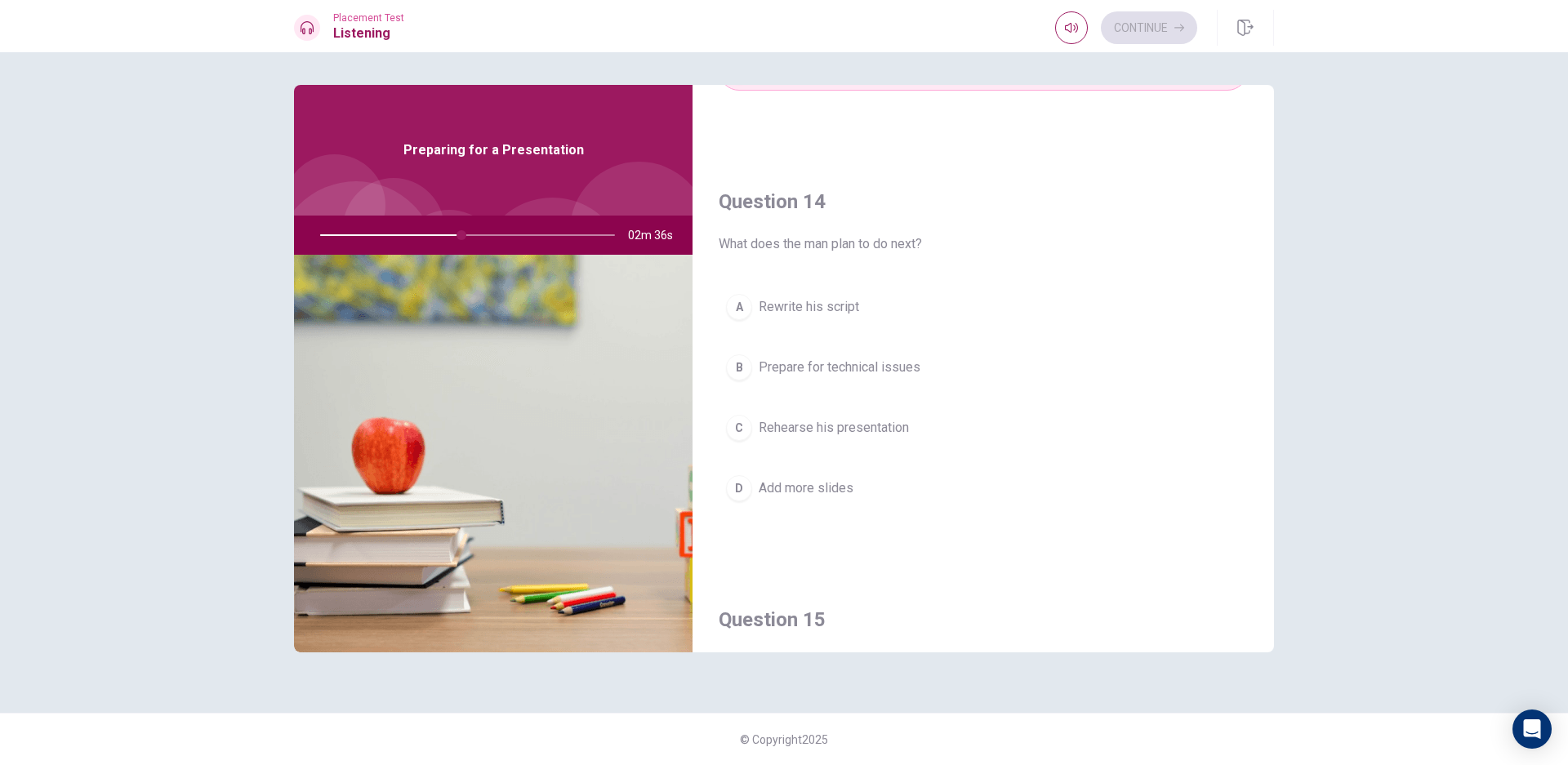
scroll to position [1182, 0]
click at [874, 434] on span "Rehearse his presentation" at bounding box center [834, 428] width 150 height 20
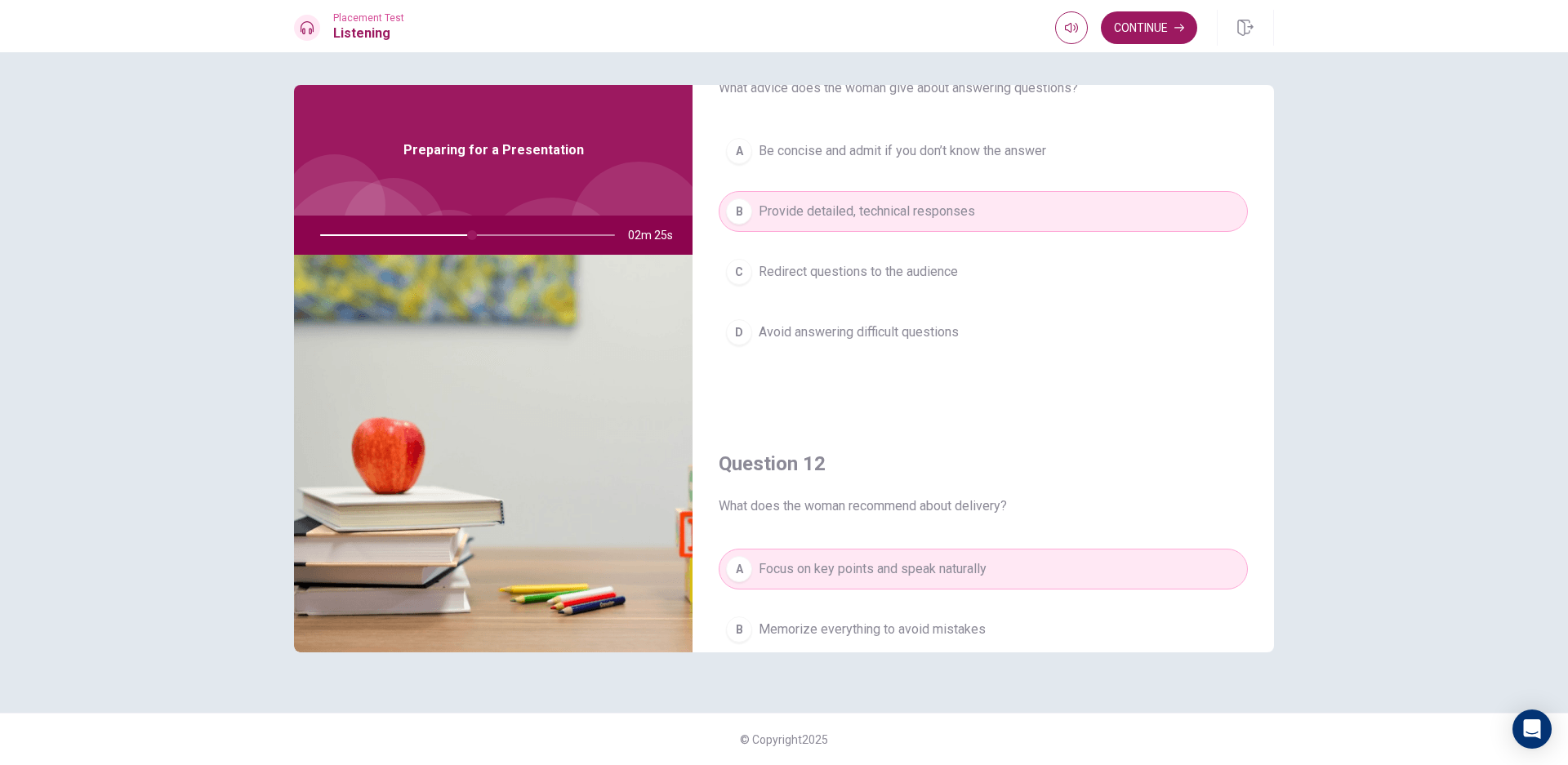
scroll to position [0, 0]
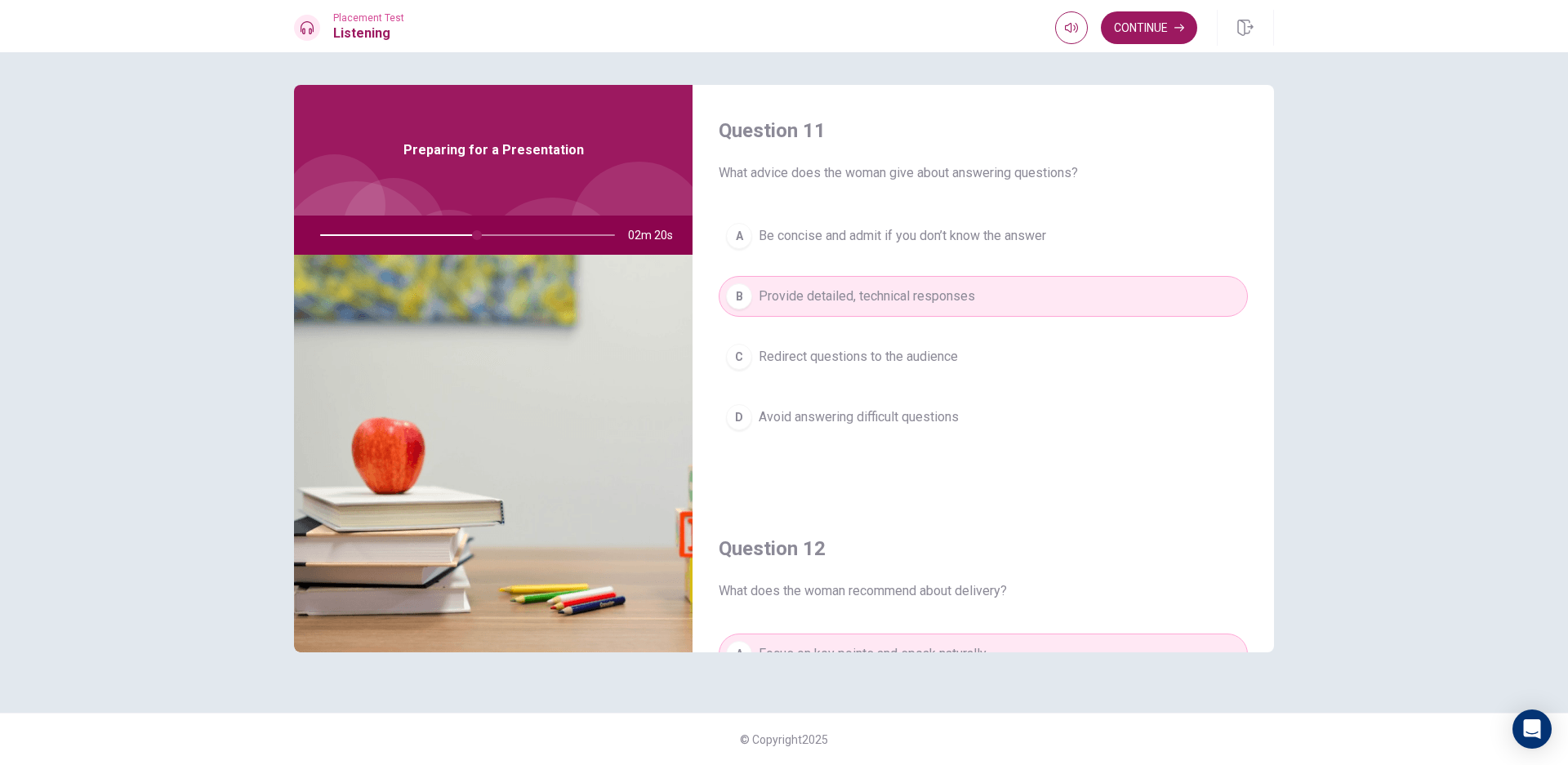
click at [888, 367] on button "C Redirect questions to the audience" at bounding box center [983, 357] width 529 height 41
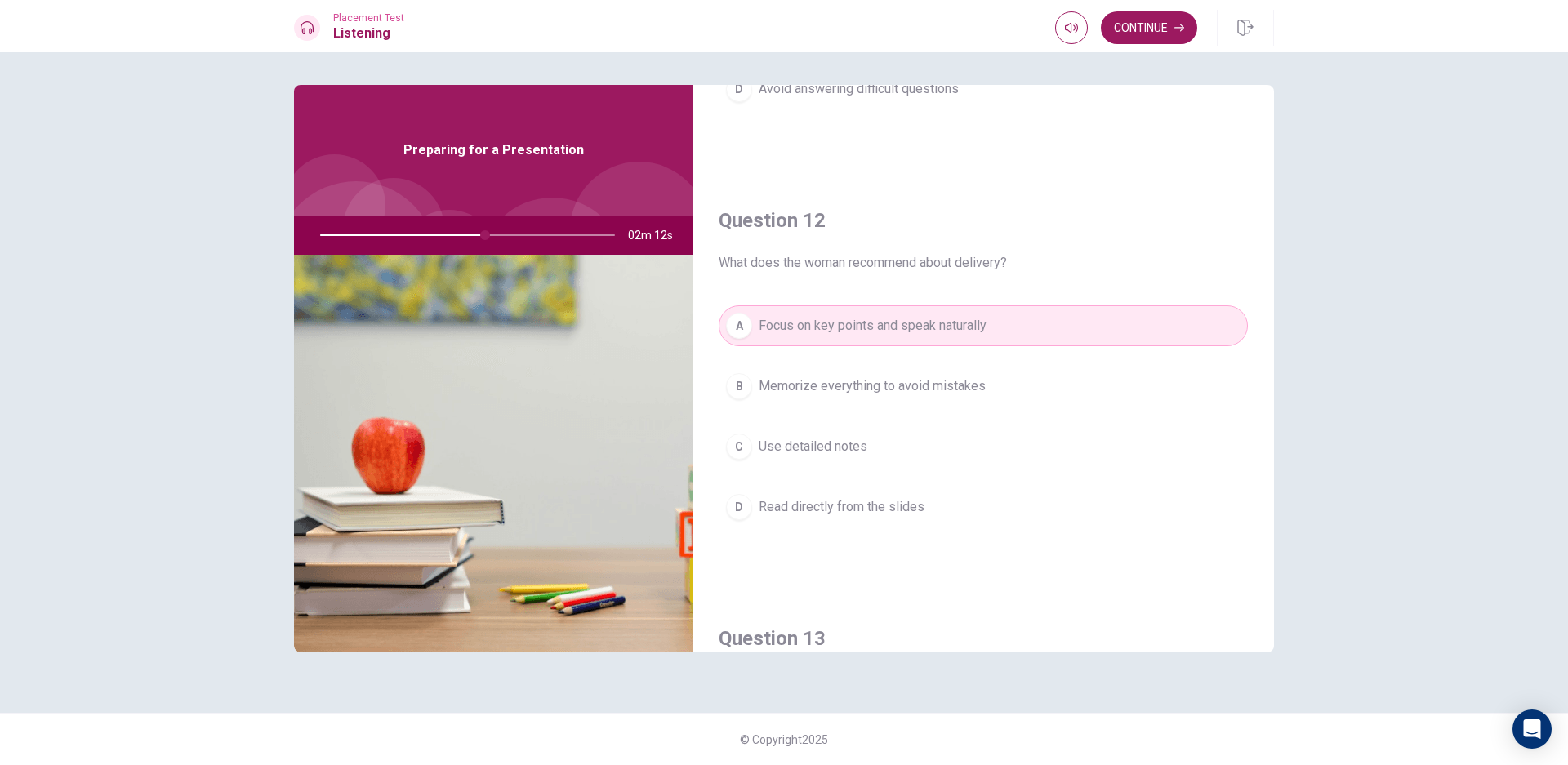
scroll to position [340, 0]
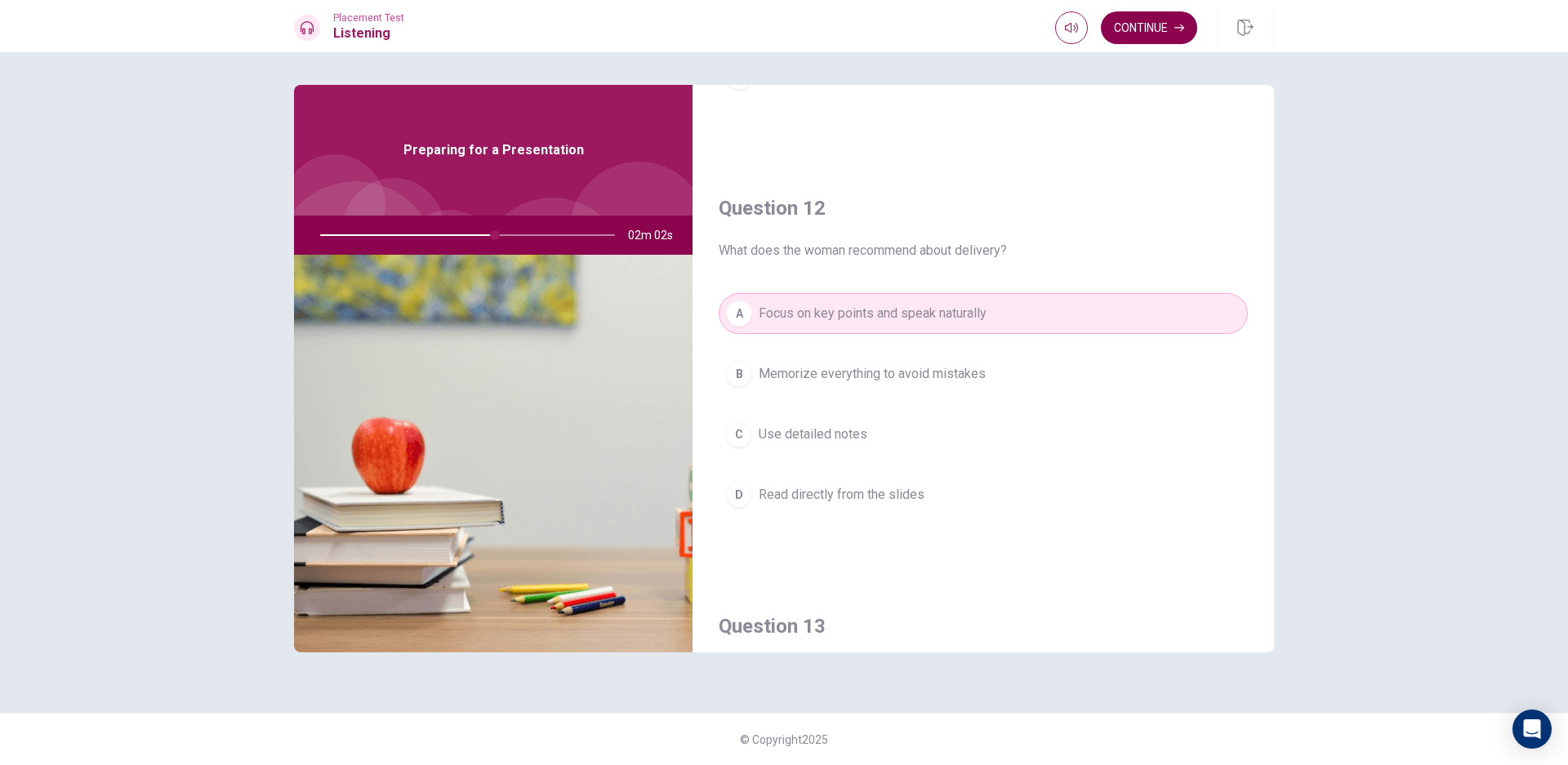
click at [1154, 20] on button "Continue" at bounding box center [1148, 28] width 96 height 33
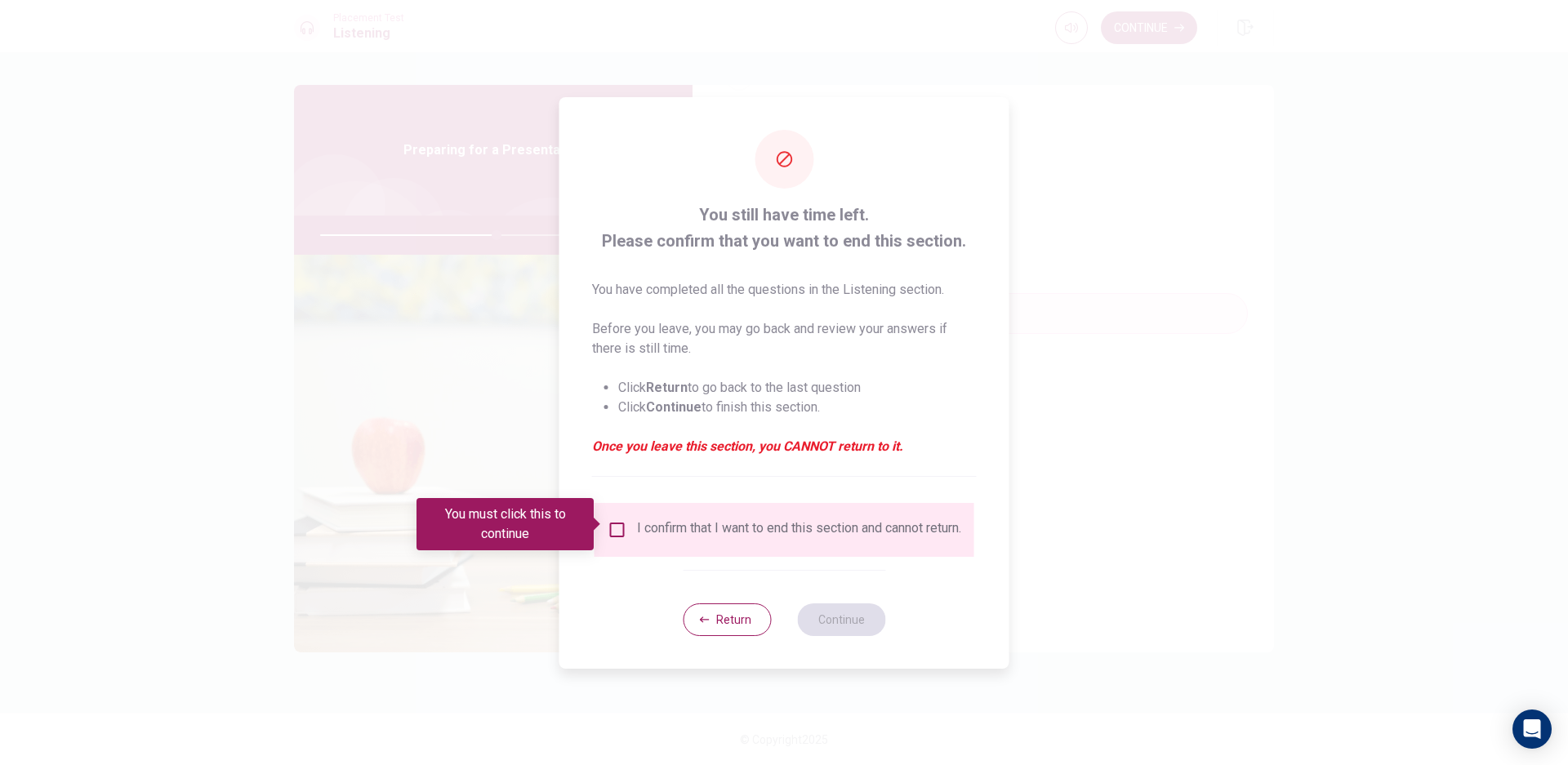
click at [617, 520] on input "You must click this to continue" at bounding box center [618, 530] width 20 height 20
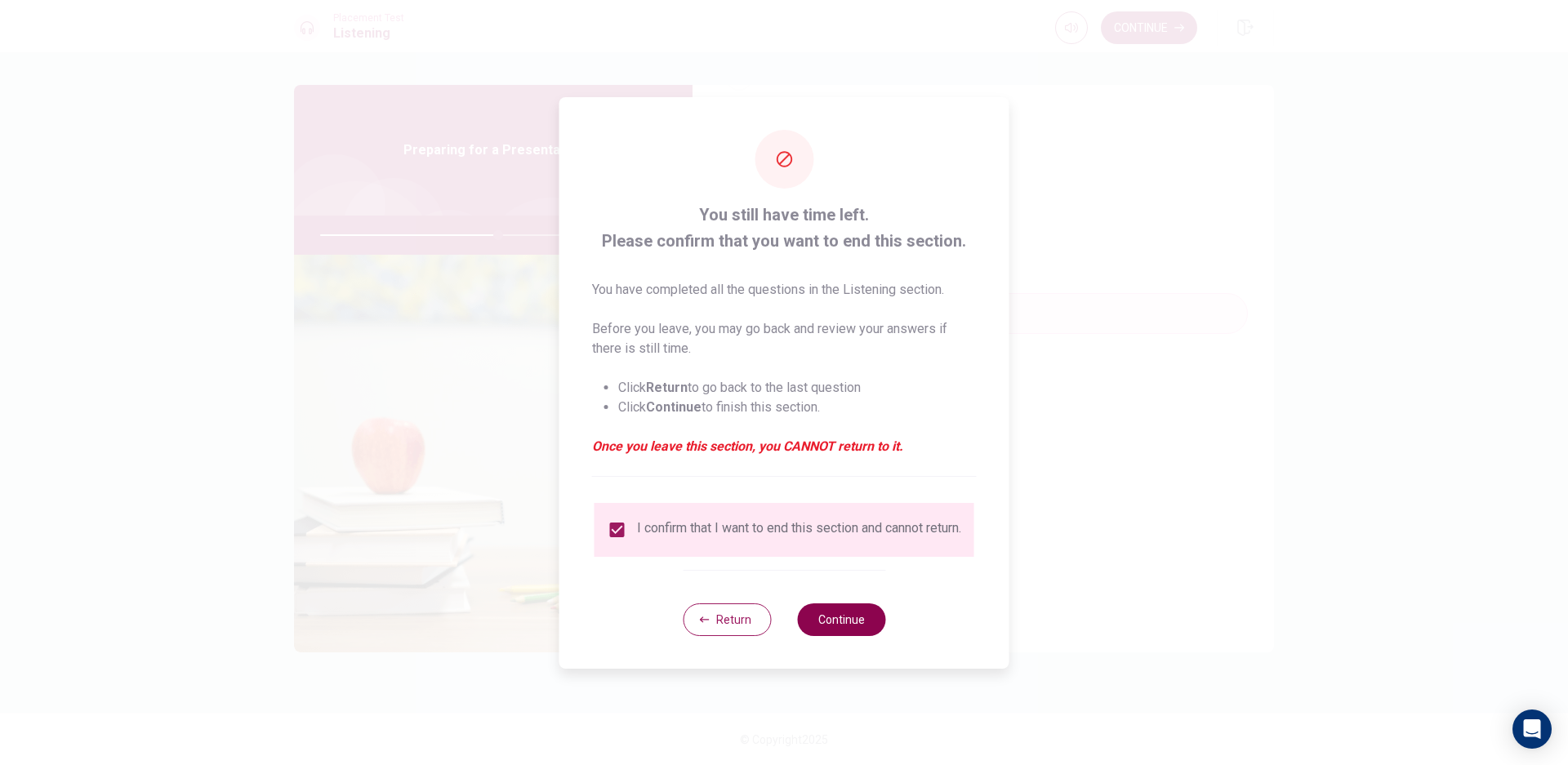
click at [830, 629] on button "Continue" at bounding box center [841, 619] width 88 height 33
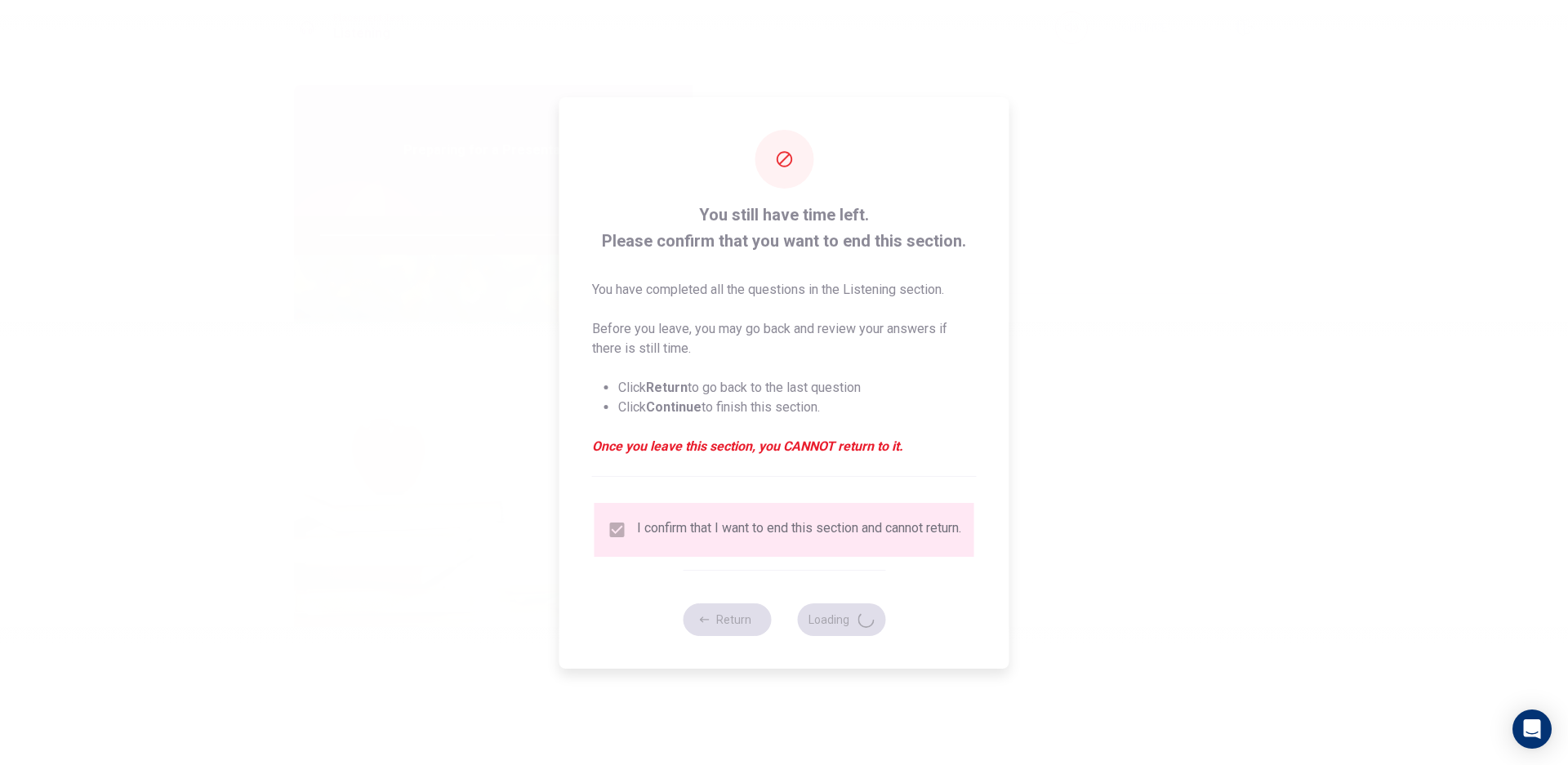
type input "61"
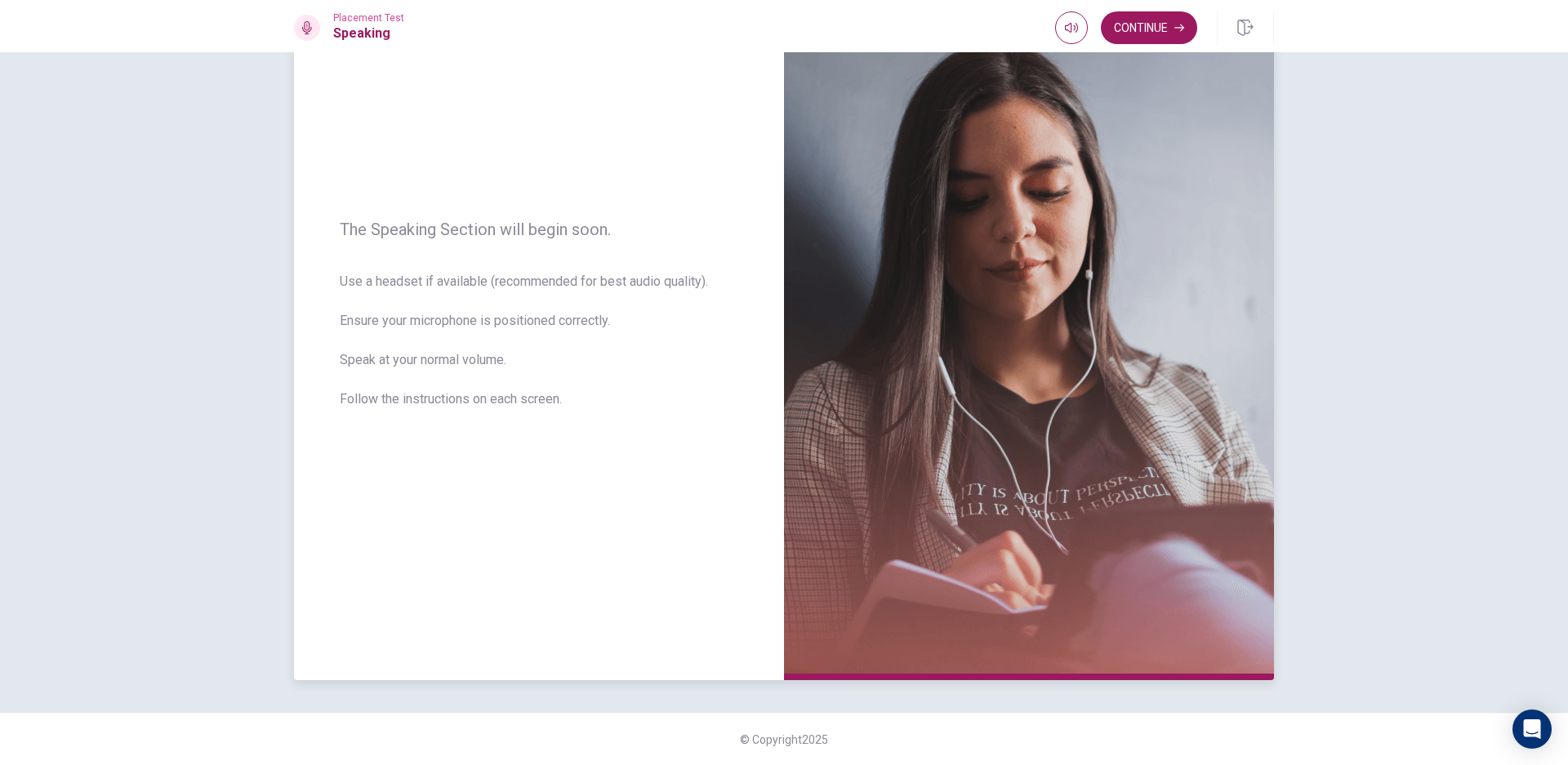
scroll to position [0, 0]
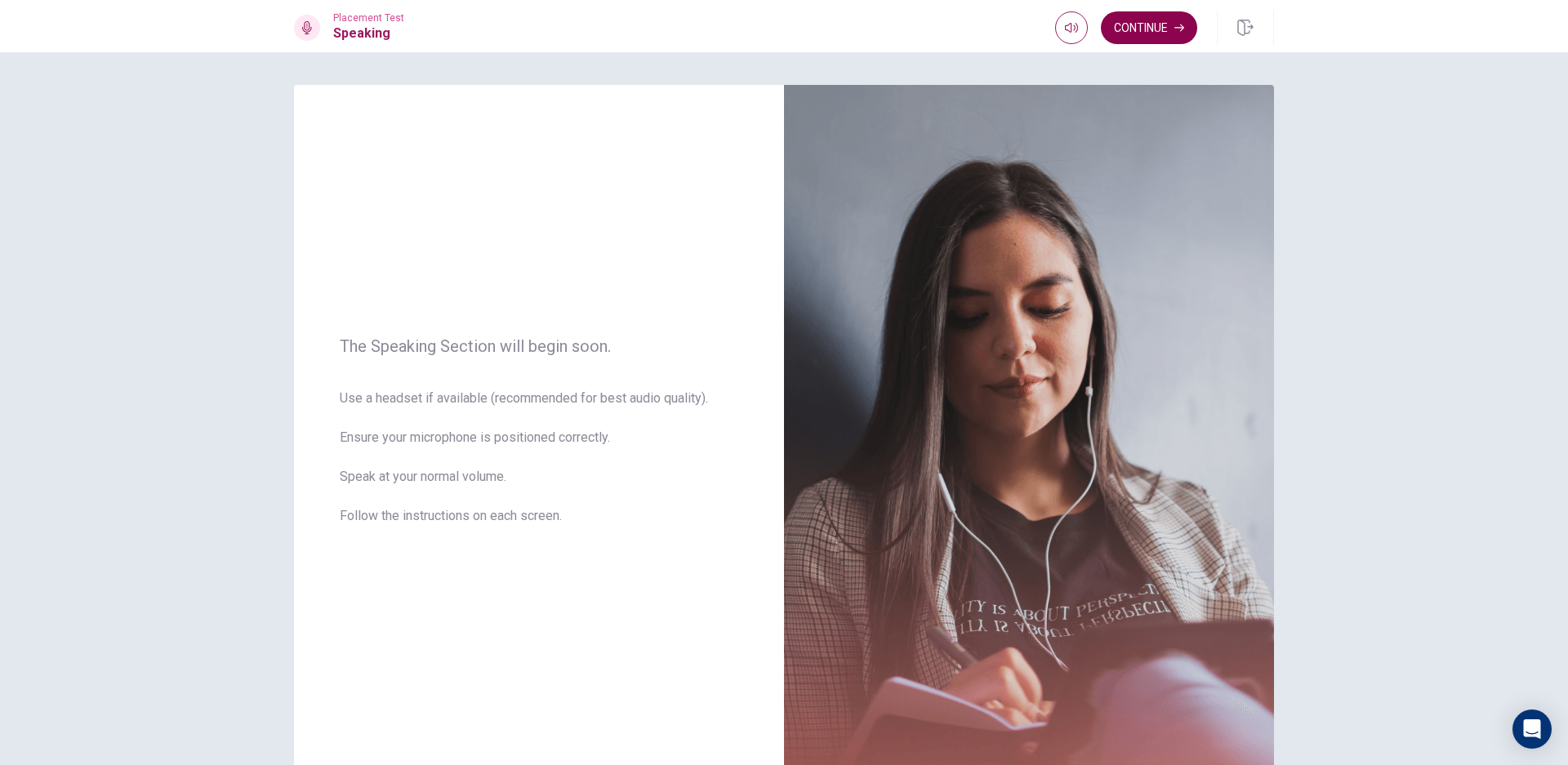
click at [1131, 35] on button "Continue" at bounding box center [1148, 28] width 96 height 33
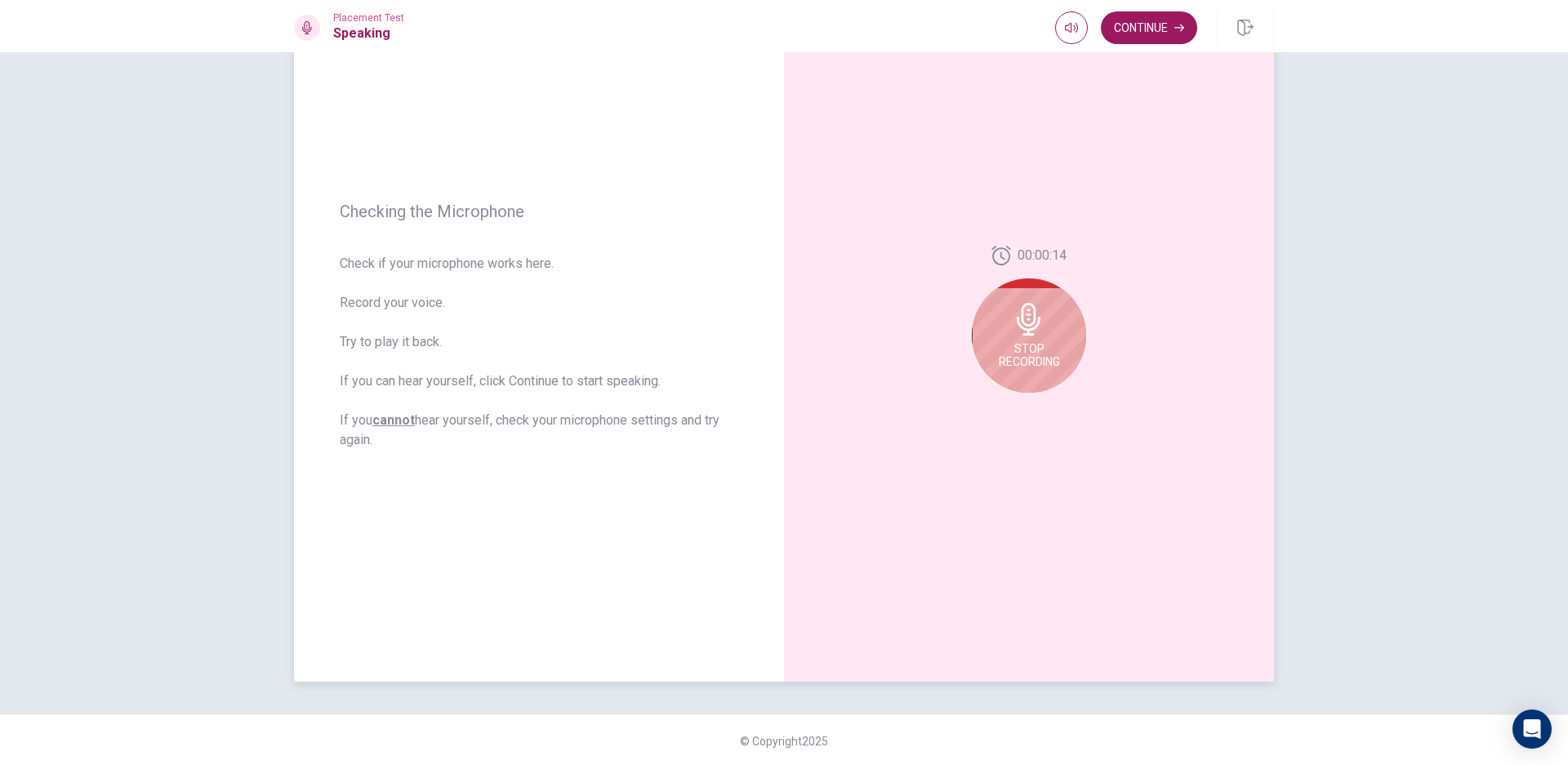
scroll to position [116, 0]
click at [1086, 347] on div "00:00:13 Stop Recording" at bounding box center [1028, 324] width 490 height 711
click at [1042, 318] on icon at bounding box center [1029, 317] width 33 height 33
click at [1045, 317] on icon at bounding box center [1032, 322] width 33 height 33
click at [1049, 400] on icon "Play Audio" at bounding box center [1047, 404] width 10 height 10
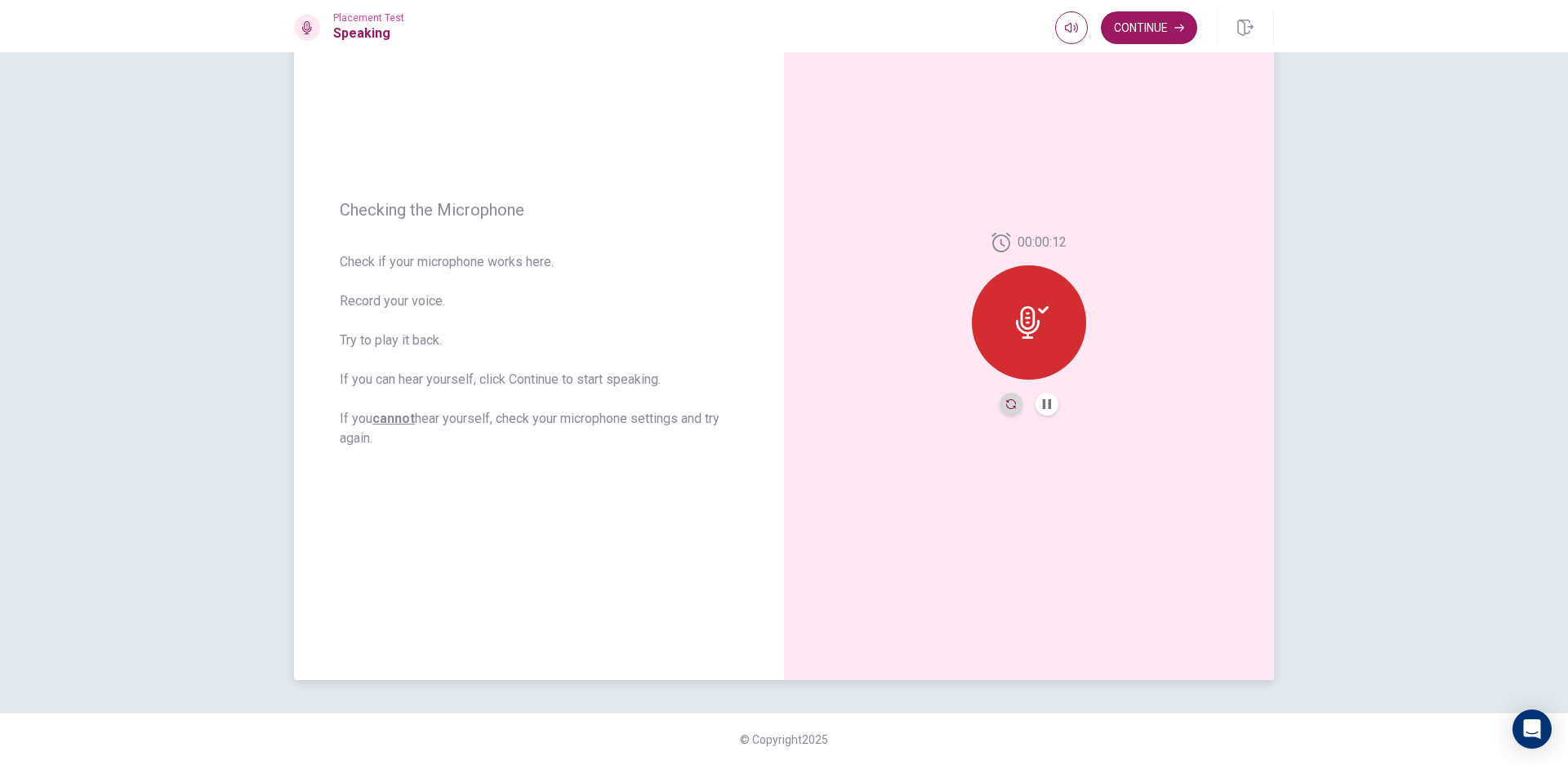
click at [1006, 405] on icon "Record Again" at bounding box center [1010, 404] width 10 height 10
click at [1027, 357] on span "Stop Recording" at bounding box center [1028, 353] width 61 height 26
click at [1006, 396] on button "Record Again" at bounding box center [1010, 404] width 23 height 23
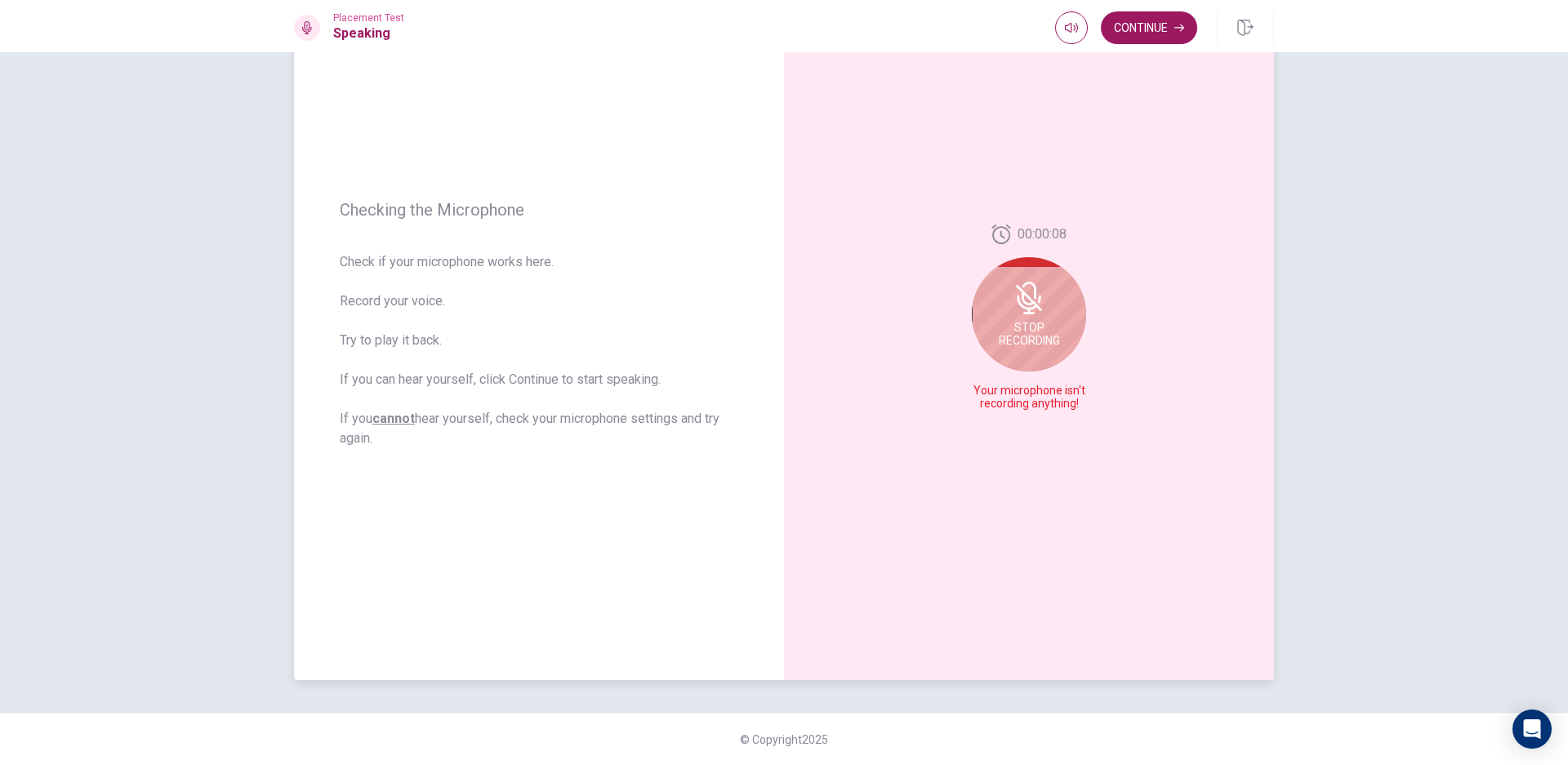
click at [1068, 295] on div "Stop Recording" at bounding box center [1029, 315] width 115 height 115
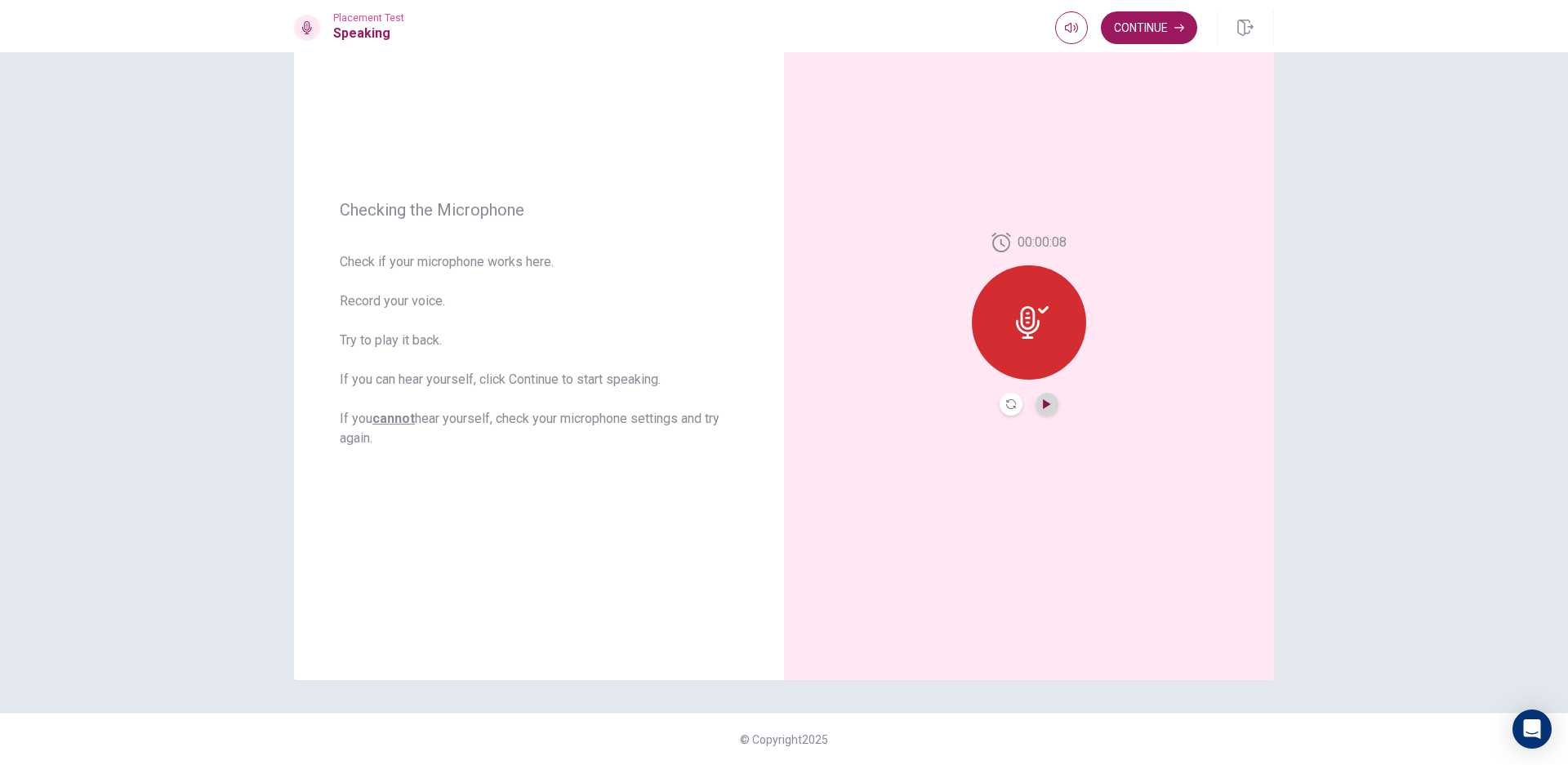
click at [1042, 401] on icon "Play Audio" at bounding box center [1047, 404] width 10 height 10
click at [1047, 332] on div at bounding box center [1029, 323] width 115 height 115
click at [1014, 403] on button "Record Again" at bounding box center [1010, 404] width 23 height 23
click at [1021, 337] on div "Stop Recording" at bounding box center [1029, 334] width 115 height 115
click at [1043, 400] on icon "Play Audio" at bounding box center [1047, 404] width 7 height 10
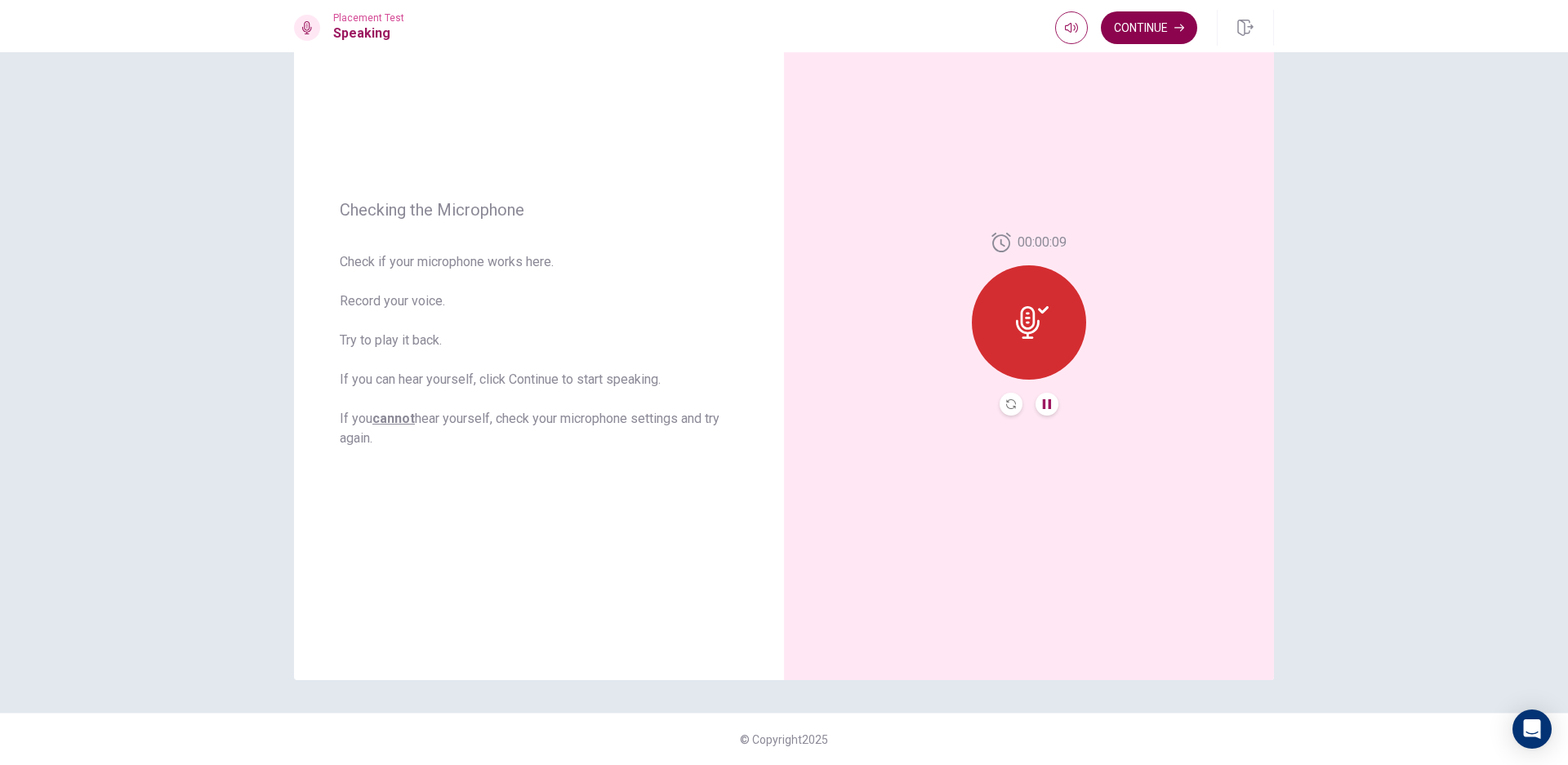
click at [1148, 22] on button "Continue" at bounding box center [1148, 28] width 96 height 33
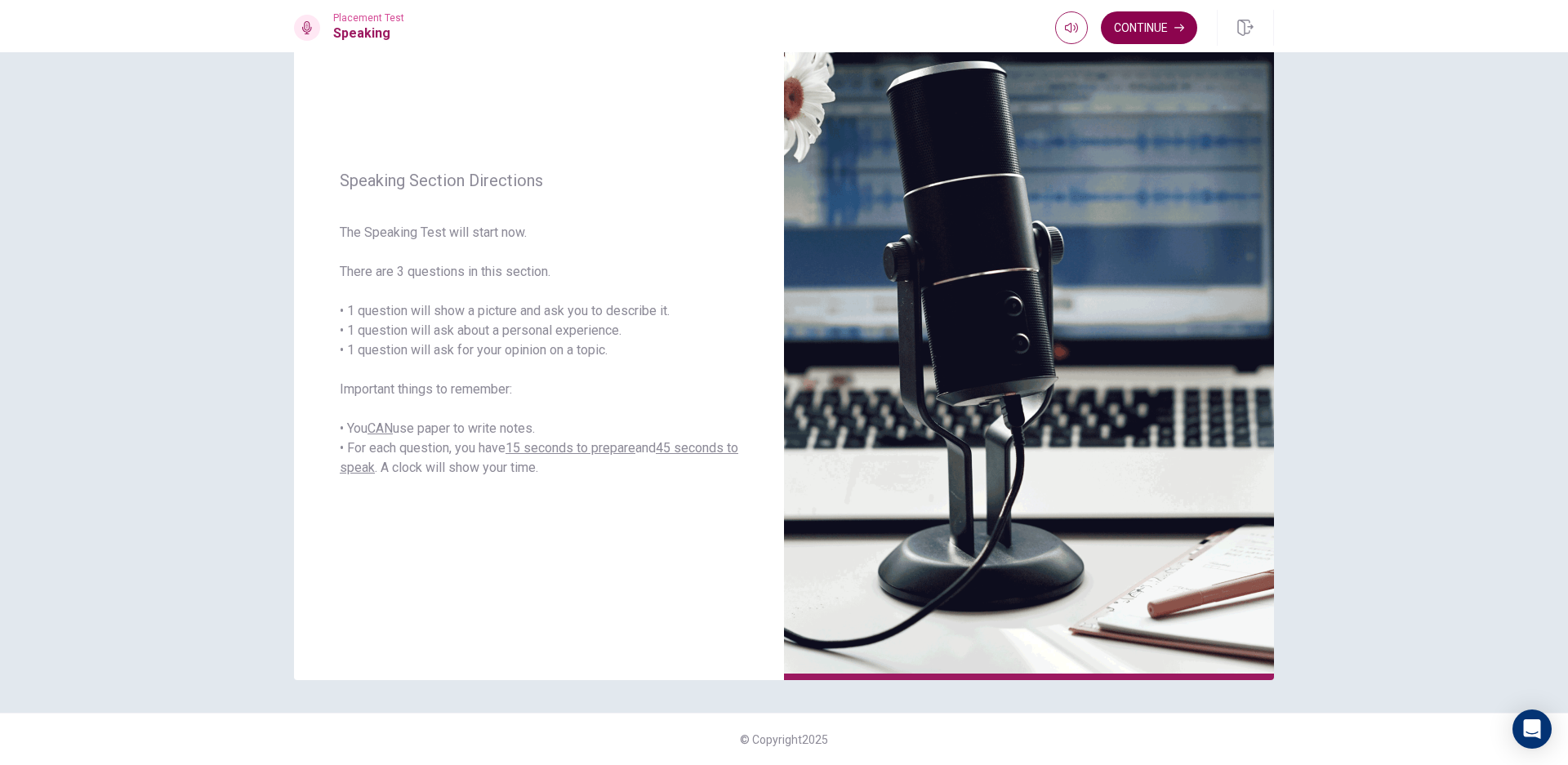
click at [1139, 26] on button "Continue" at bounding box center [1148, 28] width 96 height 33
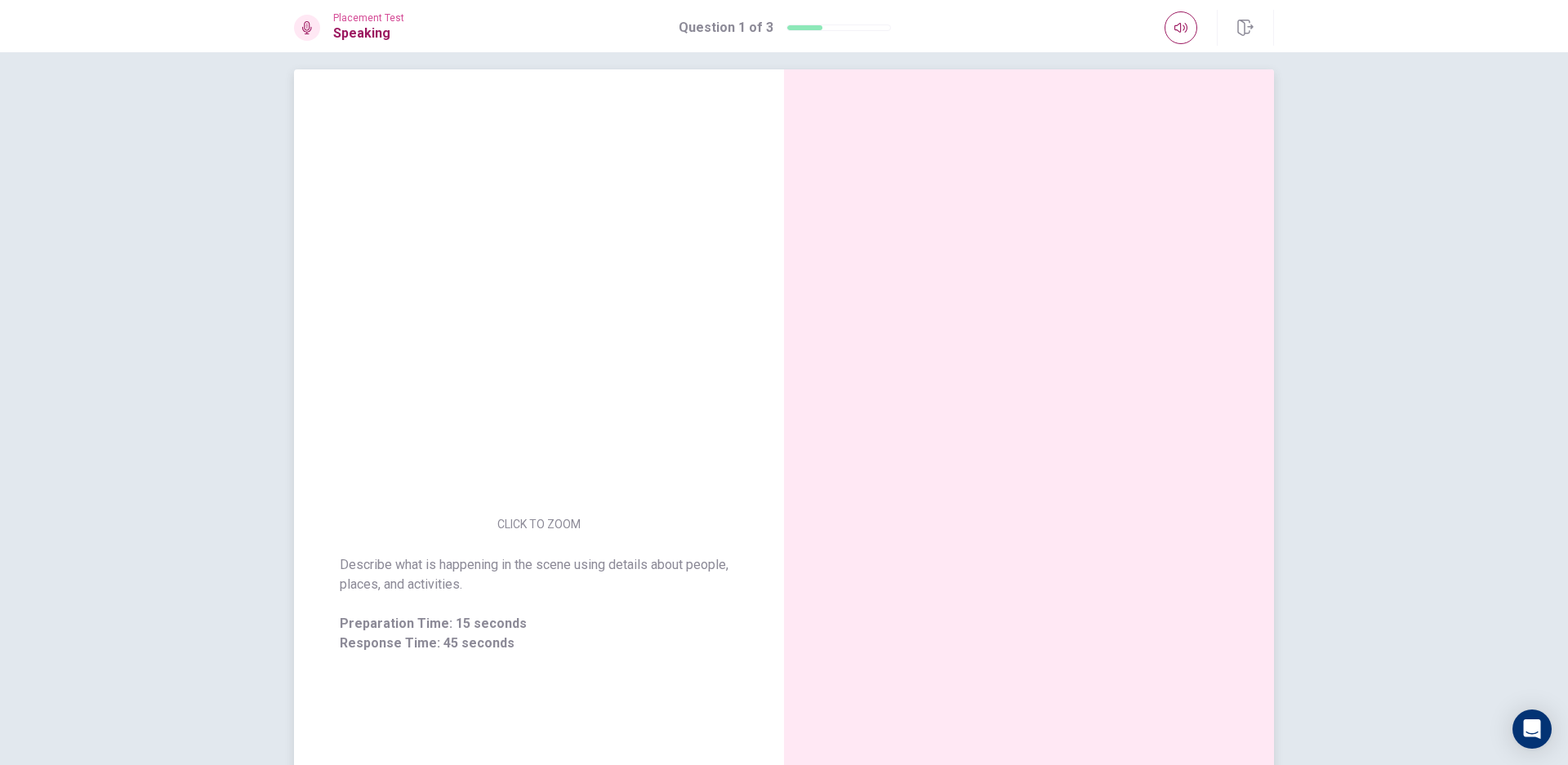
scroll to position [10, 0]
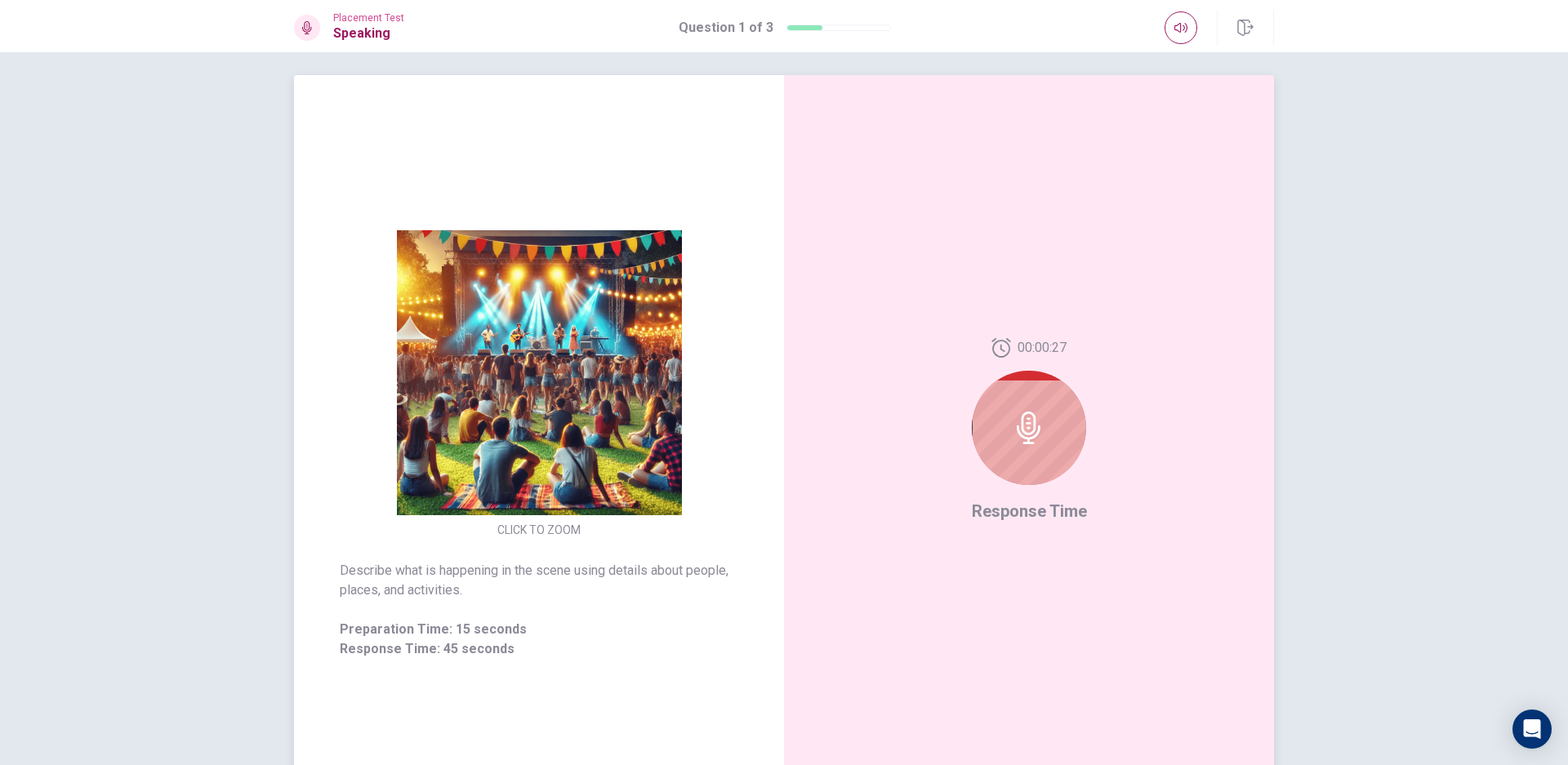
click at [573, 345] on img at bounding box center [539, 372] width 314 height 285
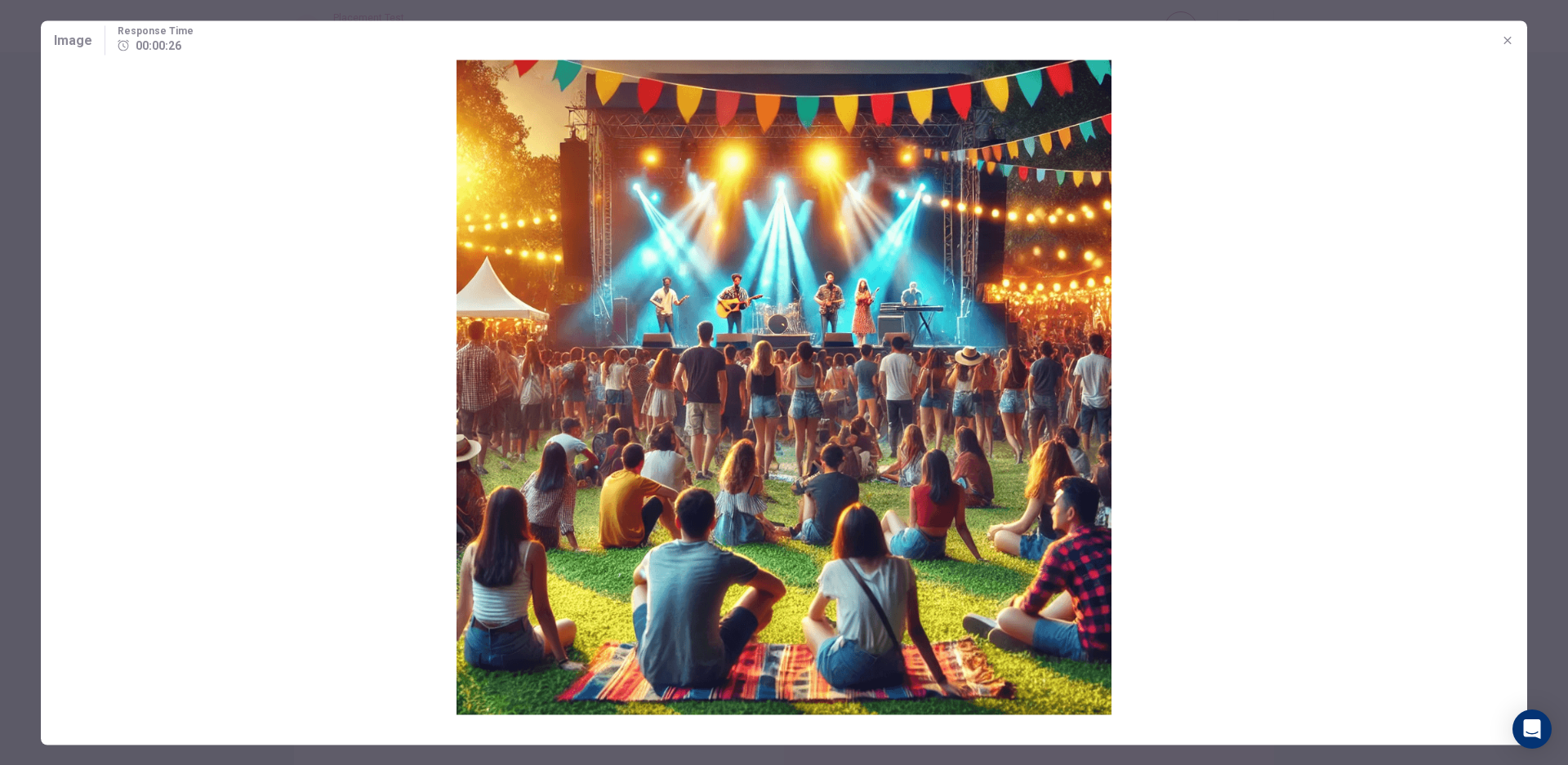
click at [591, 313] on img at bounding box center [784, 387] width 1486 height 655
click at [1502, 35] on icon "button" at bounding box center [1507, 40] width 13 height 13
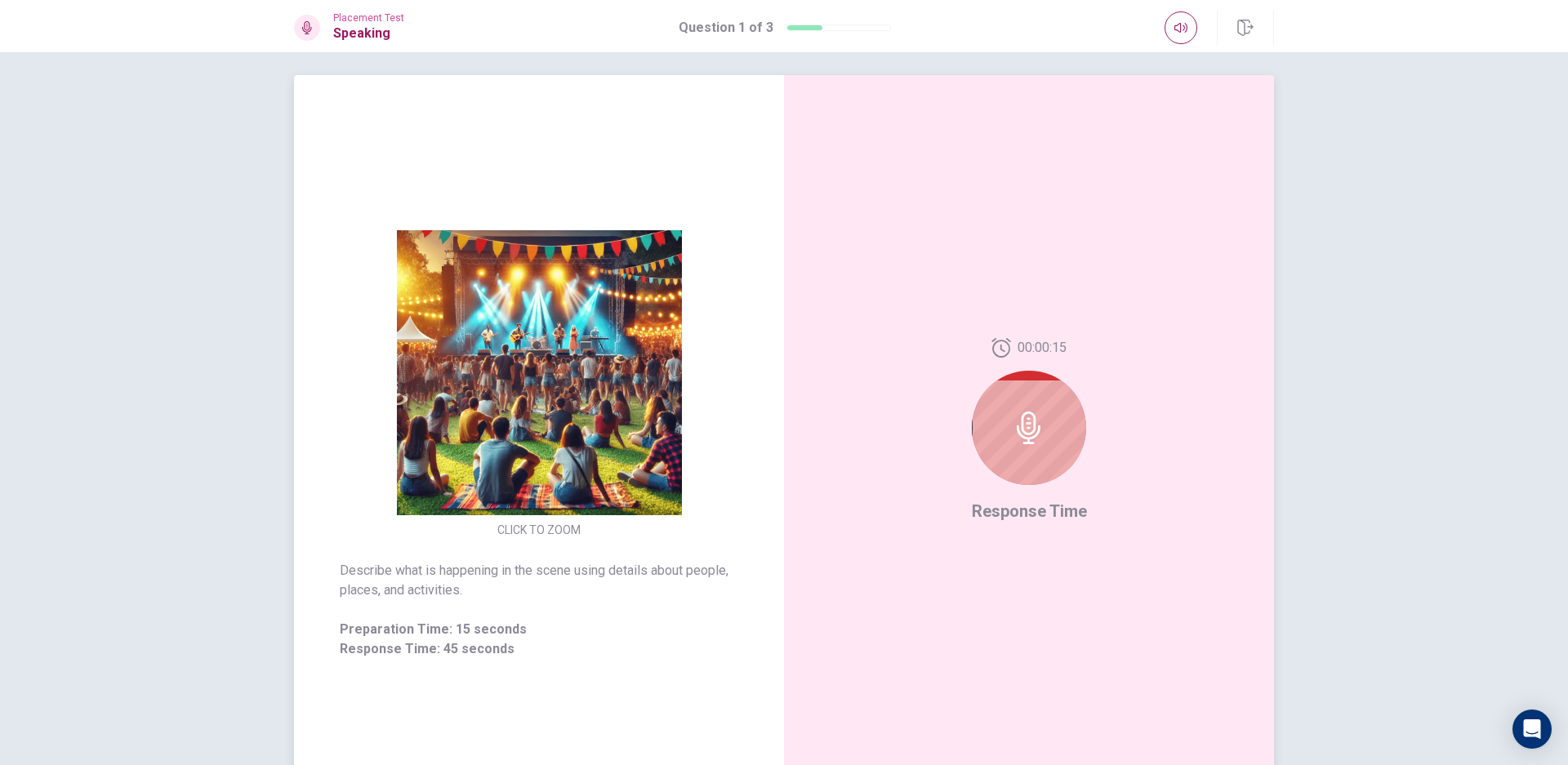
drag, startPoint x: 432, startPoint y: 367, endPoint x: 438, endPoint y: 385, distance: 19.0
click at [438, 385] on img at bounding box center [539, 372] width 314 height 285
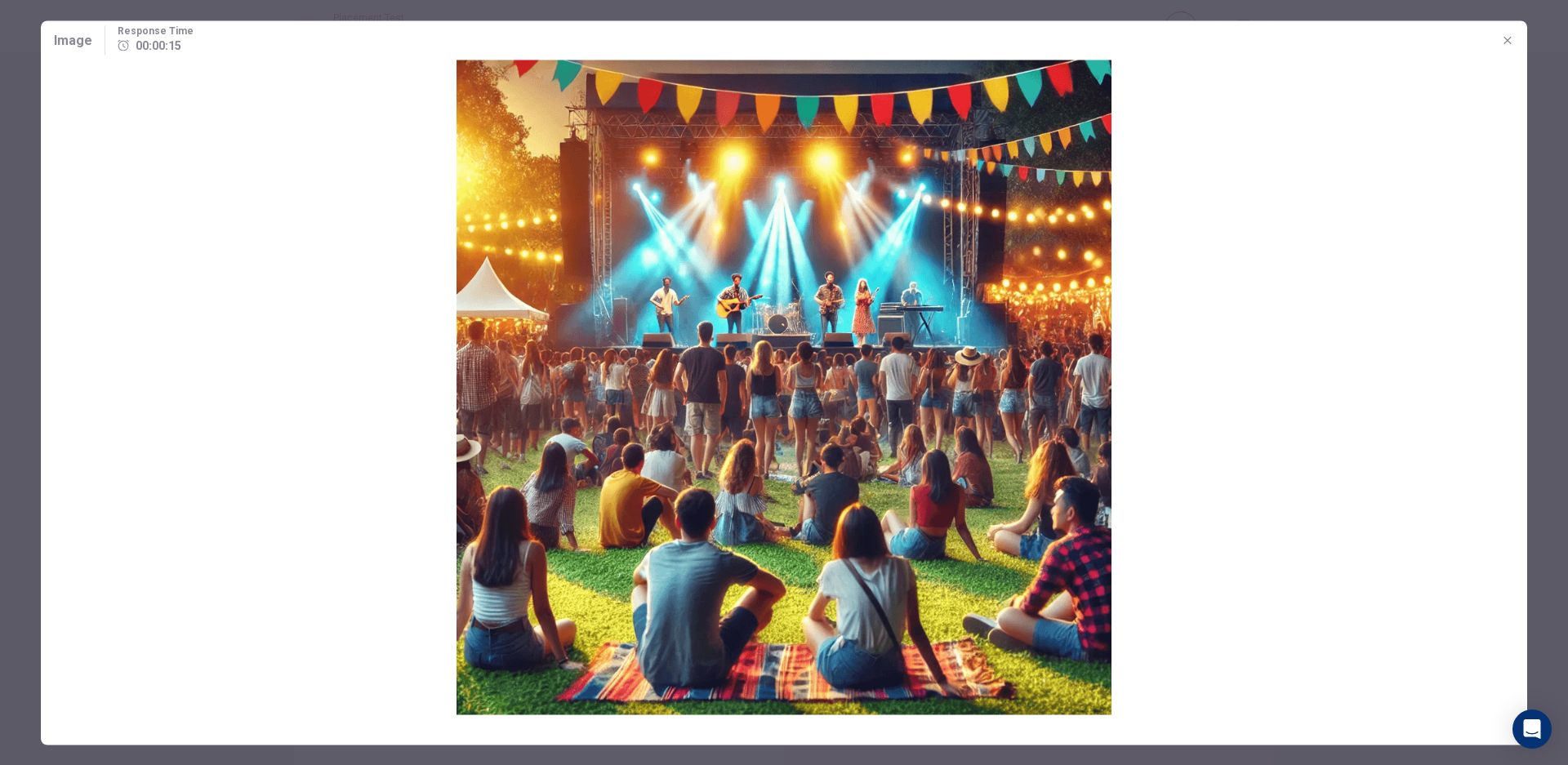
click at [443, 381] on img at bounding box center [784, 387] width 1486 height 655
click at [1507, 30] on button "button" at bounding box center [1507, 40] width 26 height 26
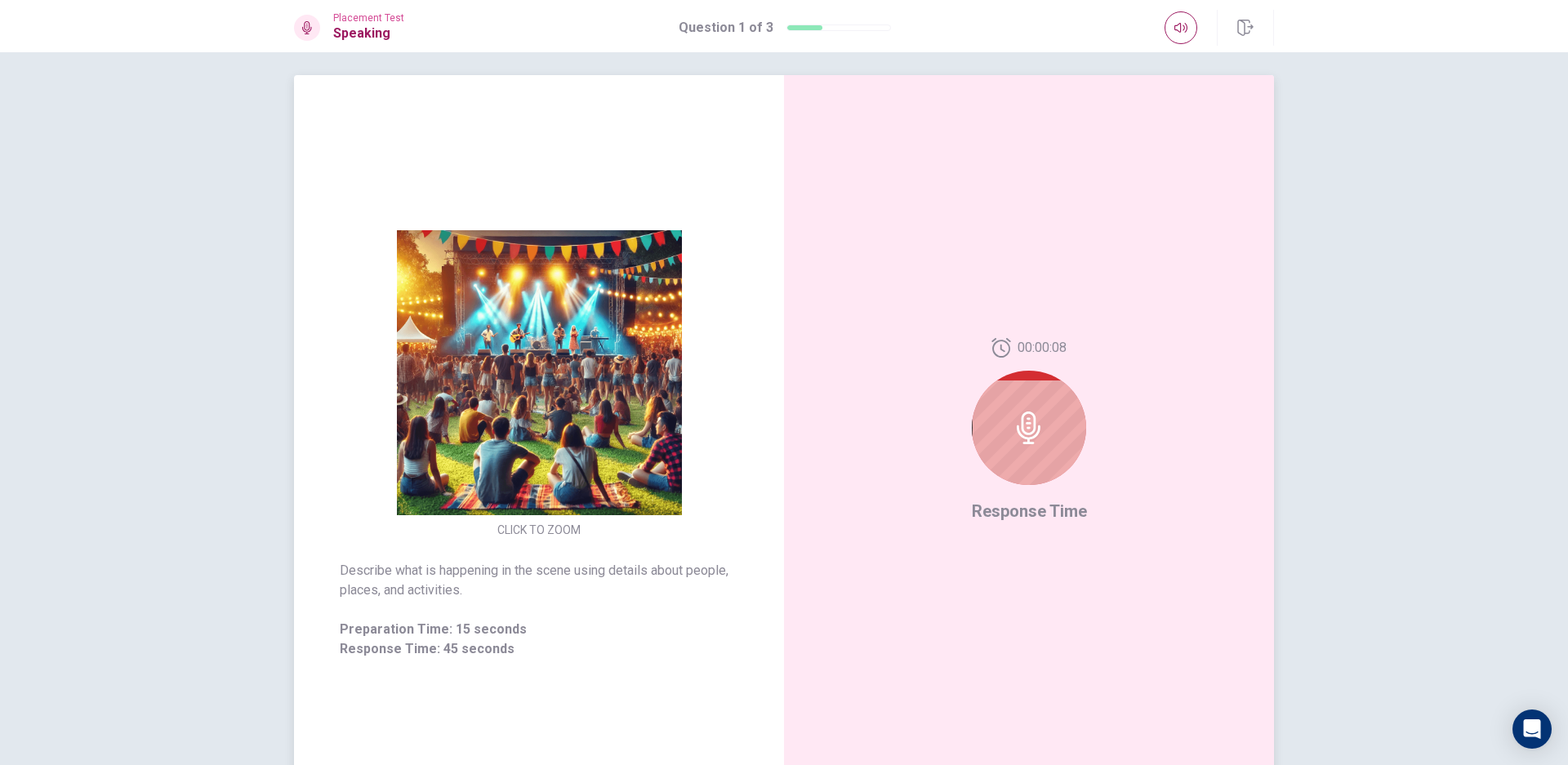
click at [420, 344] on img at bounding box center [539, 372] width 314 height 285
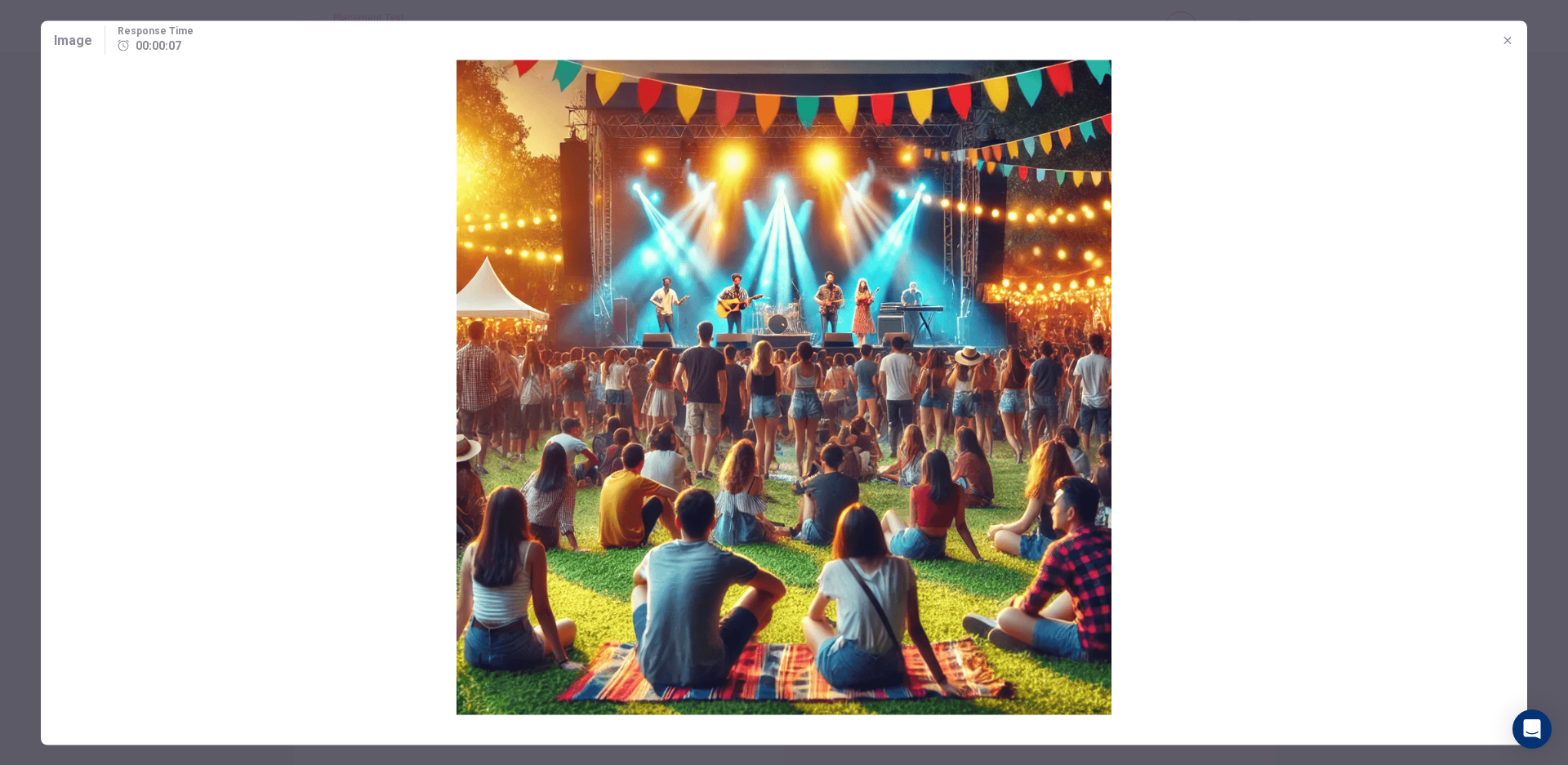
click at [655, 336] on img at bounding box center [784, 387] width 1486 height 655
click at [1503, 35] on icon "button" at bounding box center [1507, 40] width 13 height 13
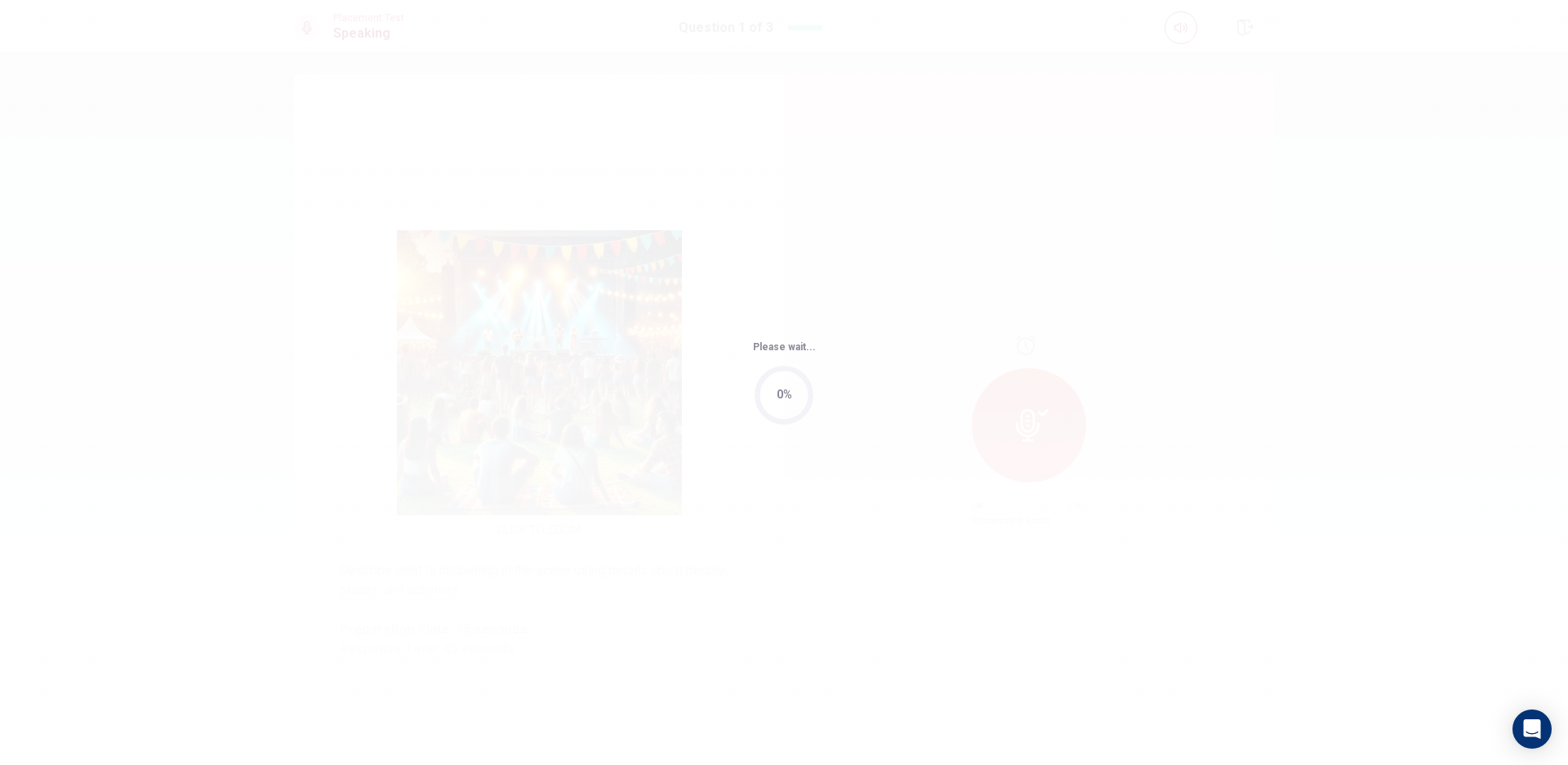
click at [1005, 360] on div "Please wait... 0%" at bounding box center [784, 382] width 1568 height 765
click at [809, 362] on div "Please wait... 100%" at bounding box center [784, 383] width 63 height 84
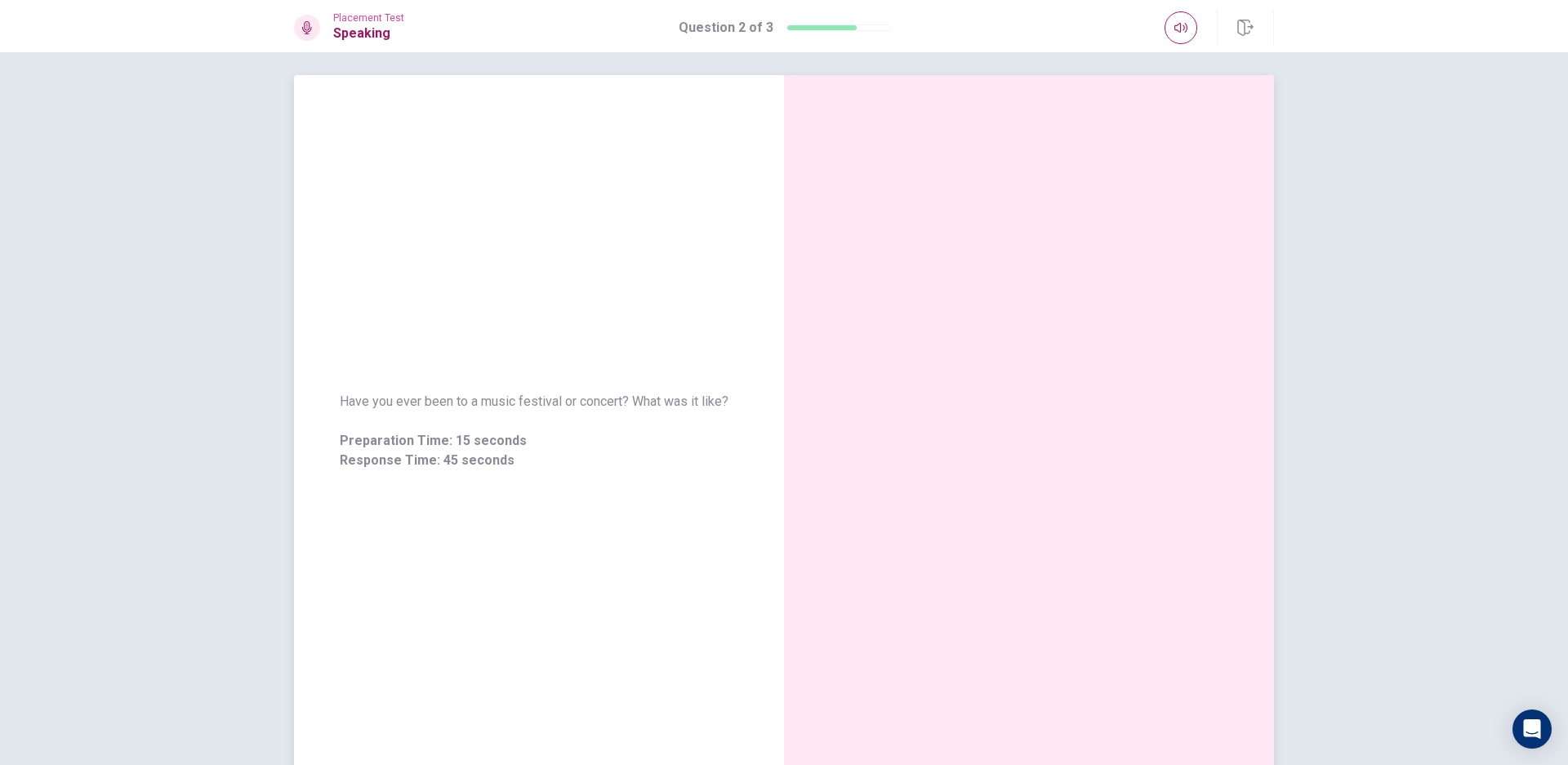
scroll to position [0, 0]
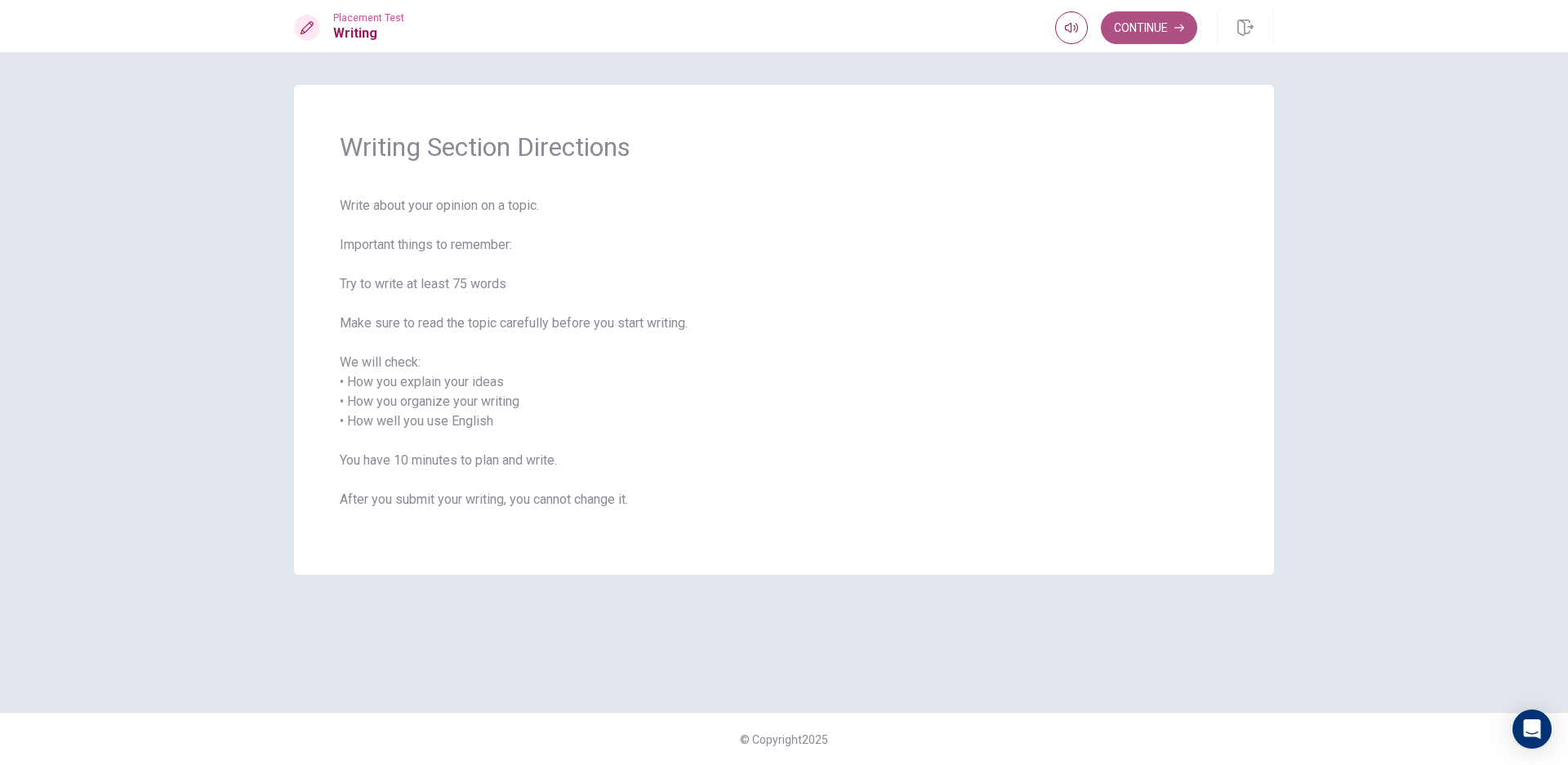
click at [1155, 34] on button "Continue" at bounding box center [1148, 28] width 96 height 33
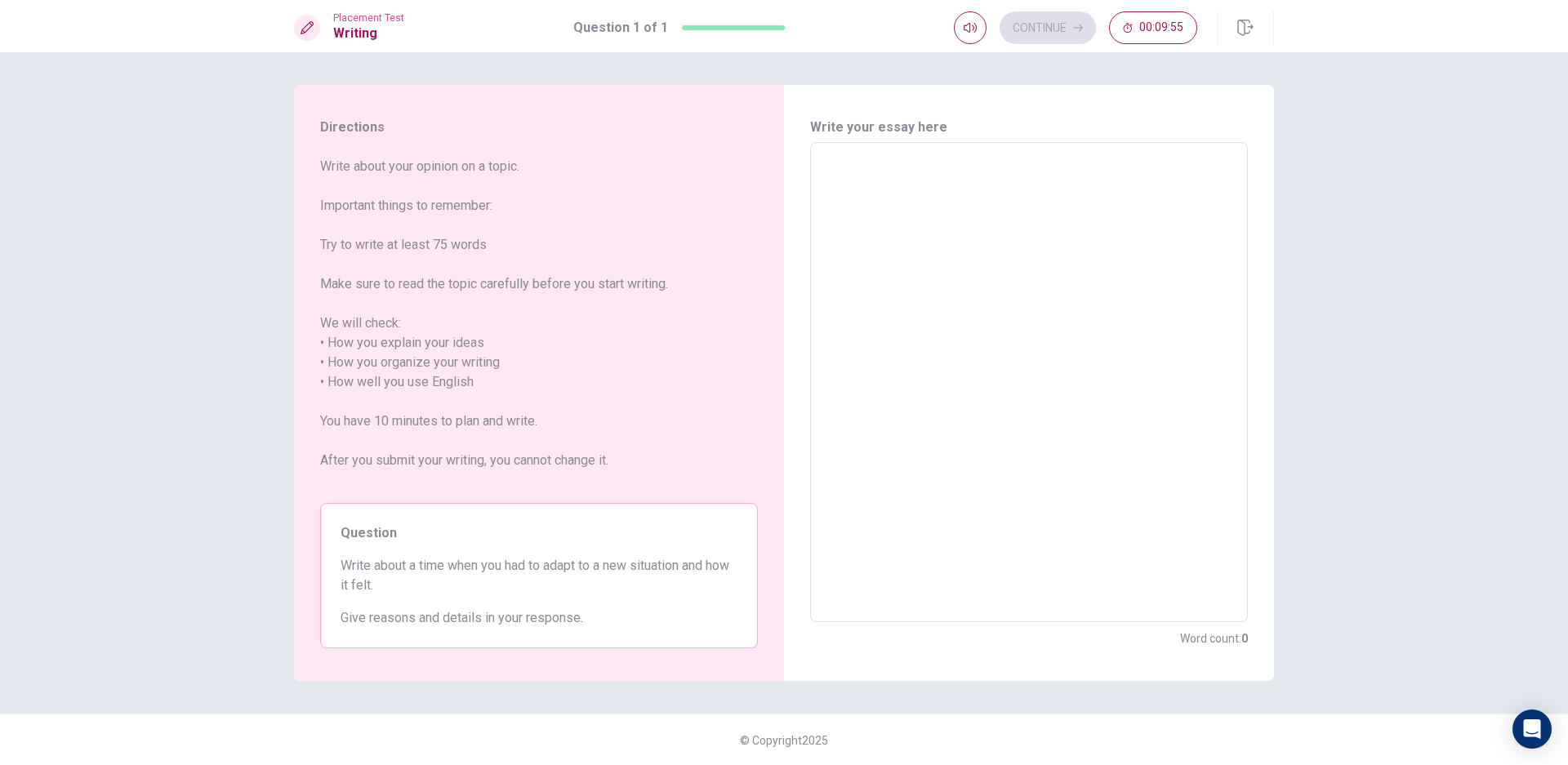
click at [393, 587] on span "Write about a time when you had to adapt to a new situation and how it felt." at bounding box center [539, 575] width 397 height 39
drag, startPoint x: 409, startPoint y: 557, endPoint x: 410, endPoint y: 575, distance: 18.0
click at [410, 575] on span "Write about a time when you had to adapt to a new situation and how it felt." at bounding box center [539, 575] width 397 height 39
drag, startPoint x: 410, startPoint y: 575, endPoint x: 608, endPoint y: 571, distance: 198.0
click at [597, 574] on span "Write about a time when you had to adapt to a new situation and how it felt." at bounding box center [539, 575] width 397 height 39
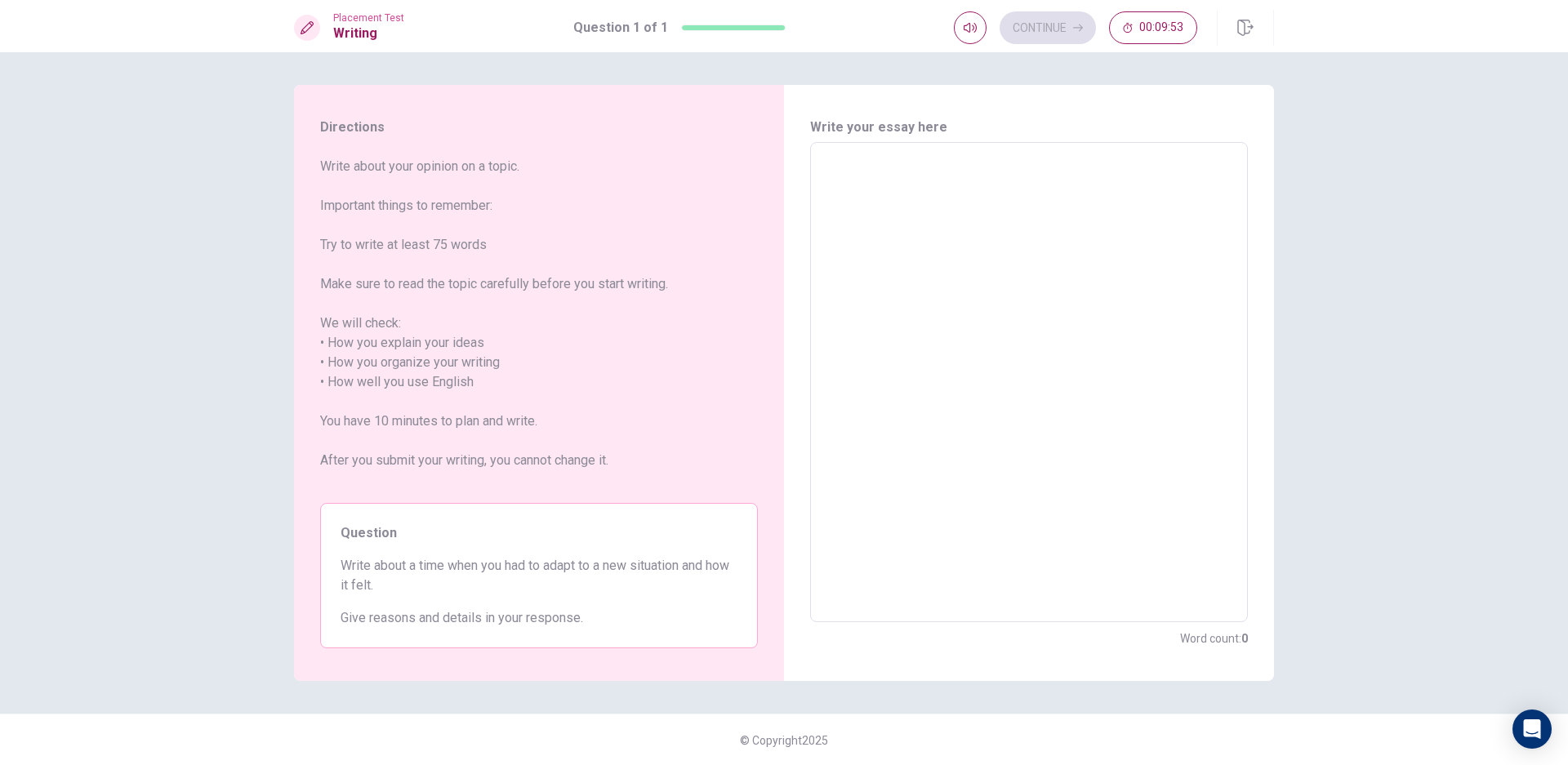
drag, startPoint x: 625, startPoint y: 563, endPoint x: 640, endPoint y: 563, distance: 15.0
click at [633, 563] on span "Write about a time when you had to adapt to a new situation and how it felt." at bounding box center [539, 575] width 397 height 39
drag, startPoint x: 654, startPoint y: 562, endPoint x: 704, endPoint y: 568, distance: 50.4
click at [704, 568] on span "Write about a time when you had to adapt to a new situation and how it felt." at bounding box center [539, 575] width 397 height 39
click at [546, 560] on span "Write about a time when you had to adapt to a new situation and how it felt." at bounding box center [539, 575] width 397 height 39
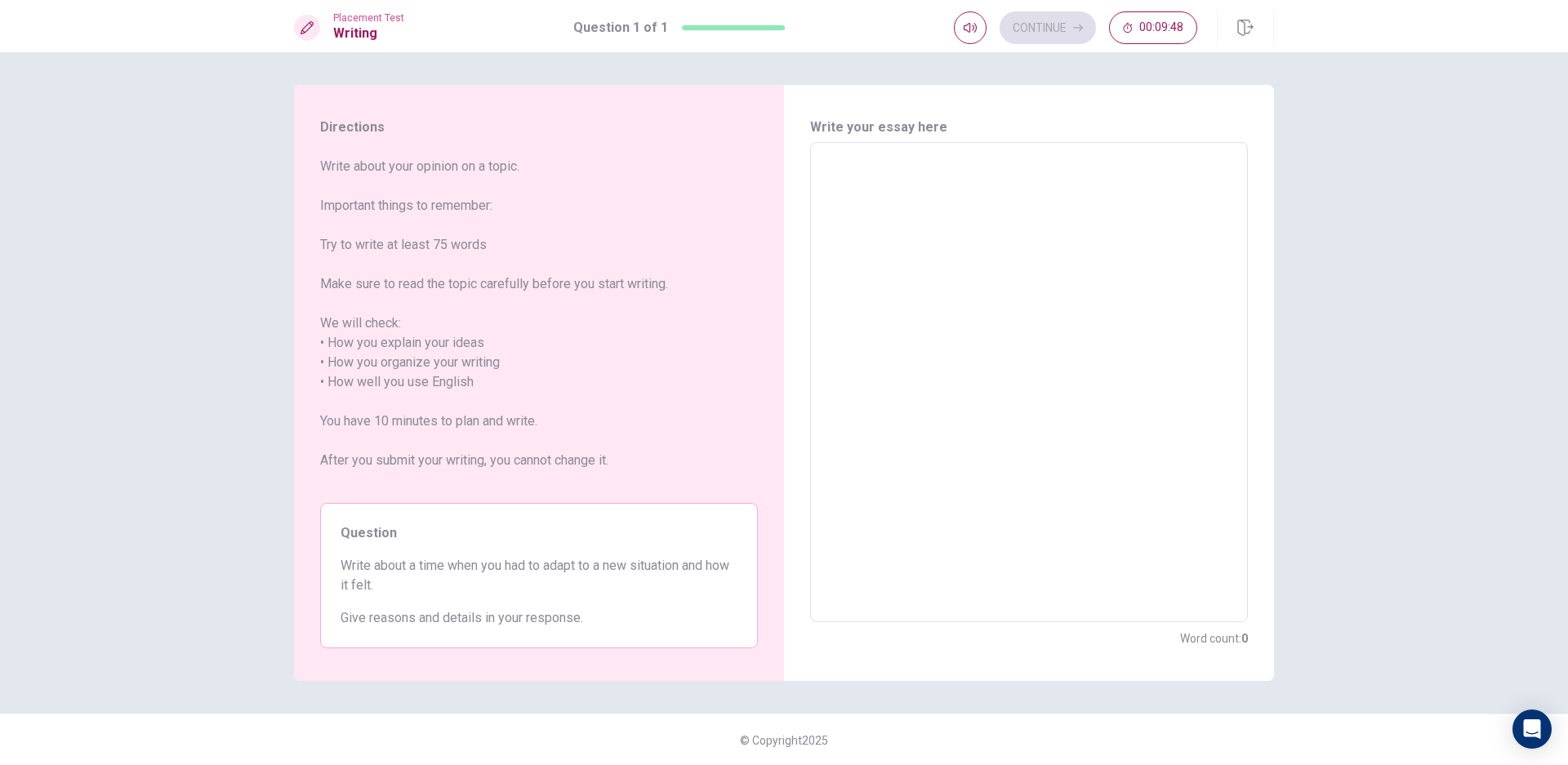
click at [1058, 211] on textarea at bounding box center [1029, 382] width 415 height 453
type textarea "a"
type textarea "x"
type textarea "an"
type textarea "x"
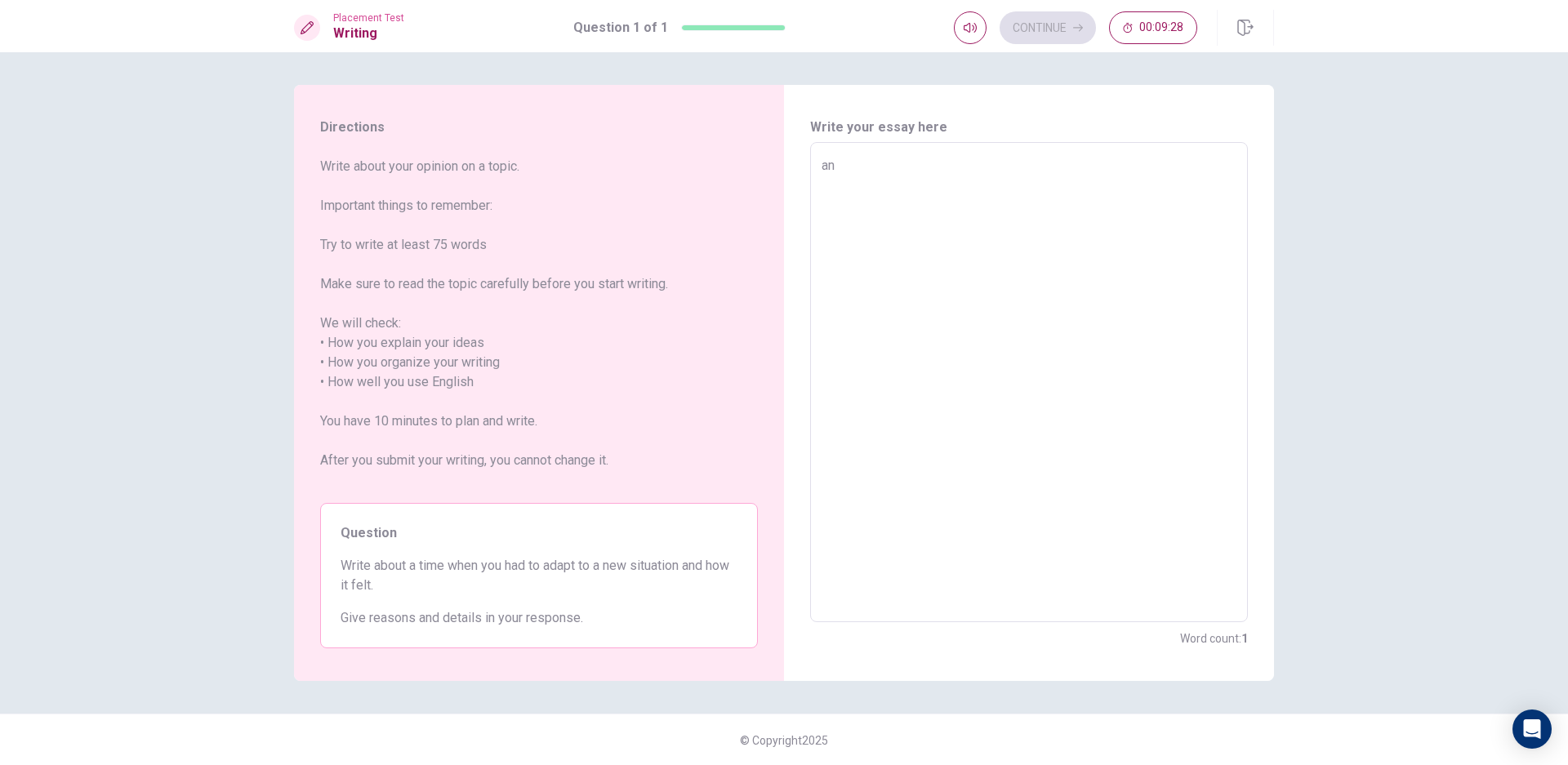
type textarea "an"
type textarea "x"
type textarea "an"
type textarea "x"
type textarea "a"
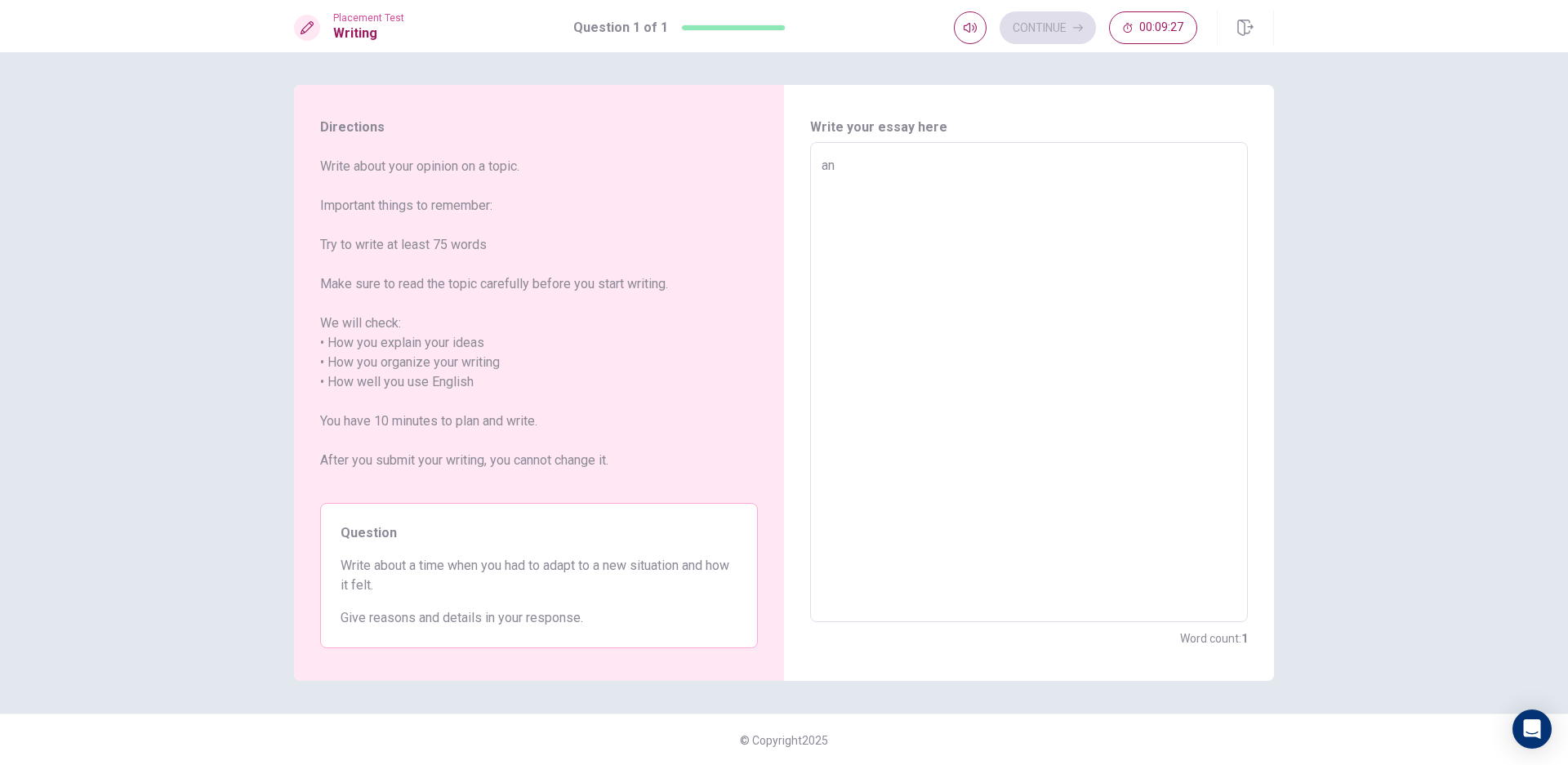
type textarea "x"
type textarea "O"
type textarea "x"
type textarea "On"
type textarea "x"
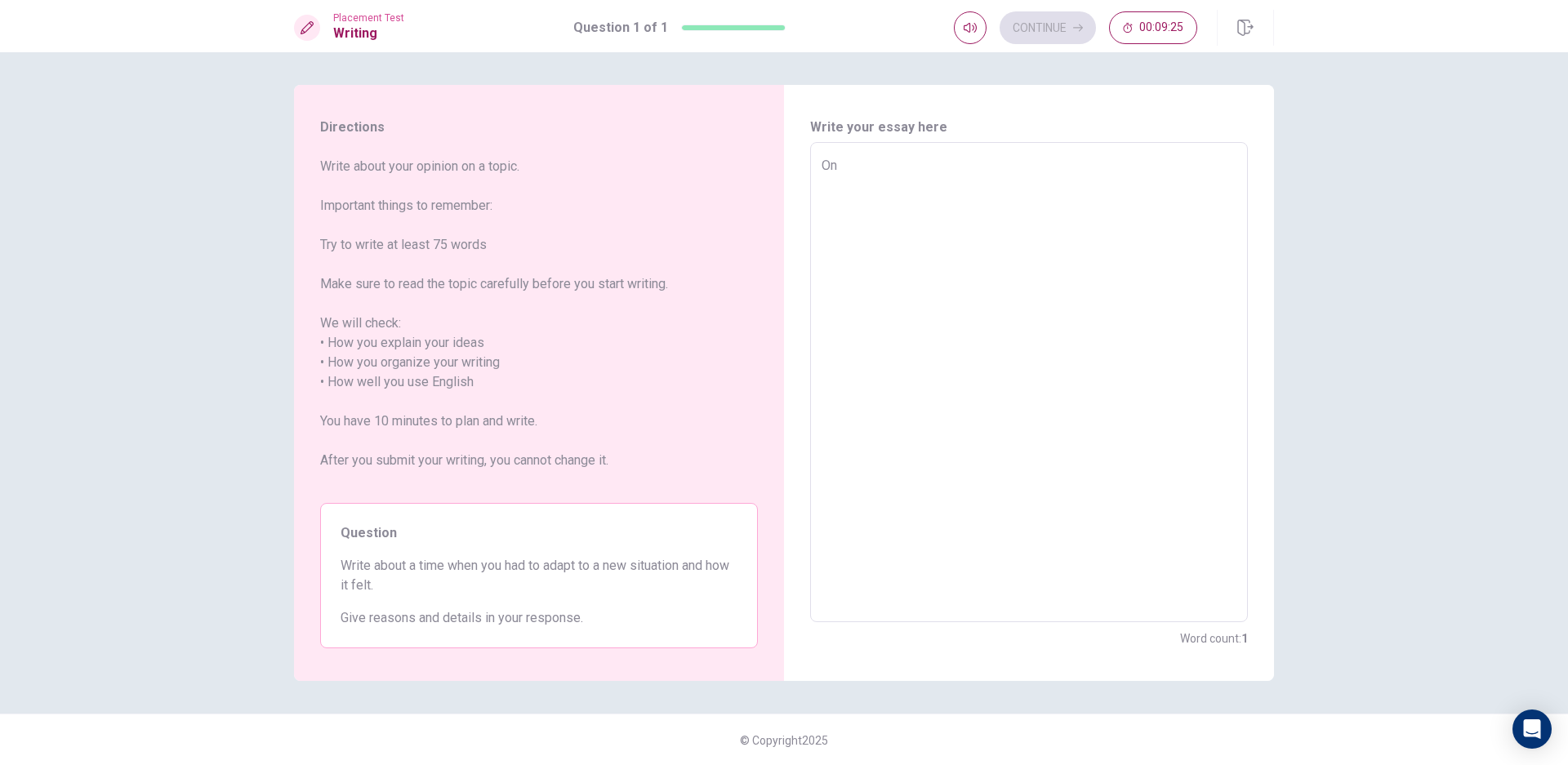
type textarea "One"
type textarea "x"
type textarea "One"
type textarea "x"
type textarea "One e"
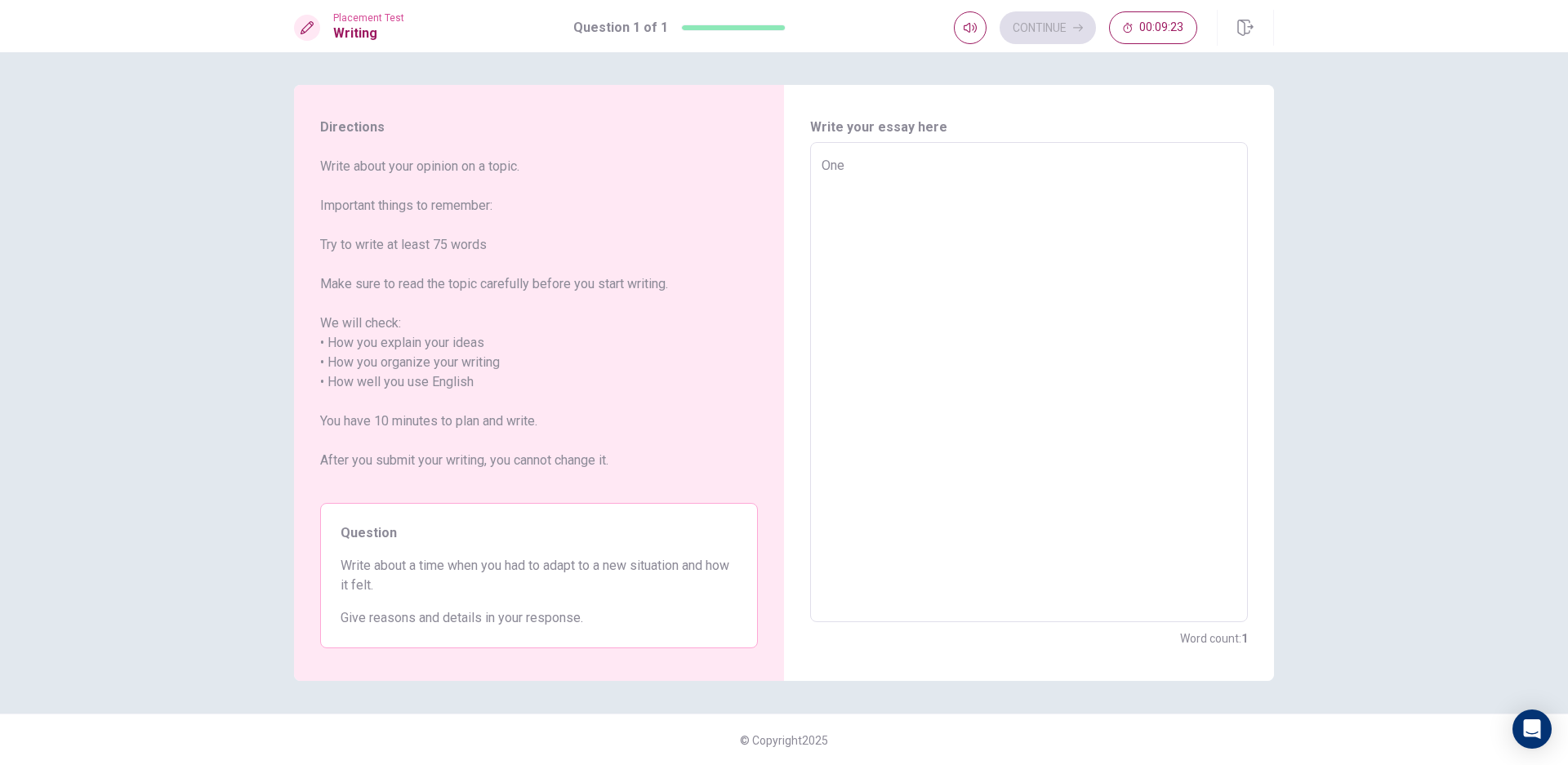
type textarea "x"
type textarea "One ex"
type textarea "x"
type textarea "One exa"
type textarea "x"
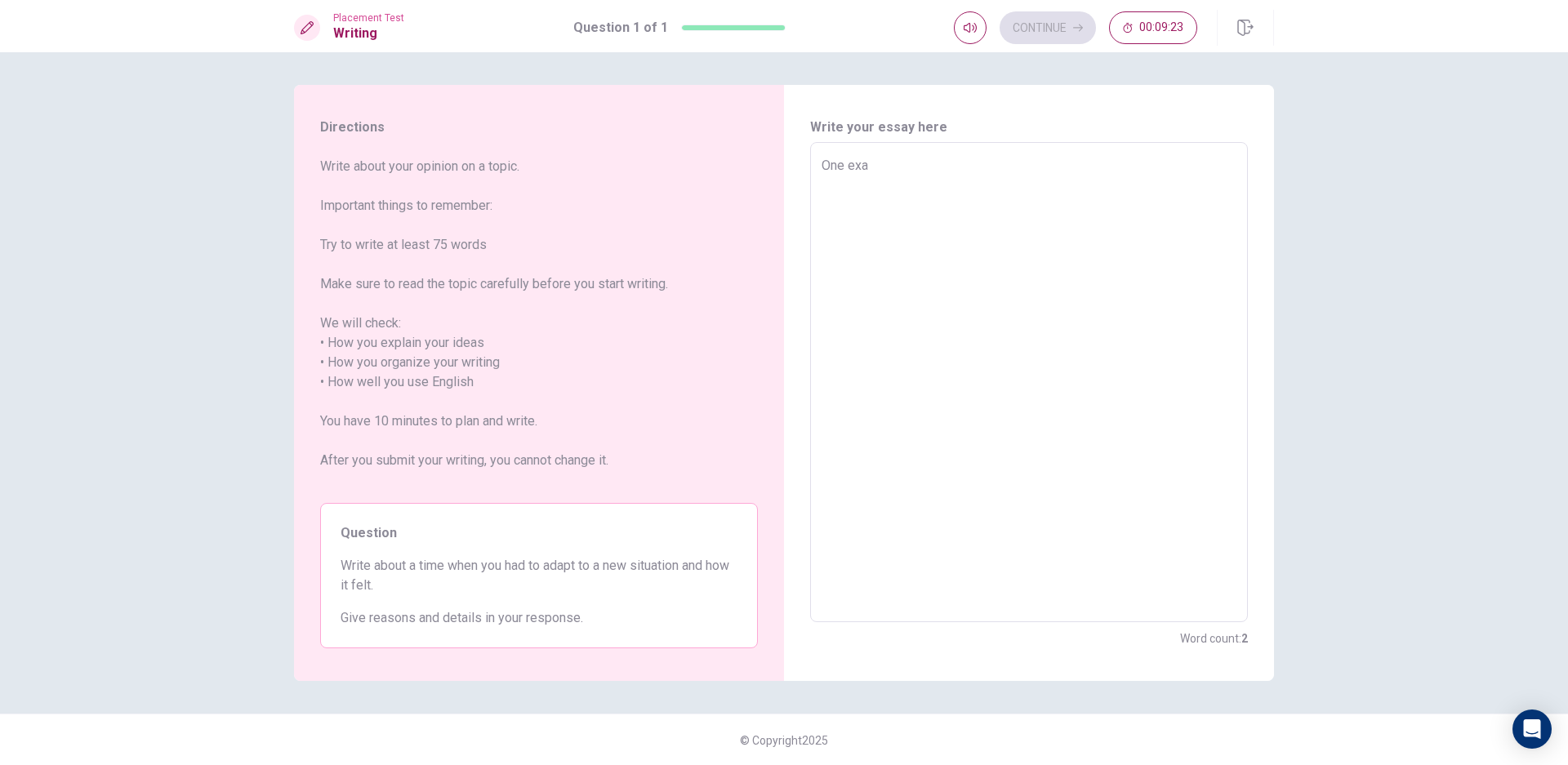
type textarea "One exam"
type textarea "x"
type textarea "One examp"
type textarea "x"
type textarea "One exampl"
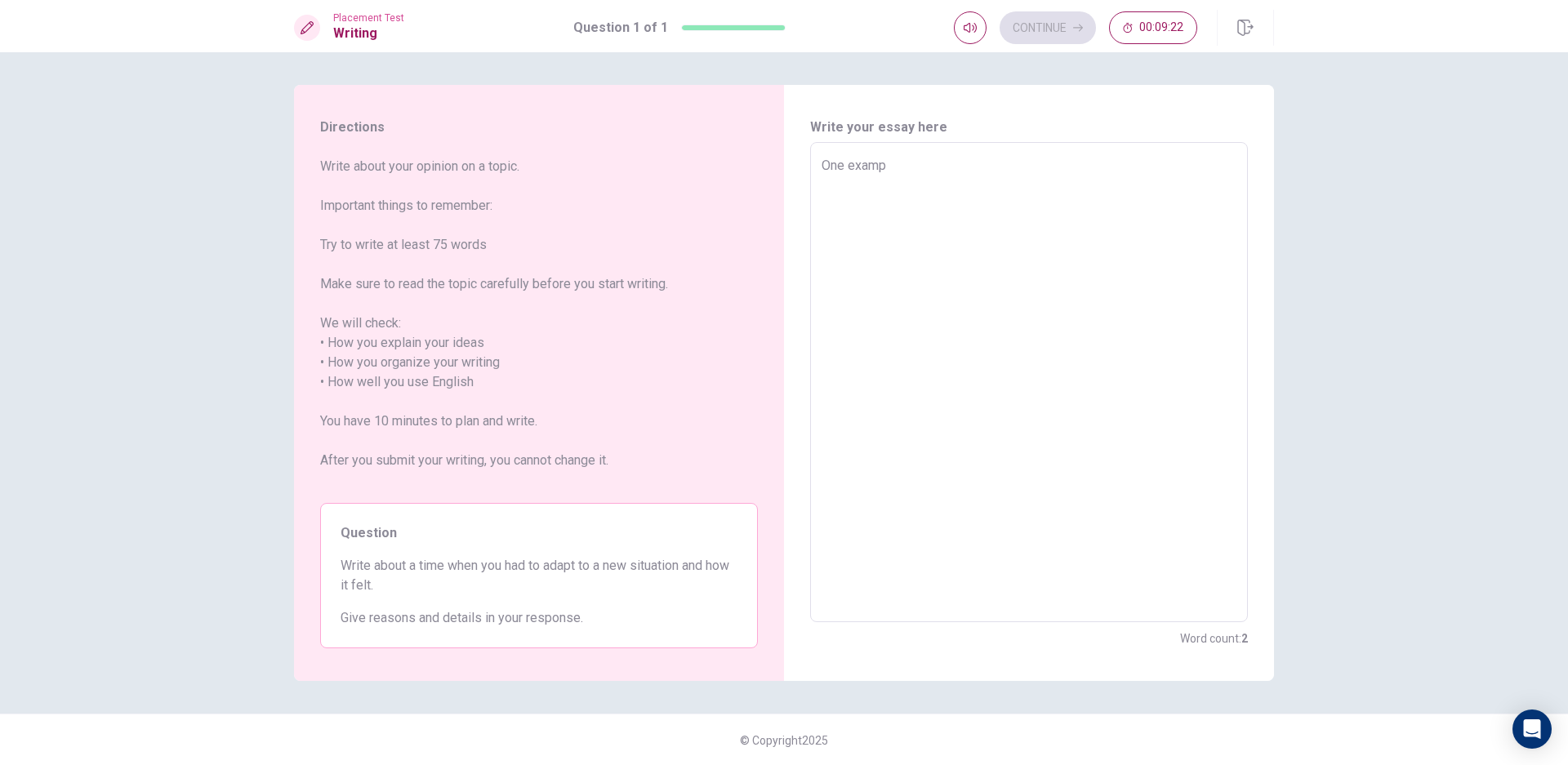
type textarea "x"
type textarea "One example"
type textarea "x"
type textarea "One example"
type textarea "x"
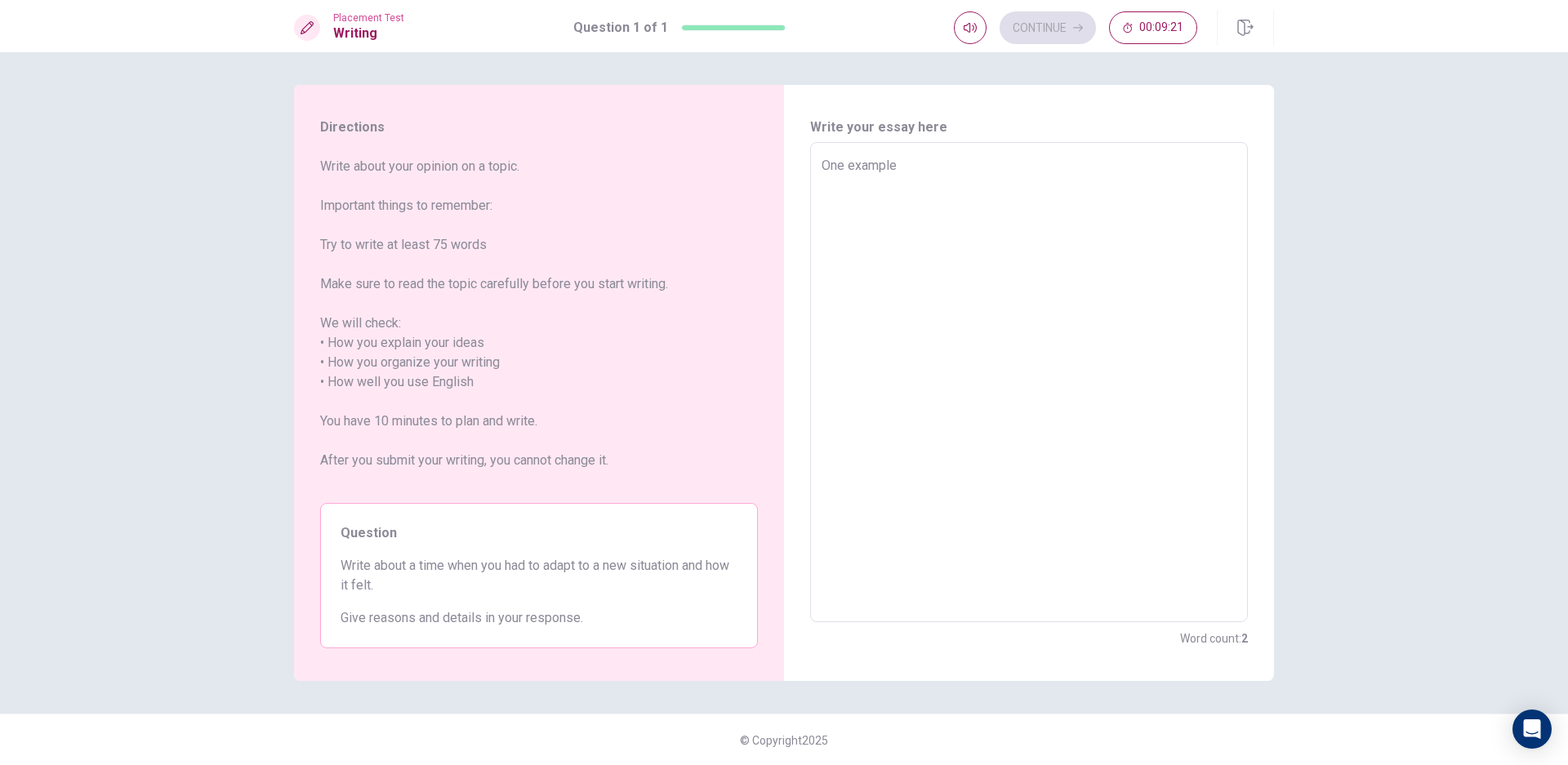
type textarea "One example o"
type textarea "x"
type textarea "One example of"
type textarea "x"
type textarea "One example of"
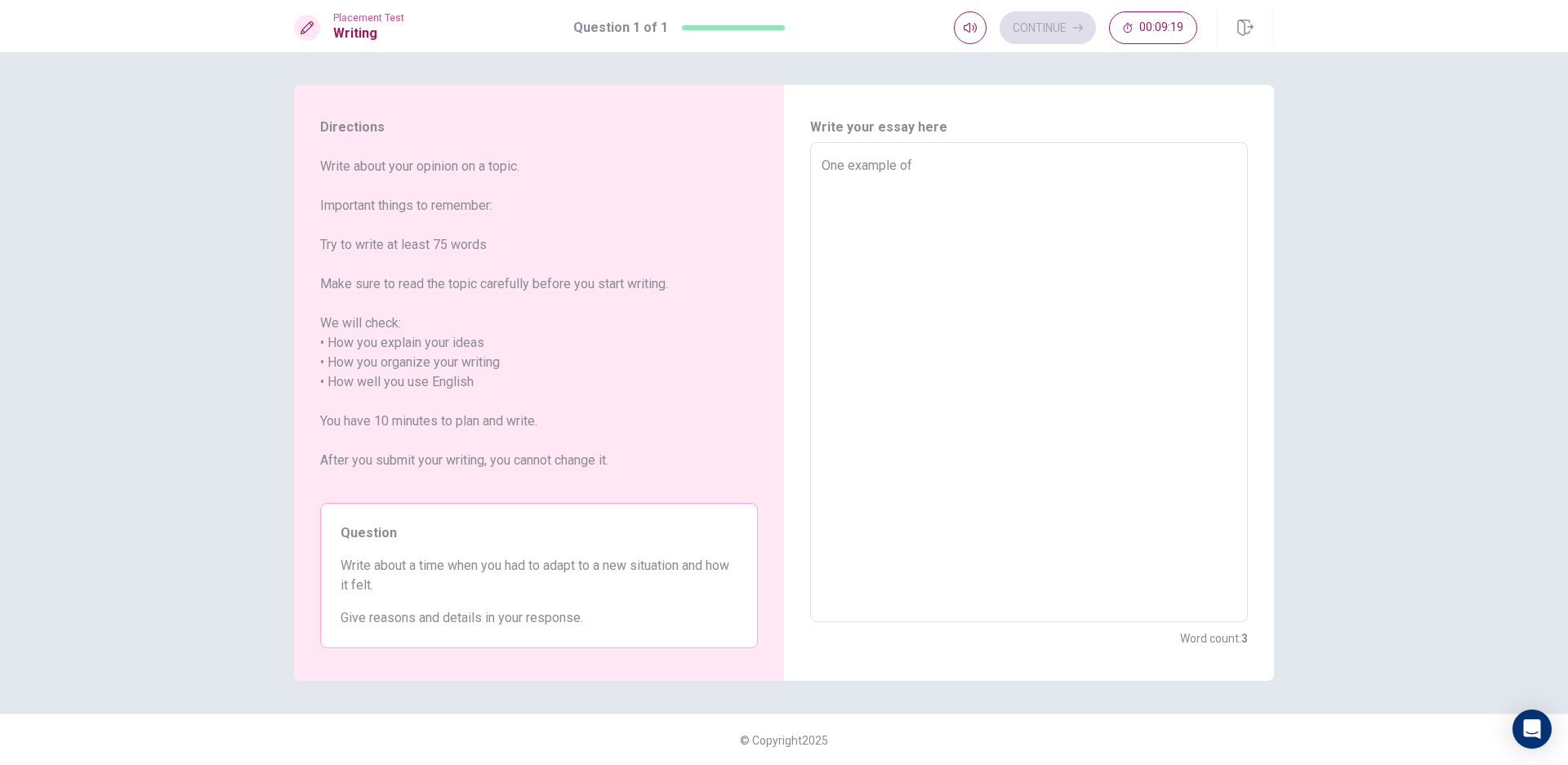
type textarea "x"
type textarea "One example of i"
type textarea "x"
type textarea "One example of i"
type textarea "x"
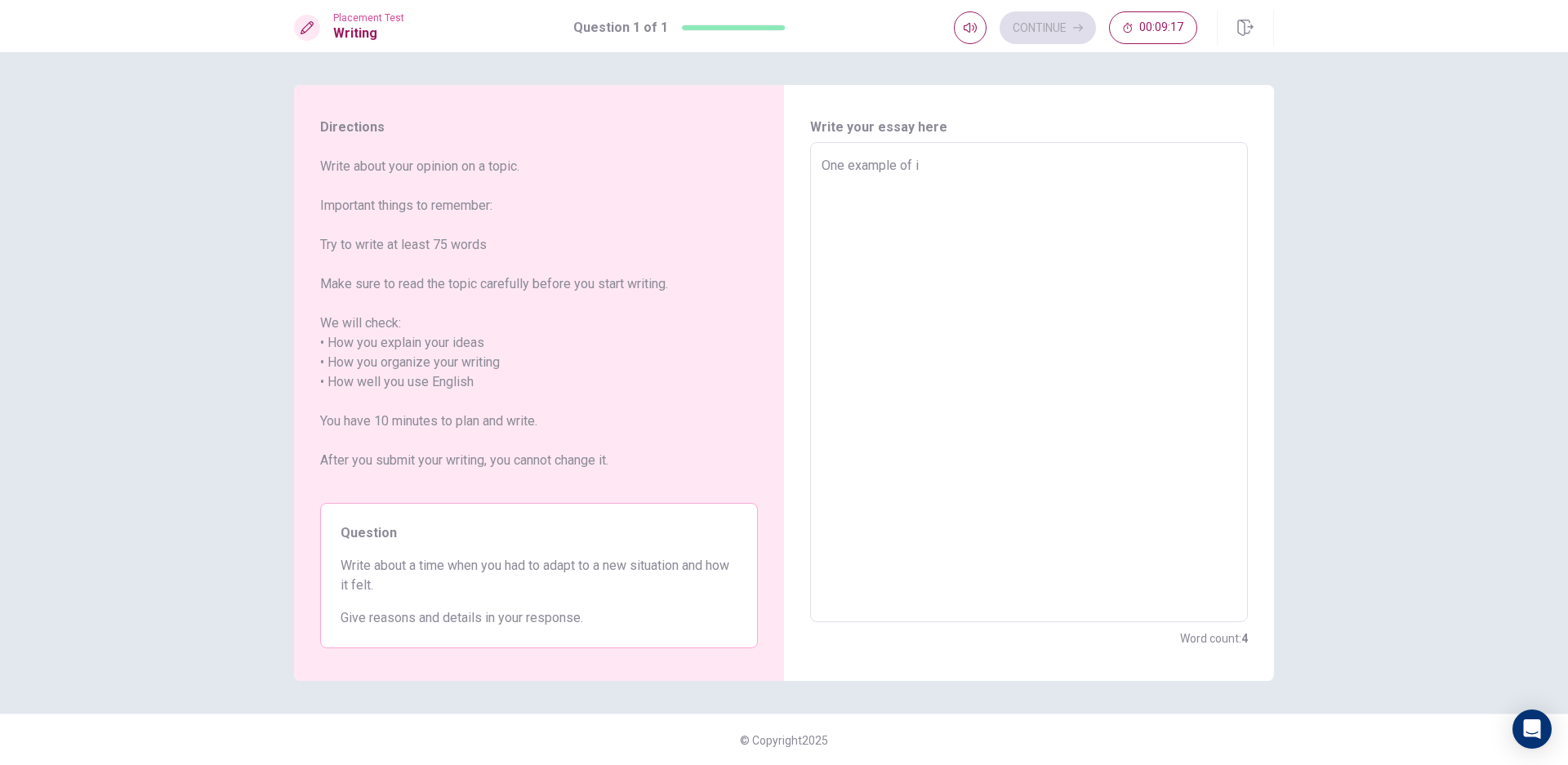
type textarea "One example of i g"
type textarea "x"
type textarea "One example of i go"
type textarea "x"
type textarea "One example of i go"
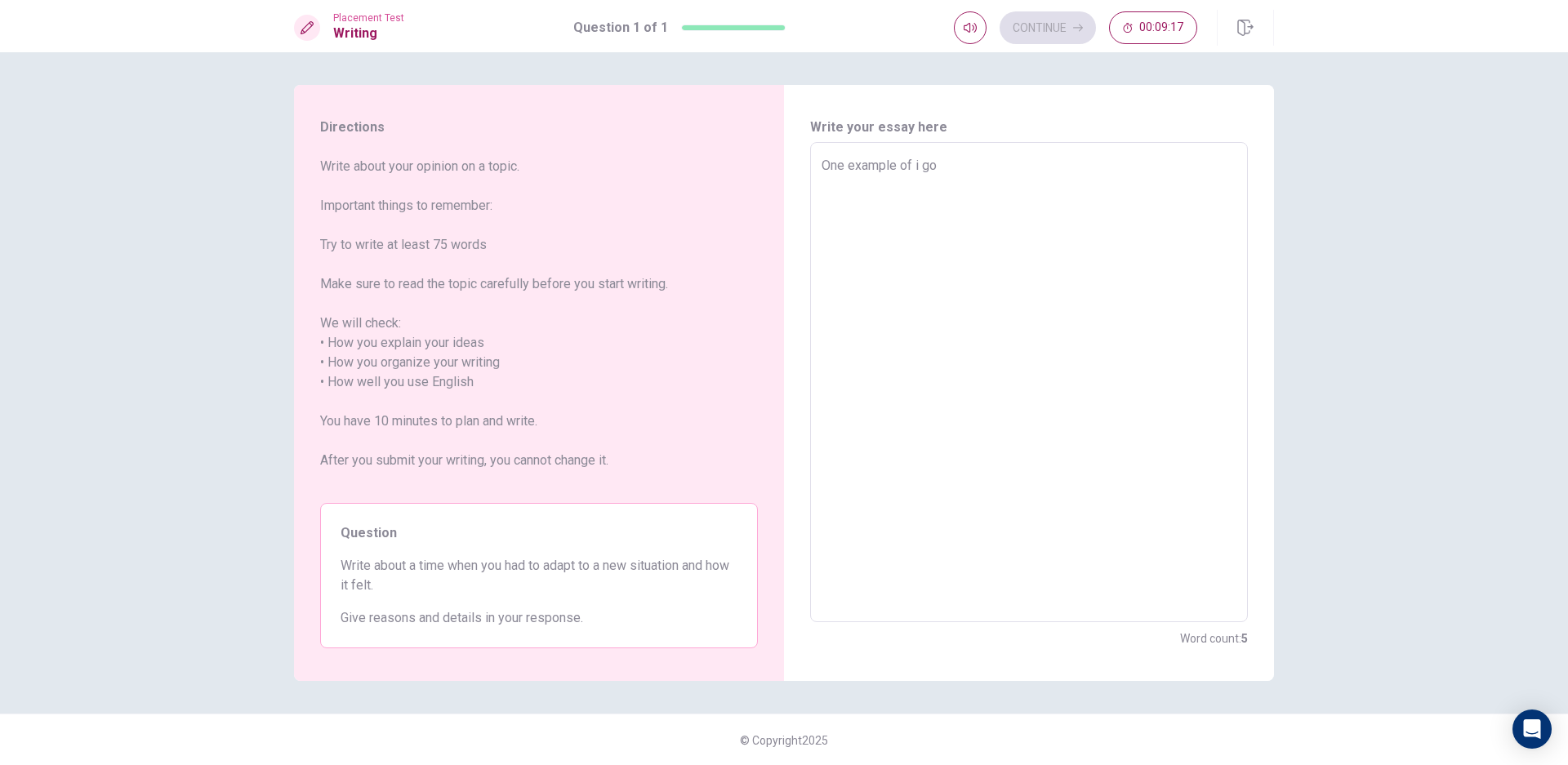
type textarea "x"
type textarea "One example of i go t"
type textarea "x"
type textarea "One example of i go to"
type textarea "x"
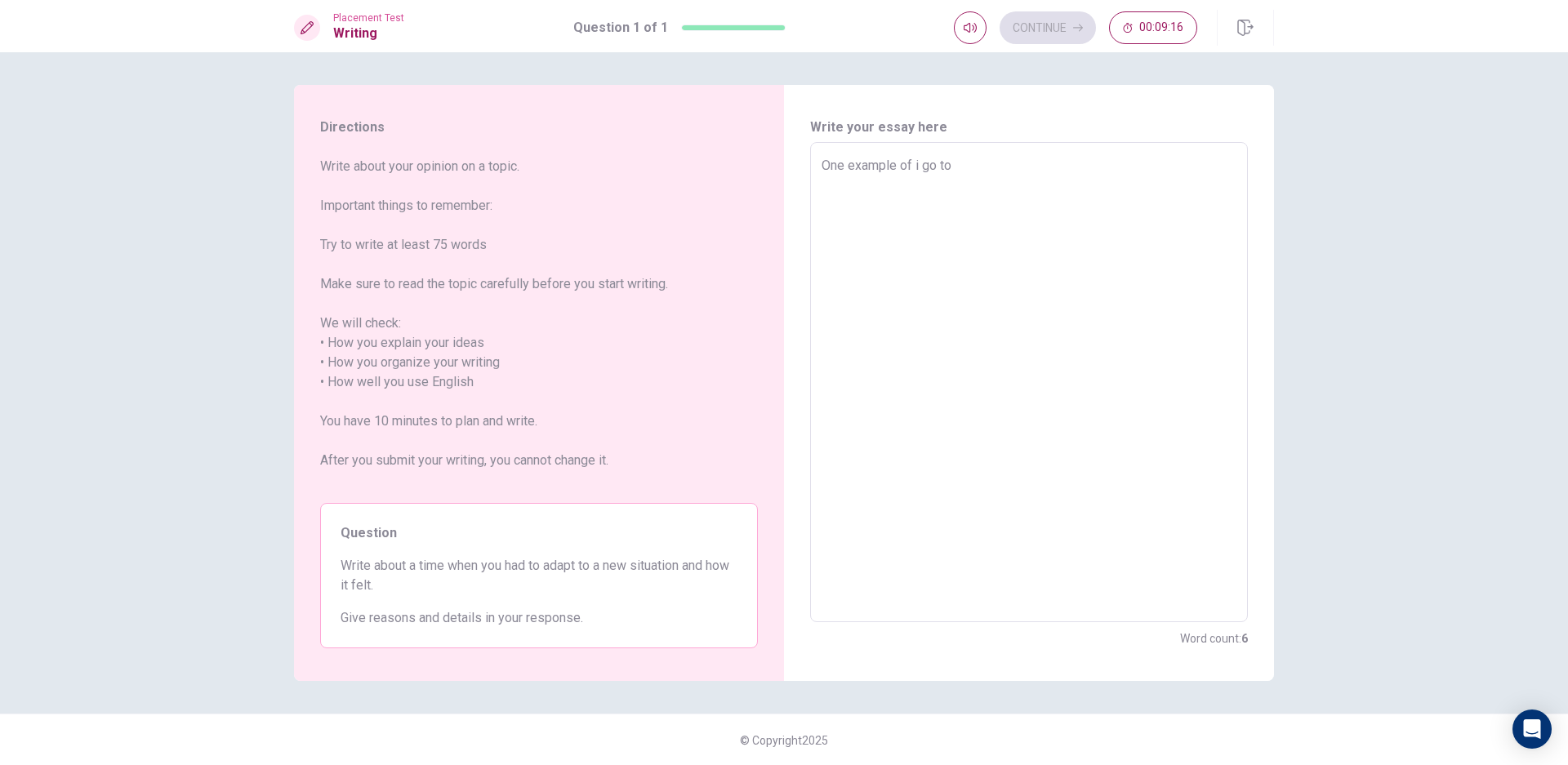
type textarea "One example of i go to"
type textarea "x"
type textarea "One example of i go to t"
type textarea "x"
type textarea "One example of i go to th"
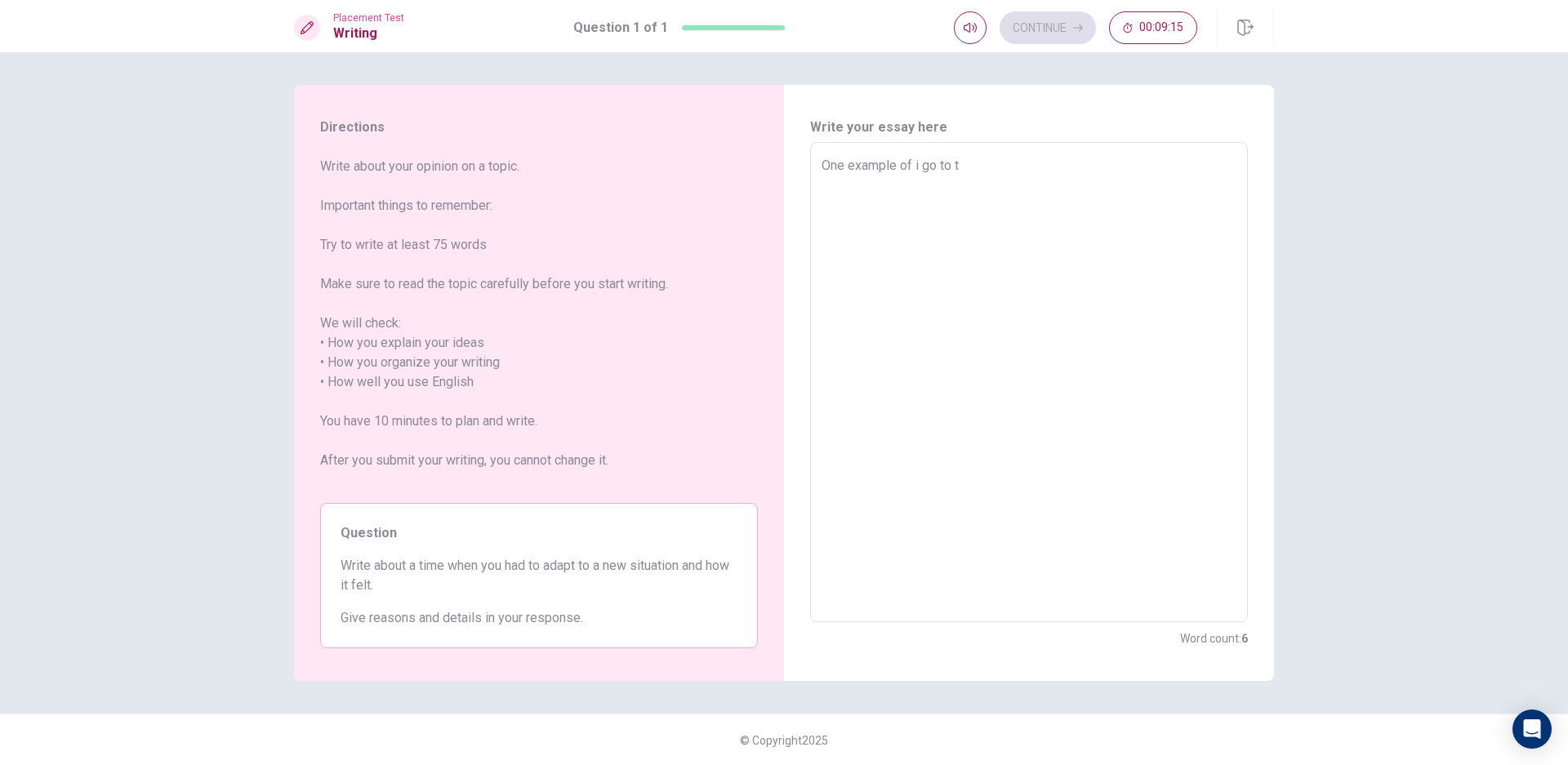
type textarea "x"
type textarea "One example of i go to the"
type textarea "x"
type textarea "One example of i go to the"
type textarea "x"
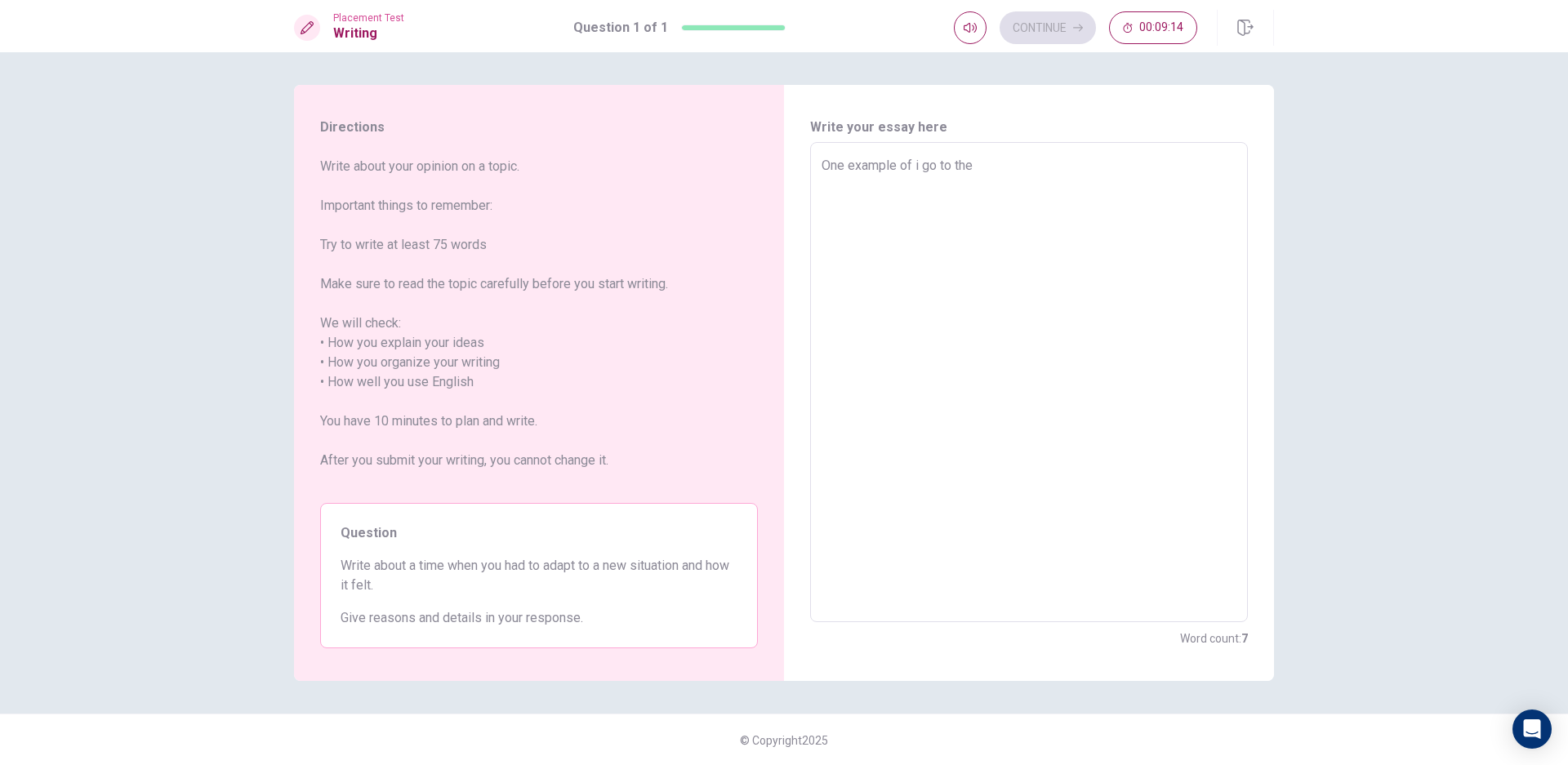
type textarea "One example of i go to the"
type textarea "x"
type textarea "One example of i go to th"
type textarea "x"
type textarea "One example of i go to t"
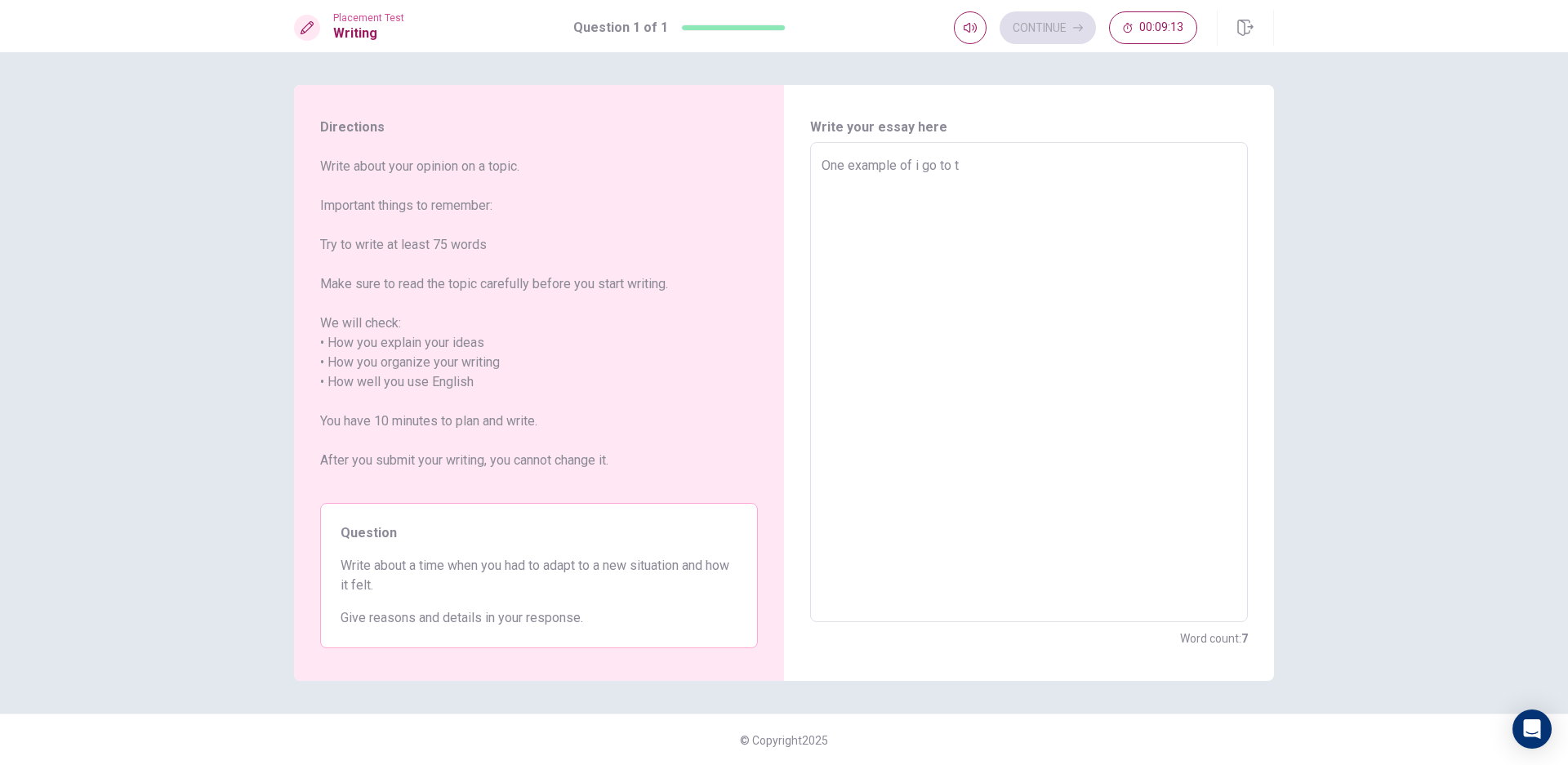
type textarea "x"
type textarea "One example of i go to"
type textarea "x"
type textarea "One example of i go to"
type textarea "x"
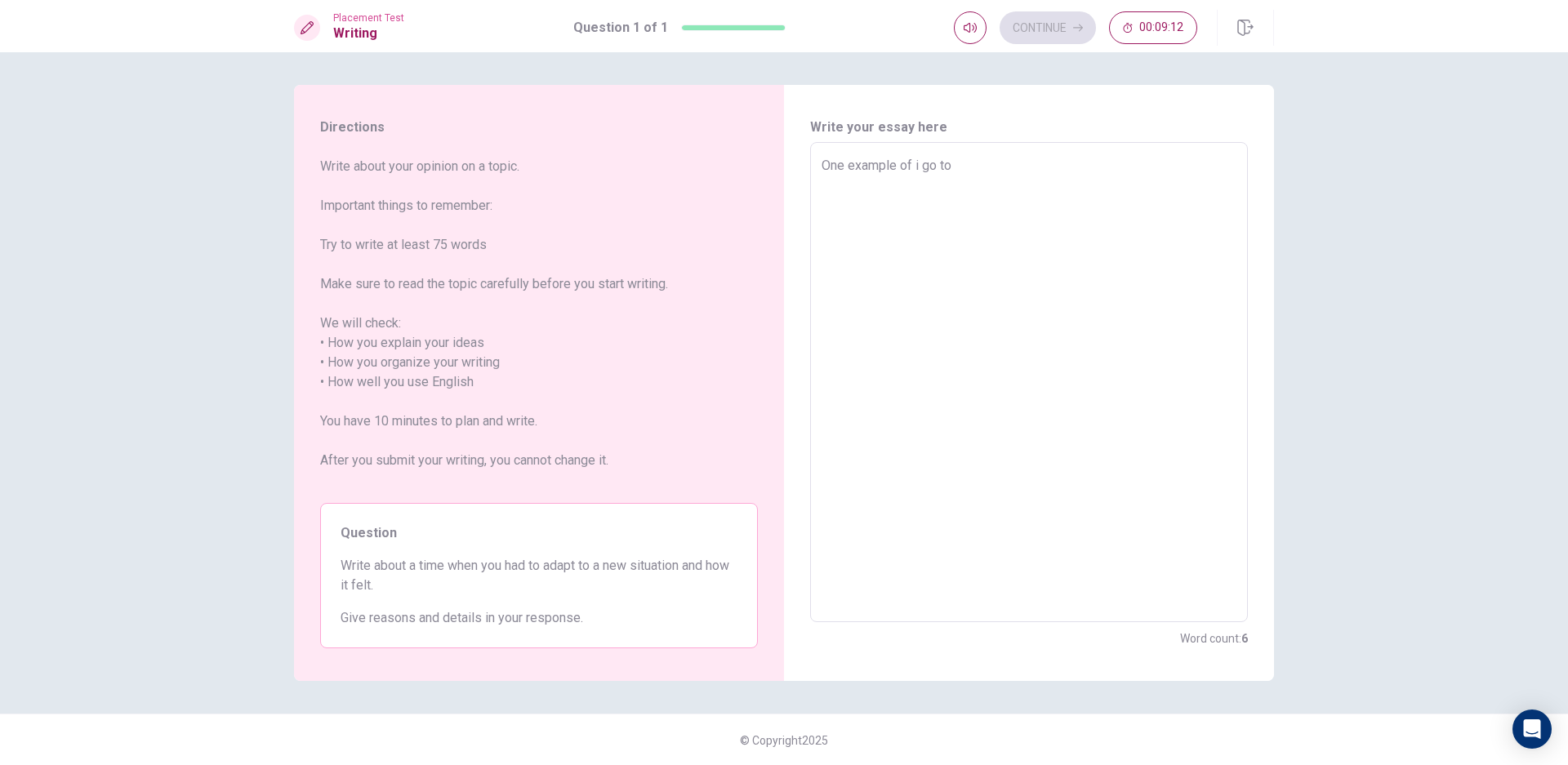
type textarea "One example of i go t"
type textarea "x"
type textarea "One example of i go"
type textarea "x"
type textarea "One example of i go"
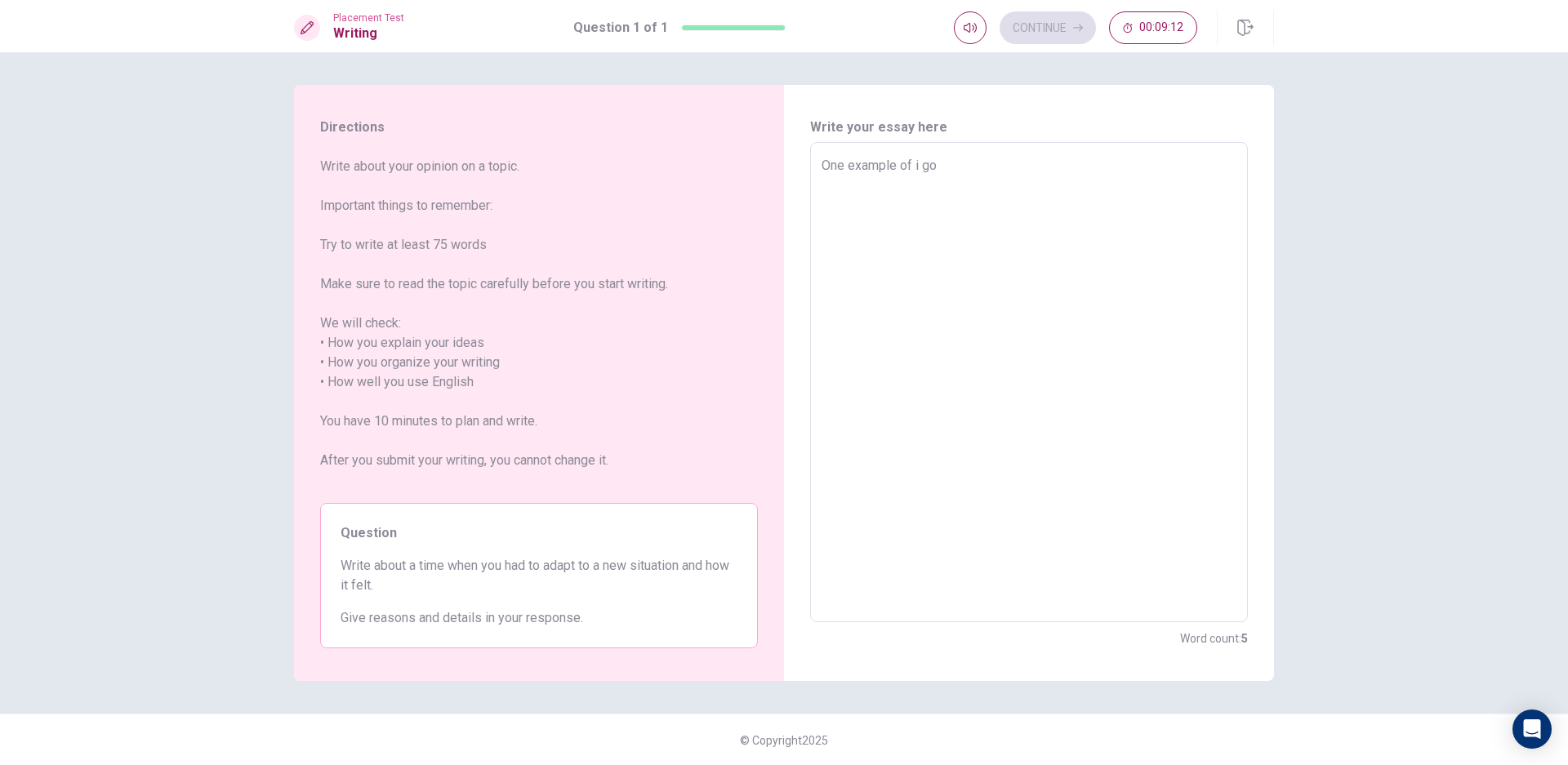
type textarea "x"
type textarea "One example of i g"
type textarea "x"
type textarea "One example of i"
type textarea "x"
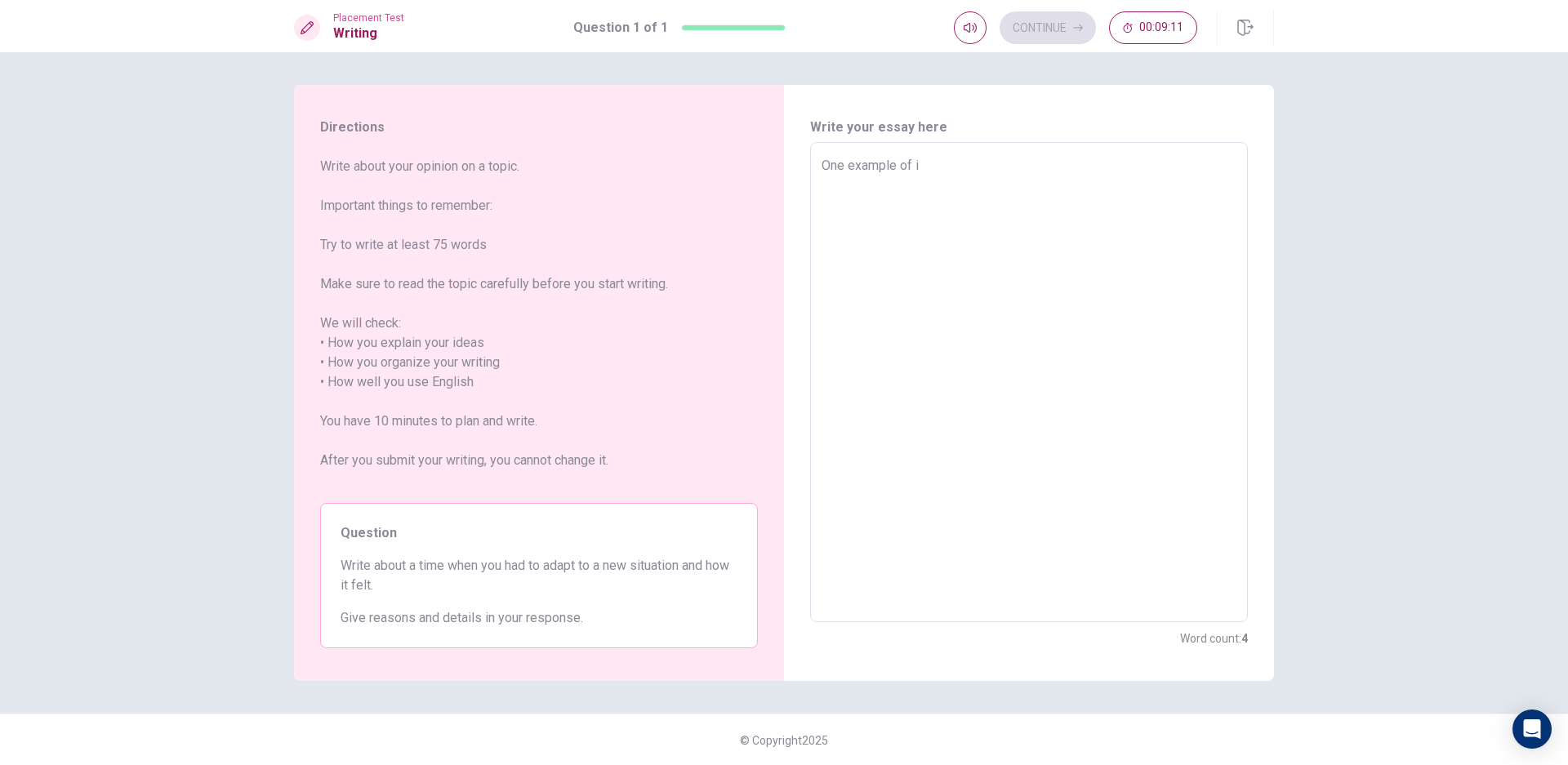
type textarea "One example of i"
type textarea "x"
type textarea "One example of"
type textarea "x"
type textarea "One example of I"
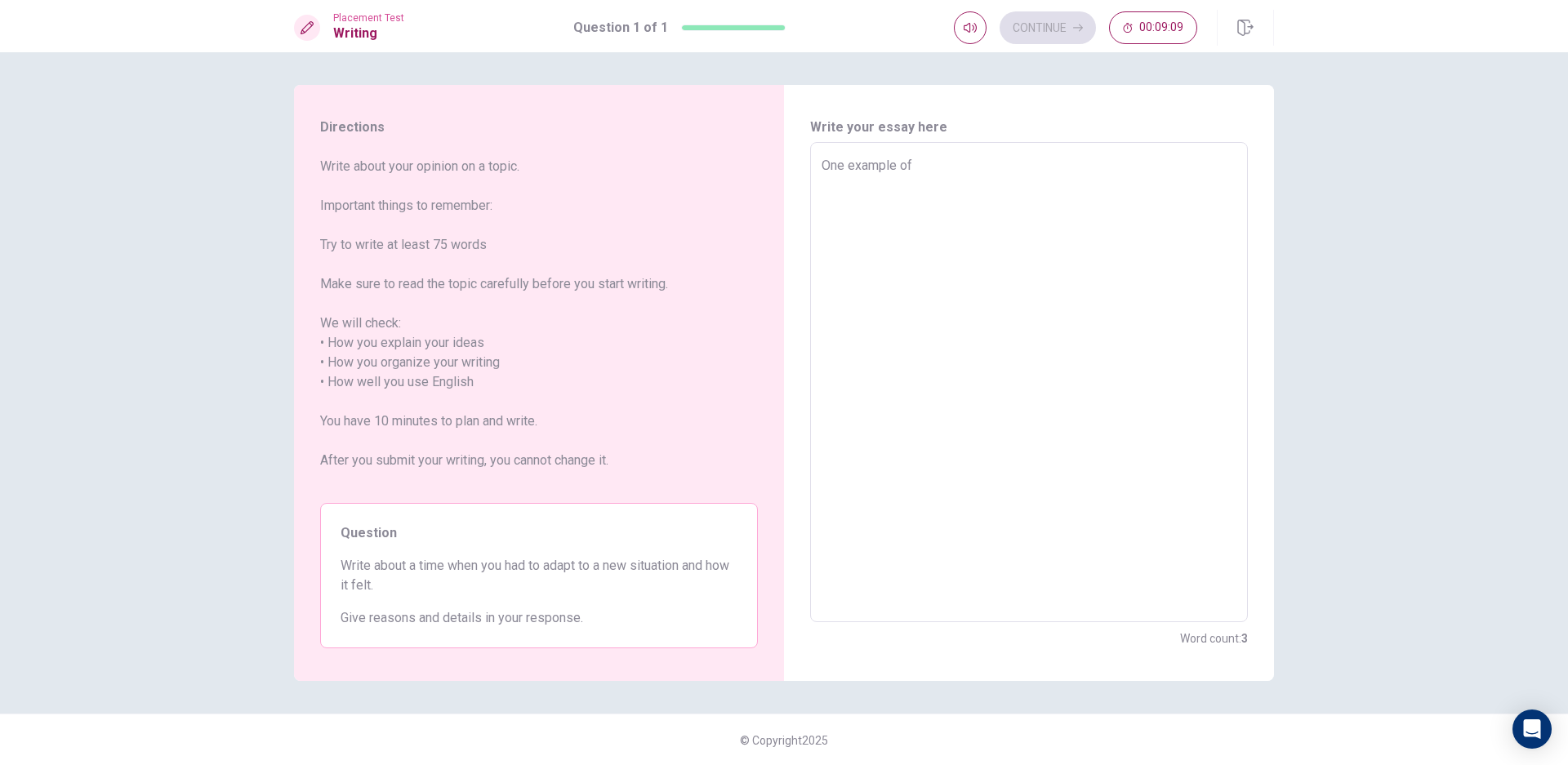
type textarea "x"
type textarea "One example of I"
type textarea "x"
type textarea "One example of I"
type textarea "x"
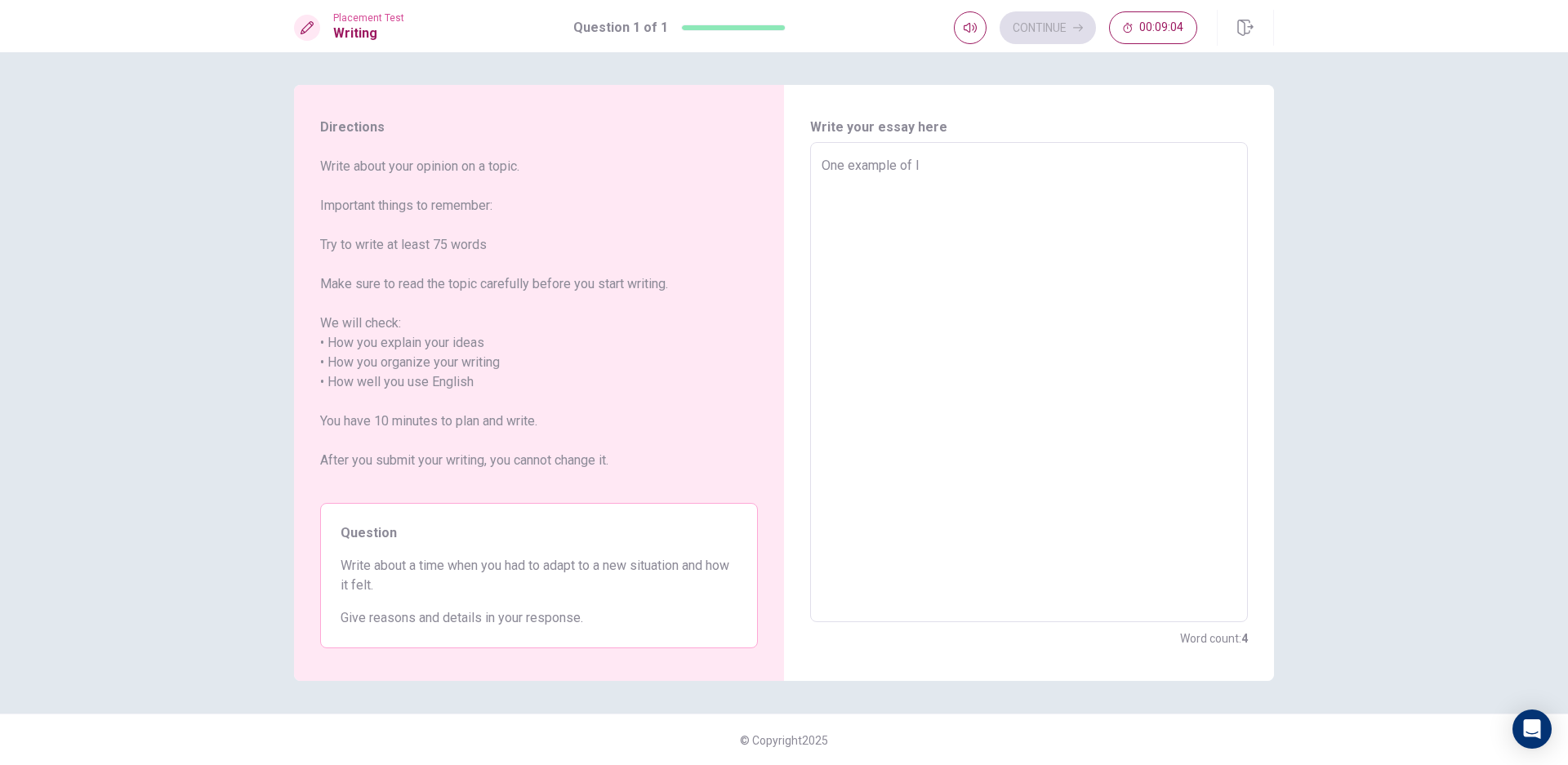
type textarea "One example of"
type textarea "x"
type textarea "One example of"
type textarea "x"
type textarea "One example o"
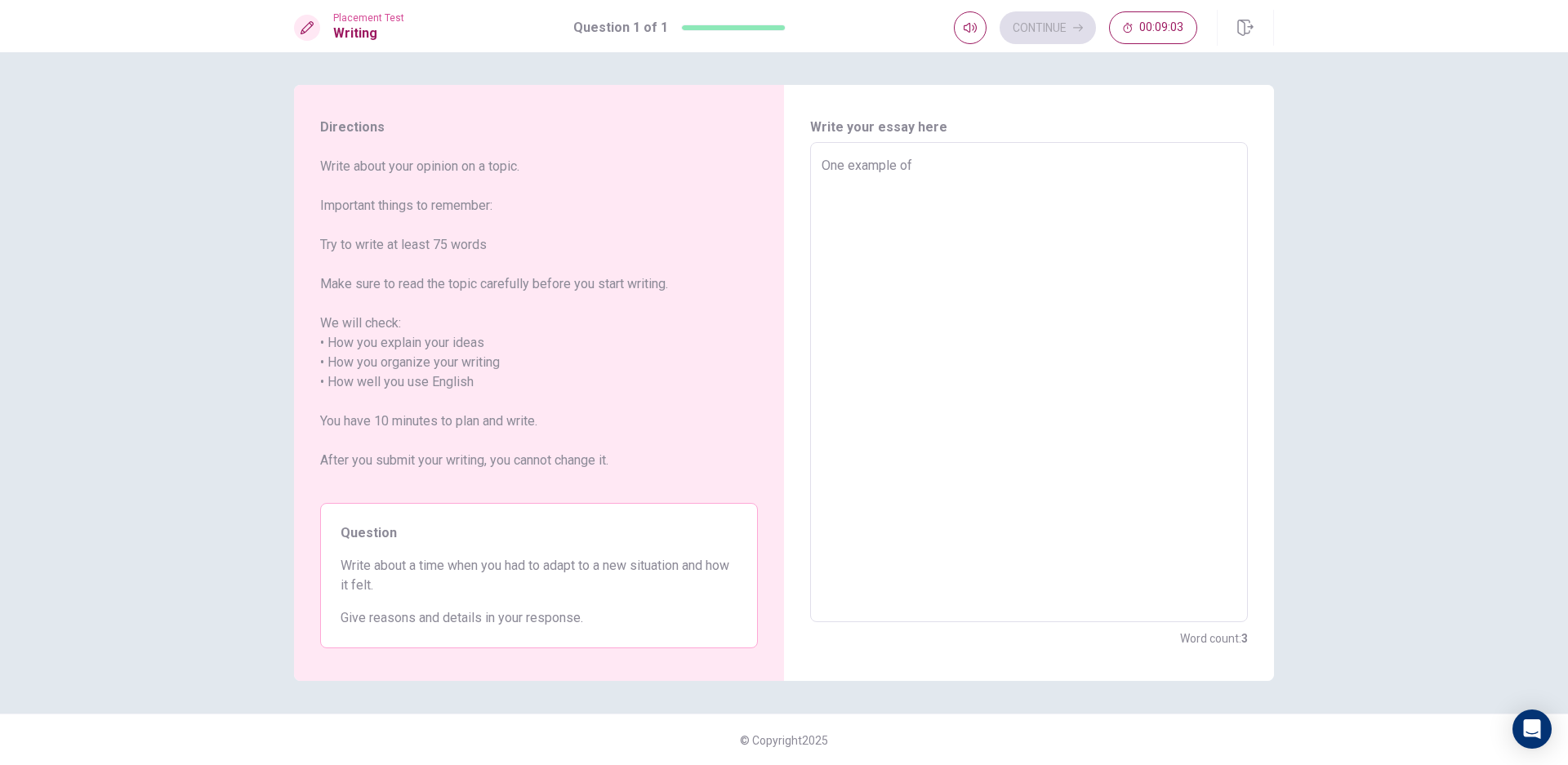
type textarea "x"
type textarea "One example"
type textarea "x"
type textarea "One example i"
type textarea "x"
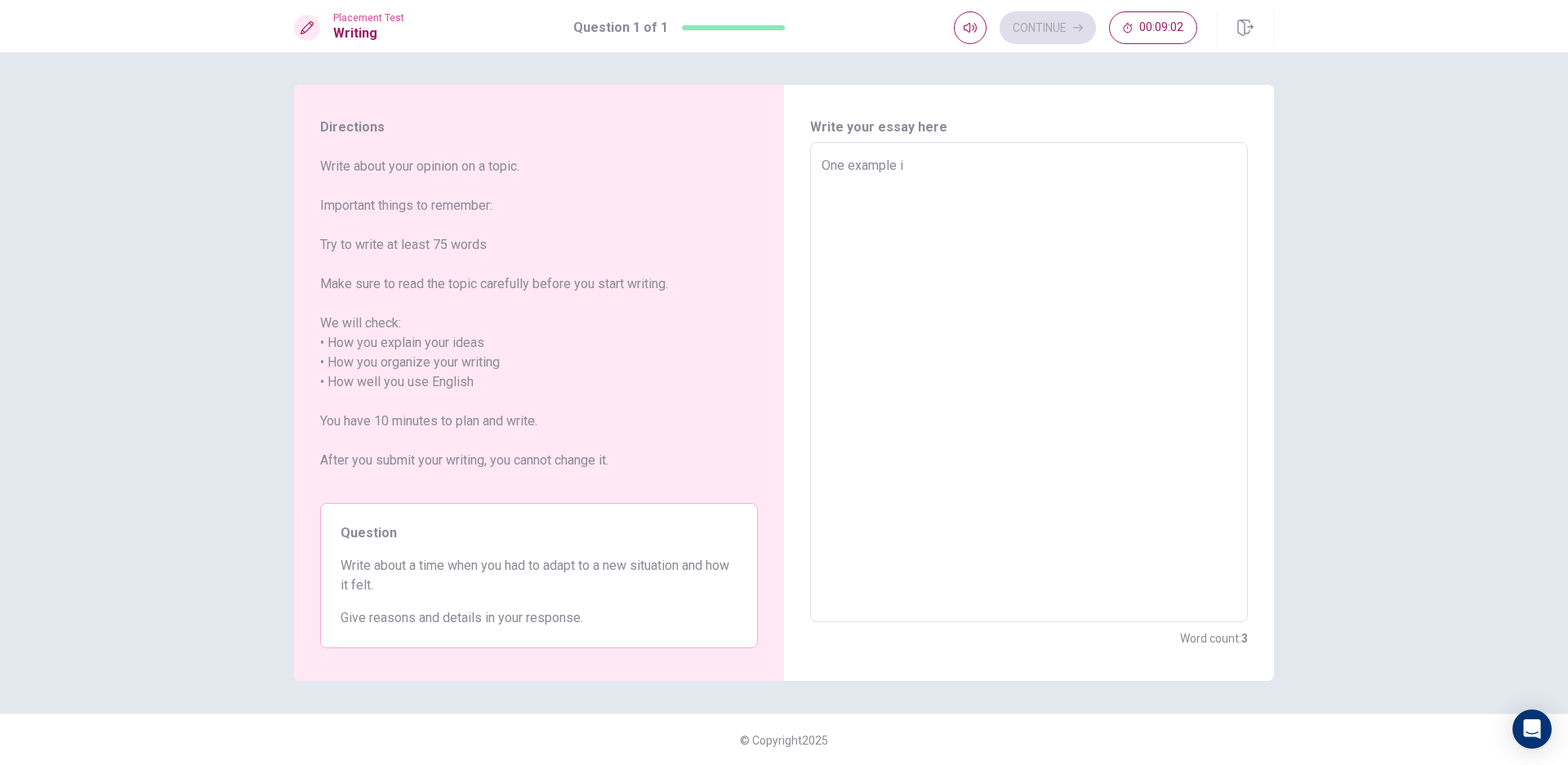
type textarea "One example is"
type textarea "x"
type textarea "One example is"
type textarea "x"
type textarea "One example is t"
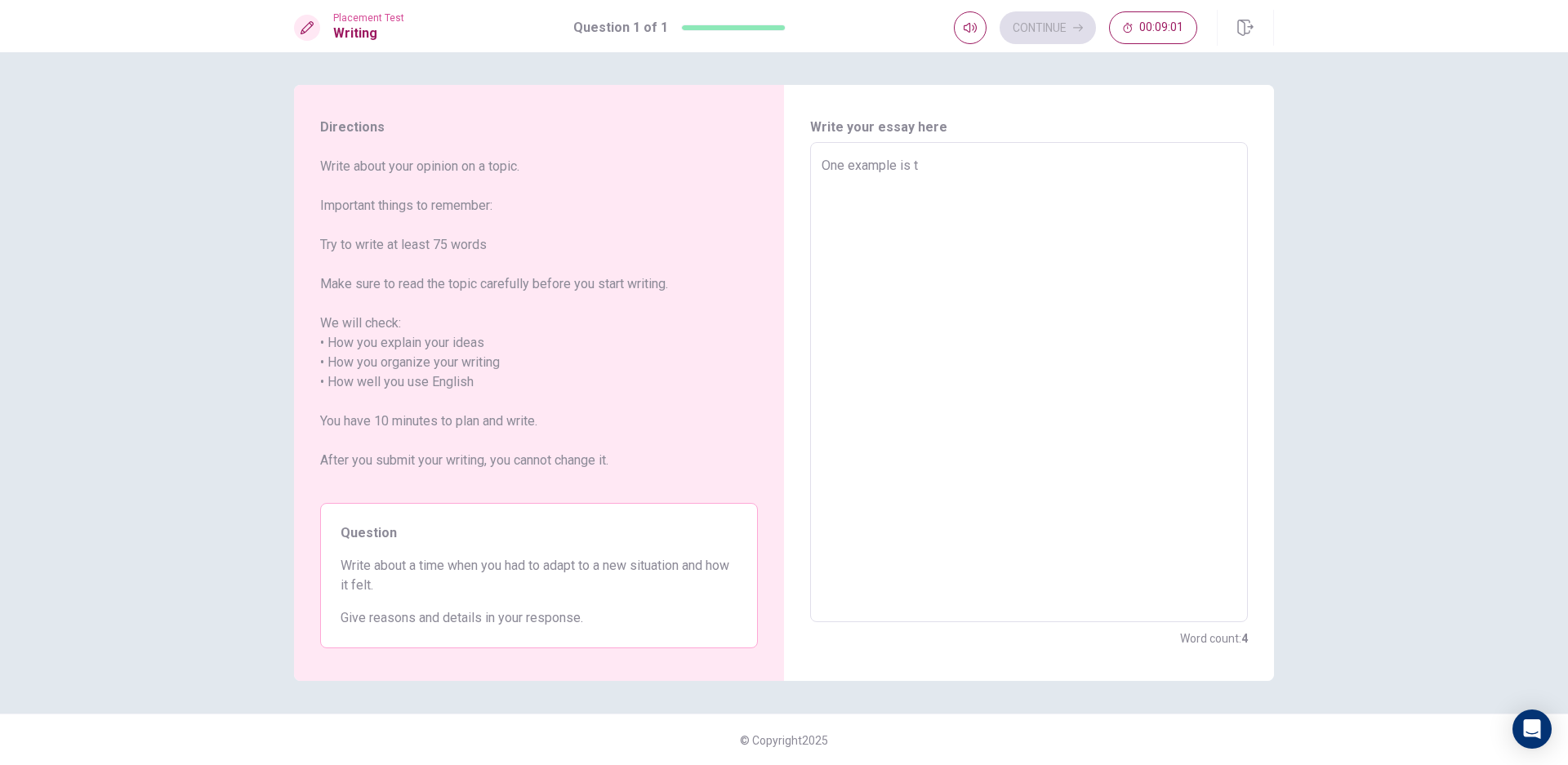
type textarea "x"
type textarea "One example is"
type textarea "x"
type textarea "One example is"
type textarea "x"
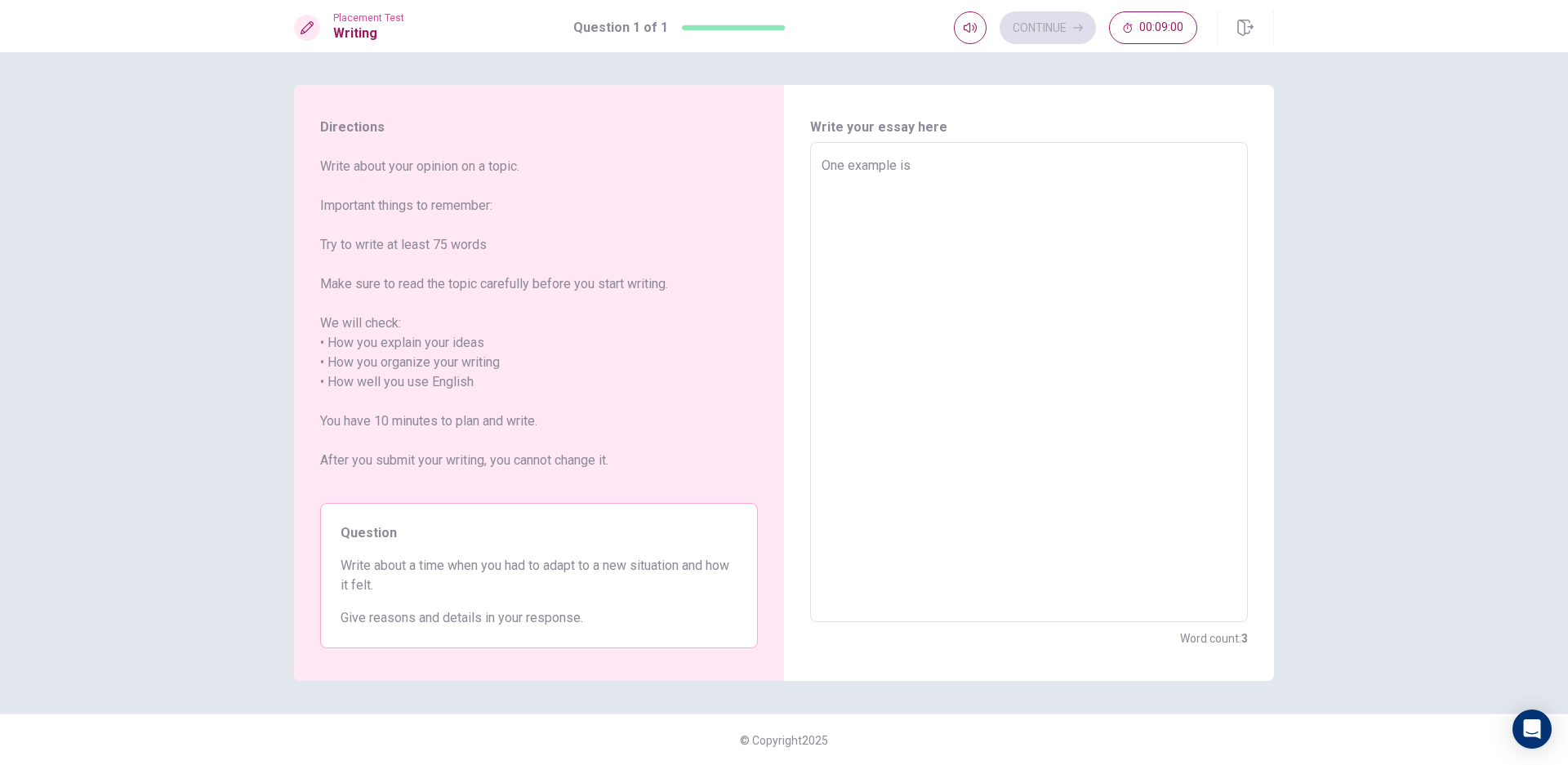
type textarea "One example i"
type textarea "x"
type textarea "One example"
type textarea "x"
type textarea "One example"
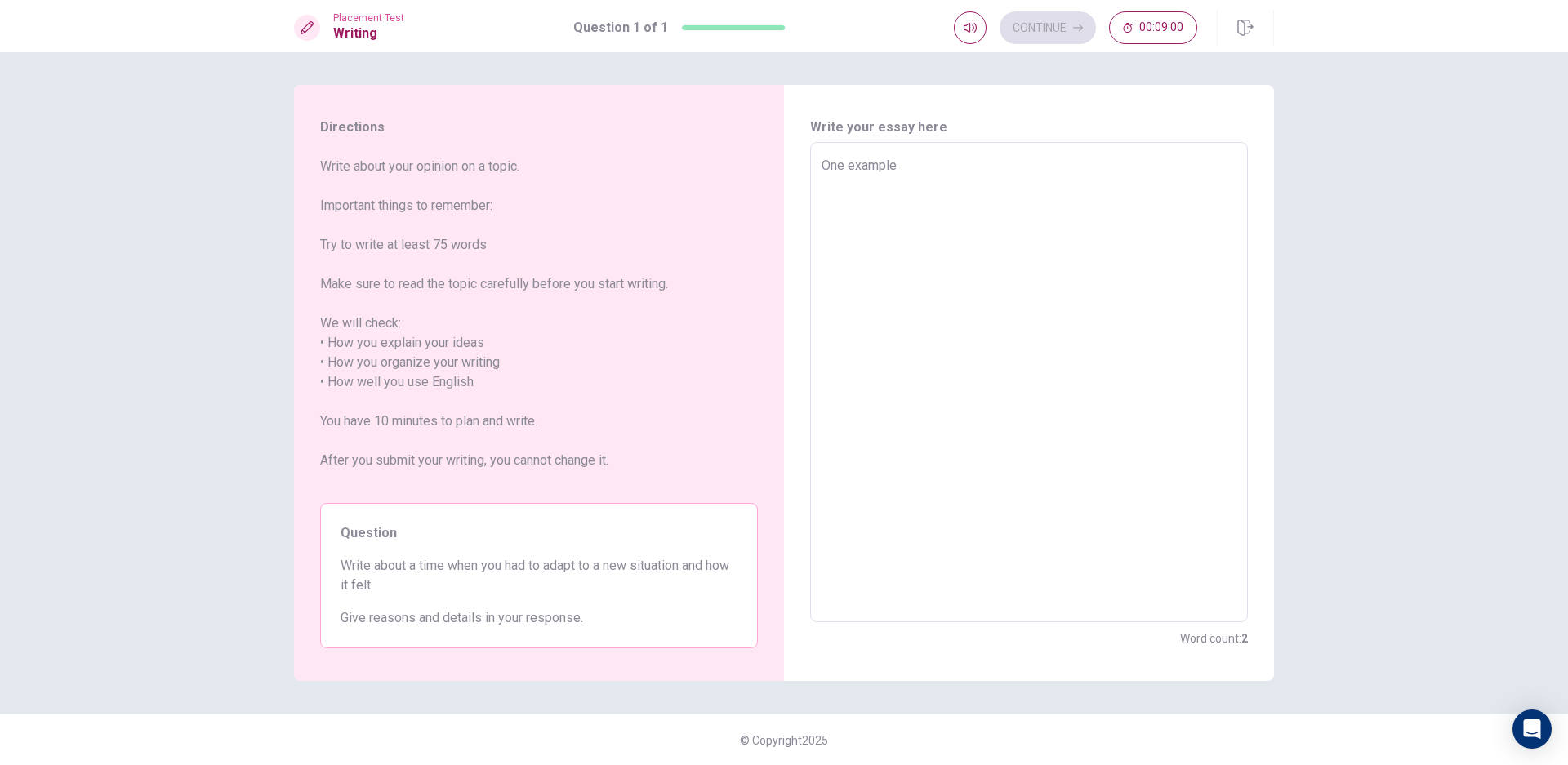
type textarea "x"
type textarea "One exampl"
type textarea "x"
type textarea "One examp"
type textarea "x"
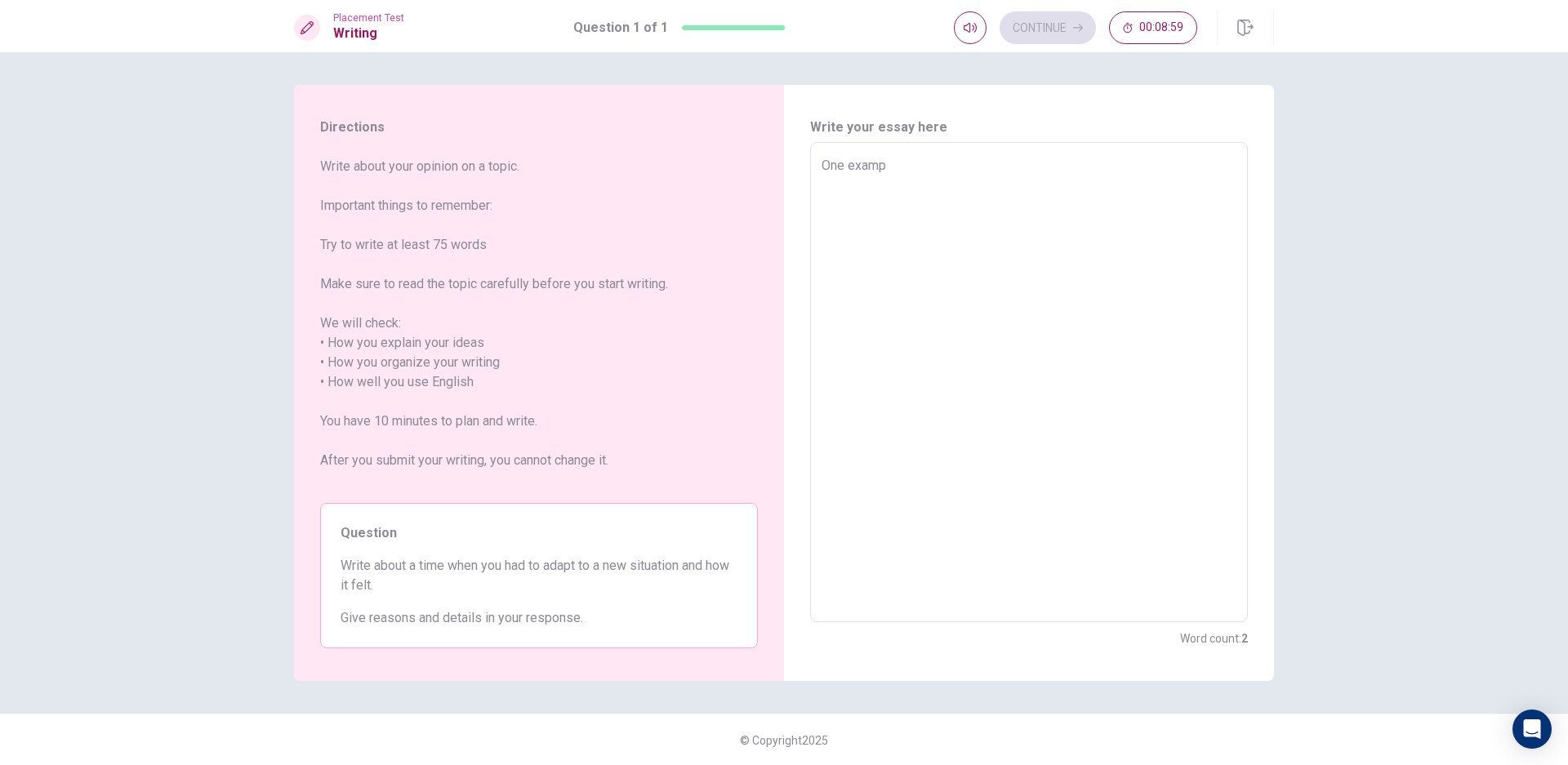
type textarea "One exam"
type textarea "x"
type textarea "One exa"
type textarea "x"
type textarea "One ex"
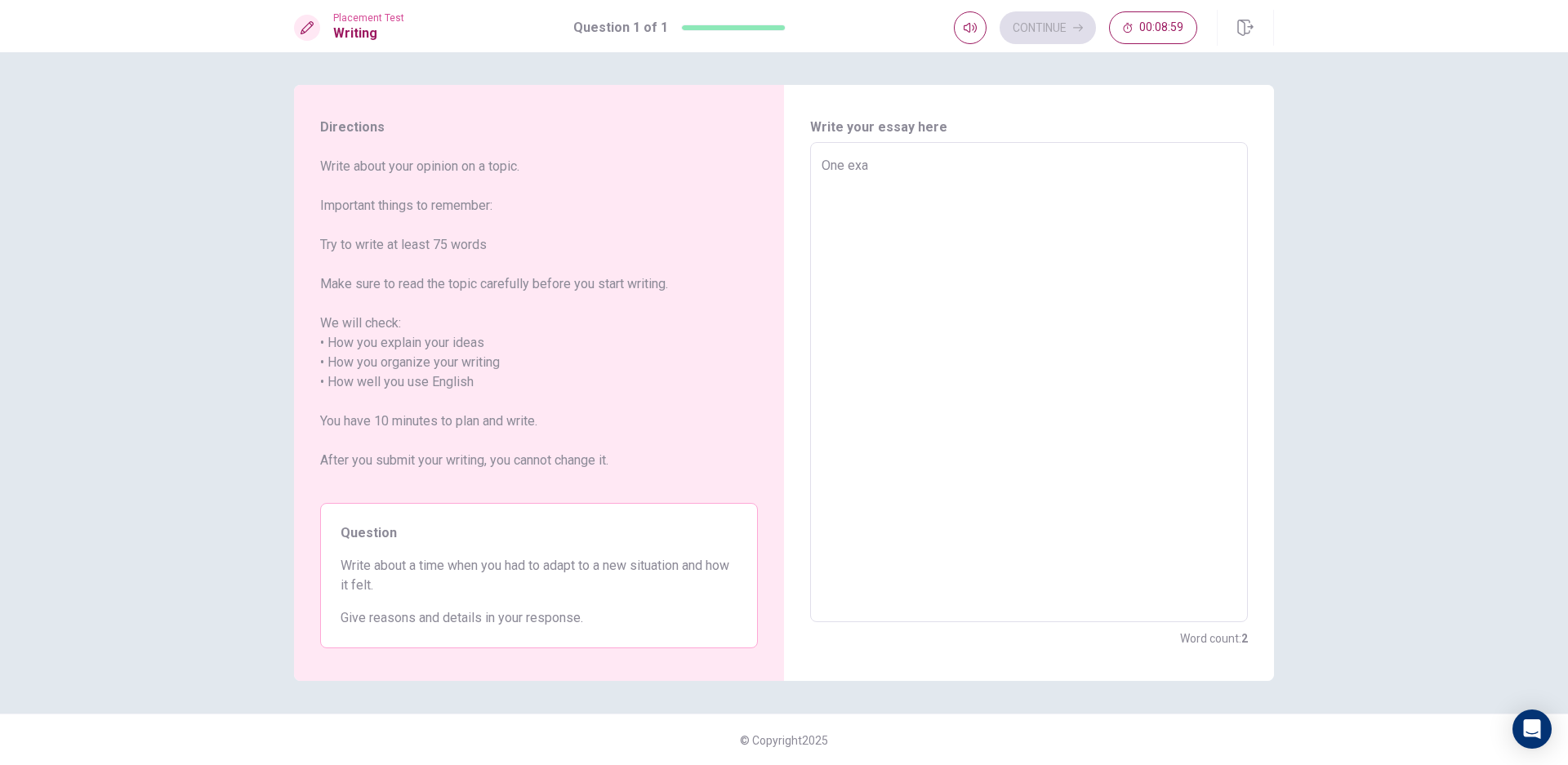
type textarea "x"
type textarea "One e"
type textarea "x"
type textarea "One"
type textarea "x"
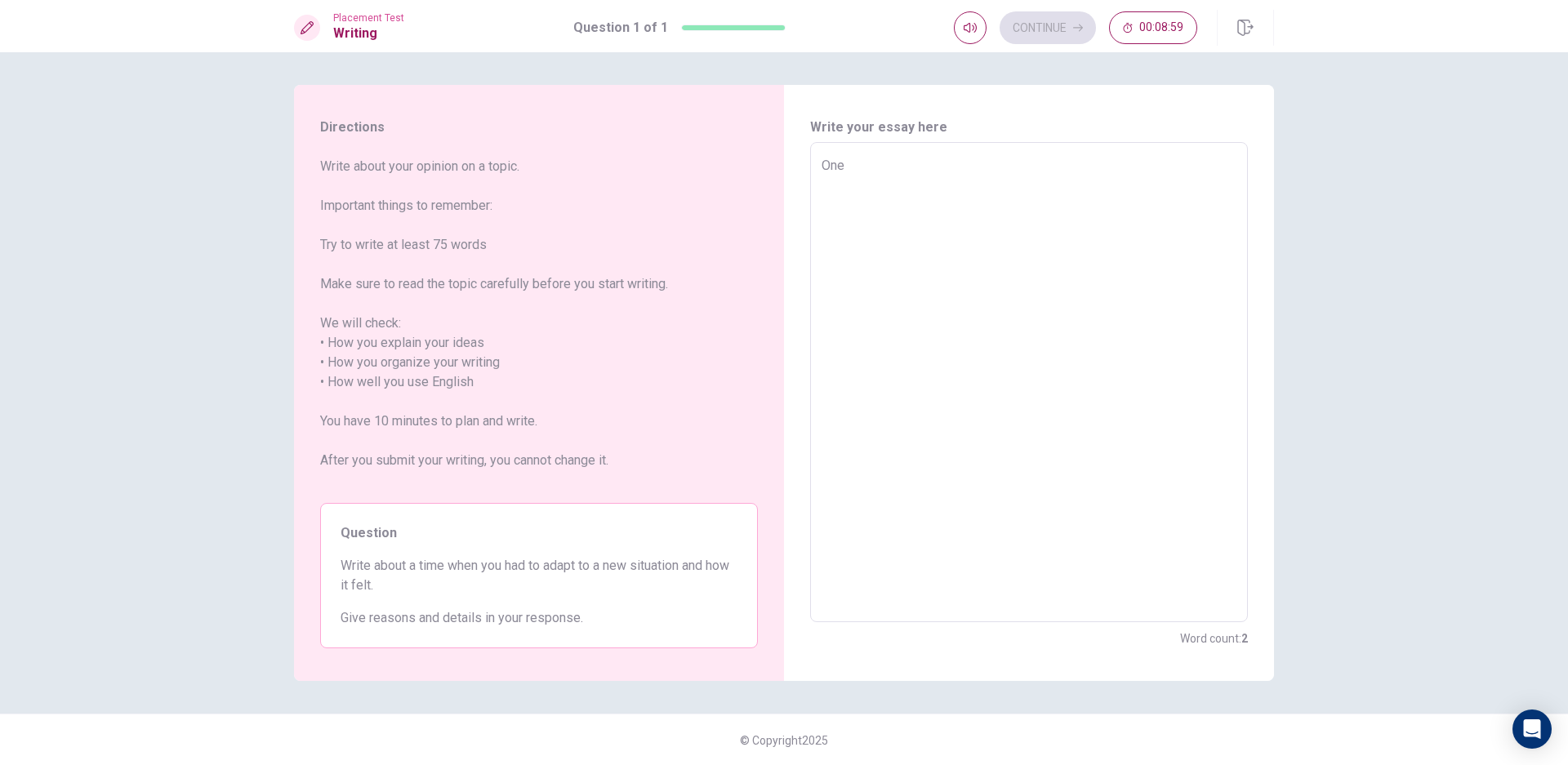
type textarea "On"
type textarea "x"
type textarea "O"
type textarea "x"
type textarea "o"
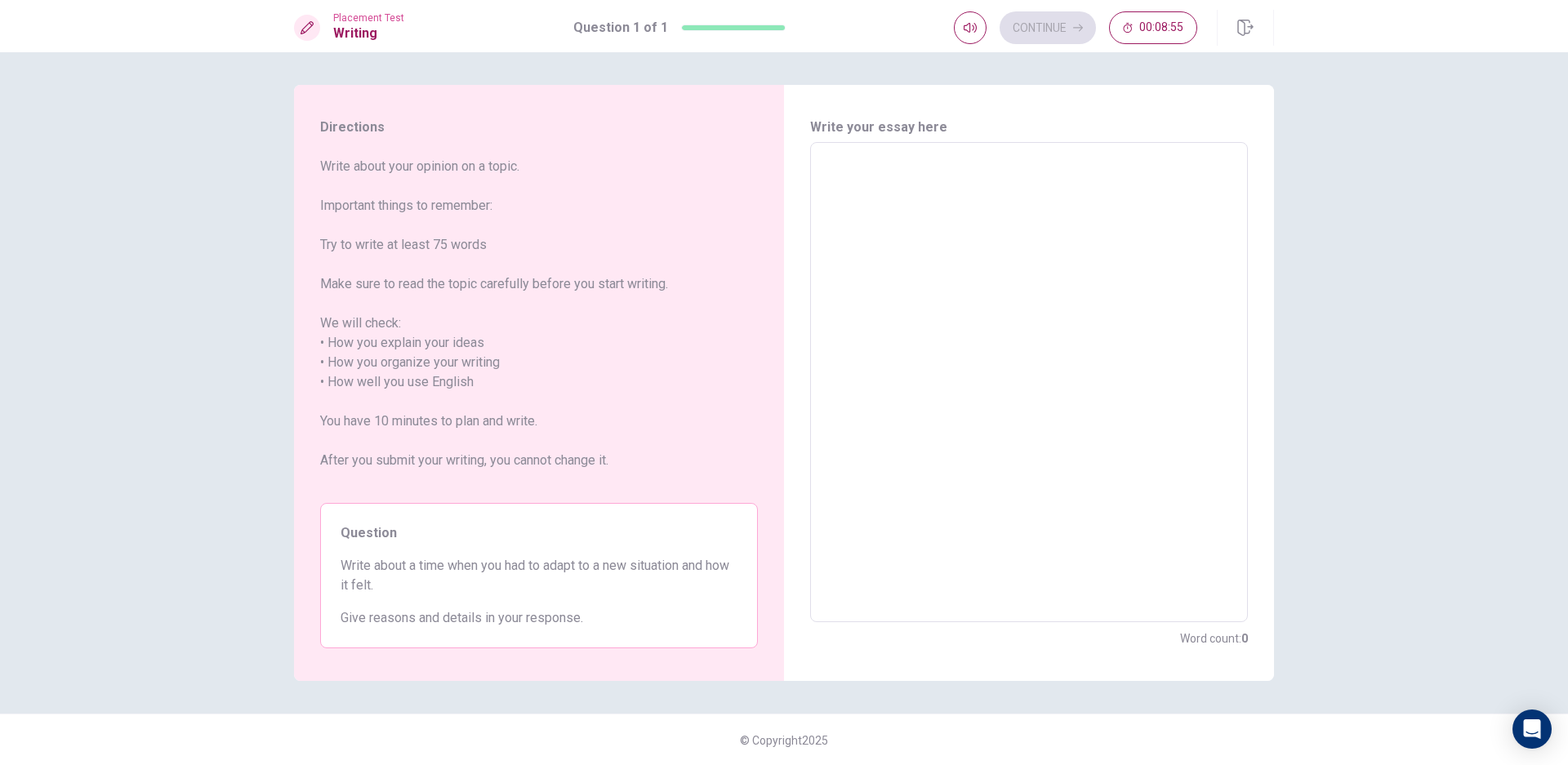
type textarea "x"
type textarea "on"
type textarea "x"
type textarea "one"
type textarea "x"
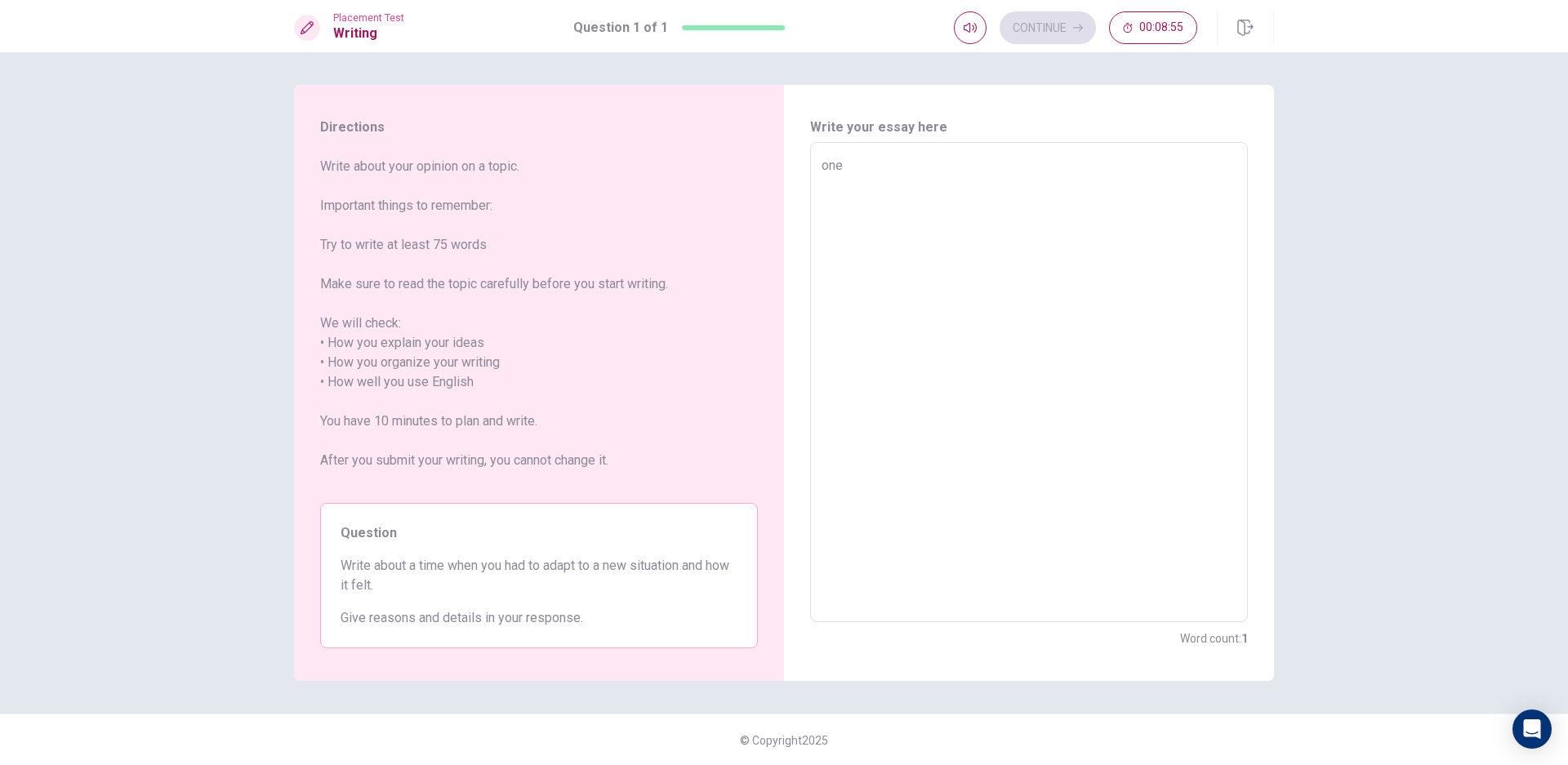
type textarea "one"
type textarea "x"
type textarea "one"
type textarea "x"
type textarea "on"
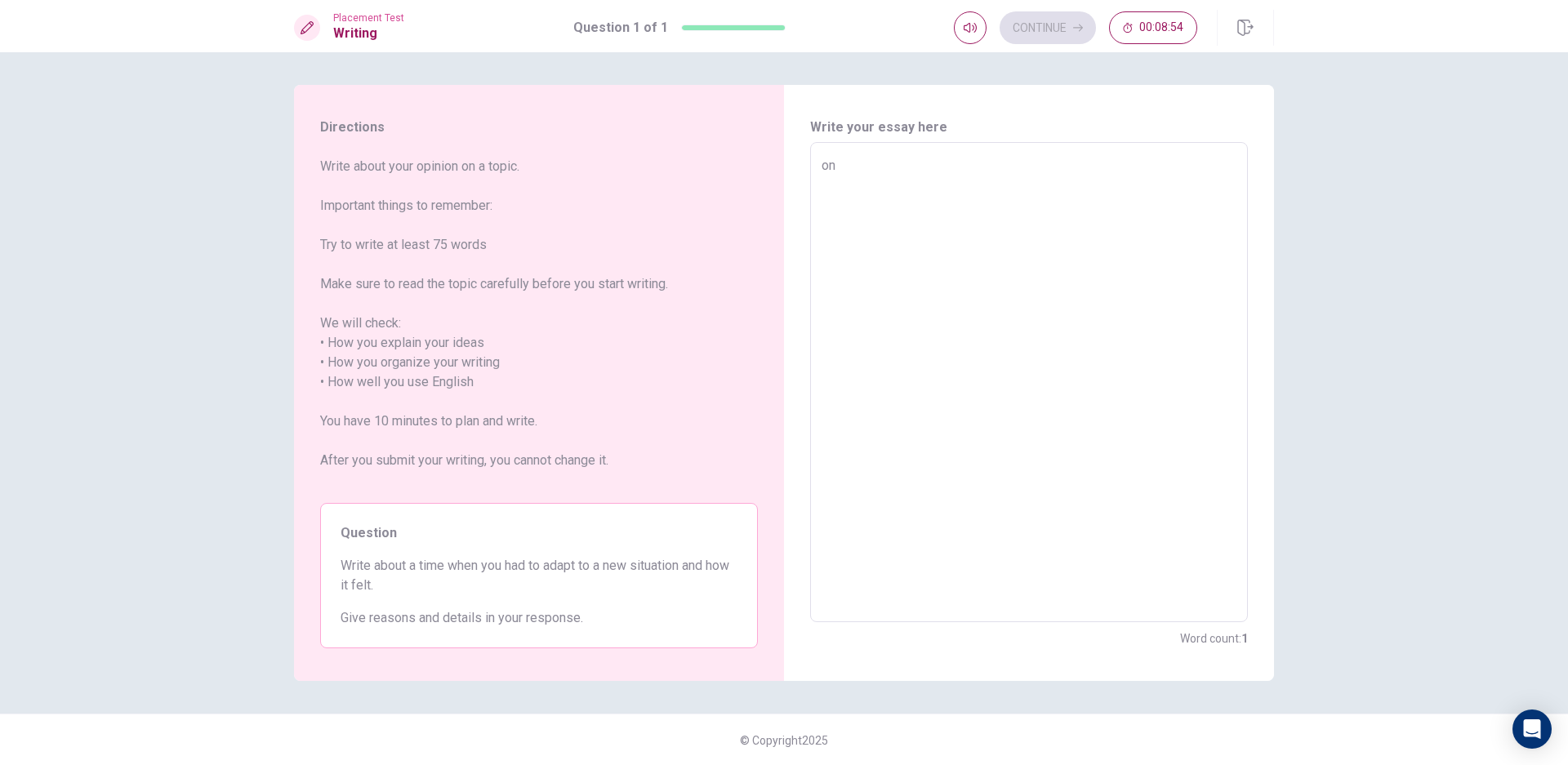
type textarea "x"
type textarea "o"
type textarea "x"
type textarea "I"
type textarea "x"
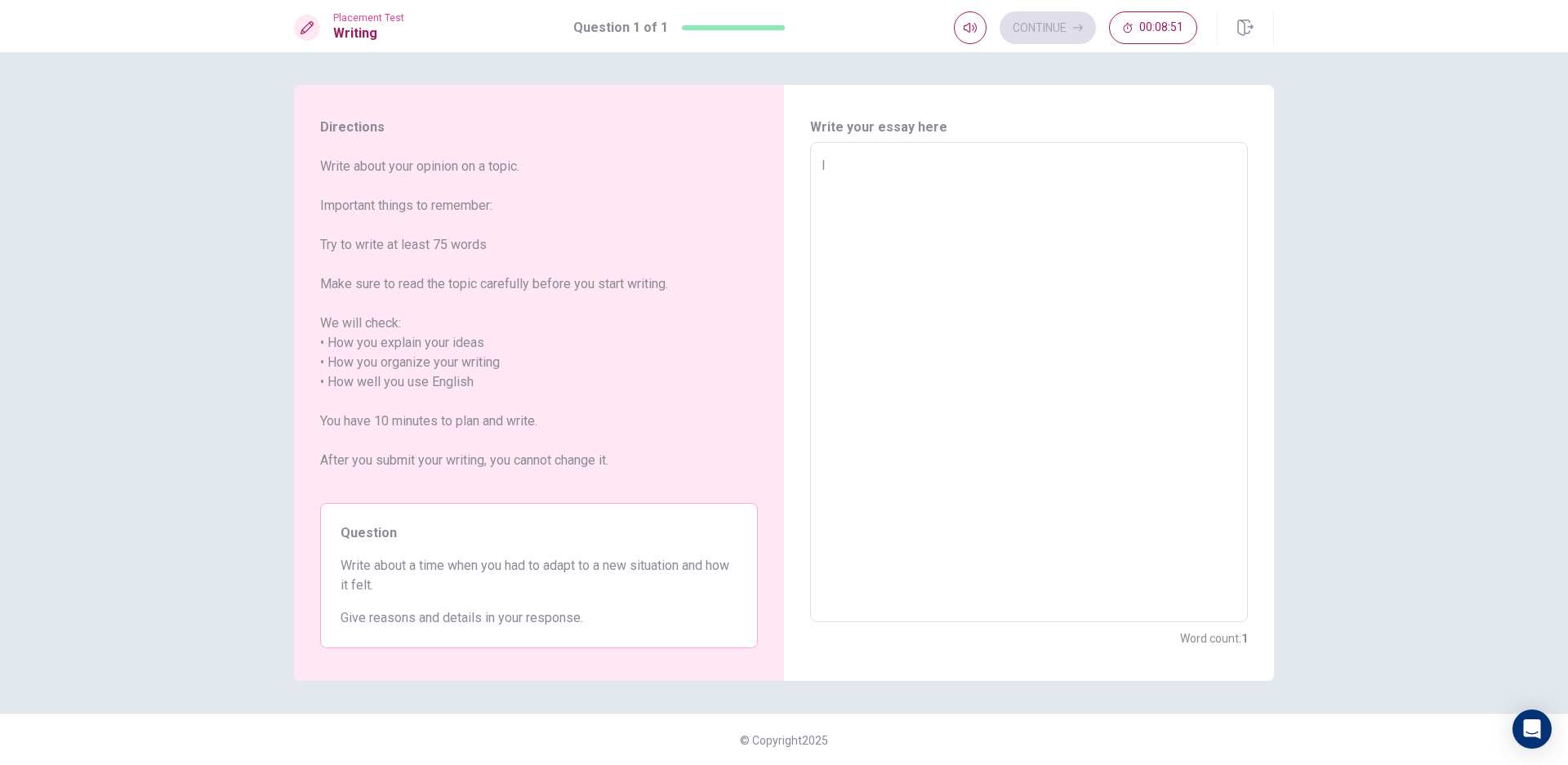
type textarea "I"
type textarea "x"
type textarea "I a"
type textarea "x"
type textarea "I al"
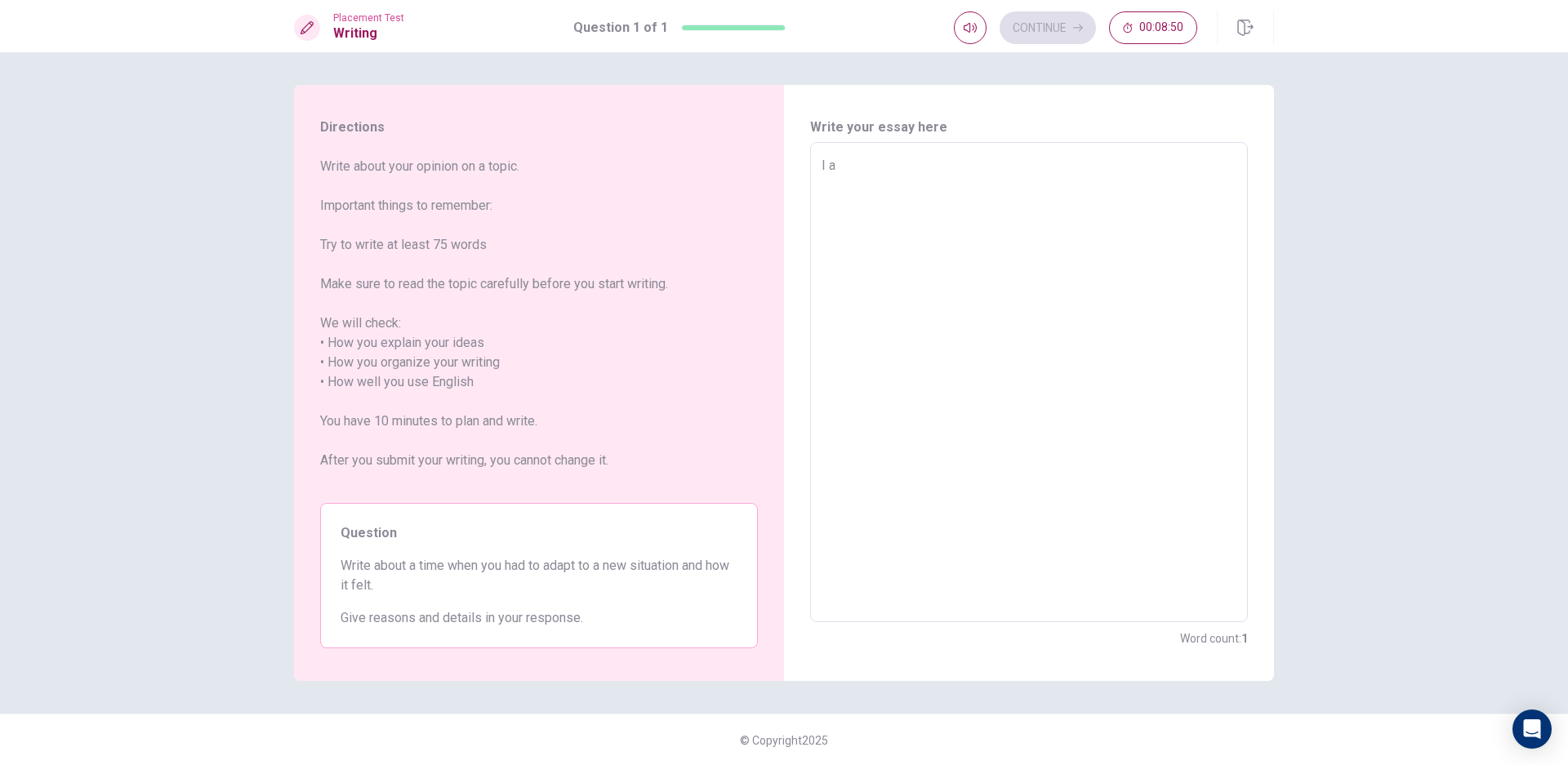
type textarea "x"
type textarea "I alw"
type textarea "x"
type textarea "I alwa"
type textarea "x"
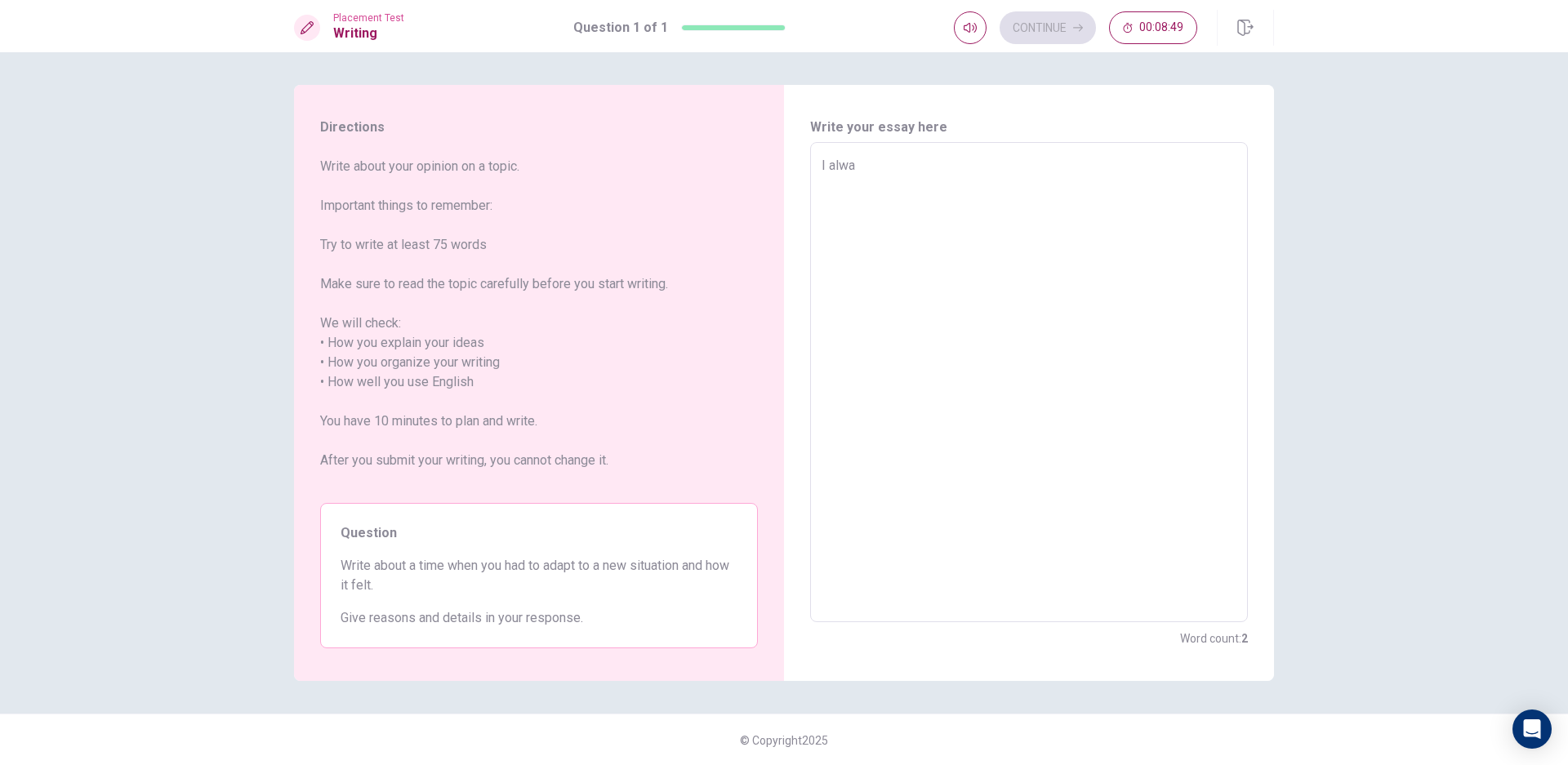
type textarea "I alway"
type textarea "x"
type textarea "I alwa"
type textarea "x"
type textarea "I alw"
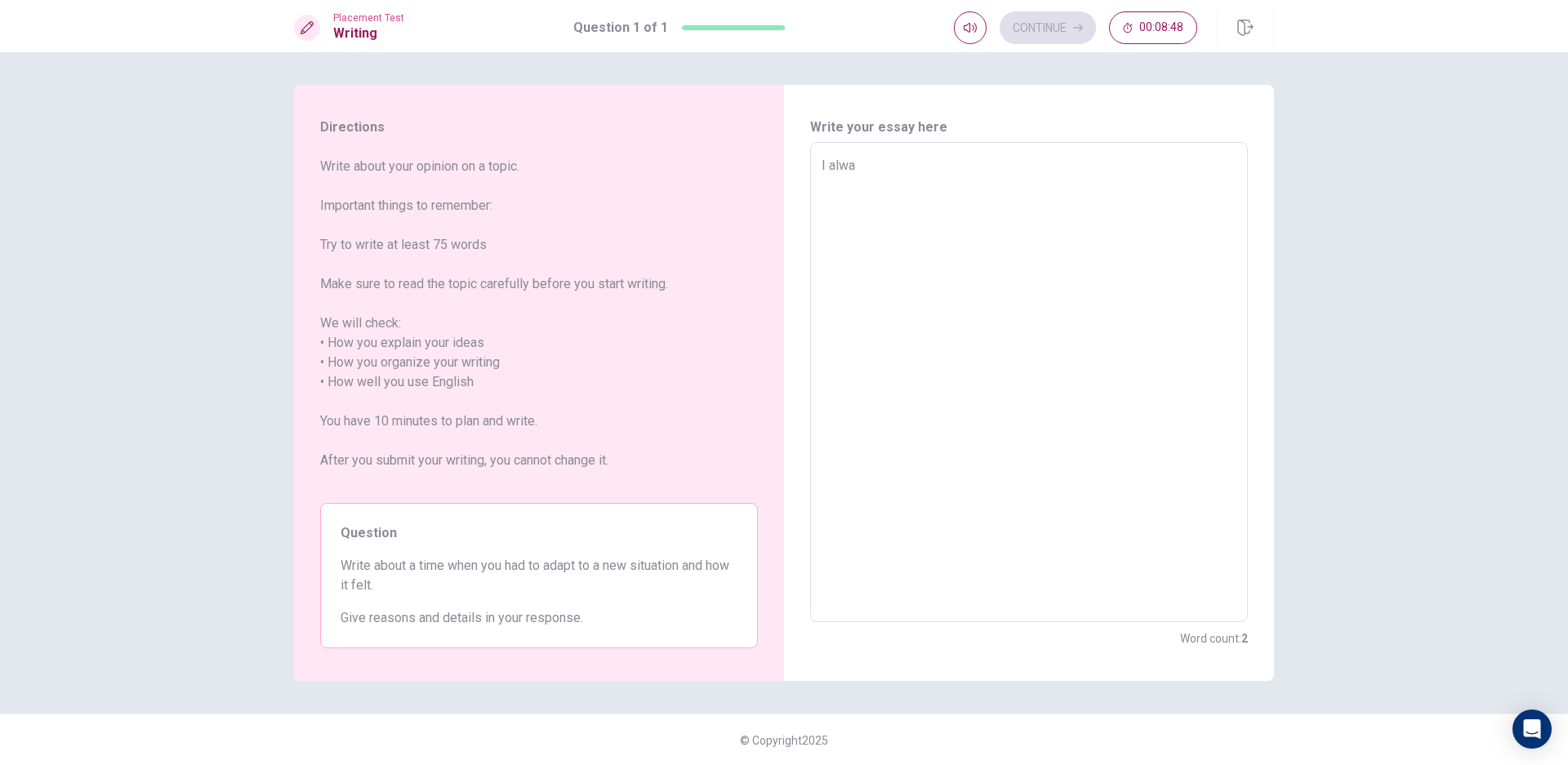
type textarea "x"
type textarea "I al"
type textarea "x"
type textarea "I alw"
type textarea "x"
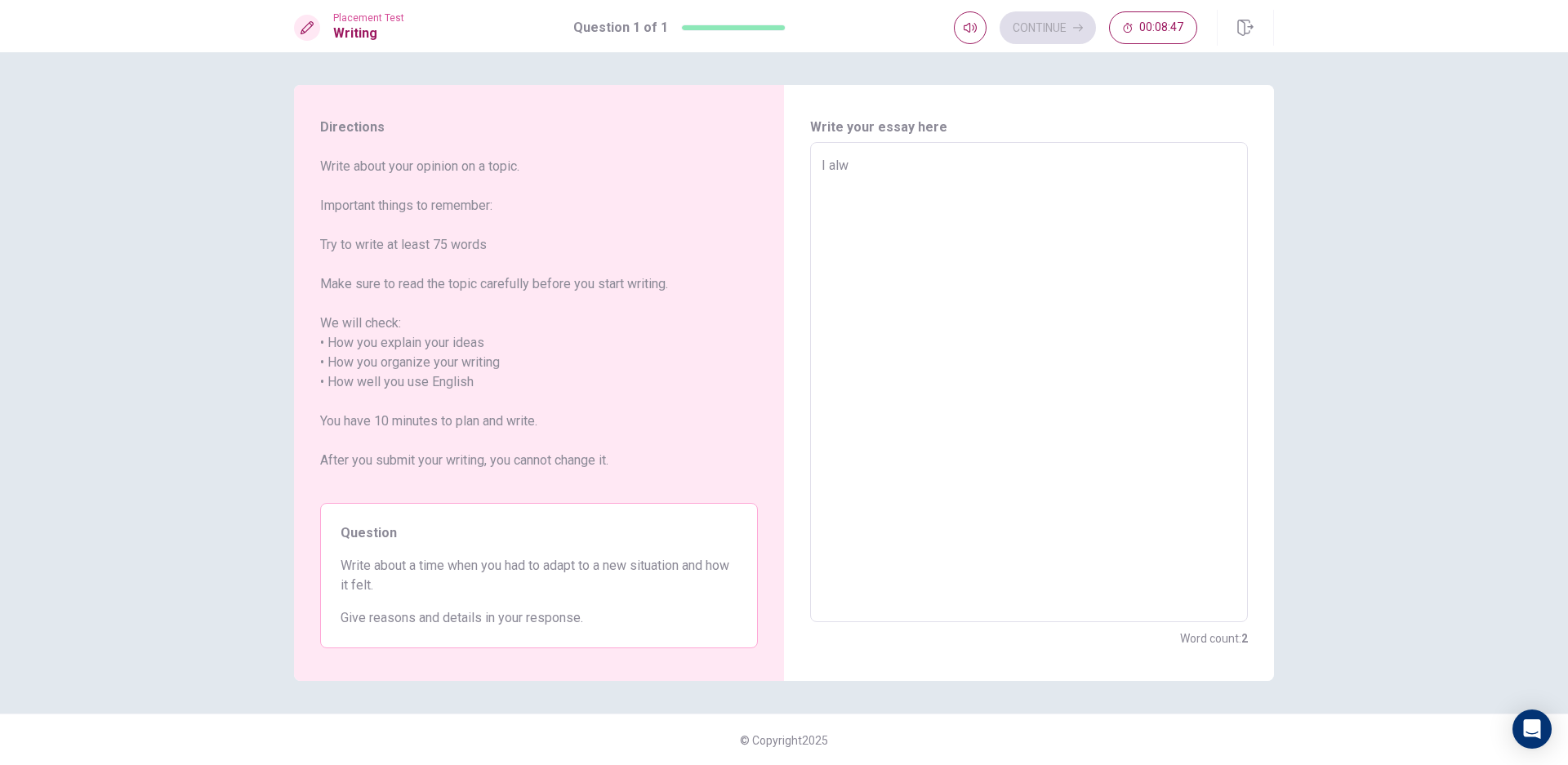
type textarea "I alwa"
type textarea "x"
type textarea "I alway"
type textarea "x"
type textarea "I alway"
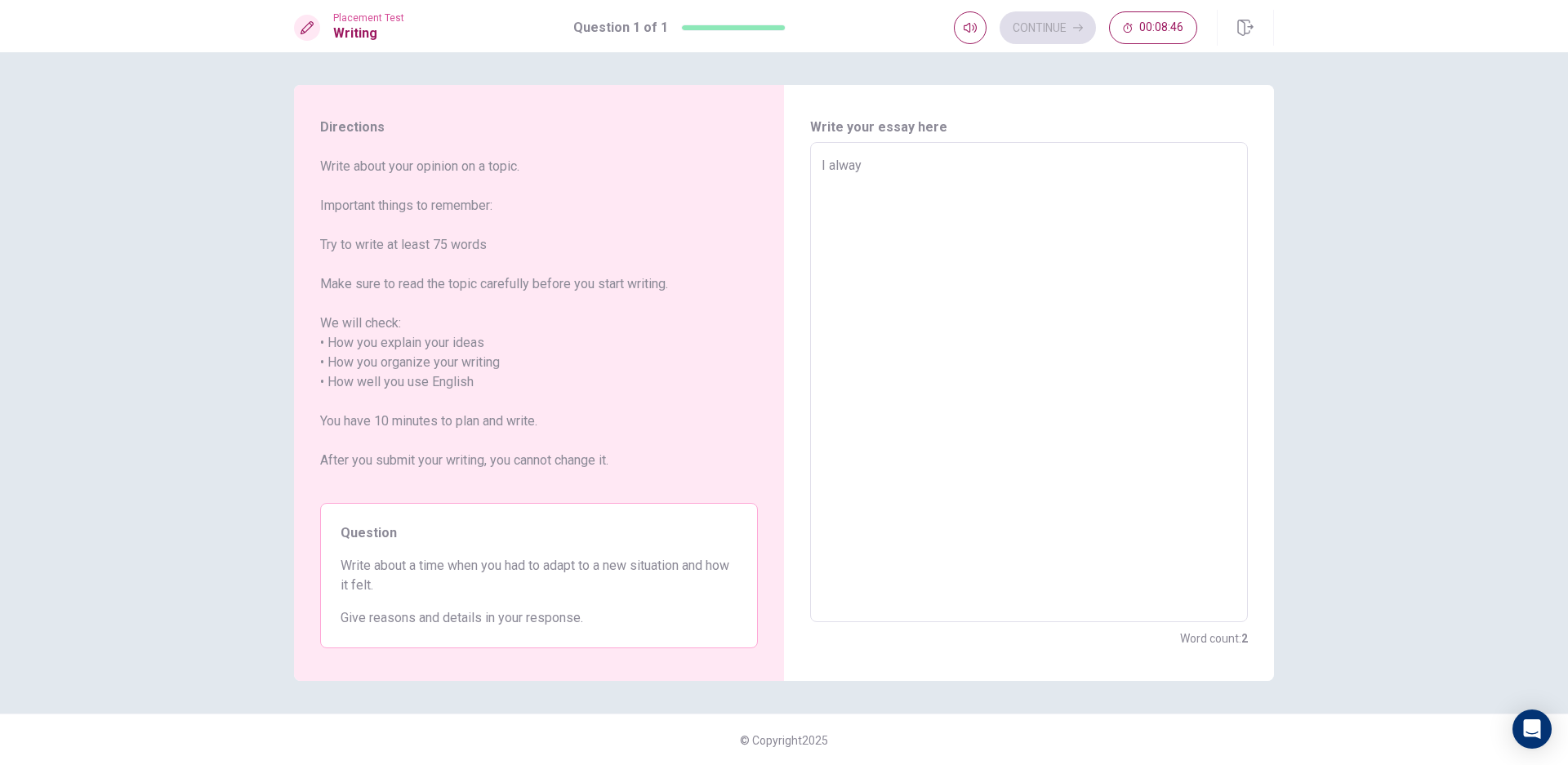
type textarea "x"
type textarea "I alway"
type textarea "x"
type textarea "I always"
type textarea "x"
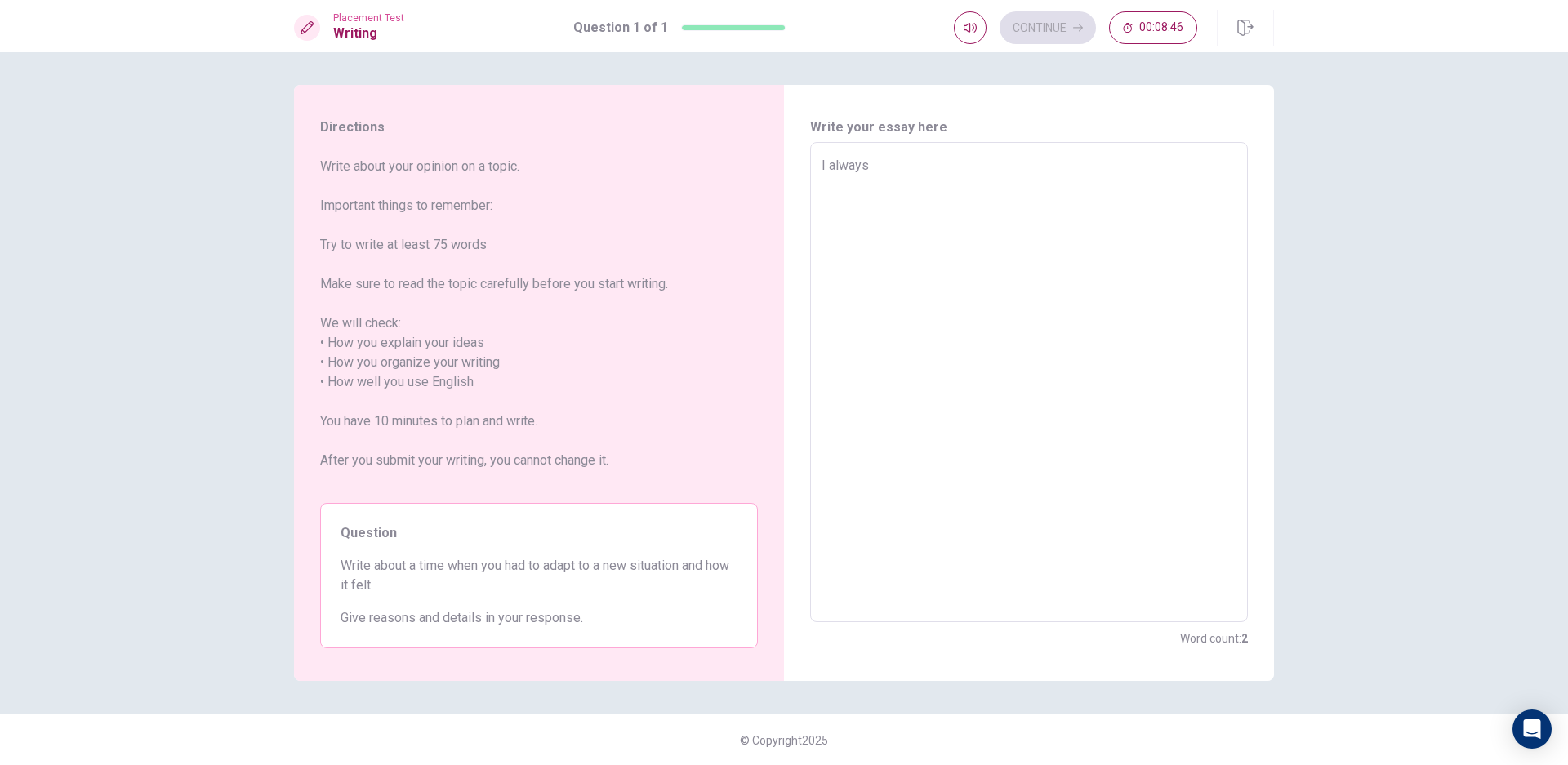
type textarea "I always"
type textarea "x"
type textarea "I always i"
type textarea "x"
type textarea "I always in"
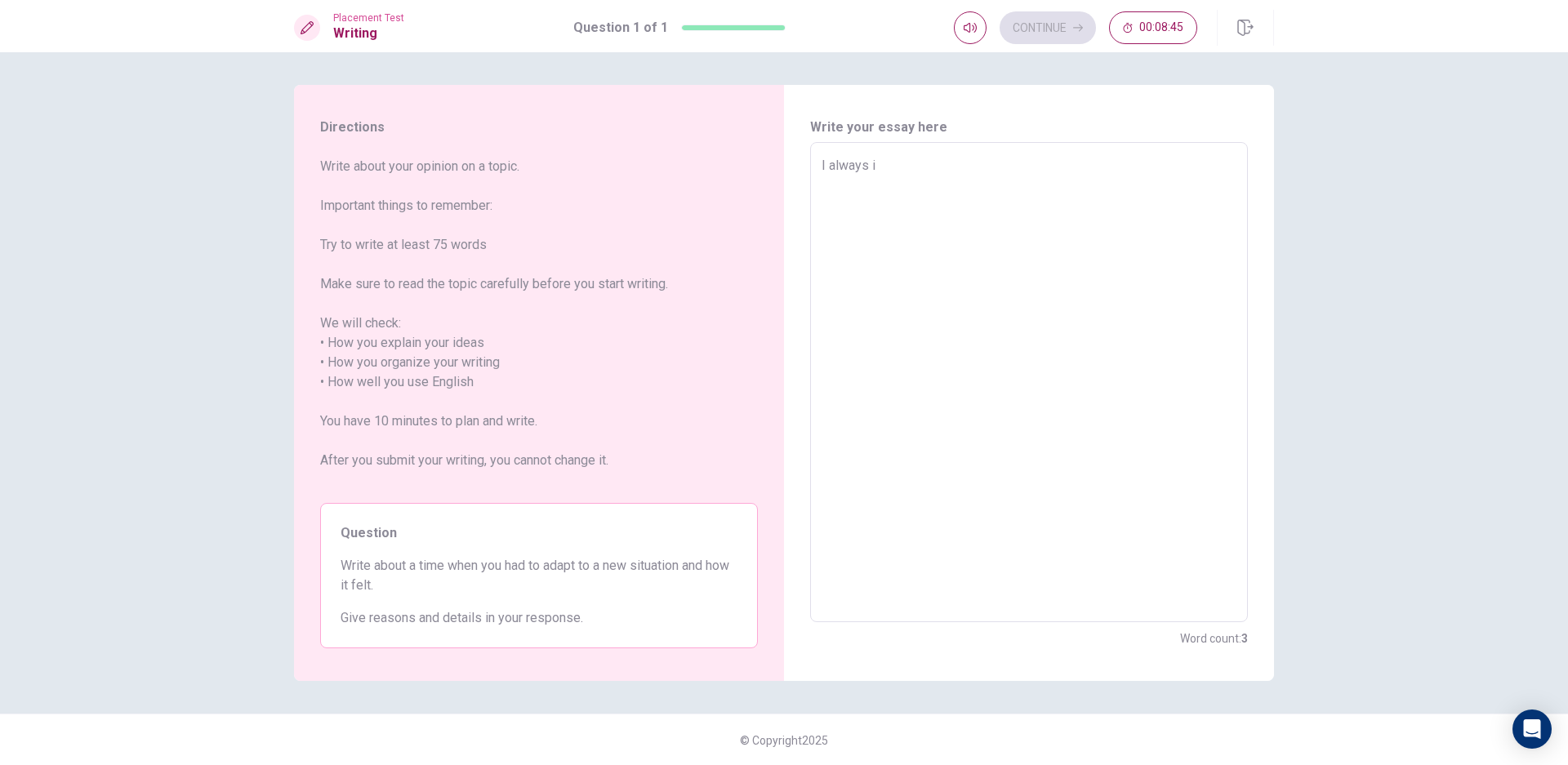
type textarea "x"
type textarea "I always in"
type textarea "x"
type textarea "I always in t"
type textarea "x"
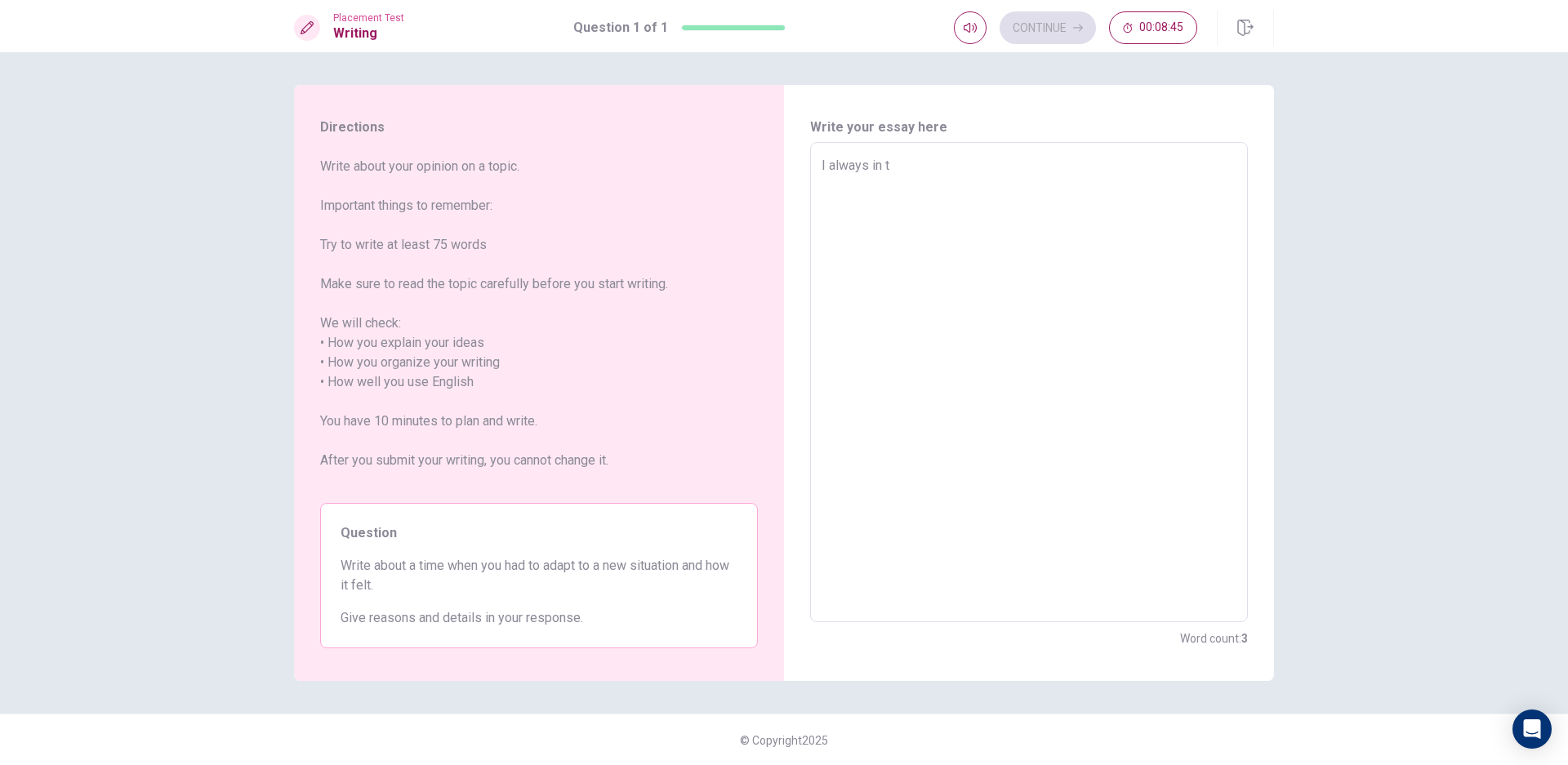
type textarea "I always in to"
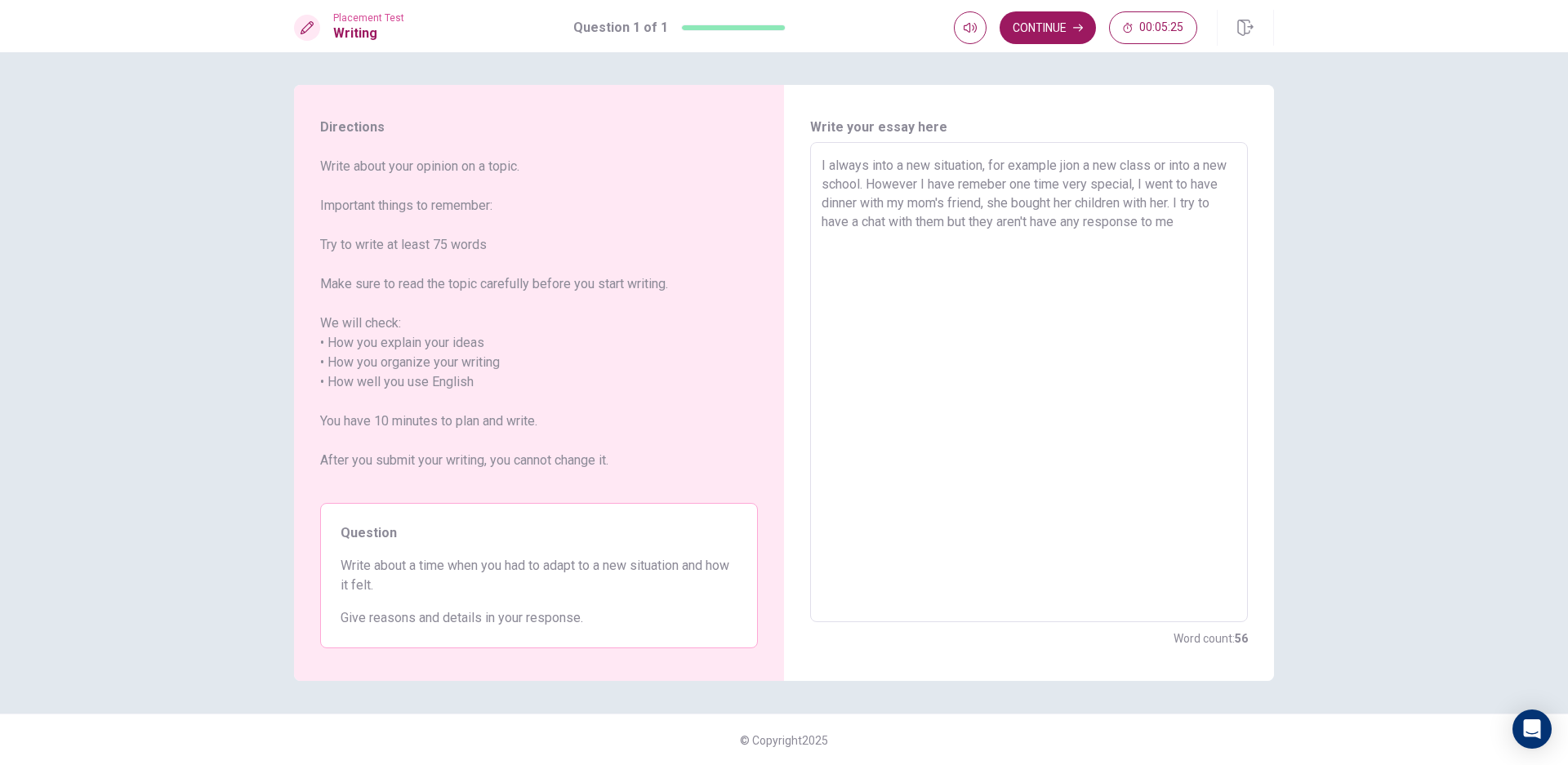
click at [831, 217] on textarea "I always into a new situation, for example jion a new class or into a new schoo…" at bounding box center [1029, 382] width 415 height 453
click at [830, 222] on textarea "I always into a new situation, for example jion a new class or into a new schoo…" at bounding box center [1029, 382] width 415 height 453
click at [832, 221] on textarea "I always into a new situation, for example jion a new class or into a new schoo…" at bounding box center [1029, 382] width 415 height 453
click at [844, 218] on textarea "I always into a new situation, for example jion a new class or into a new schoo…" at bounding box center [1029, 382] width 415 height 453
click at [867, 240] on textarea "I always into a new situation, for example jion a new class or into a new schoo…" at bounding box center [1029, 382] width 415 height 453
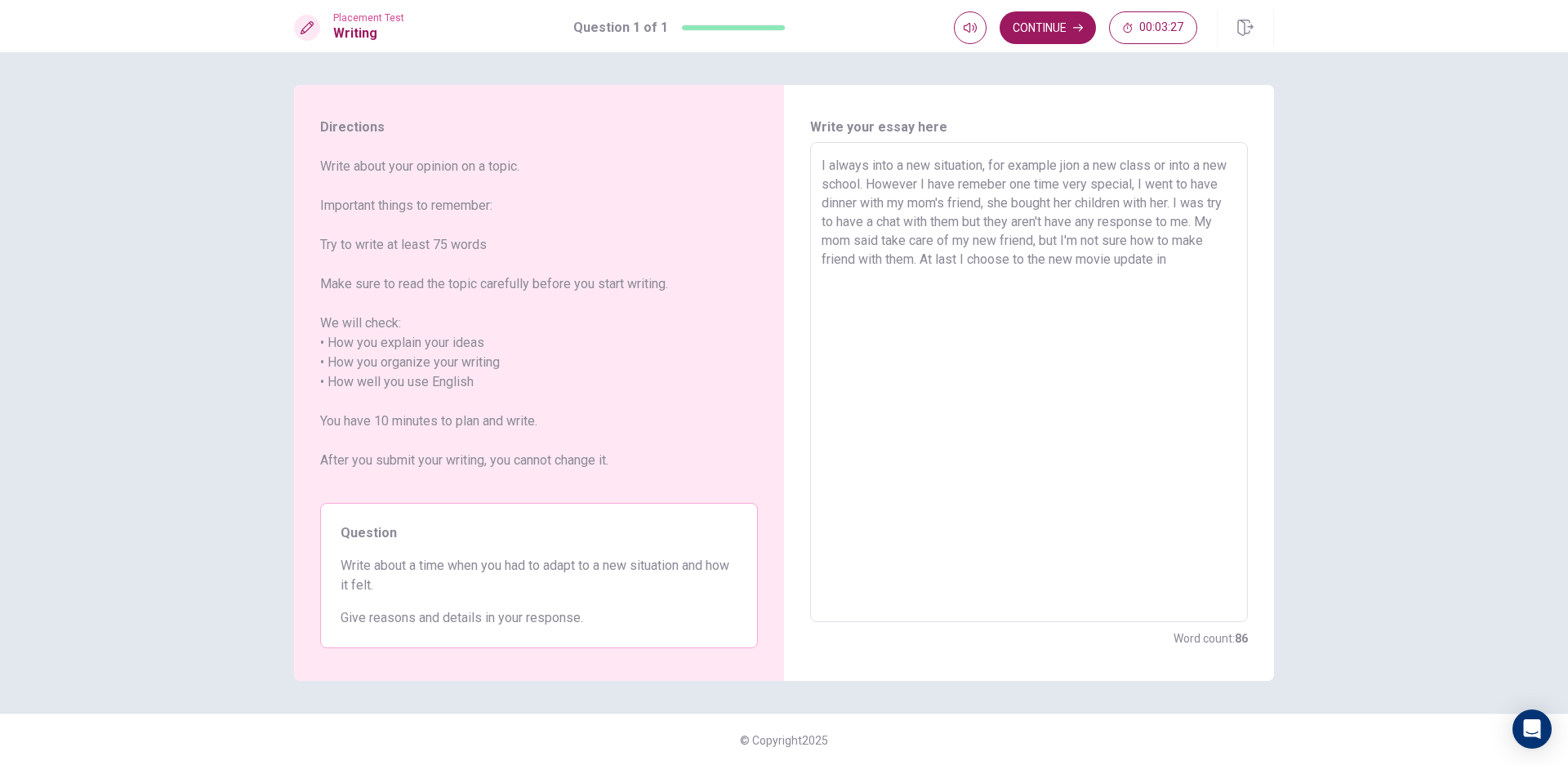
click at [1064, 258] on textarea "I always into a new situation, for example jion a new class or into a new schoo…" at bounding box center [1029, 382] width 415 height 453
click at [1100, 251] on textarea "I always into a new situation, for example jion a new class or into a new schoo…" at bounding box center [1029, 382] width 415 height 453
drag, startPoint x: 1037, startPoint y: 266, endPoint x: 1056, endPoint y: 250, distance: 24.8
click at [1042, 260] on textarea "I always into a new situation, for example jion a new class or into a new schoo…" at bounding box center [1029, 382] width 415 height 453
drag, startPoint x: 1056, startPoint y: 250, endPoint x: 1044, endPoint y: 256, distance: 13.4
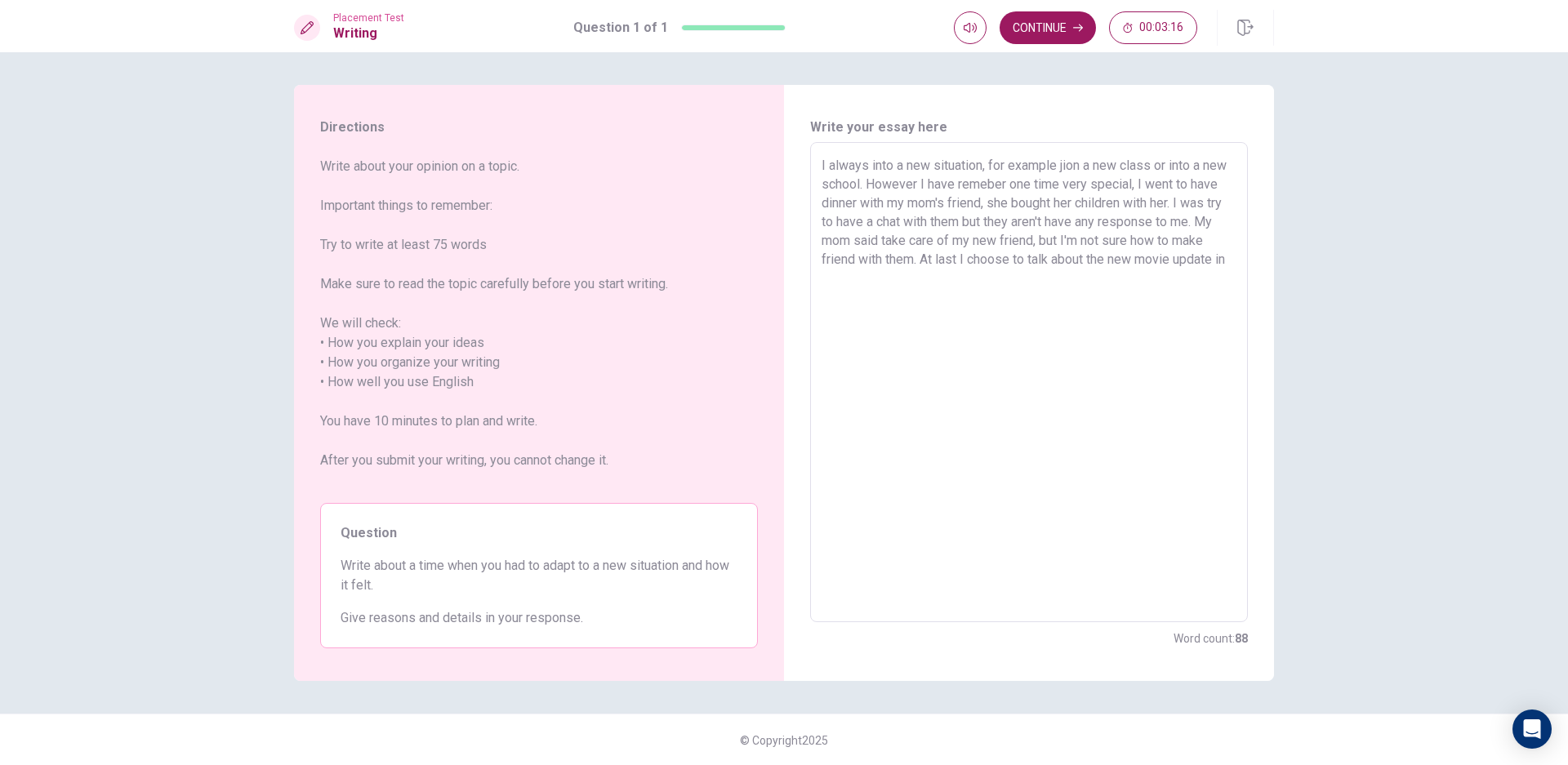
click at [1049, 253] on textarea "I always into a new situation, for example jion a new class or into a new schoo…" at bounding box center [1029, 382] width 415 height 453
click at [1044, 256] on textarea "I always into a new situation, for example jion a new class or into a new schoo…" at bounding box center [1029, 382] width 415 height 453
click at [894, 269] on textarea "I always into a new situation, for example jion a new class or into a new schoo…" at bounding box center [1029, 382] width 415 height 453
click at [1067, 14] on button "Continue" at bounding box center [1047, 28] width 96 height 33
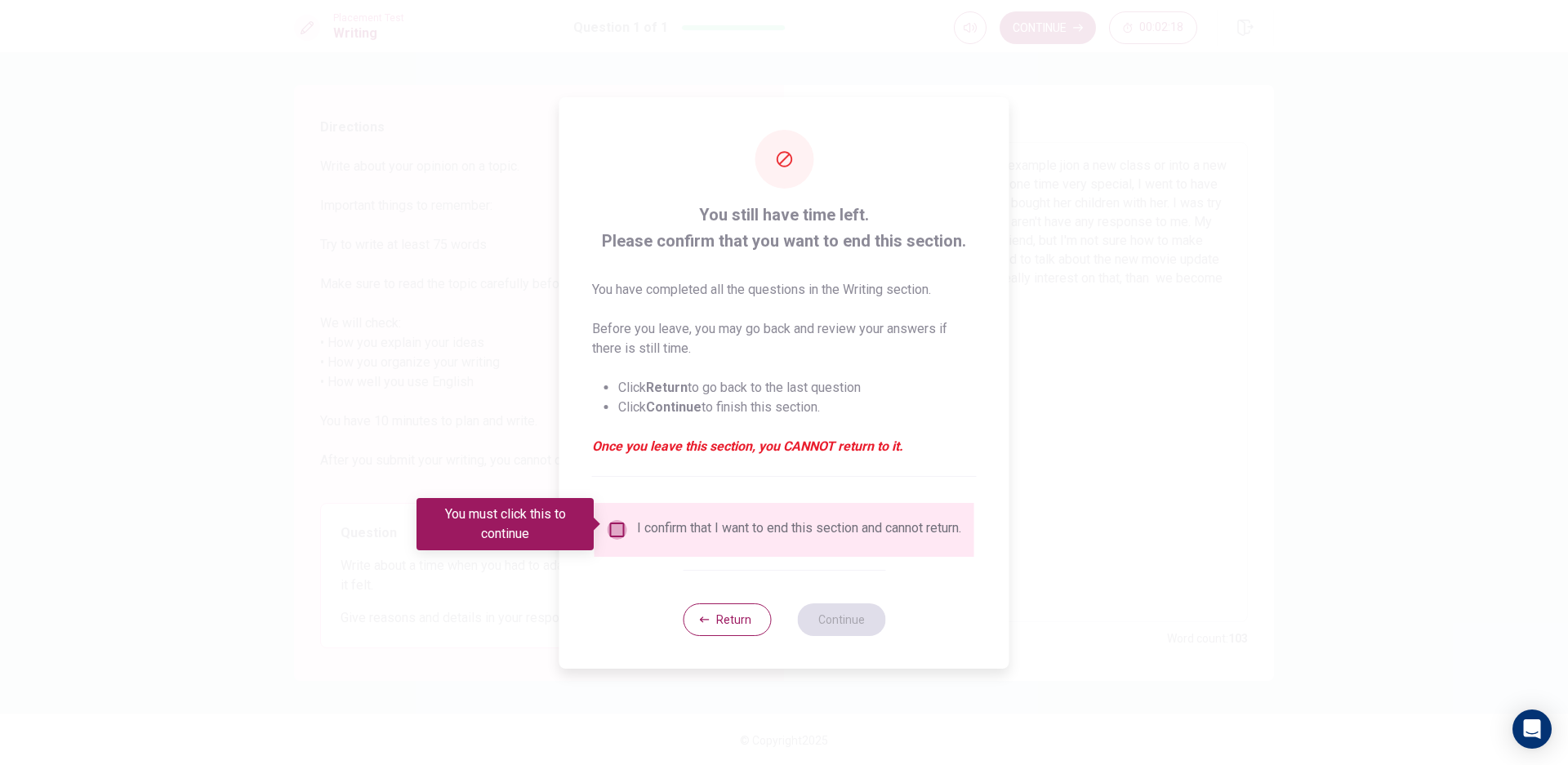
click at [622, 520] on input "You must click this to continue" at bounding box center [618, 530] width 20 height 20
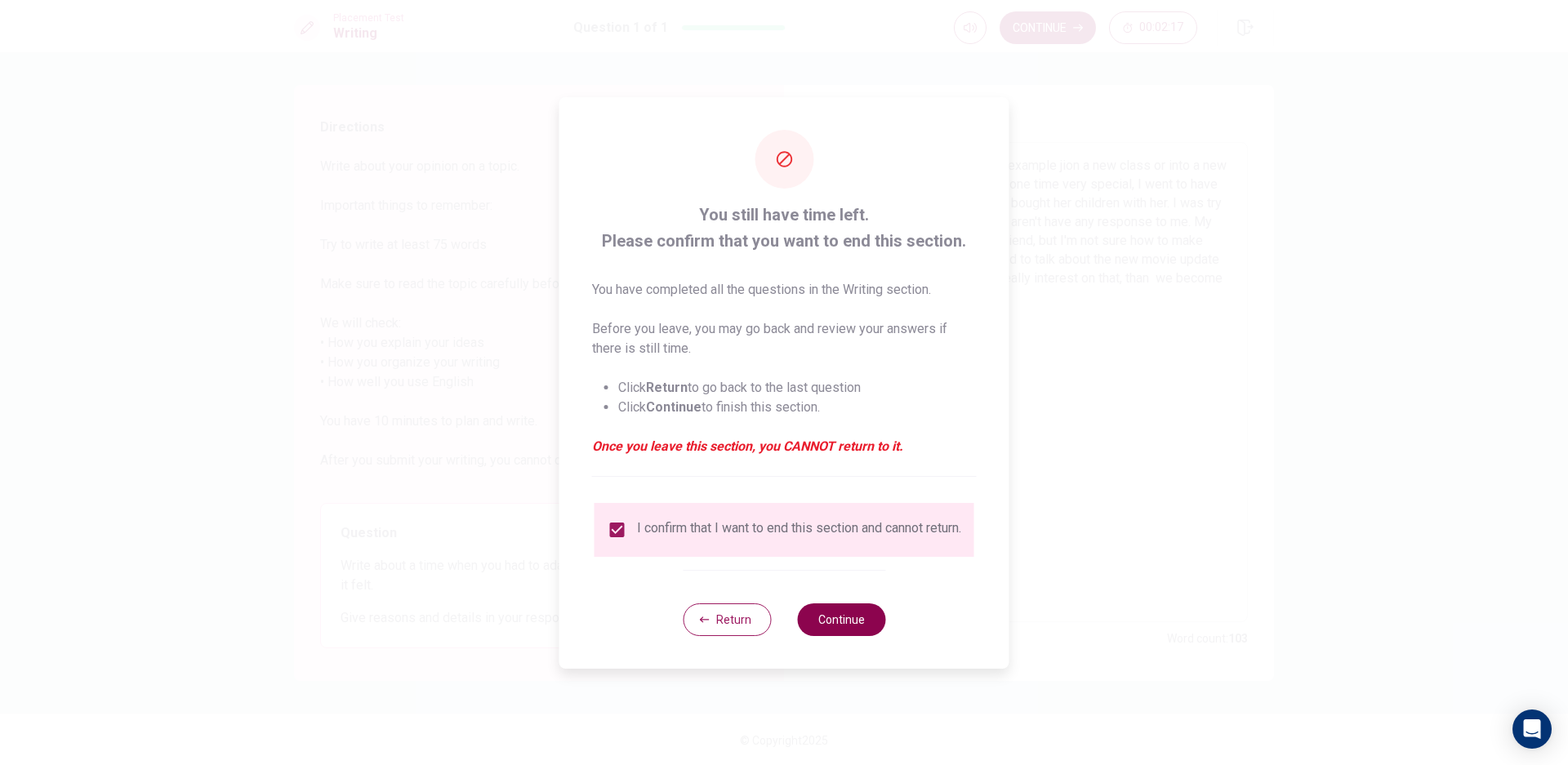
click at [816, 631] on button "Continue" at bounding box center [841, 619] width 88 height 33
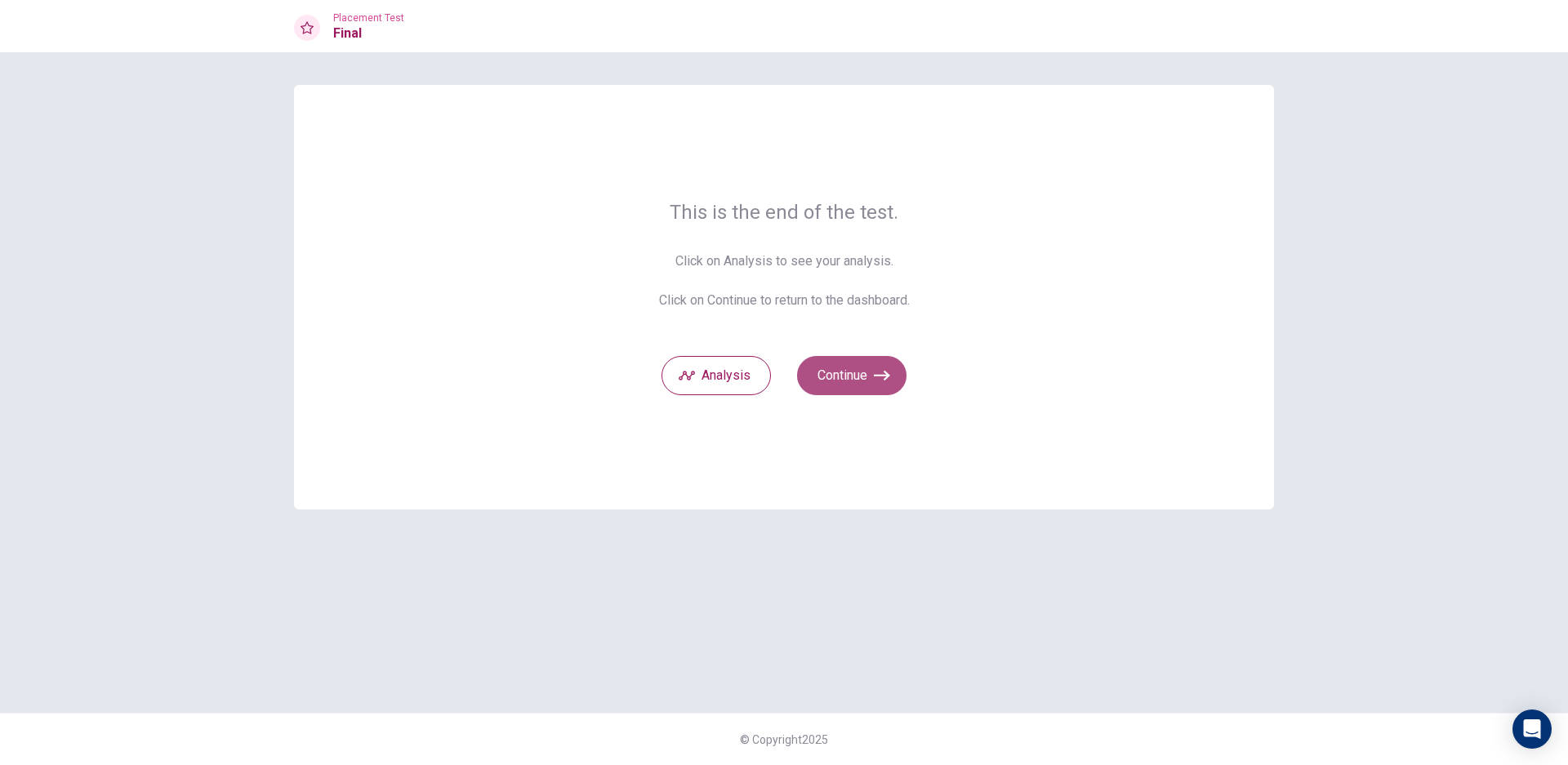
click at [849, 388] on button "Continue" at bounding box center [852, 375] width 109 height 39
